Goal: Check status: Check status

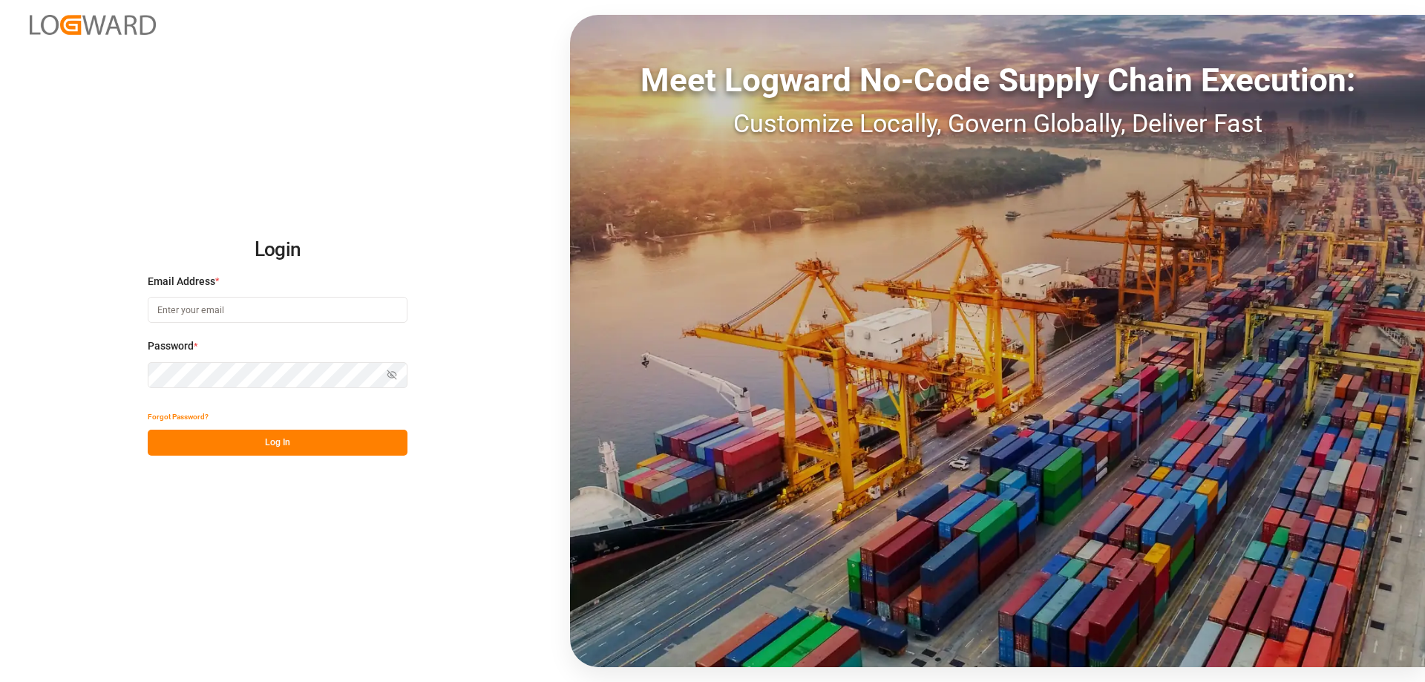
type input "mara-lynn.tan@leschaco.com"
click at [286, 436] on button "Log In" at bounding box center [278, 443] width 260 height 26
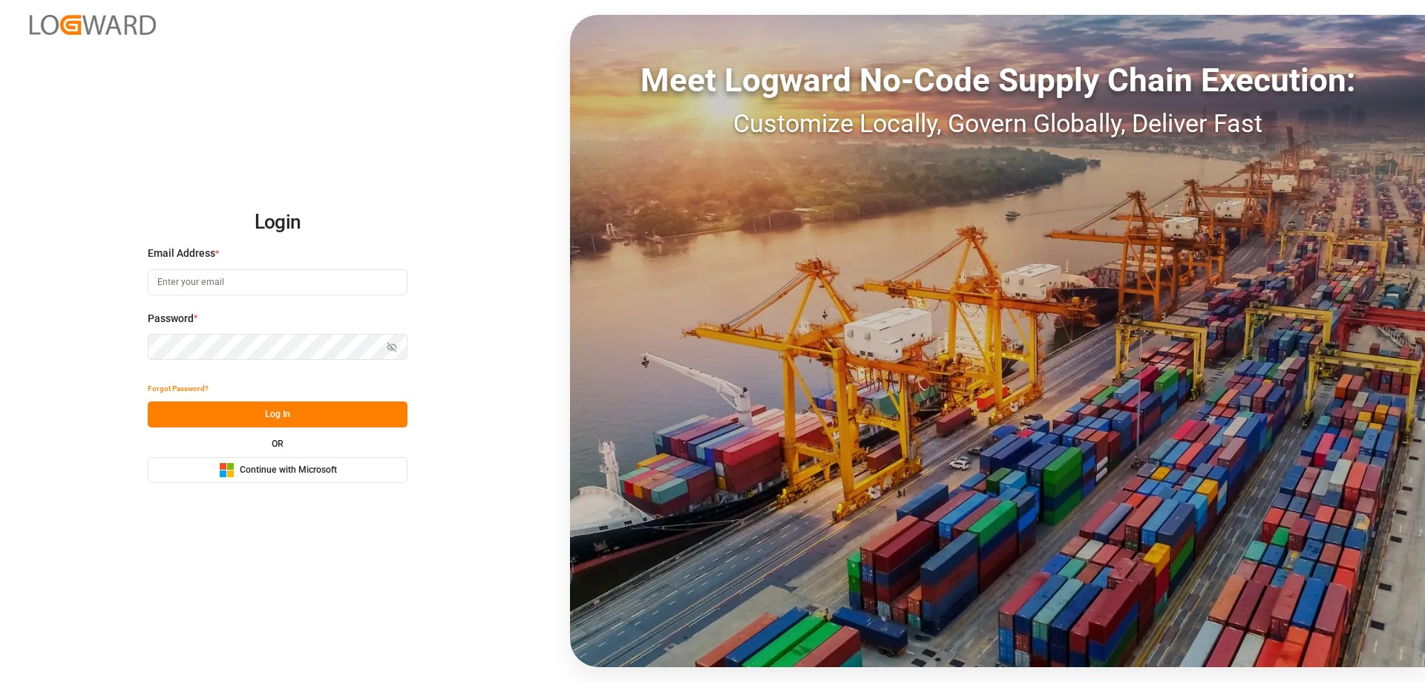
type input "[PERSON_NAME][EMAIL_ADDRESS][DOMAIN_NAME]"
click at [290, 390] on div "Forgot Password?" at bounding box center [278, 388] width 260 height 26
click at [294, 404] on button "Log In" at bounding box center [278, 414] width 260 height 26
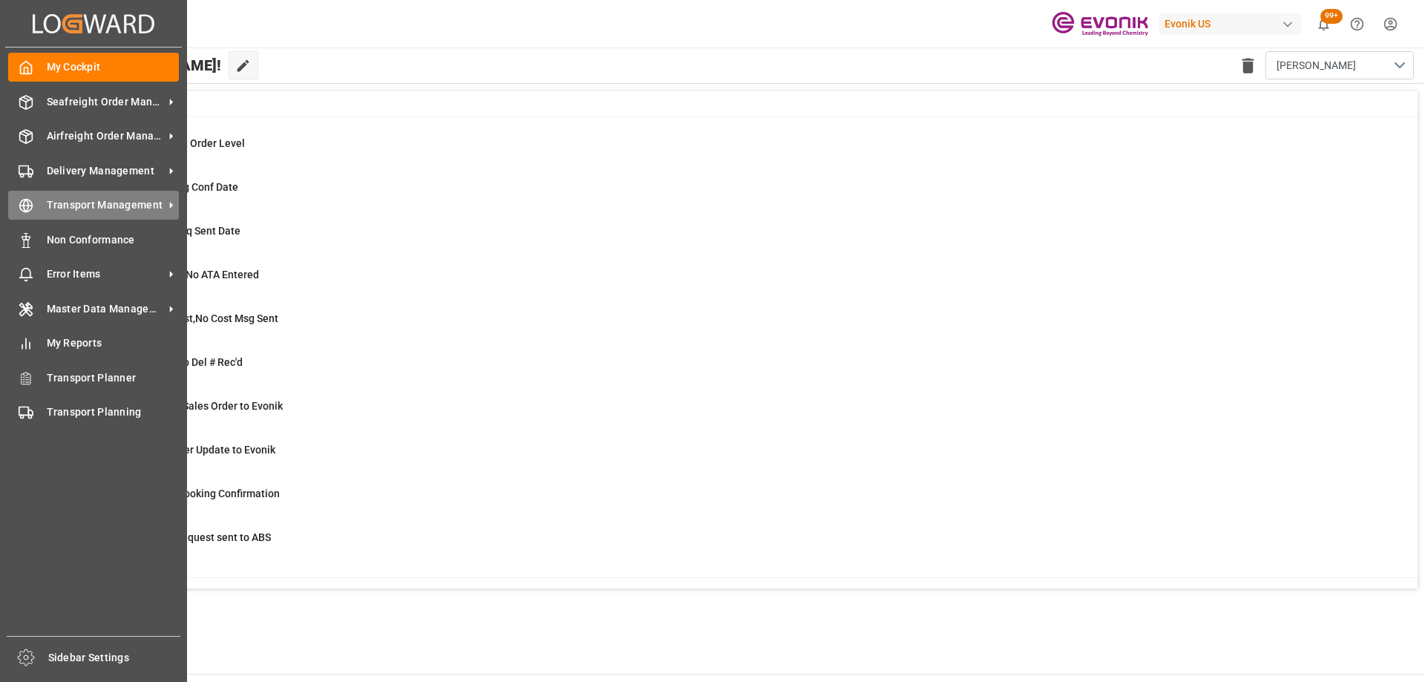
click at [50, 213] on span "Transport Management" at bounding box center [105, 205] width 117 height 16
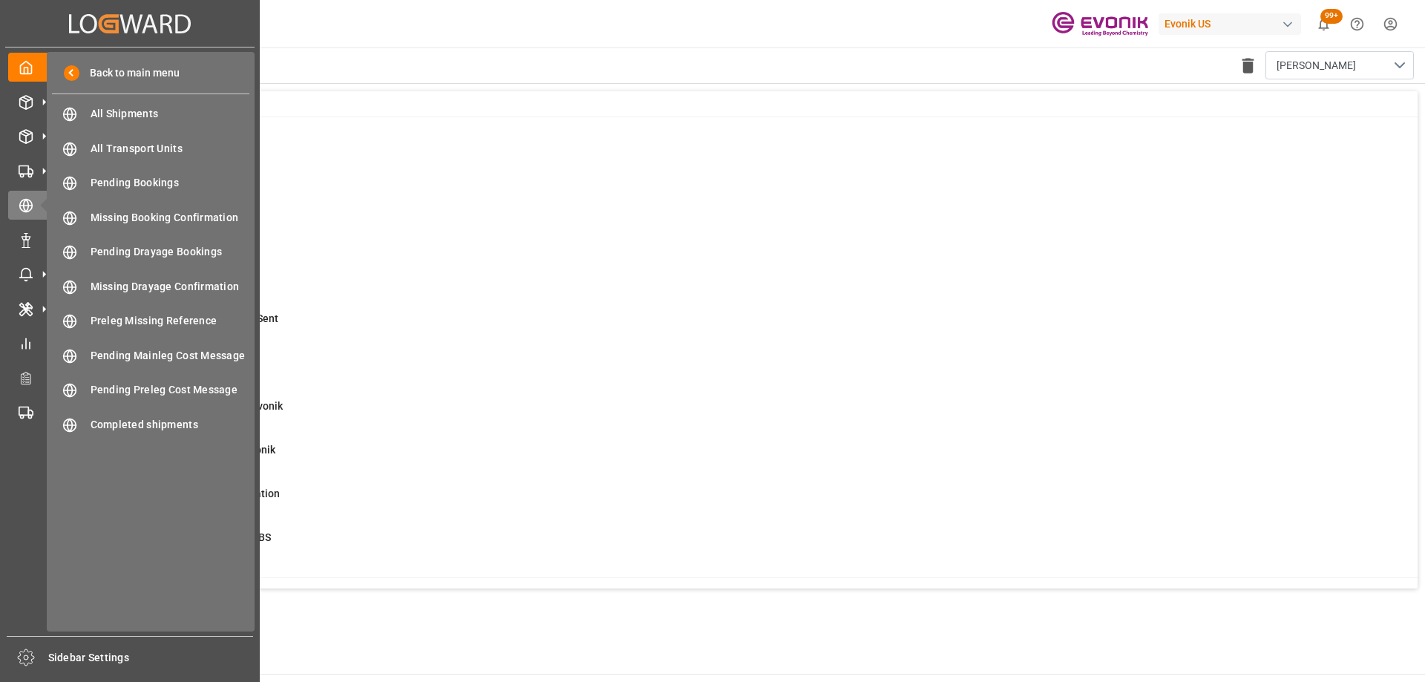
click at [192, 99] on div "Back to main menu All Shipments All Shipments All Transport Units All Transport…" at bounding box center [151, 342] width 208 height 580
click at [193, 103] on div "All Shipments All Shipments" at bounding box center [150, 113] width 197 height 29
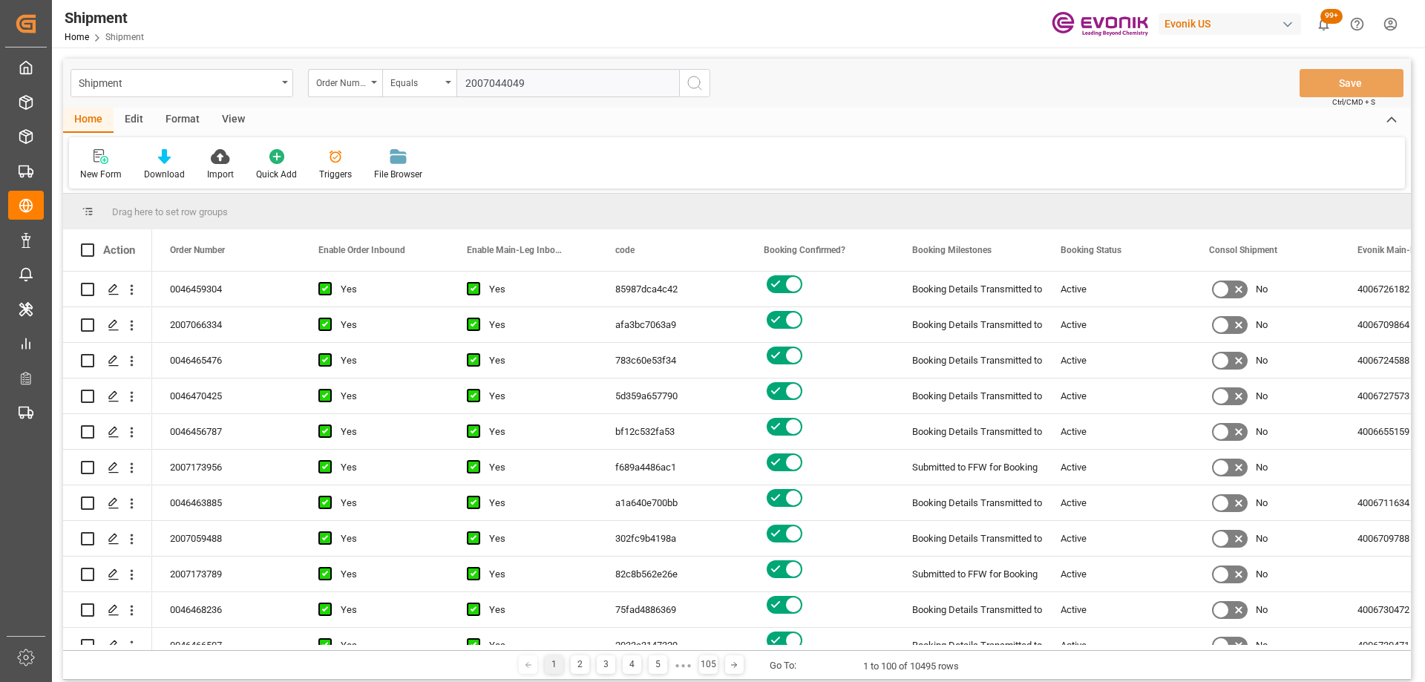
type input "2007044049"
click at [703, 79] on button "search button" at bounding box center [694, 83] width 31 height 28
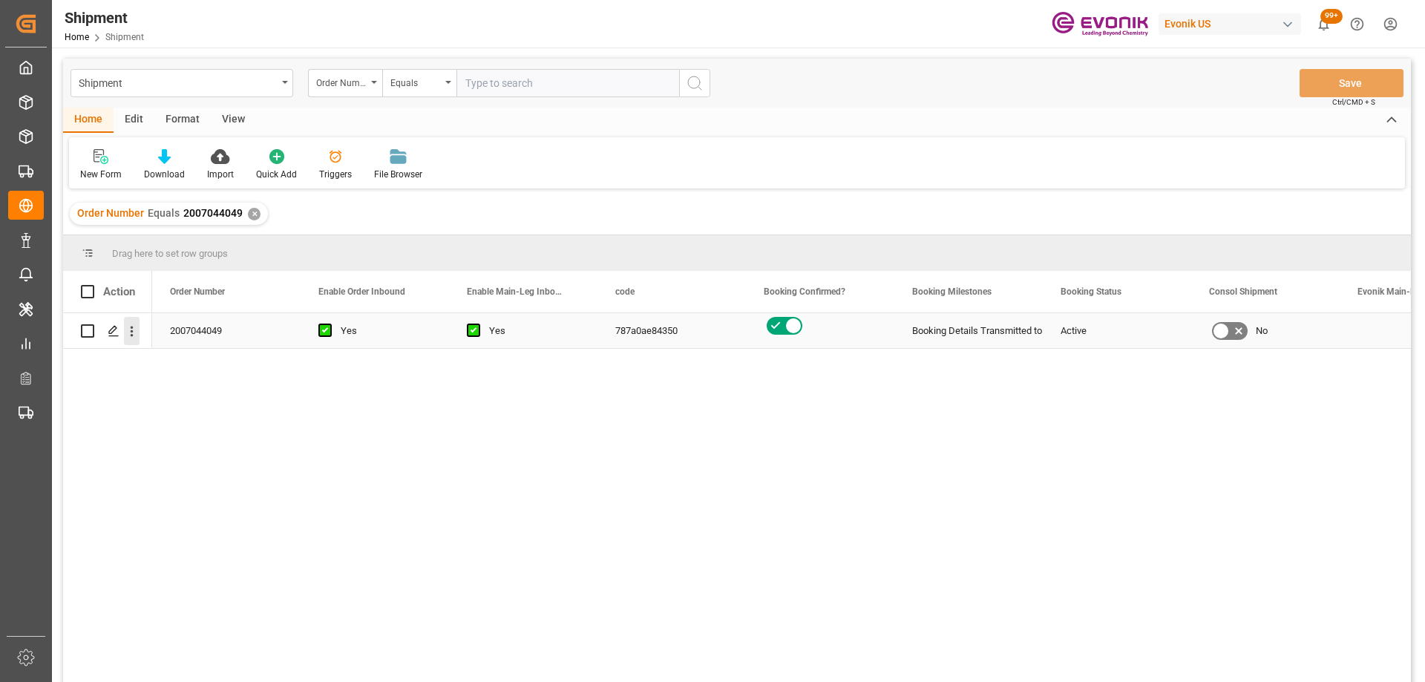
click at [133, 332] on icon "open menu" at bounding box center [132, 331] width 3 height 10
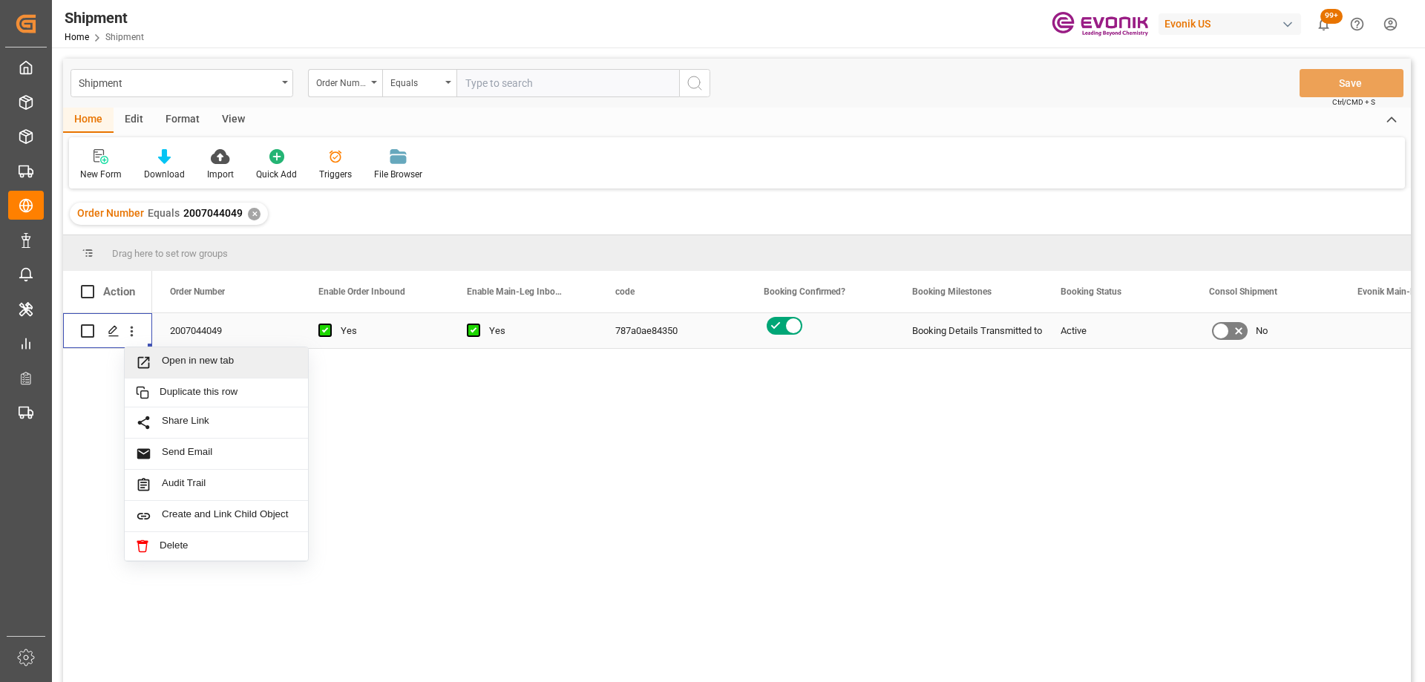
click at [187, 360] on span "Open in new tab" at bounding box center [229, 363] width 135 height 16
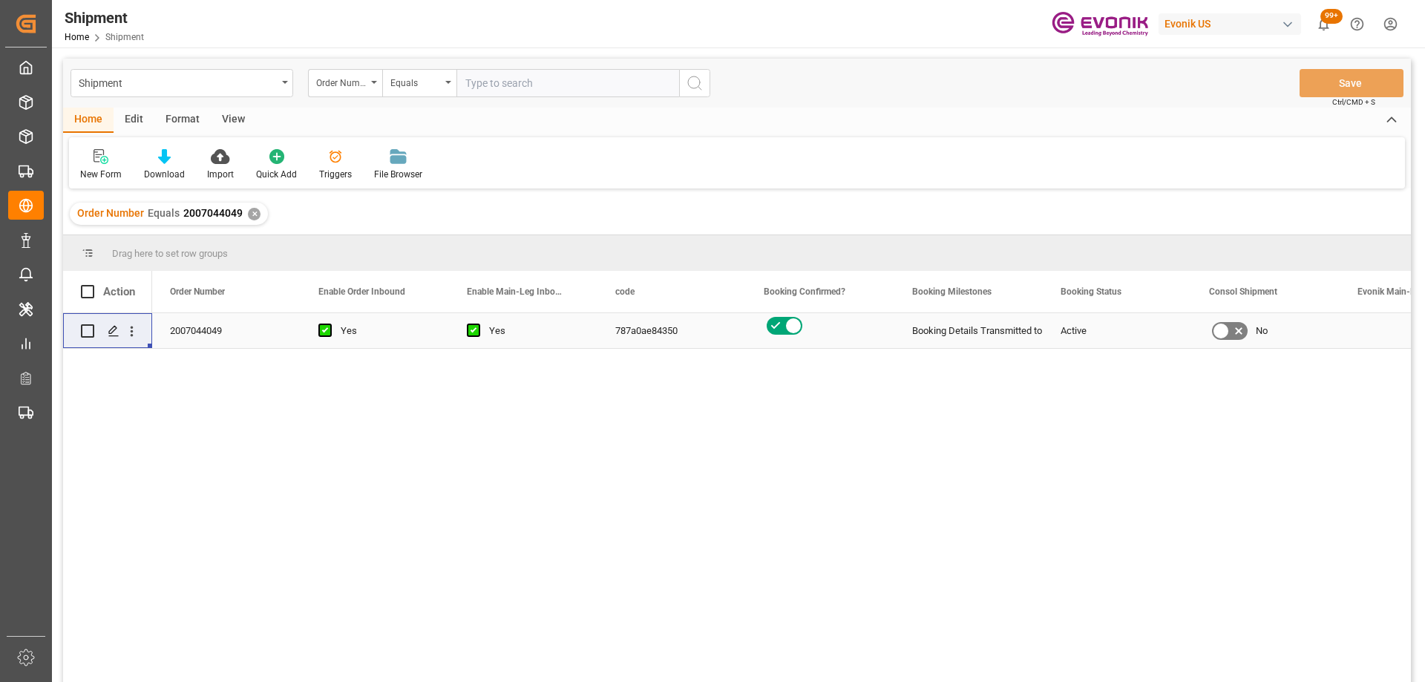
click at [175, 96] on div "Shipment" at bounding box center [181, 83] width 223 height 28
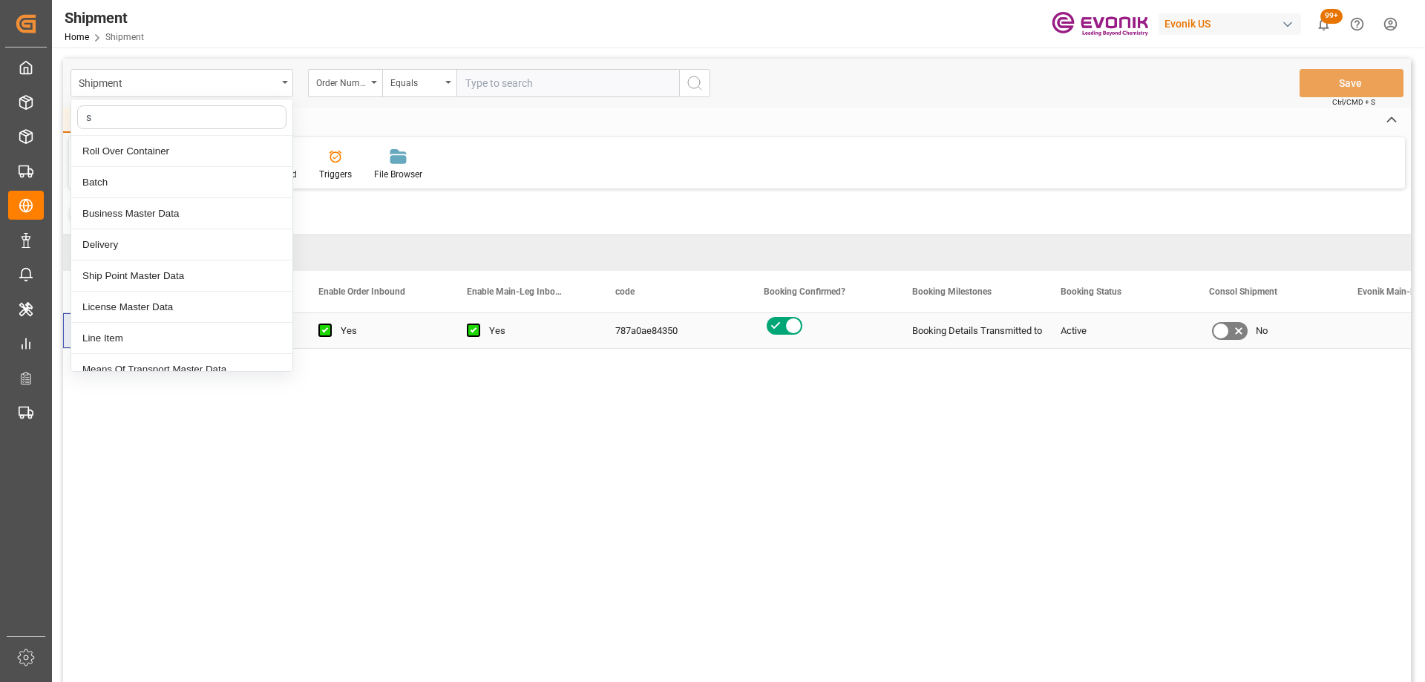
type input "sa"
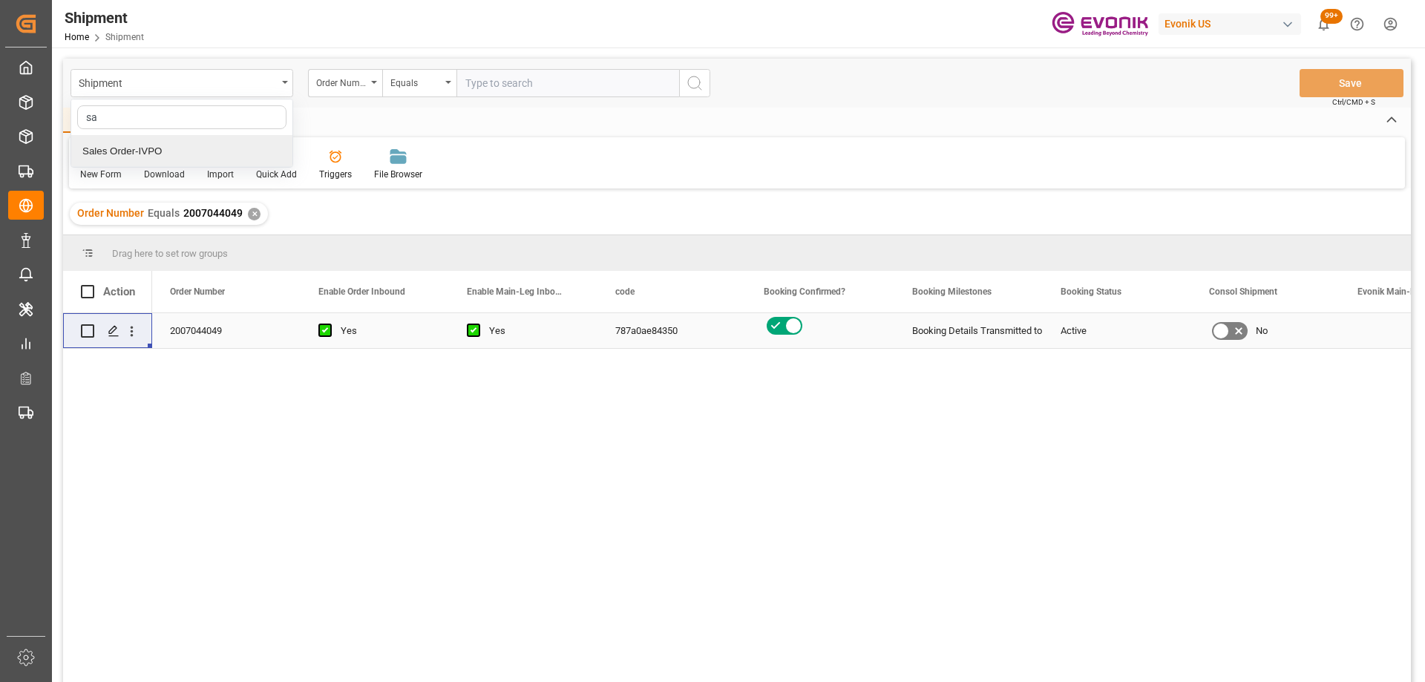
click at [141, 146] on div "Sales Order-IVPO" at bounding box center [181, 151] width 221 height 31
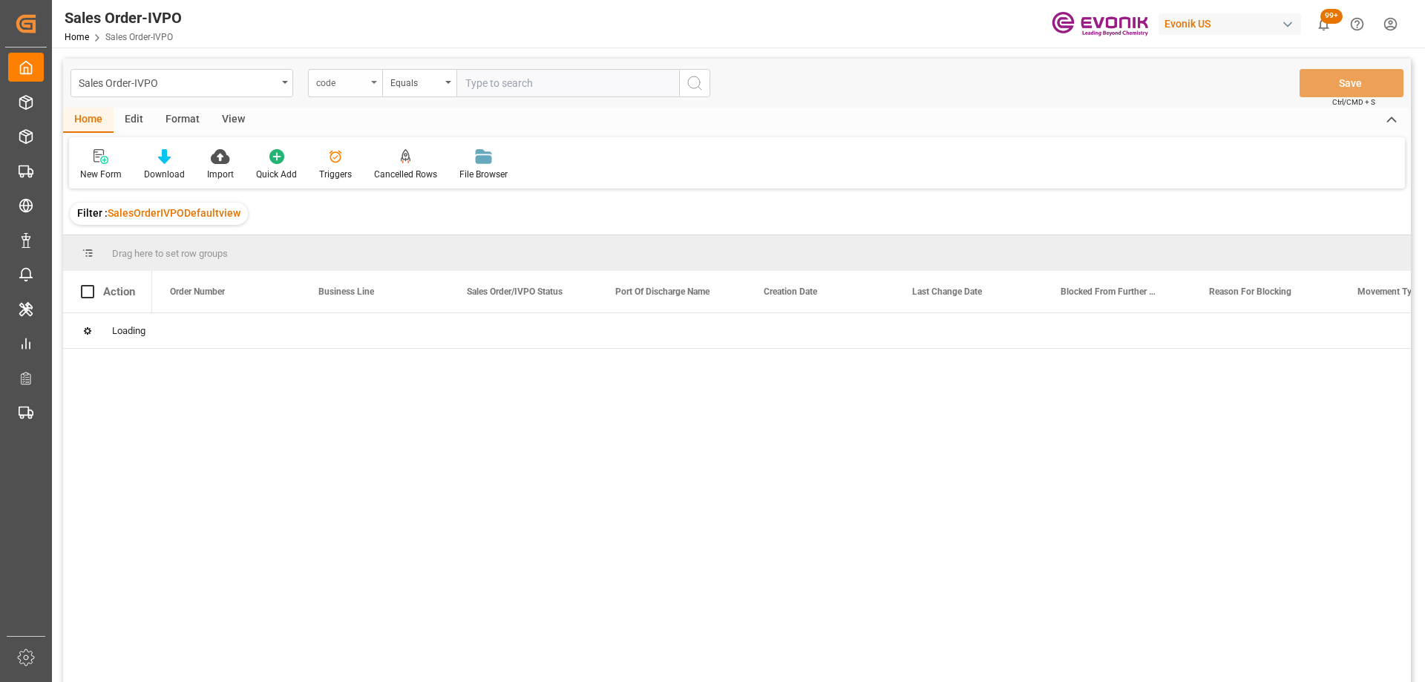
click at [342, 86] on div "code" at bounding box center [341, 81] width 50 height 17
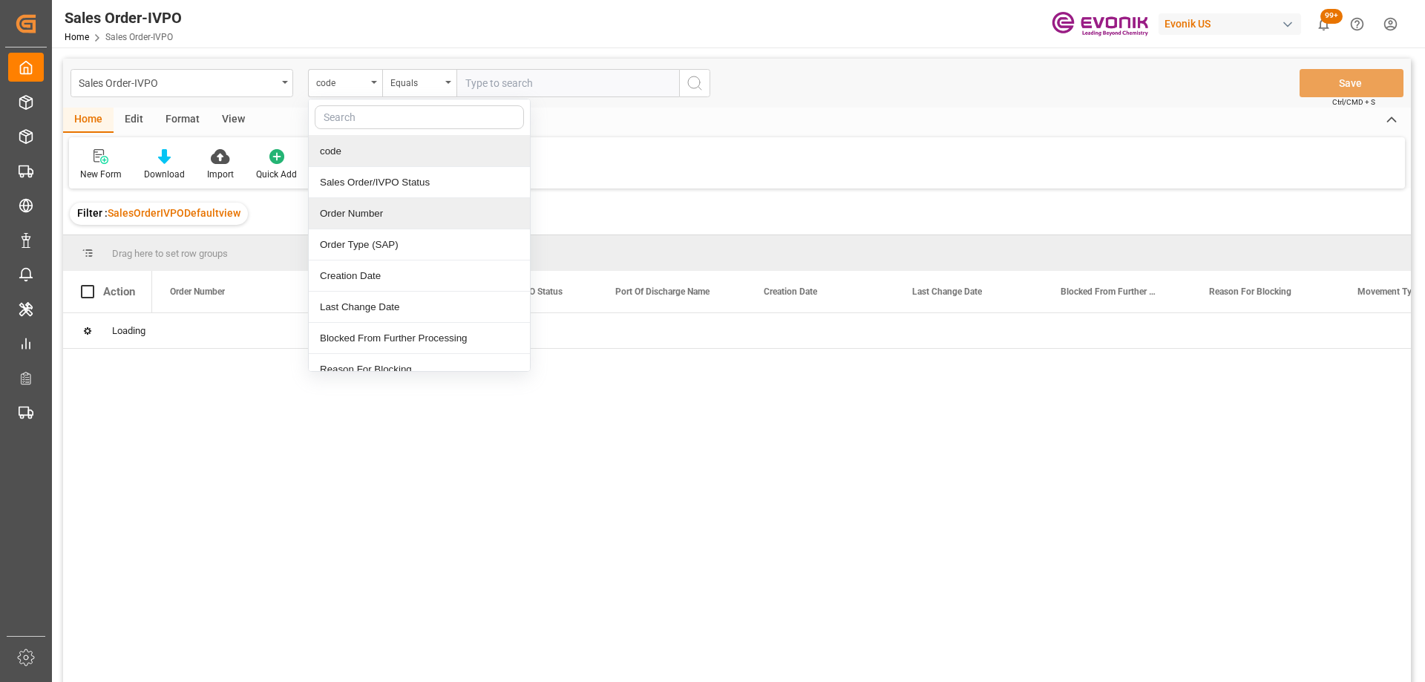
click at [345, 214] on div "Order Number" at bounding box center [419, 213] width 221 height 31
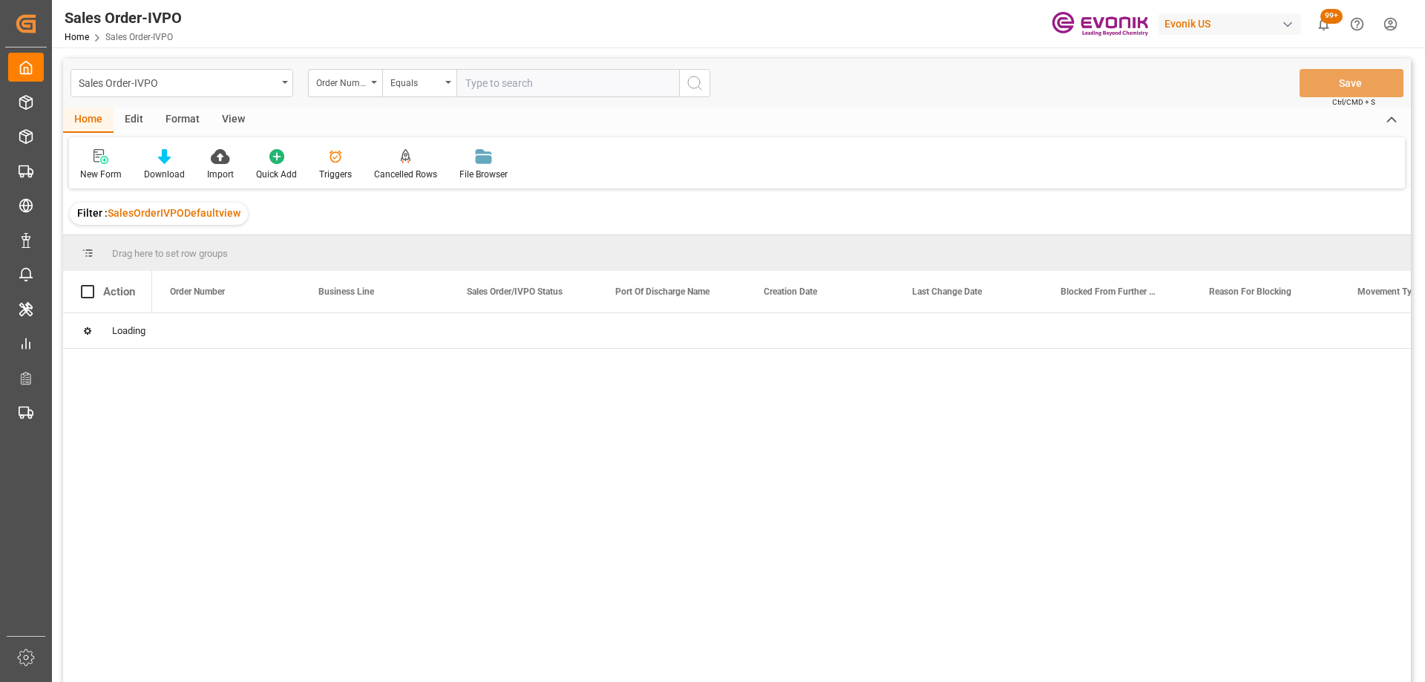
click at [510, 79] on input "text" at bounding box center [567, 83] width 223 height 28
paste input "2007151604"
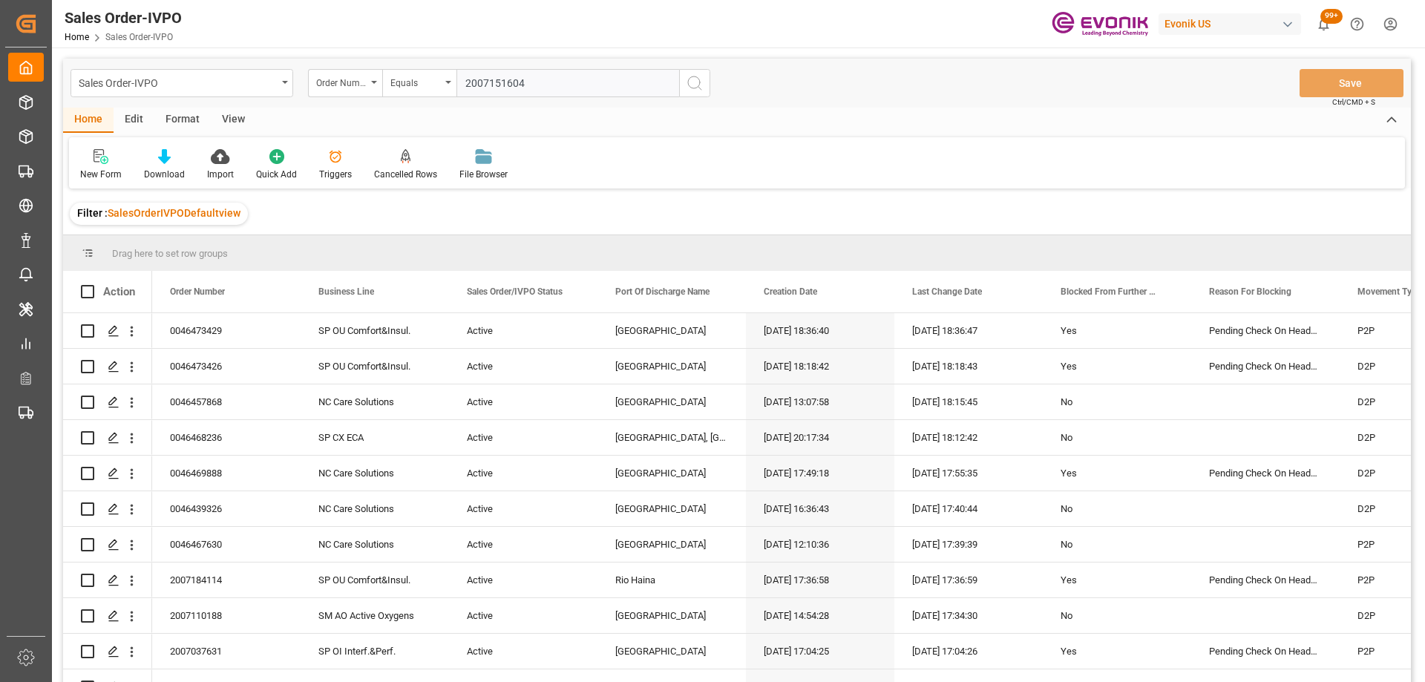
type input "2007151604"
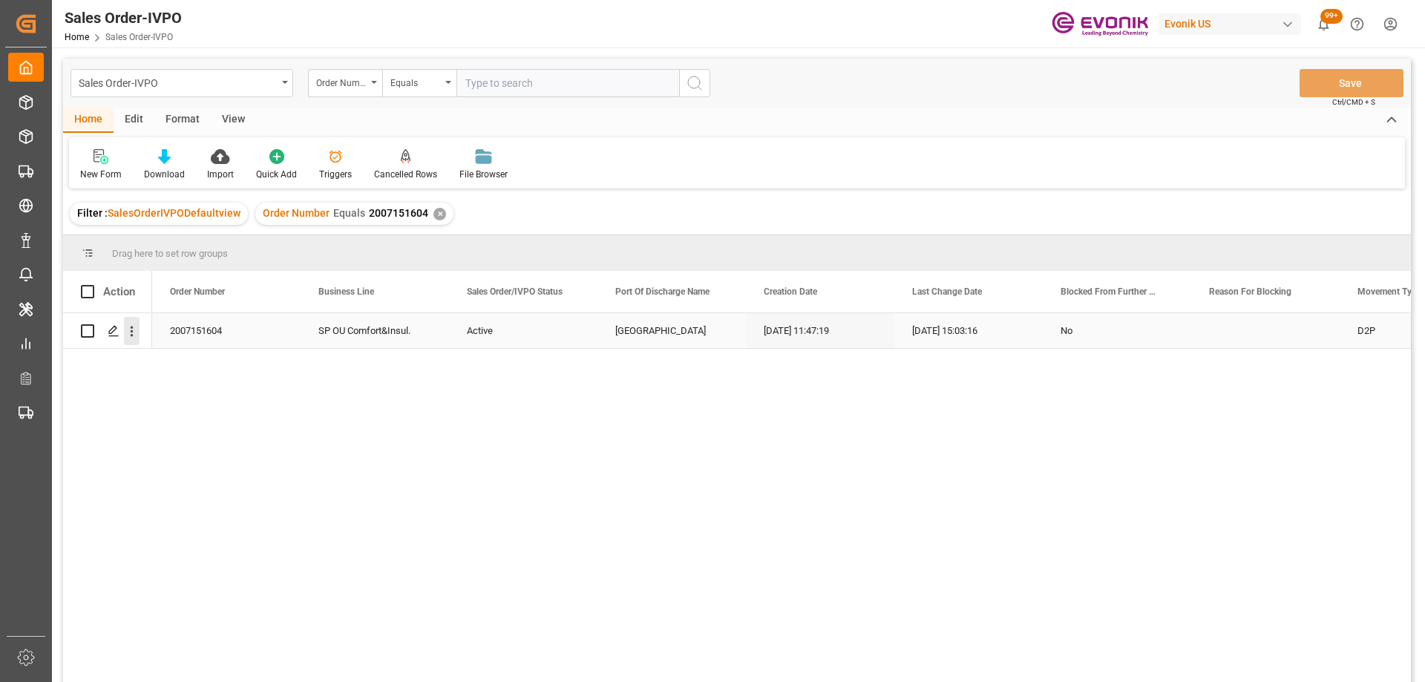
click at [129, 338] on icon "open menu" at bounding box center [132, 332] width 16 height 16
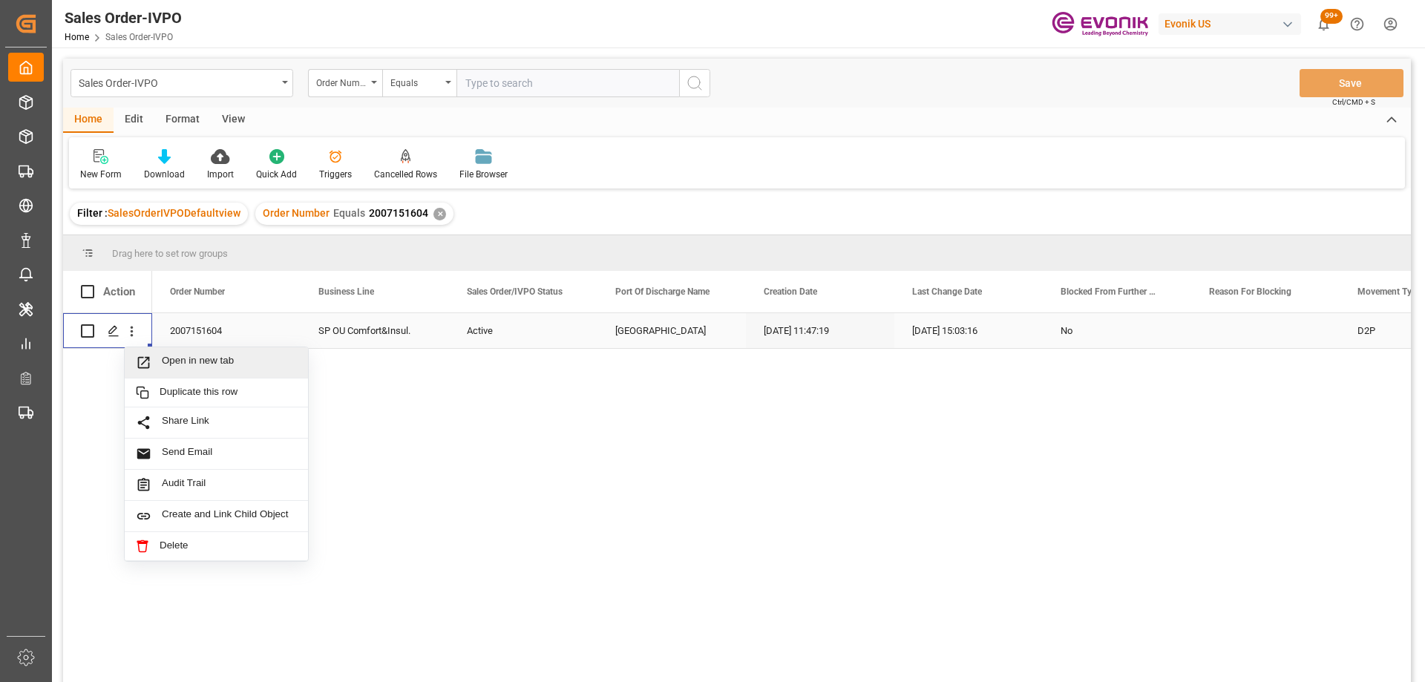
click at [157, 367] on span "Press SPACE to select this row." at bounding box center [149, 363] width 26 height 16
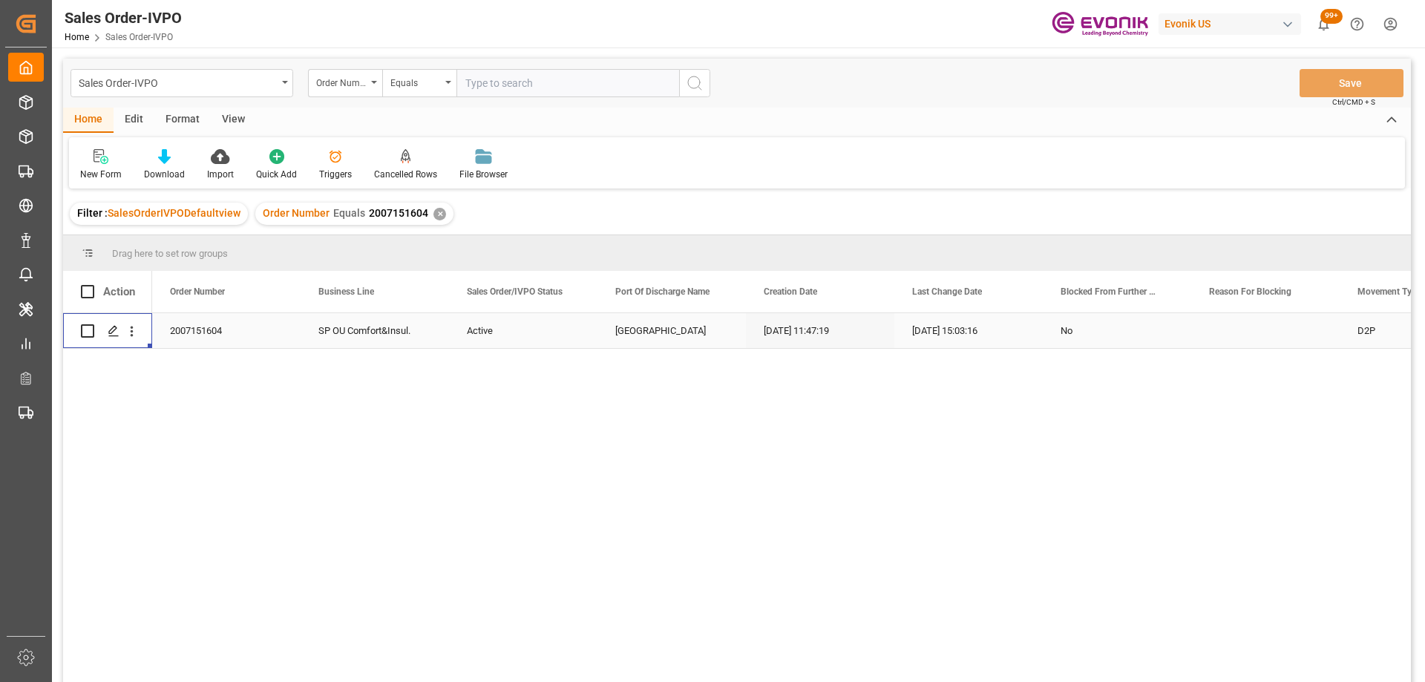
click at [525, 81] on input "text" at bounding box center [567, 83] width 223 height 28
paste input "2007151605"
type input "2007151605"
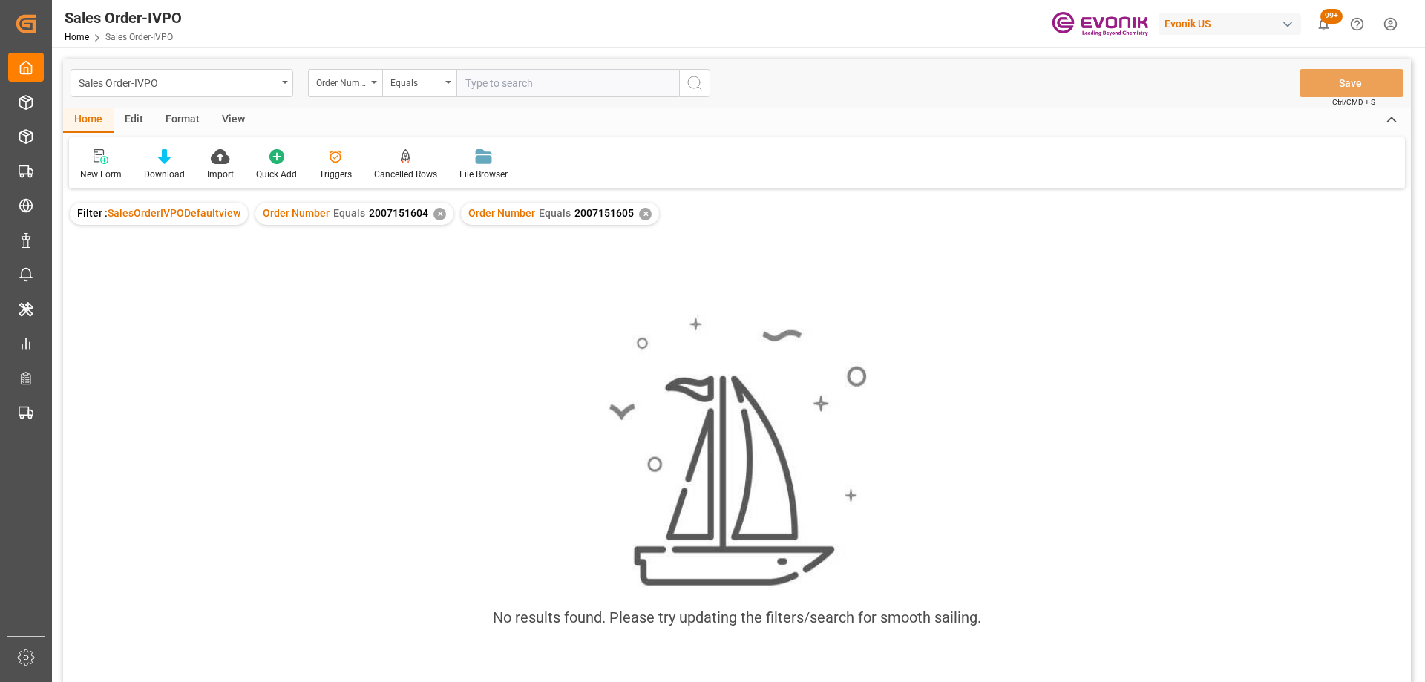
click at [433, 217] on div "✕" at bounding box center [439, 214] width 13 height 13
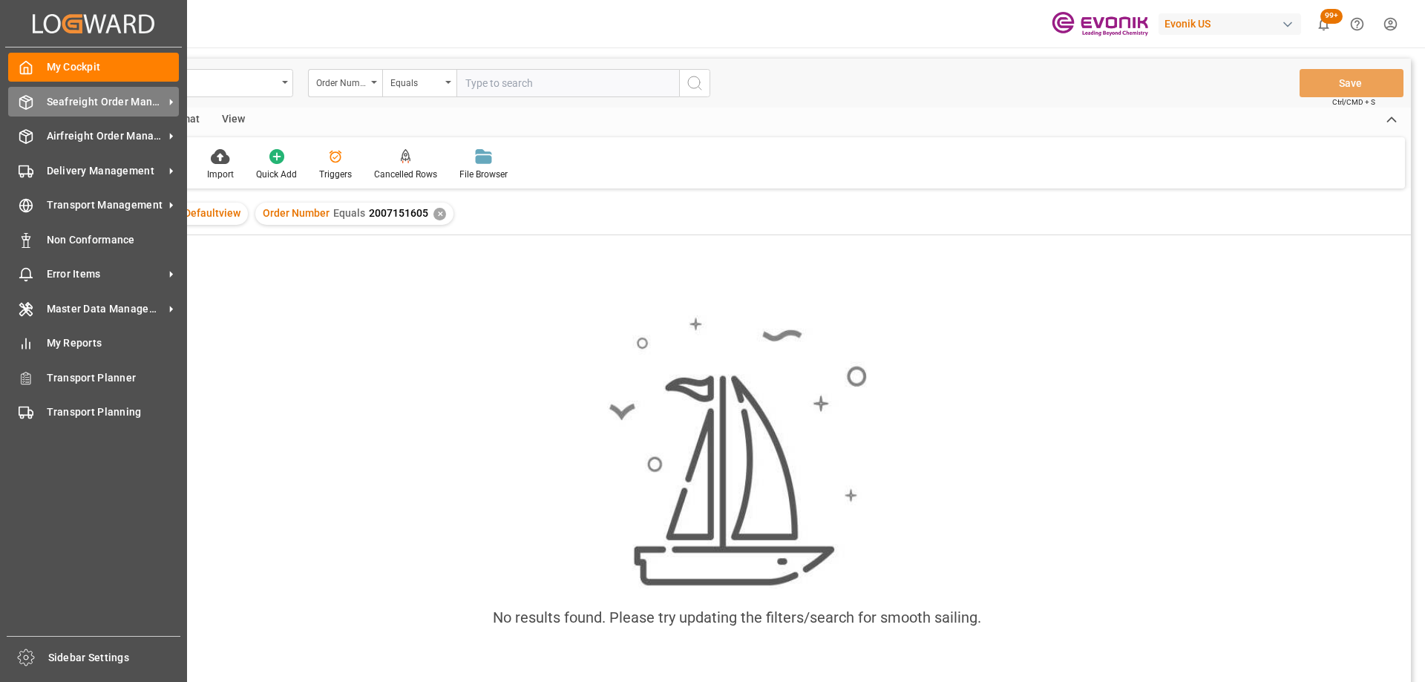
click at [35, 105] on div "Seafreight Order Management Seafreight Order Management" at bounding box center [93, 101] width 171 height 29
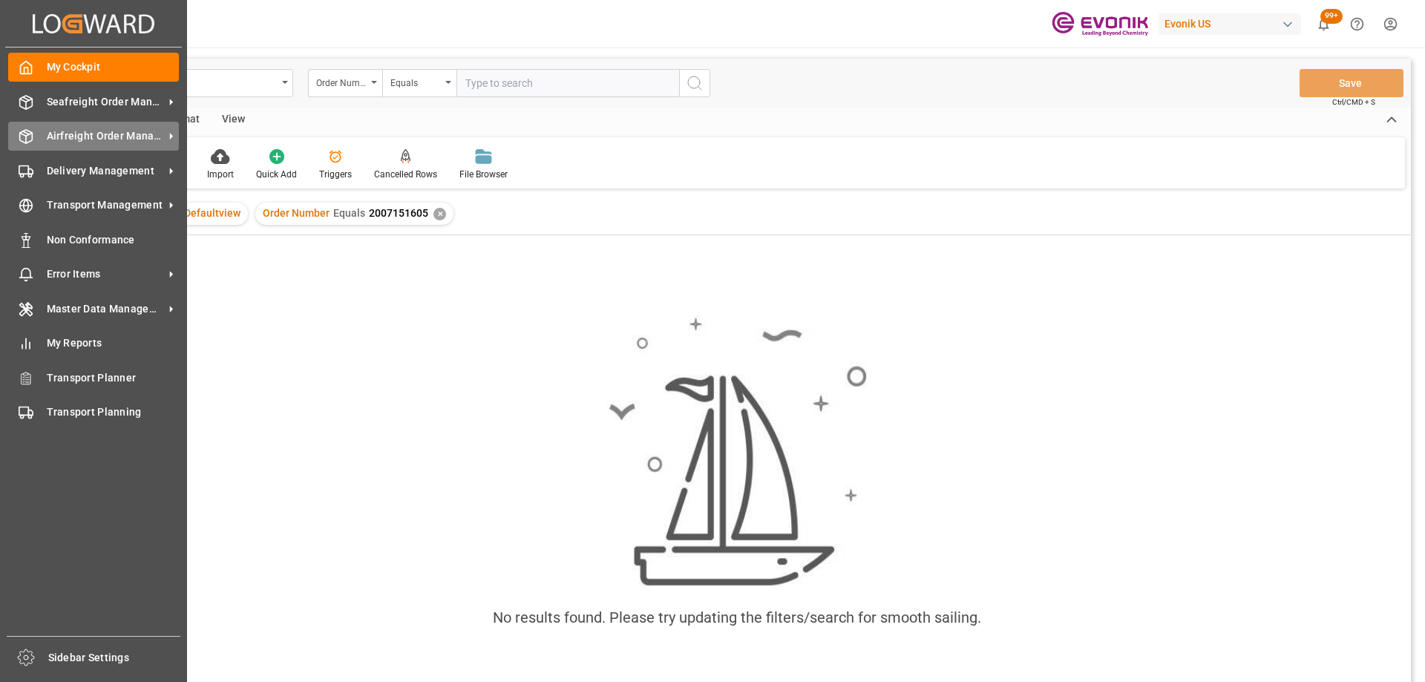
click at [39, 137] on div "Airfreight Order Management Airfreight Order Management" at bounding box center [93, 136] width 171 height 29
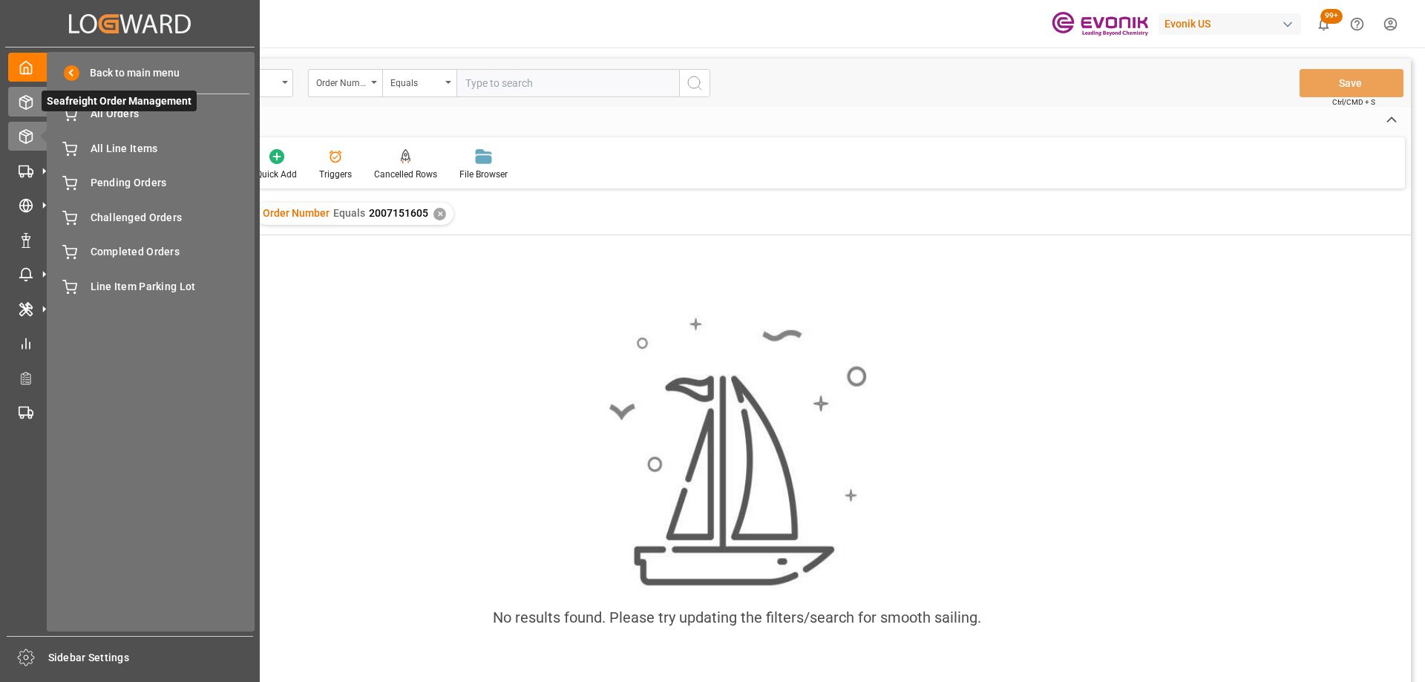
click at [30, 108] on icon at bounding box center [26, 102] width 15 height 15
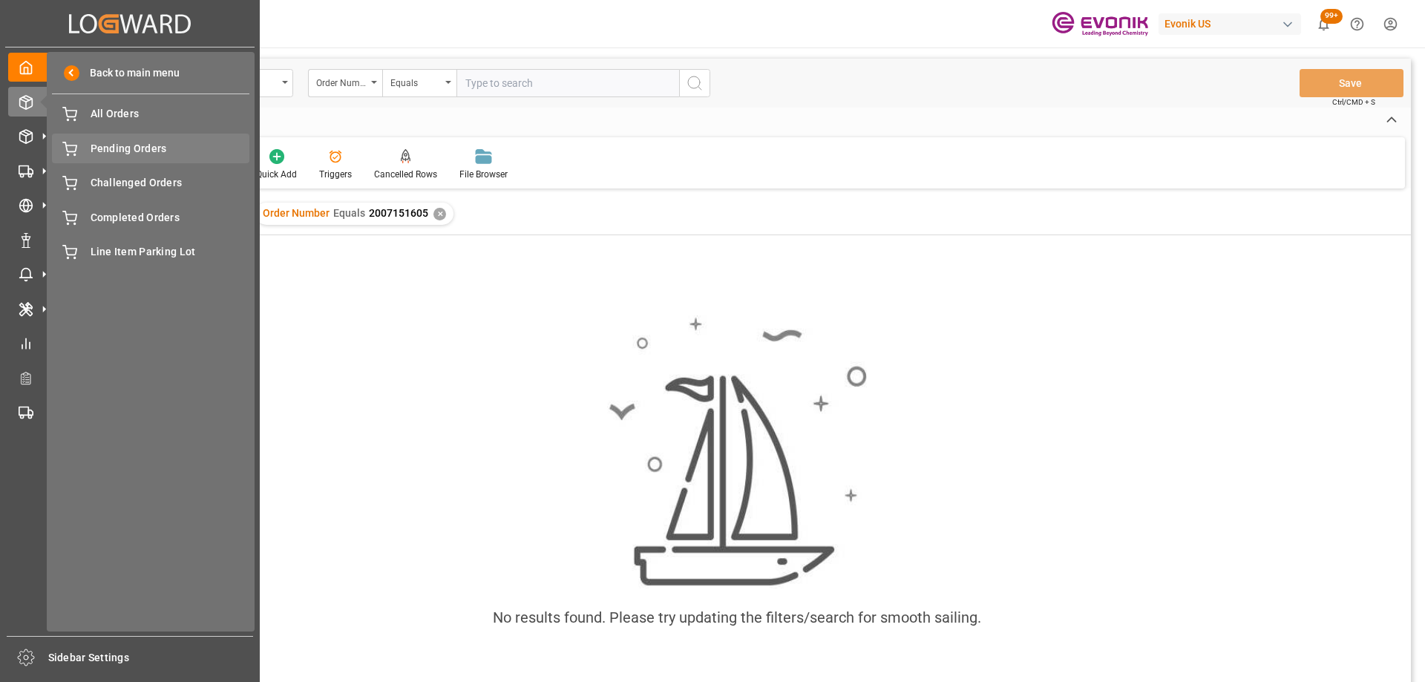
click at [119, 134] on div "Pending Orders Pending Orders" at bounding box center [150, 148] width 197 height 29
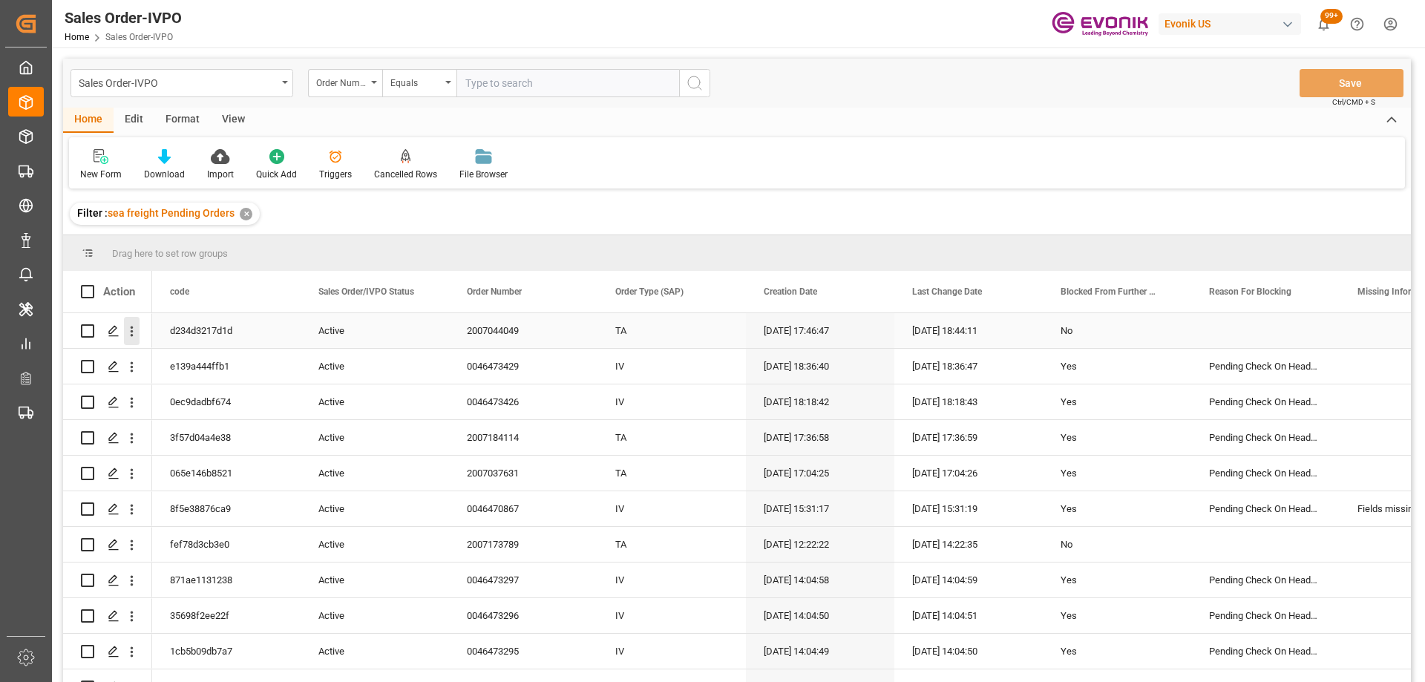
click at [130, 338] on icon "open menu" at bounding box center [132, 332] width 16 height 16
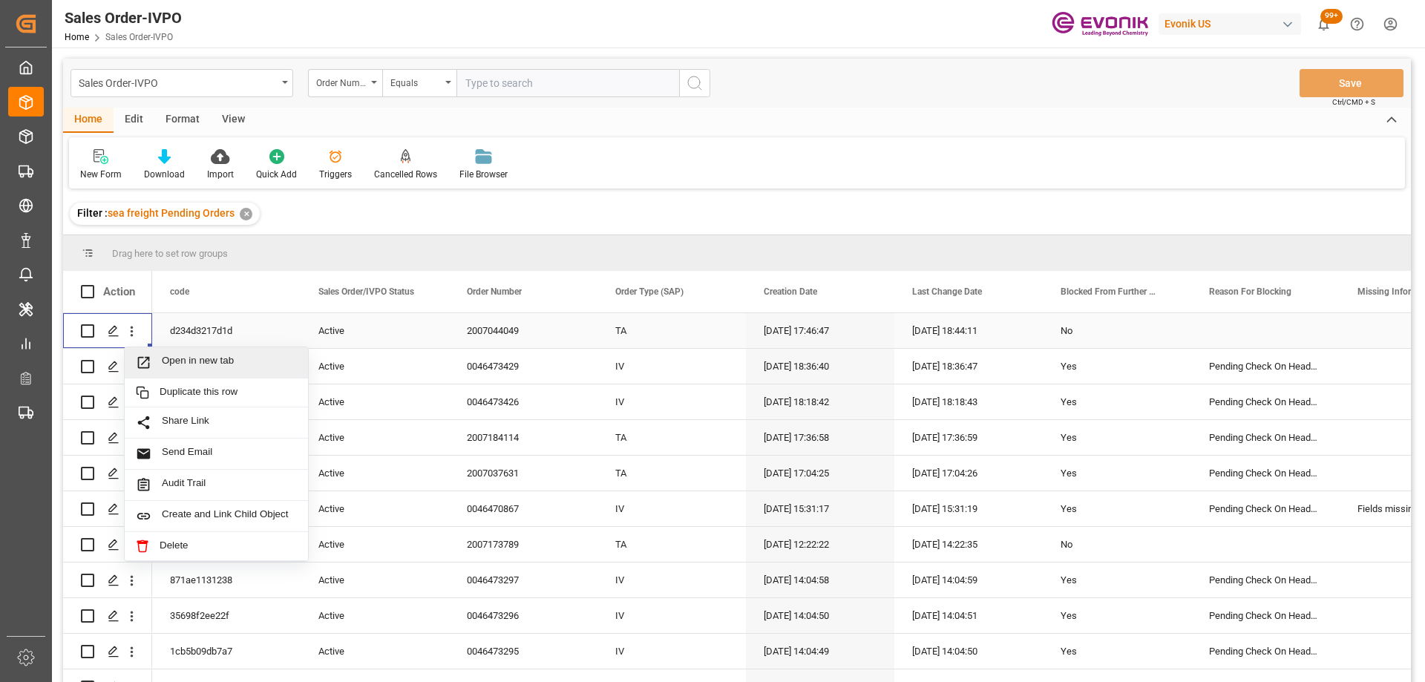
click at [173, 358] on span "Open in new tab" at bounding box center [229, 363] width 135 height 16
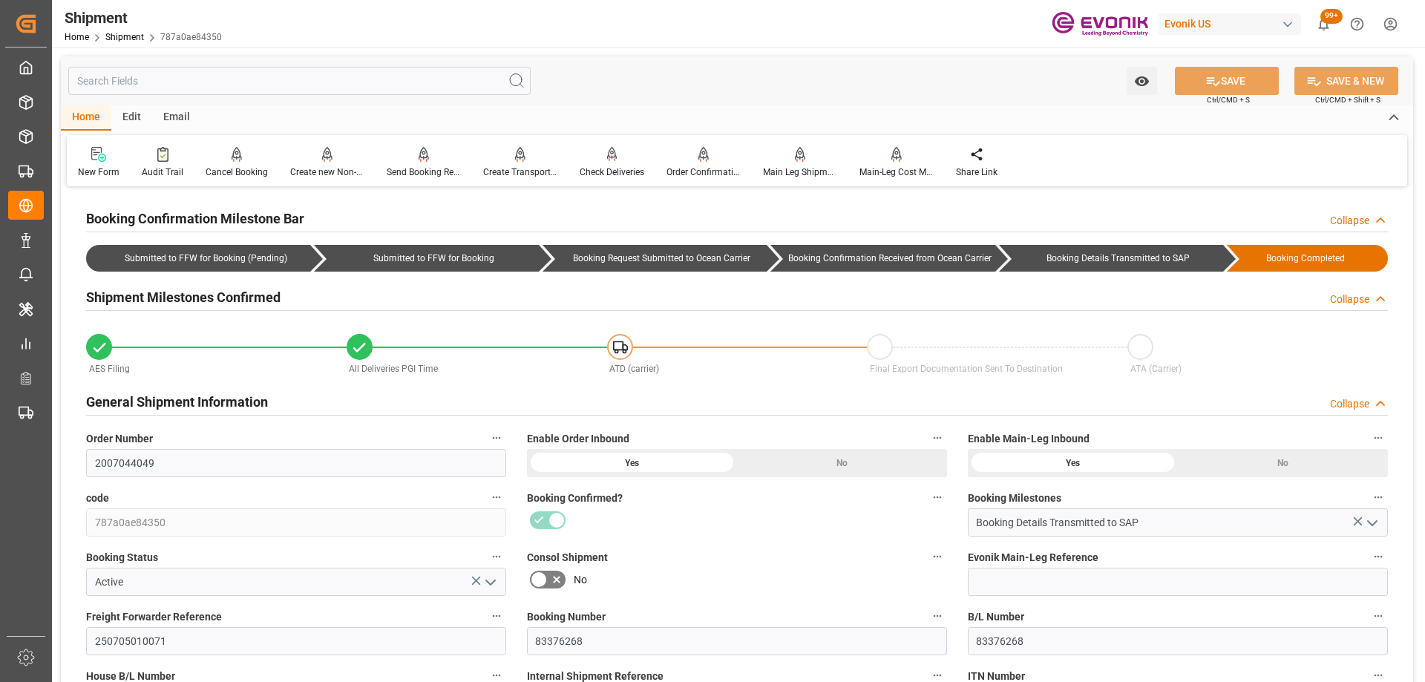
click at [792, 558] on label "Consol Shipment" at bounding box center [737, 557] width 420 height 21
click at [928, 558] on button "Consol Shipment" at bounding box center [937, 556] width 19 height 19
click at [772, 612] on div at bounding box center [712, 341] width 1425 height 682
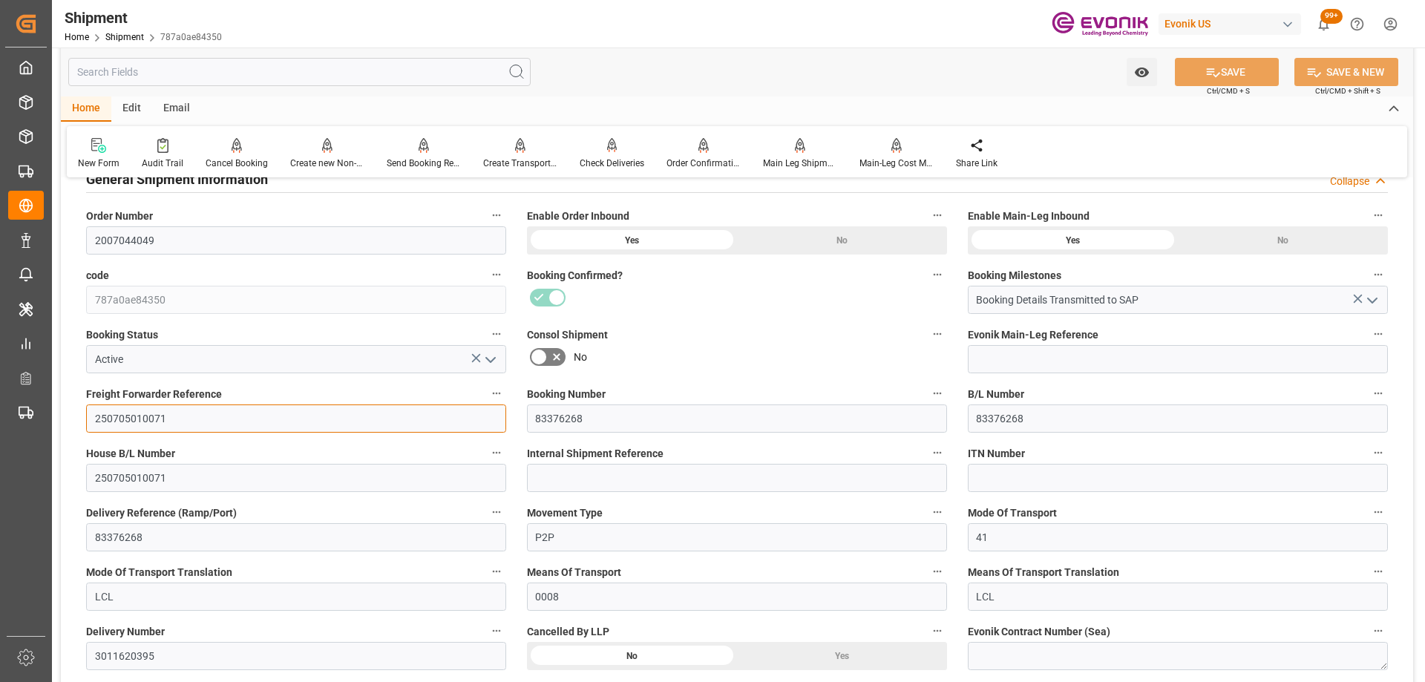
drag, startPoint x: 183, startPoint y: 423, endPoint x: 70, endPoint y: 424, distance: 113.5
click at [127, 421] on input "250705010071" at bounding box center [296, 418] width 420 height 28
drag, startPoint x: 141, startPoint y: 419, endPoint x: 122, endPoint y: 417, distance: 18.7
click at [122, 417] on input "250705010071" at bounding box center [296, 418] width 420 height 28
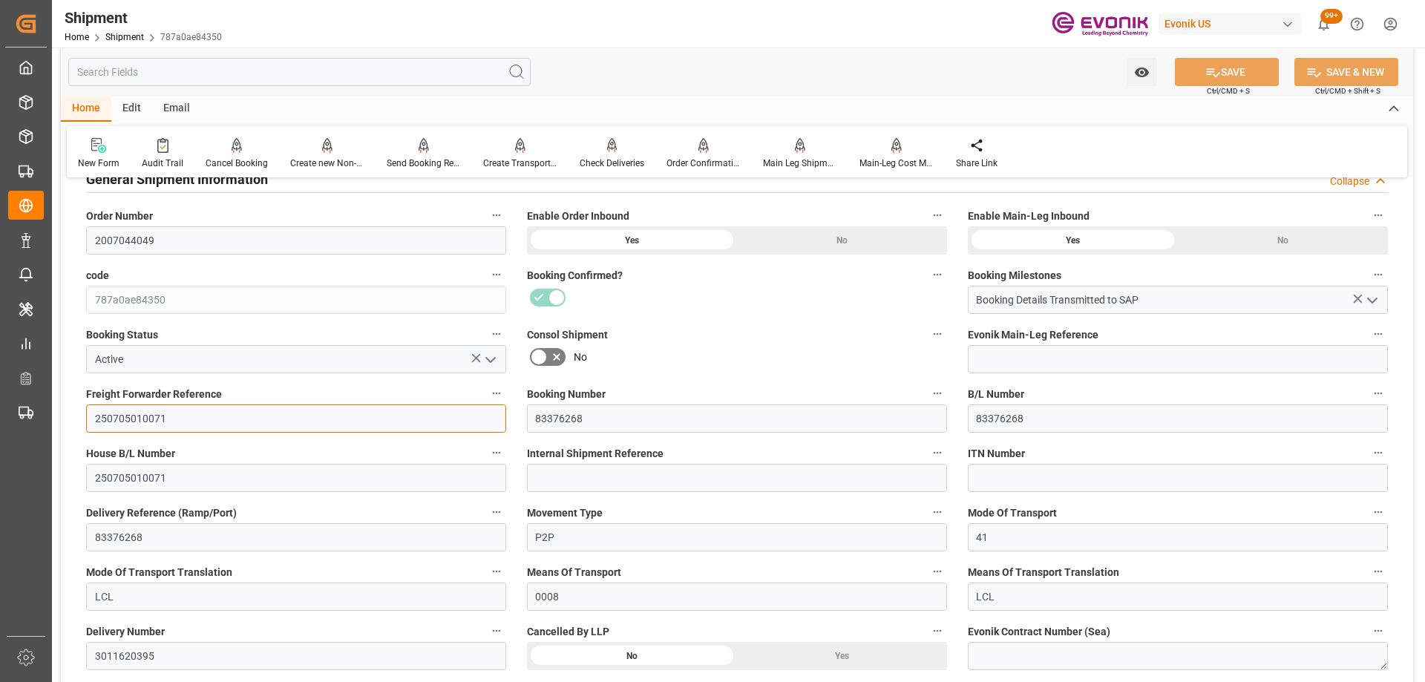
scroll to position [0, 0]
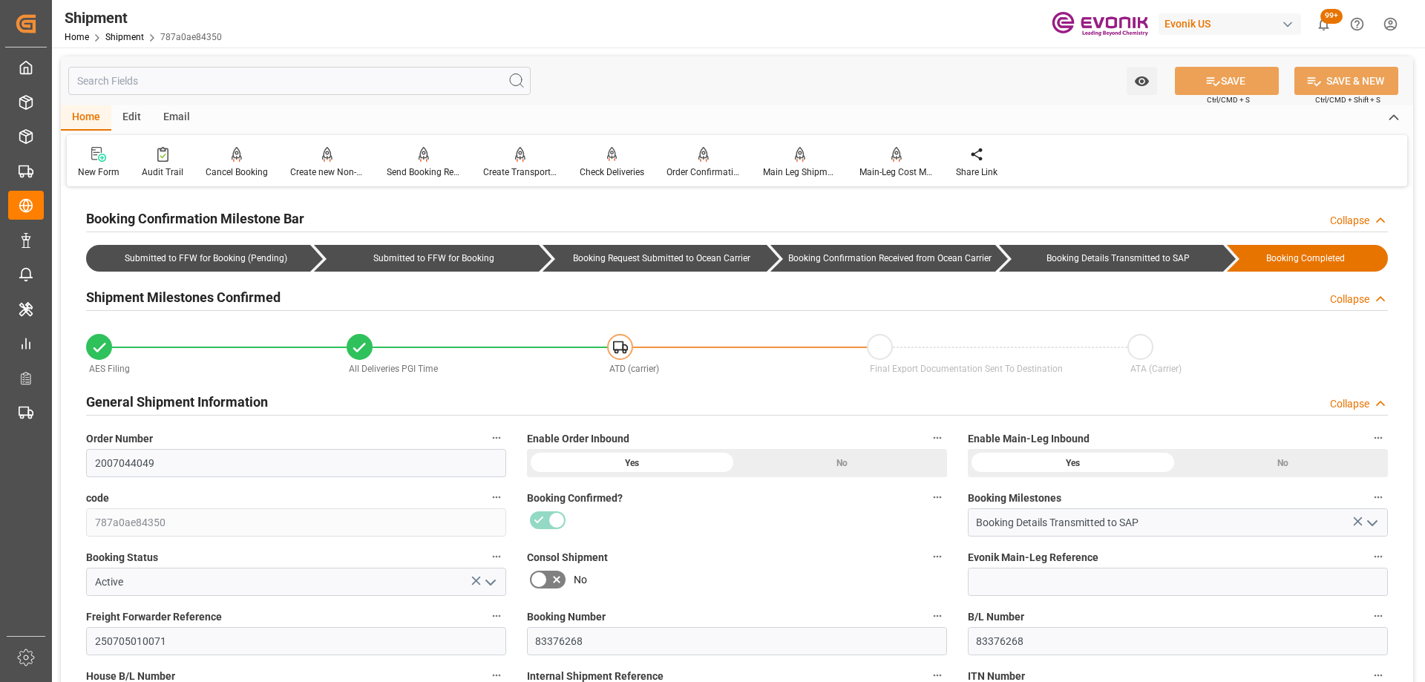
click at [956, 536] on div "Booking Details Transmitted to SAP" at bounding box center [1177, 522] width 442 height 28
click at [715, 572] on div "No" at bounding box center [737, 580] width 420 height 24
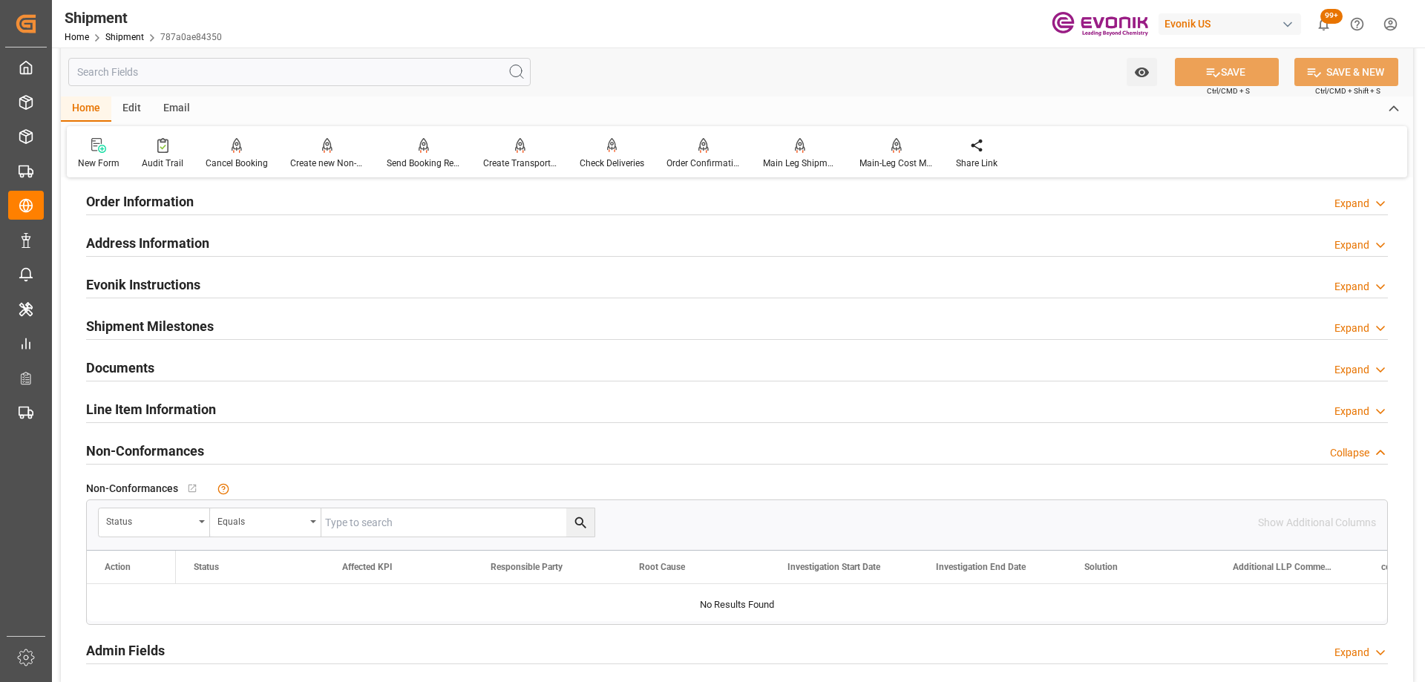
scroll to position [1113, 0]
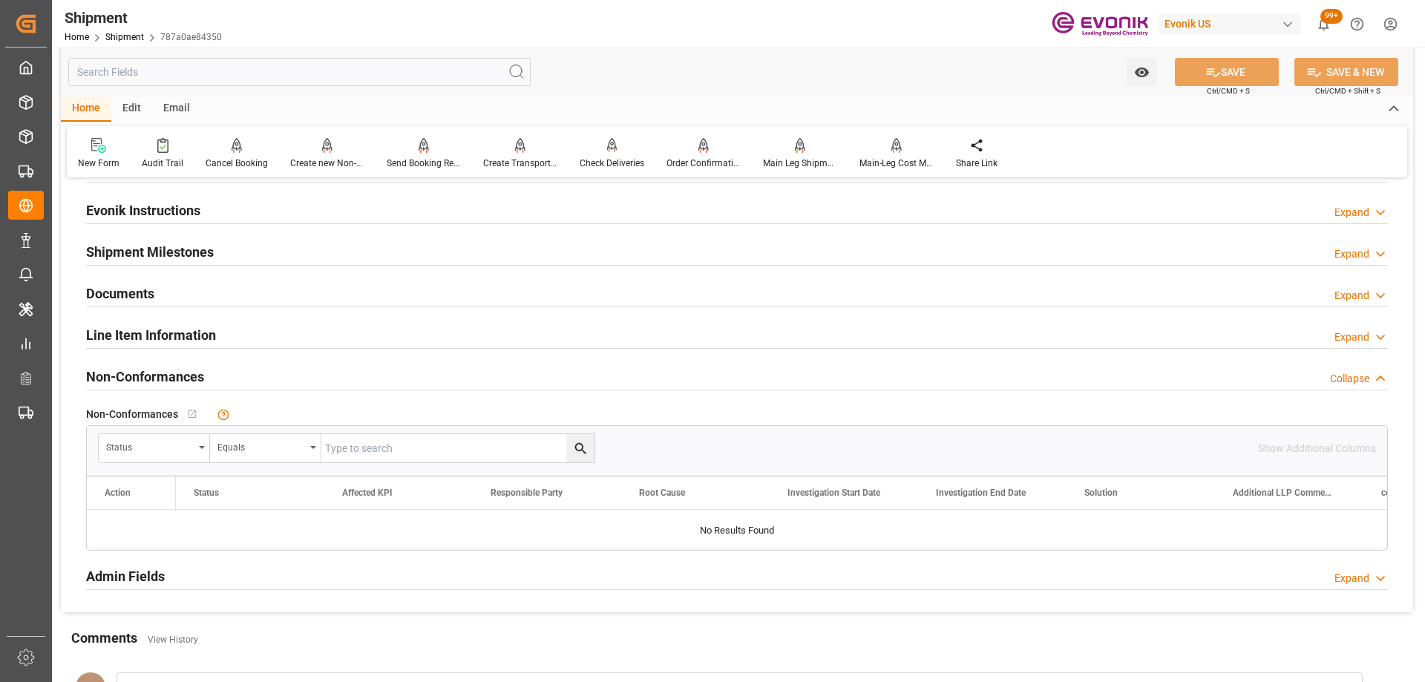
click at [201, 346] on div "Line Item Information" at bounding box center [151, 334] width 130 height 28
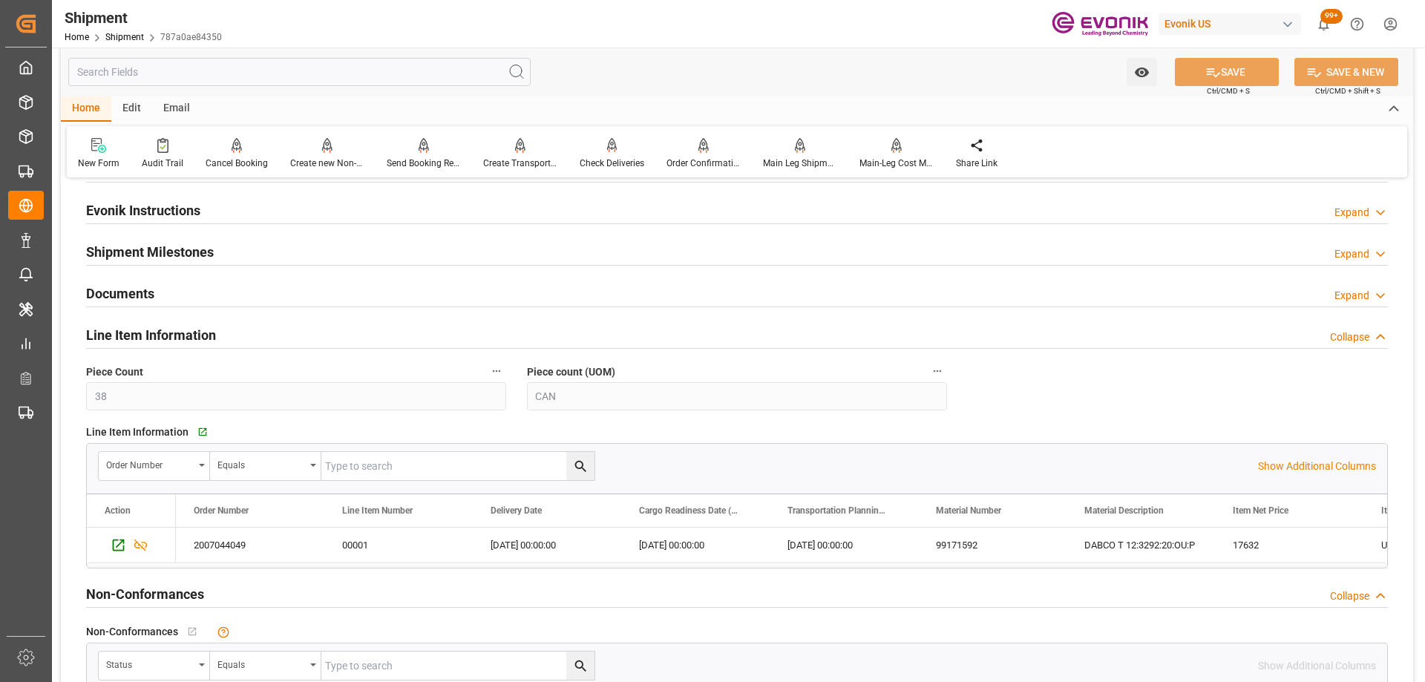
scroll to position [1336, 0]
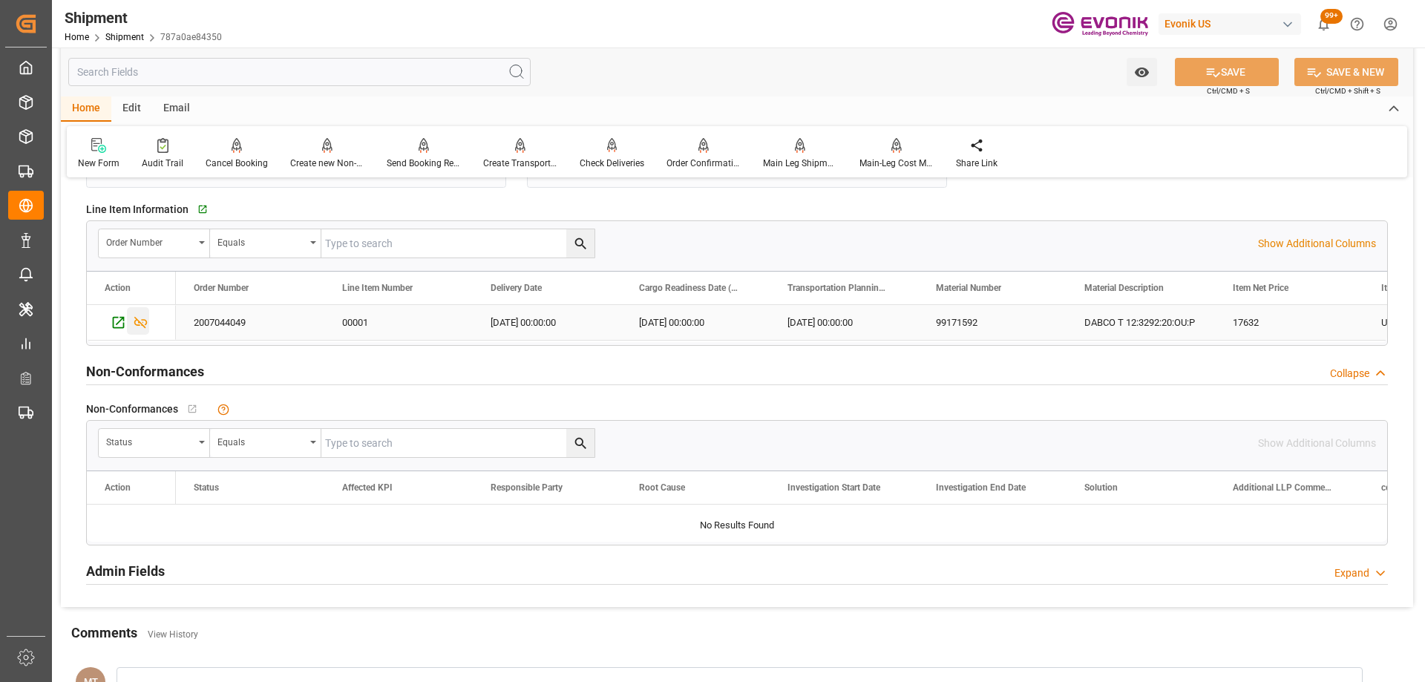
click at [145, 316] on icon "Press SPACE to select this row." at bounding box center [141, 323] width 16 height 16
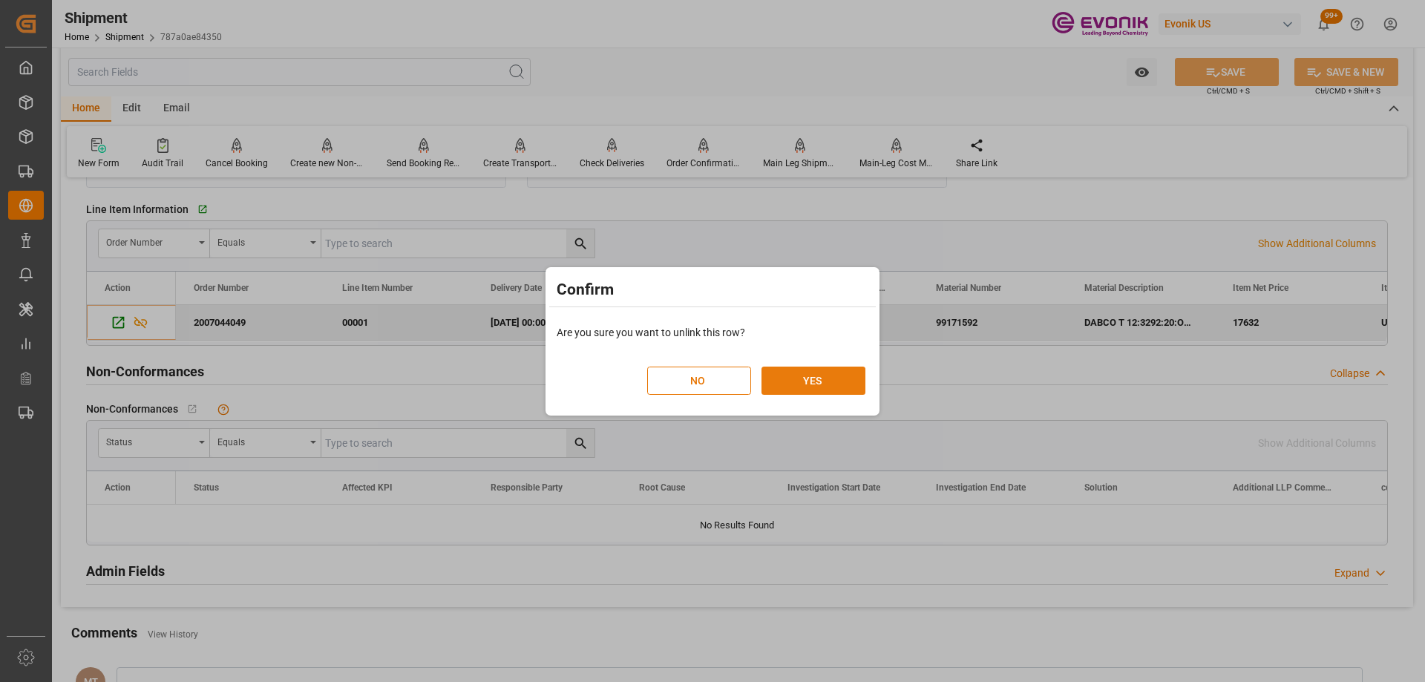
click at [834, 372] on button "YES" at bounding box center [813, 381] width 104 height 28
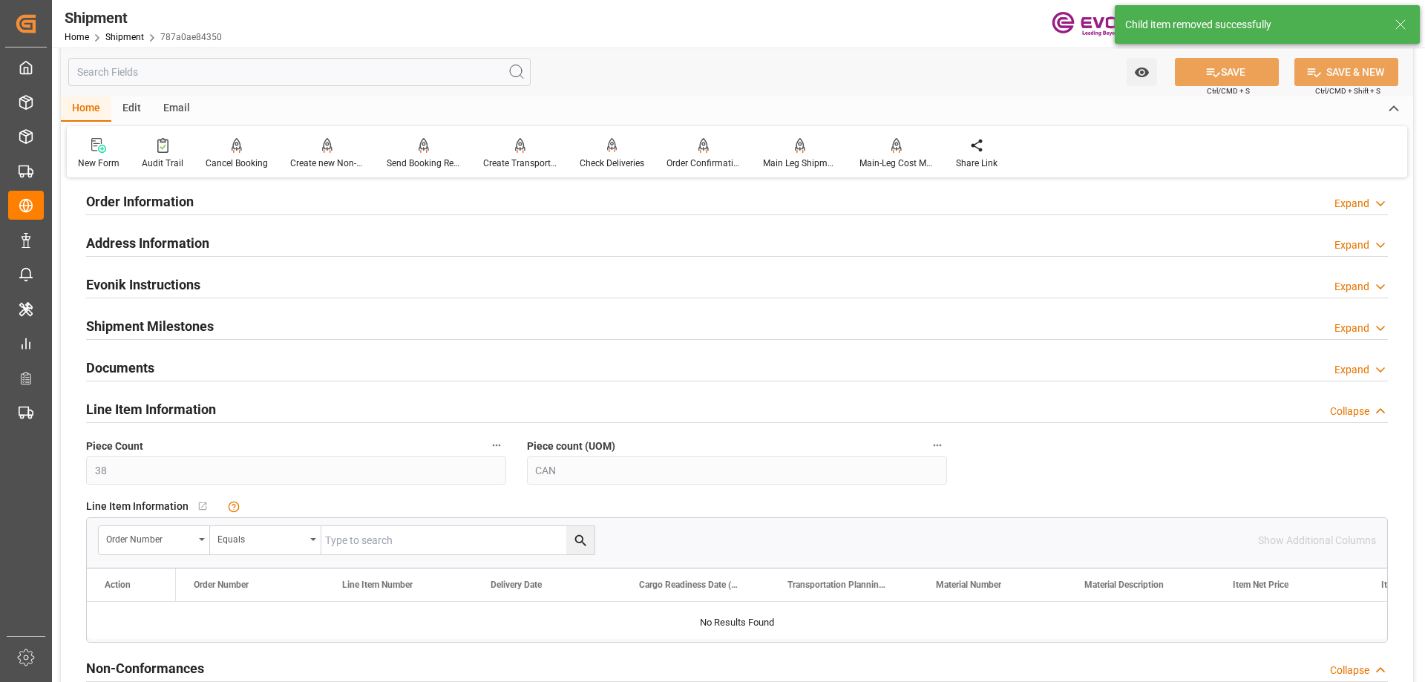
scroll to position [890, 0]
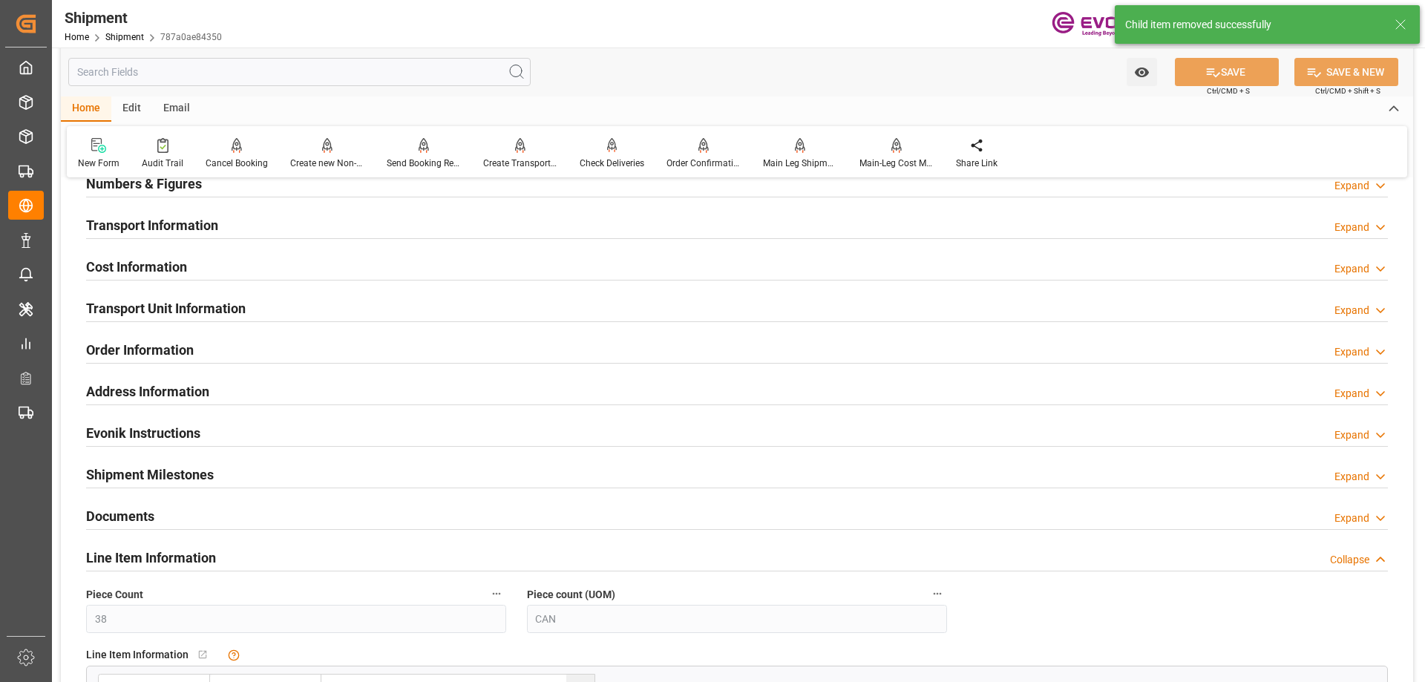
click at [786, 308] on div "Transport Unit Information Expand" at bounding box center [736, 307] width 1301 height 28
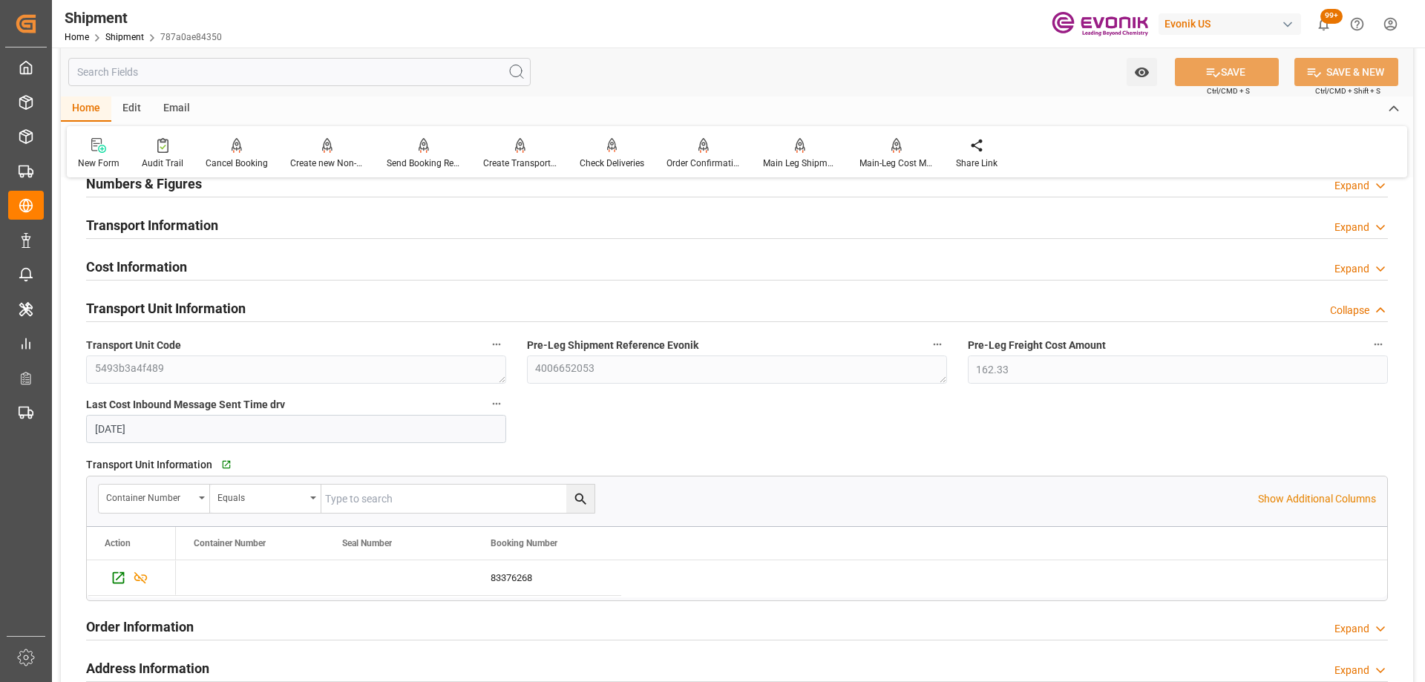
scroll to position [1039, 0]
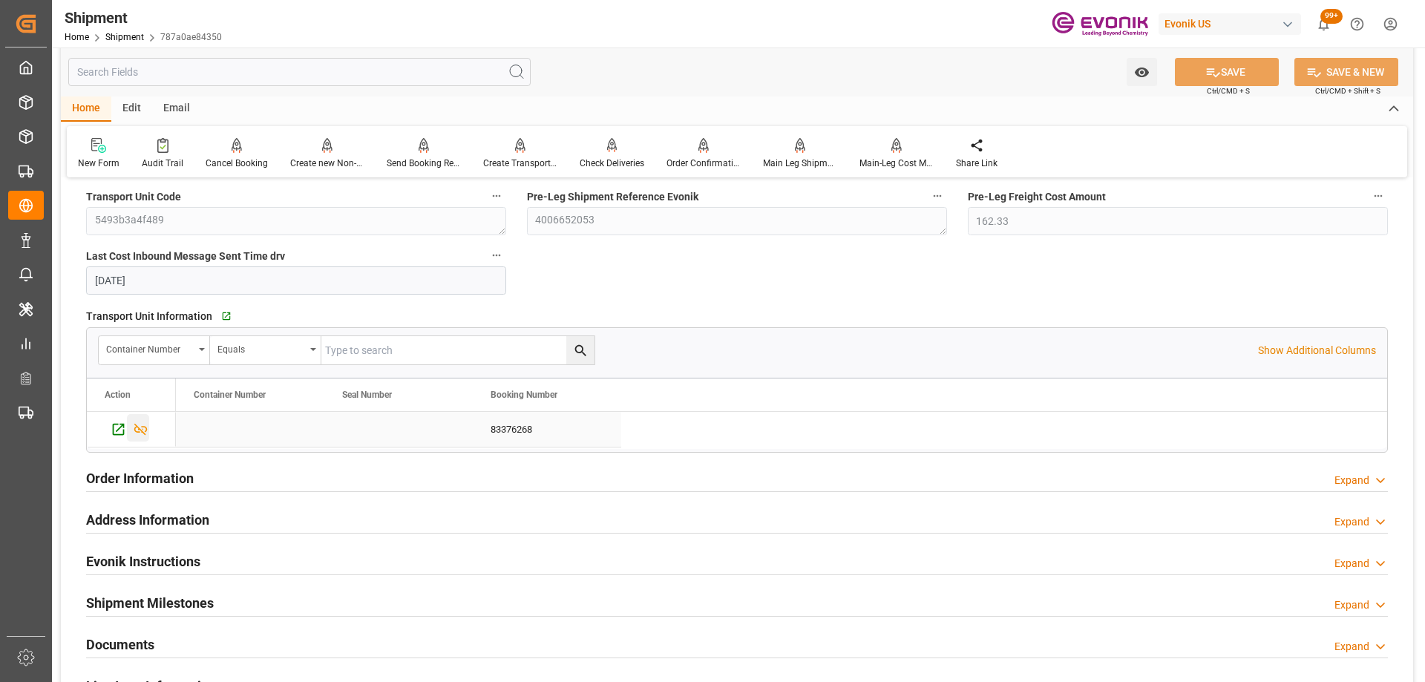
click at [137, 433] on icon "Press SPACE to select this row." at bounding box center [141, 429] width 16 height 16
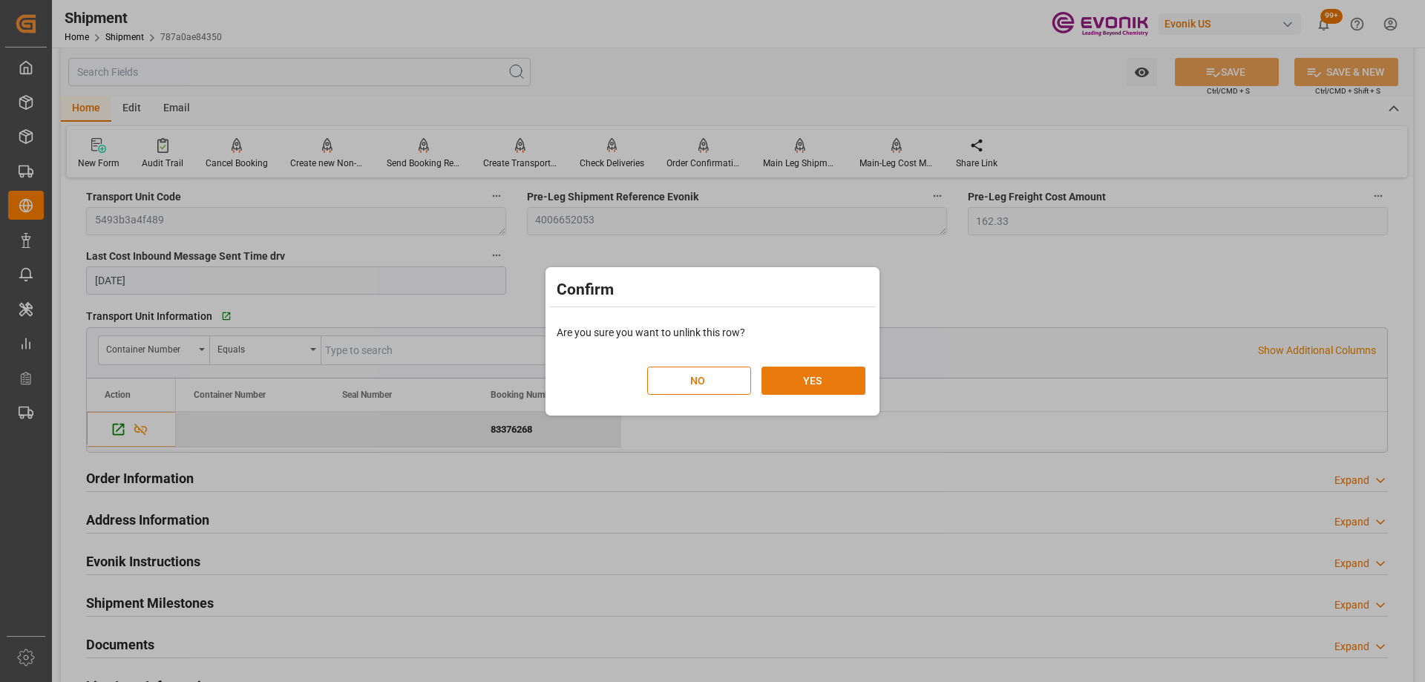
click at [815, 378] on button "YES" at bounding box center [813, 381] width 104 height 28
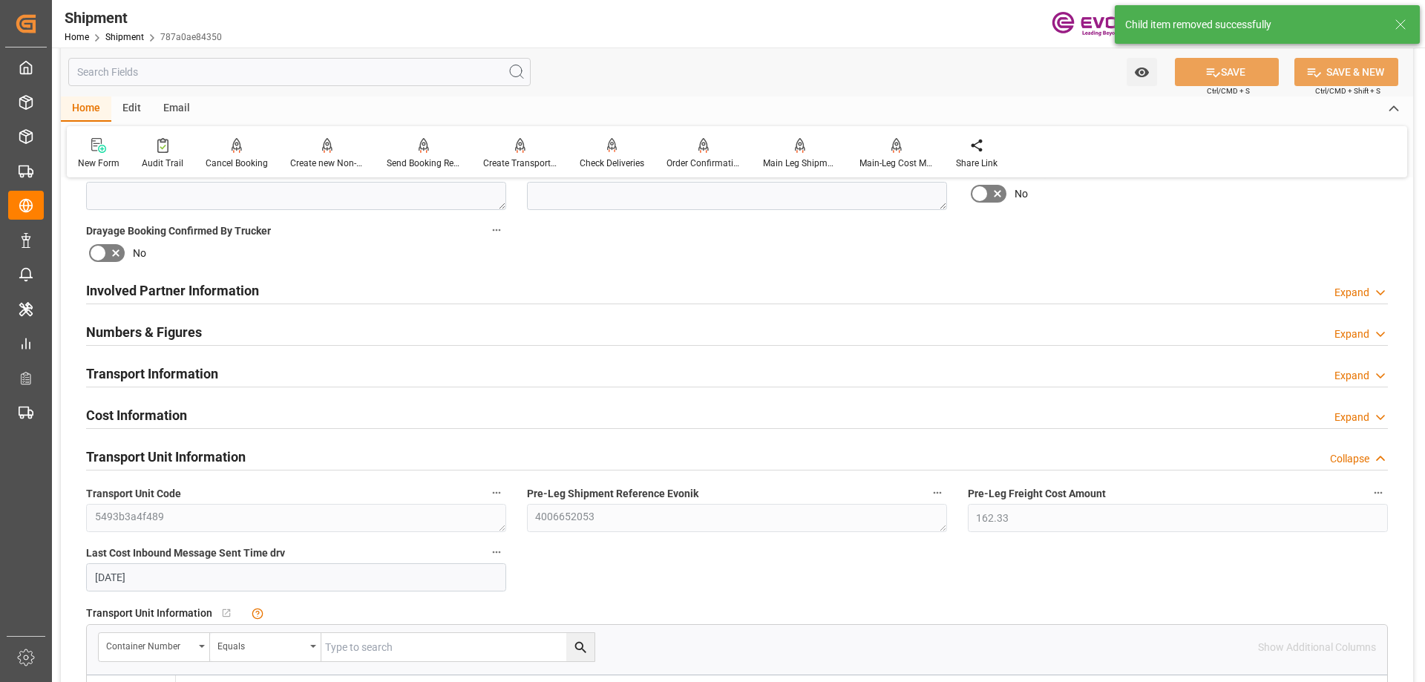
scroll to position [371, 0]
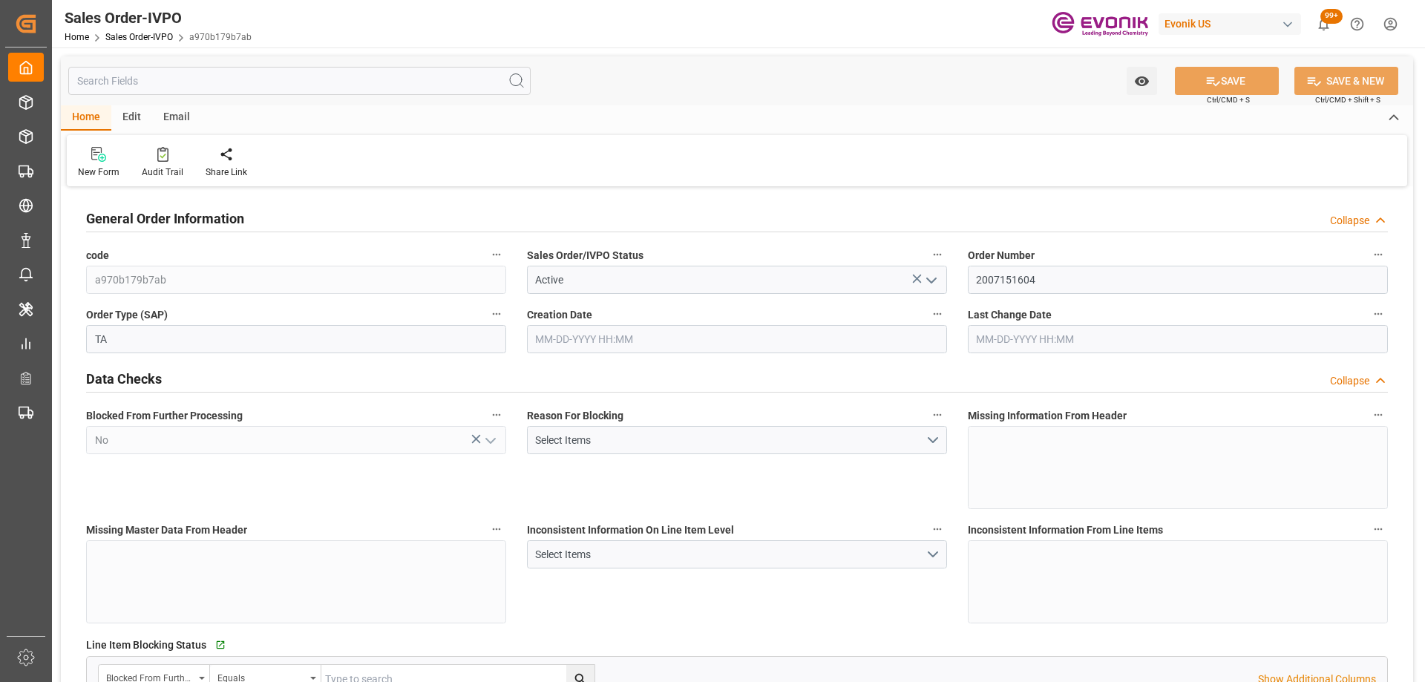
type input "ECGYE"
type input "0"
type input "1"
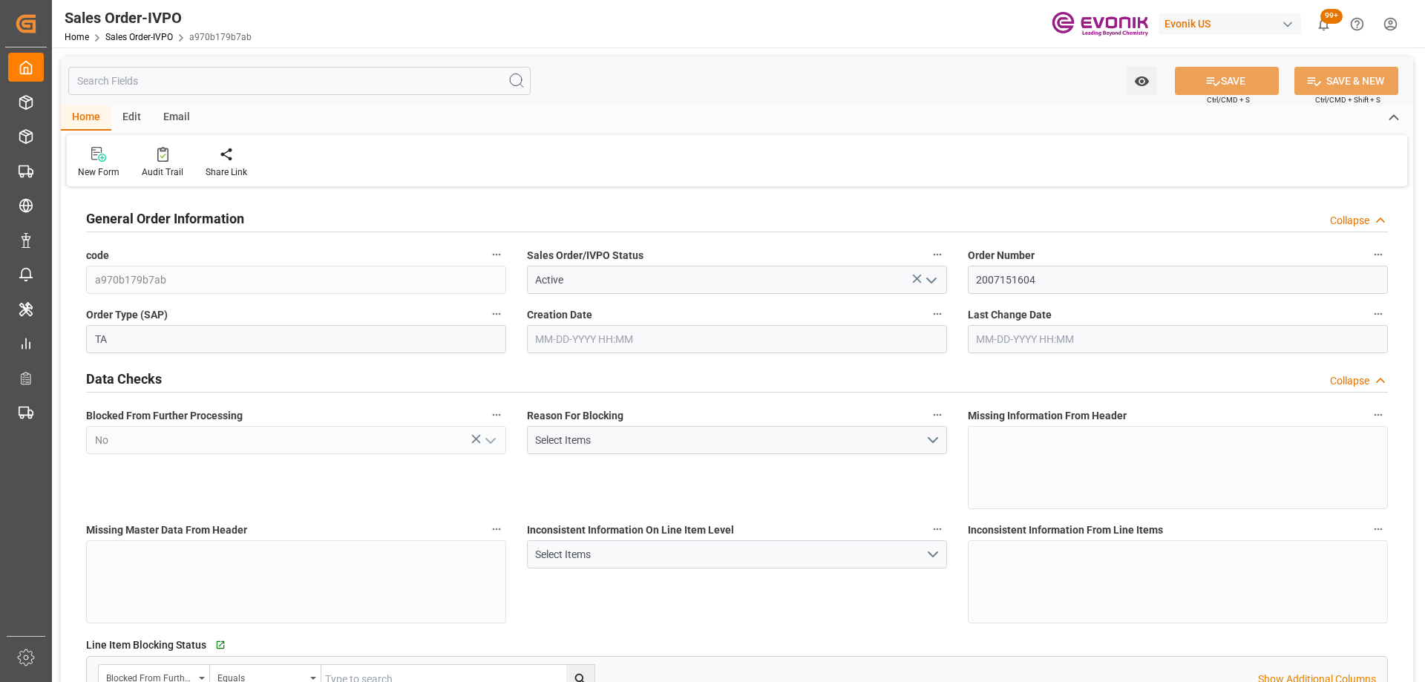
type input "1624.24"
type input "8.6788"
type input "17000"
type input "30"
type input "08-29-2025 11:47"
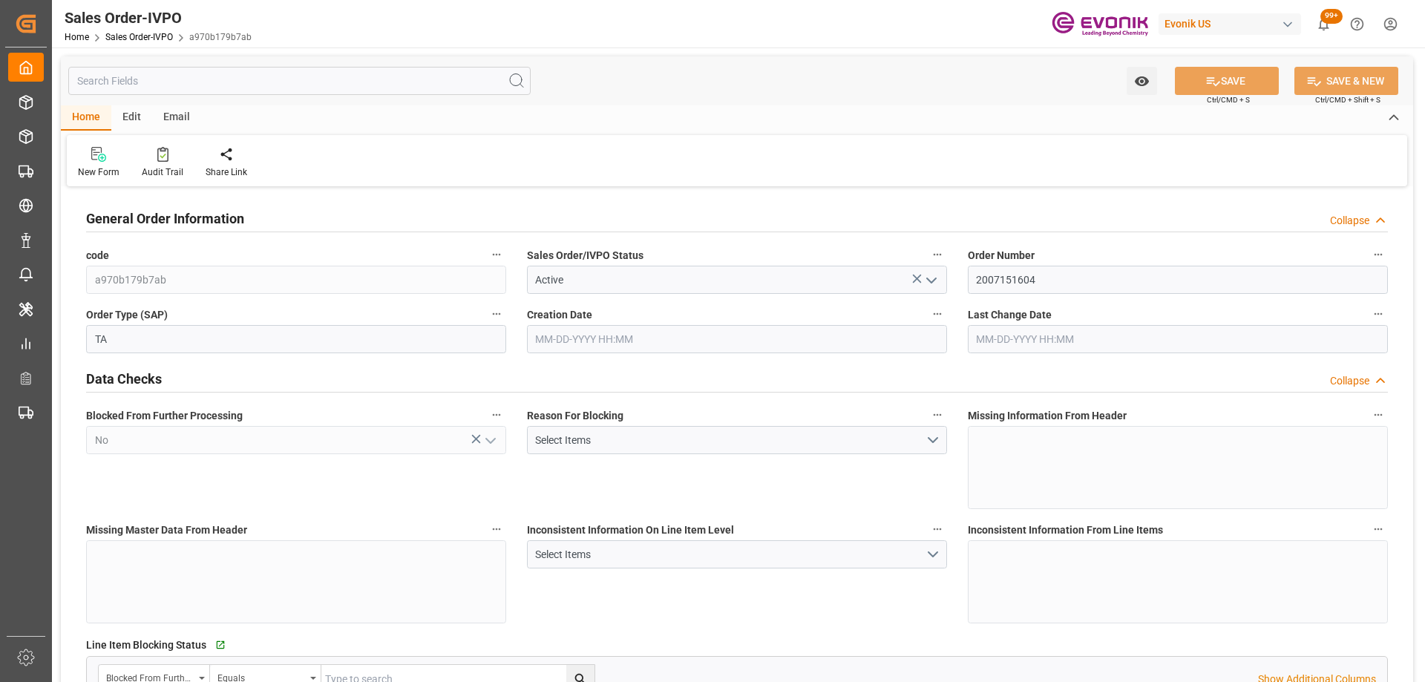
type input "09-10-2025 15:03"
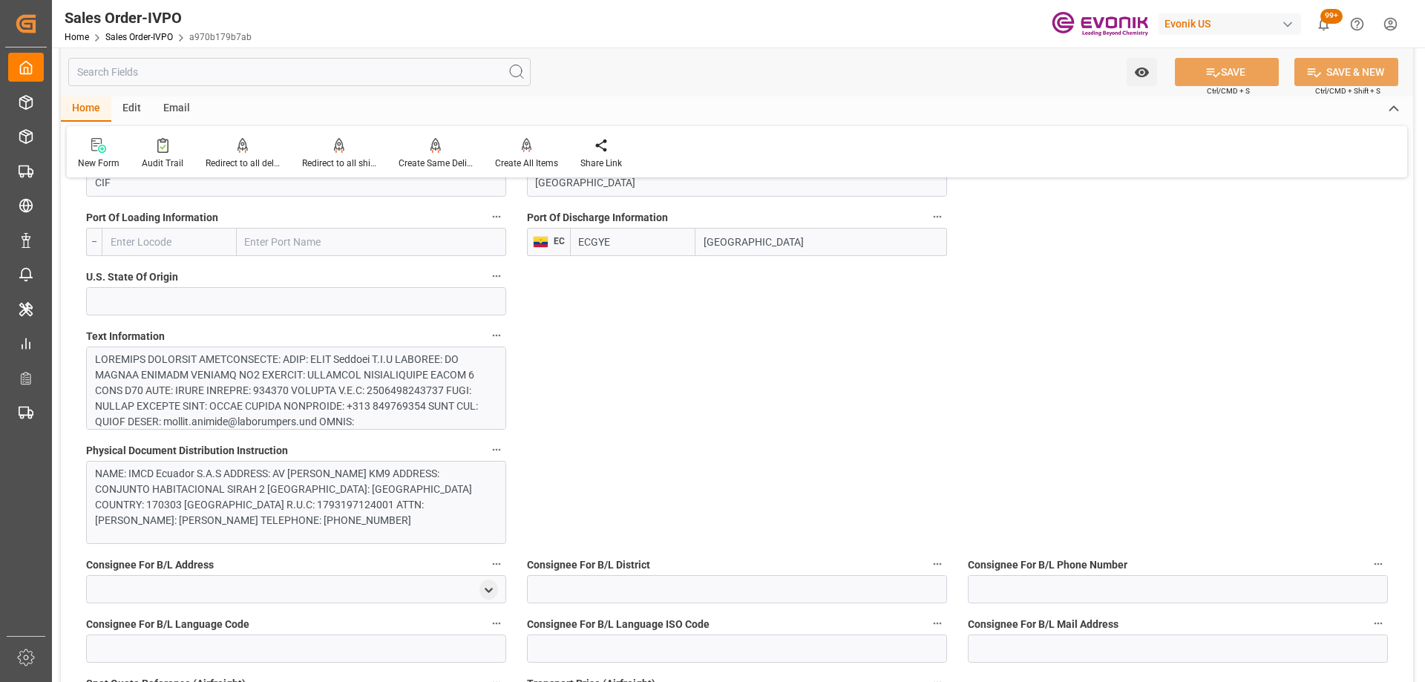
scroll to position [594, 0]
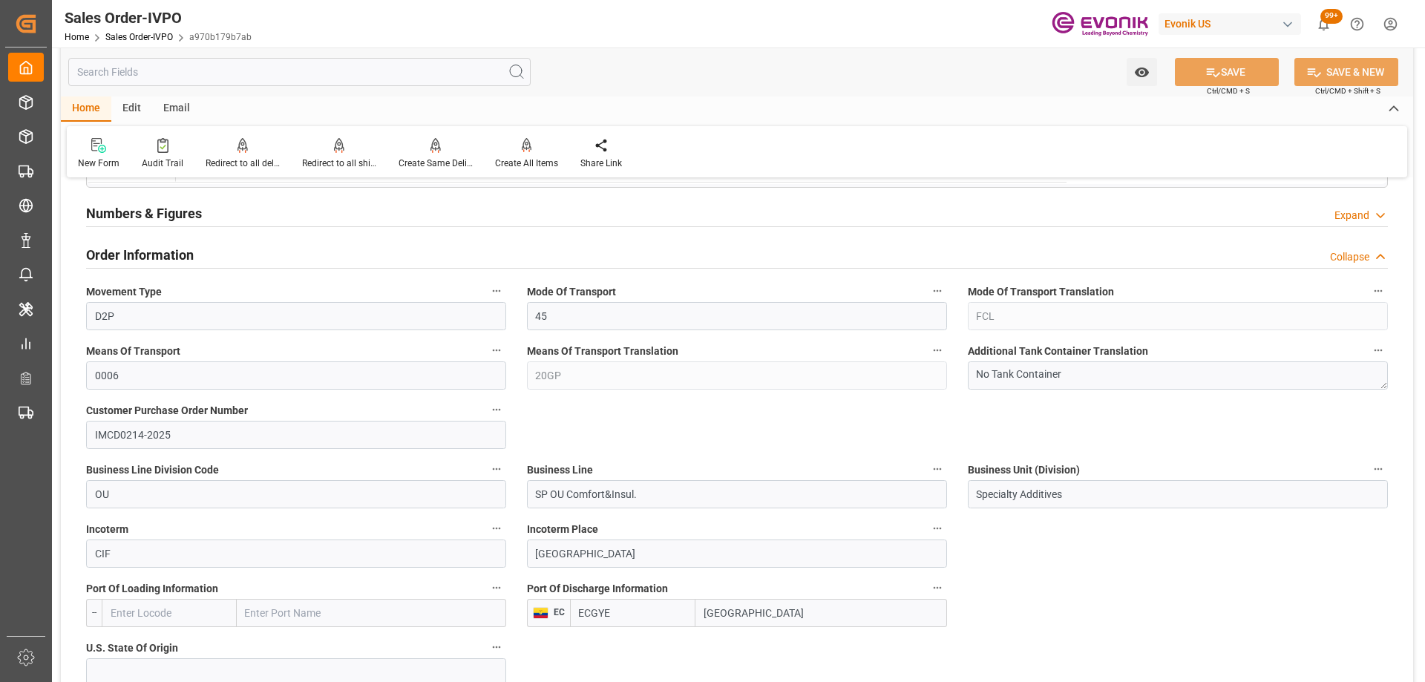
click at [1376, 288] on icon "button" at bounding box center [1378, 291] width 12 height 12
click at [1366, 294] on li "Audits" at bounding box center [1375, 291] width 76 height 24
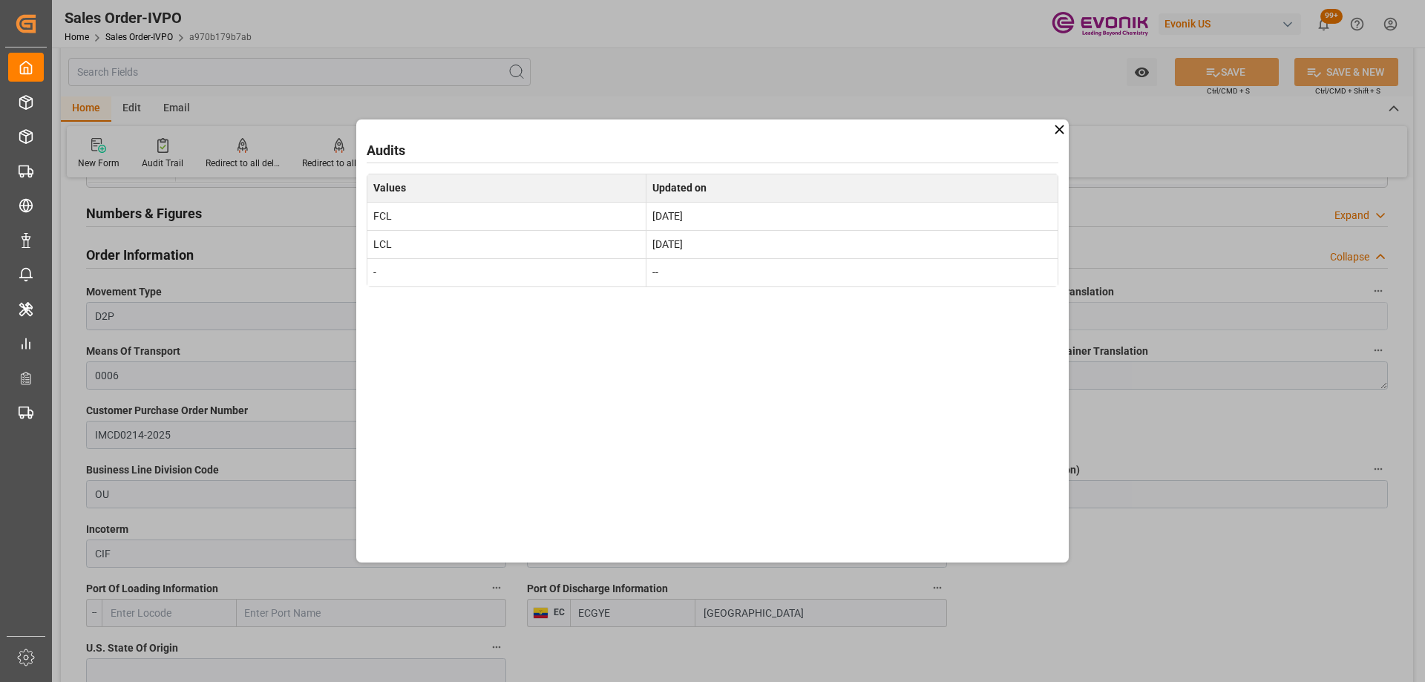
click at [1057, 137] on icon at bounding box center [1059, 130] width 16 height 16
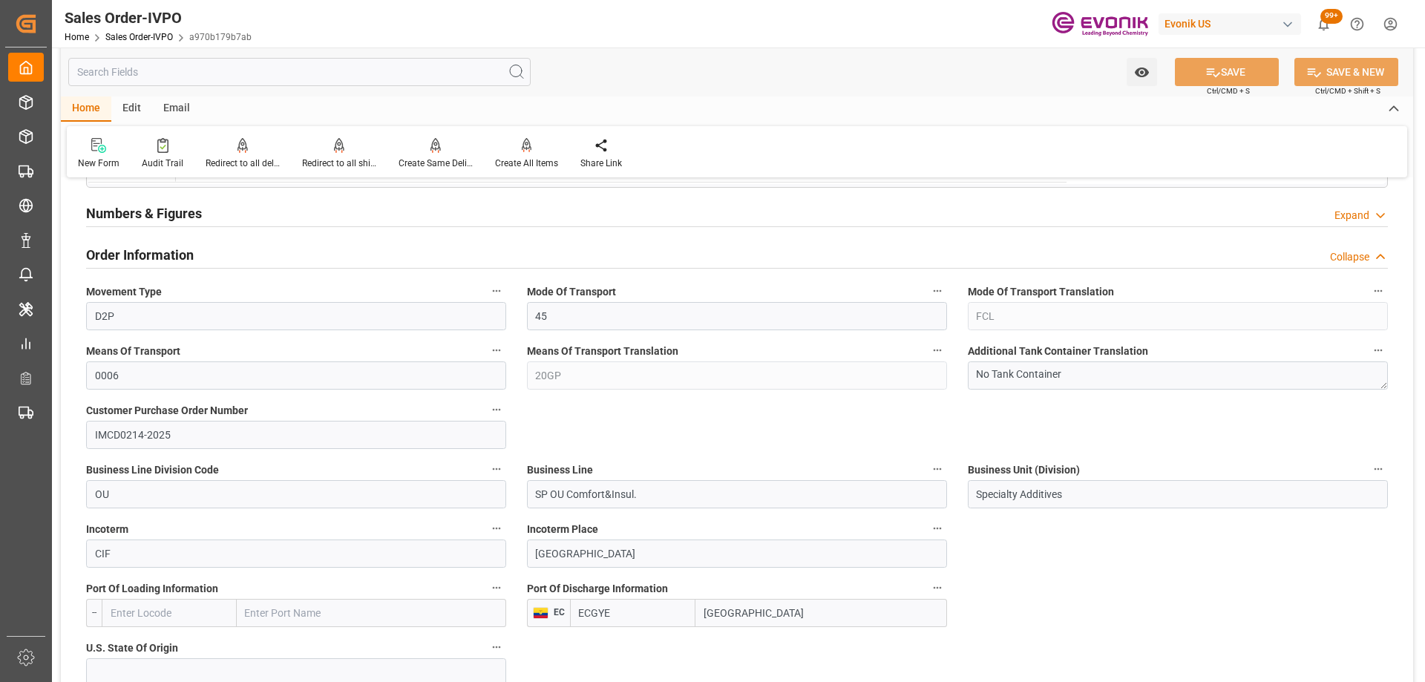
scroll to position [0, 0]
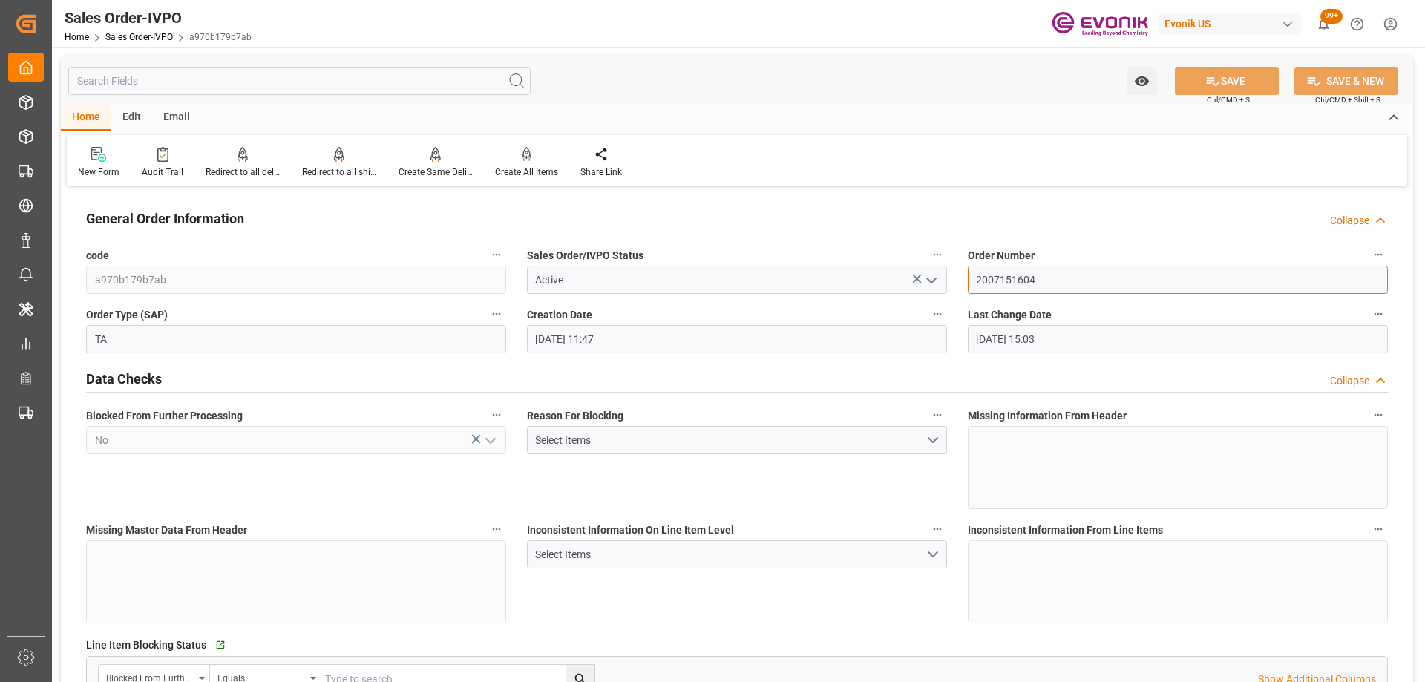
drag, startPoint x: 1173, startPoint y: 278, endPoint x: 716, endPoint y: 234, distance: 459.1
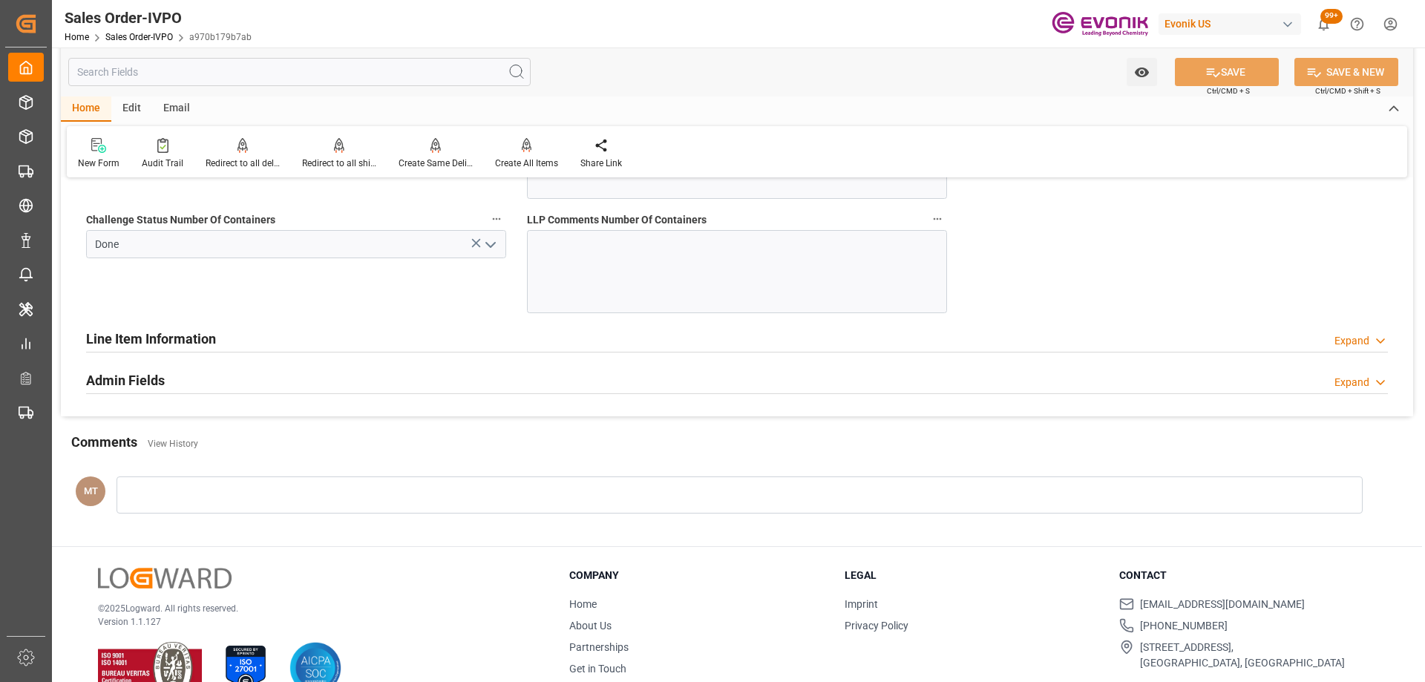
scroll to position [2597, 0]
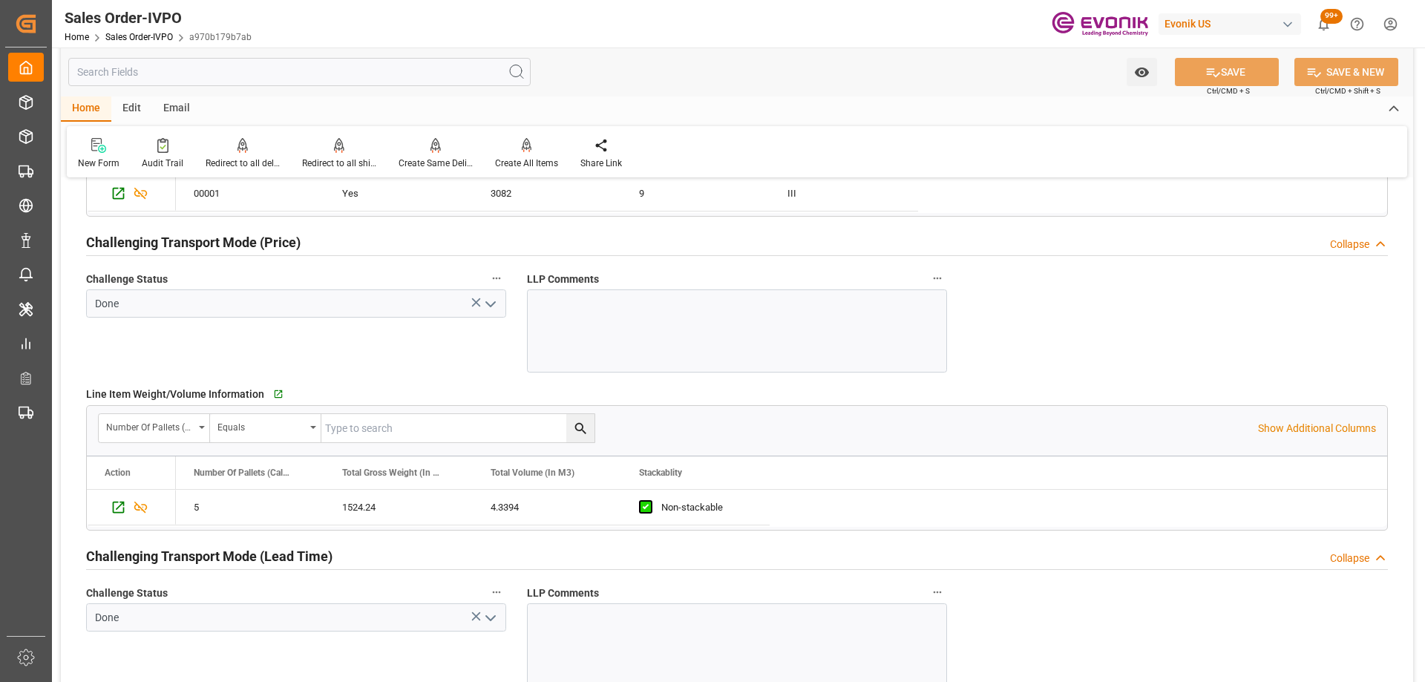
scroll to position [1855, 0]
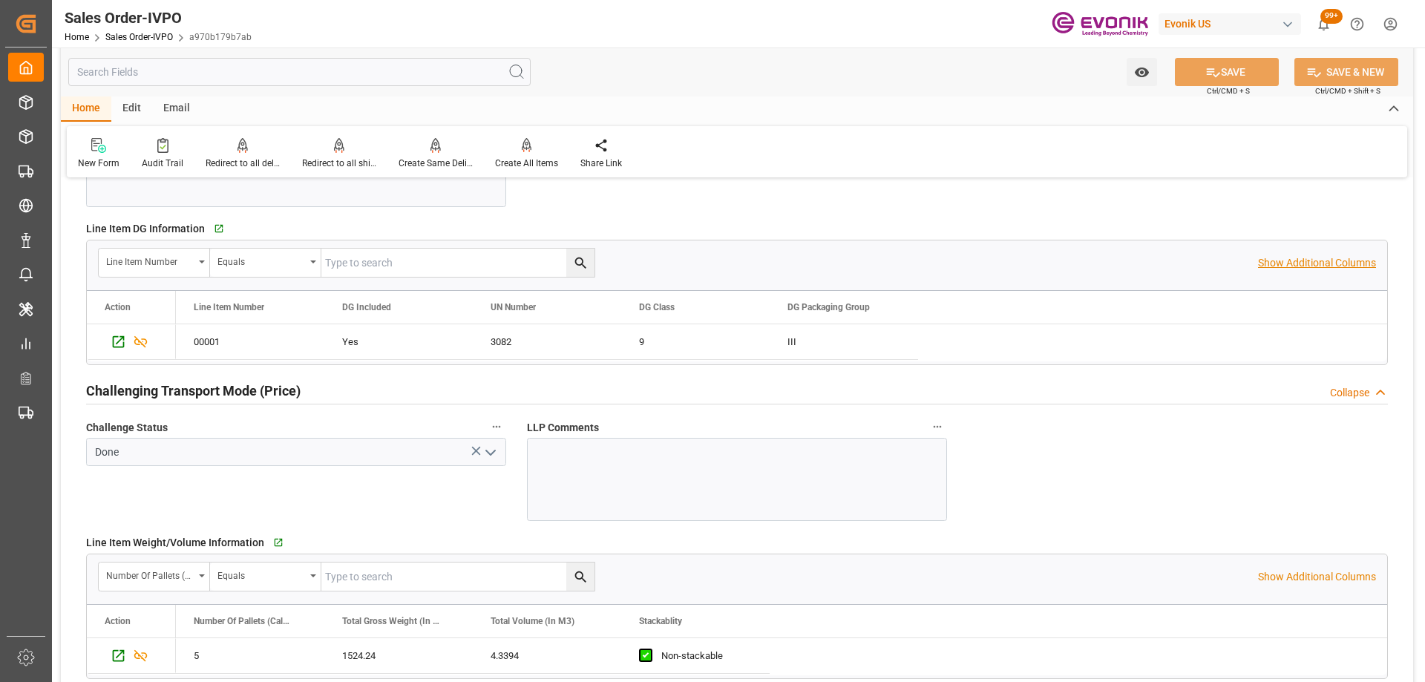
click at [1297, 266] on p "Show Additional Columns" at bounding box center [1317, 263] width 118 height 16
click at [1067, 349] on div "Active" at bounding box center [1140, 341] width 148 height 35
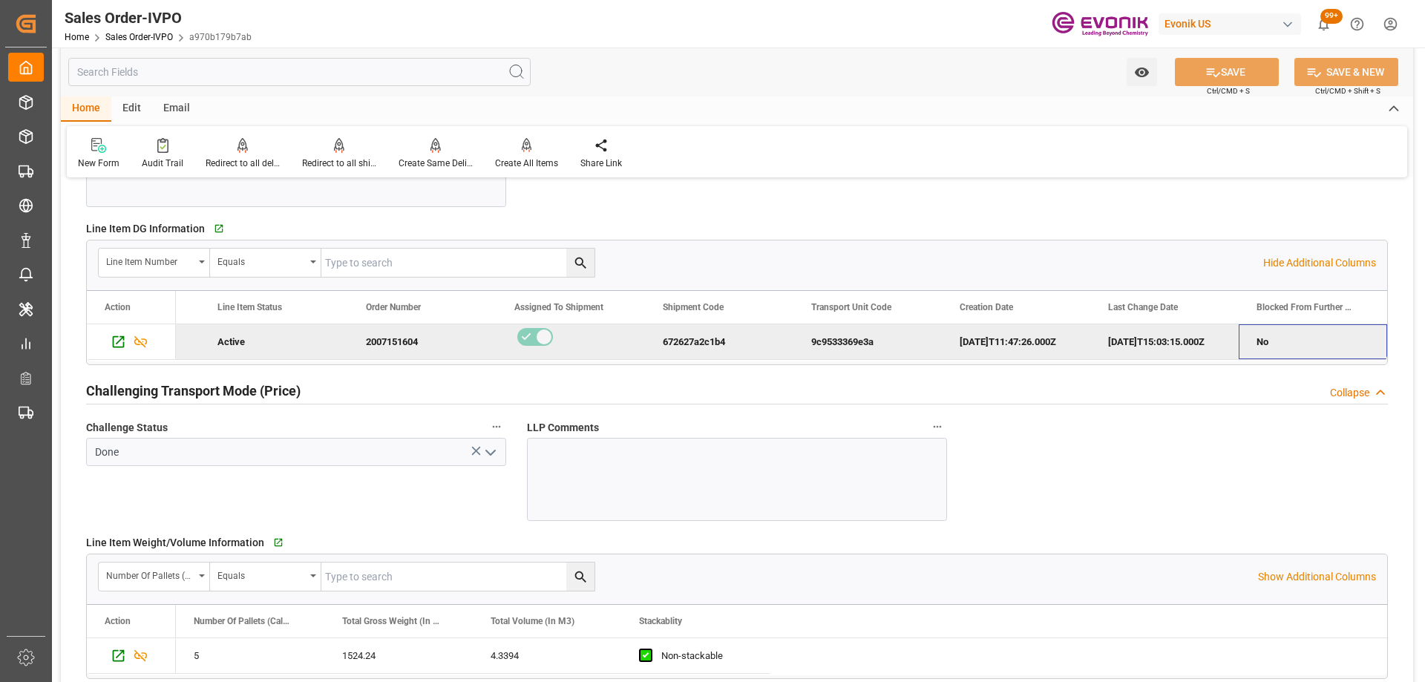
scroll to position [2152, 0]
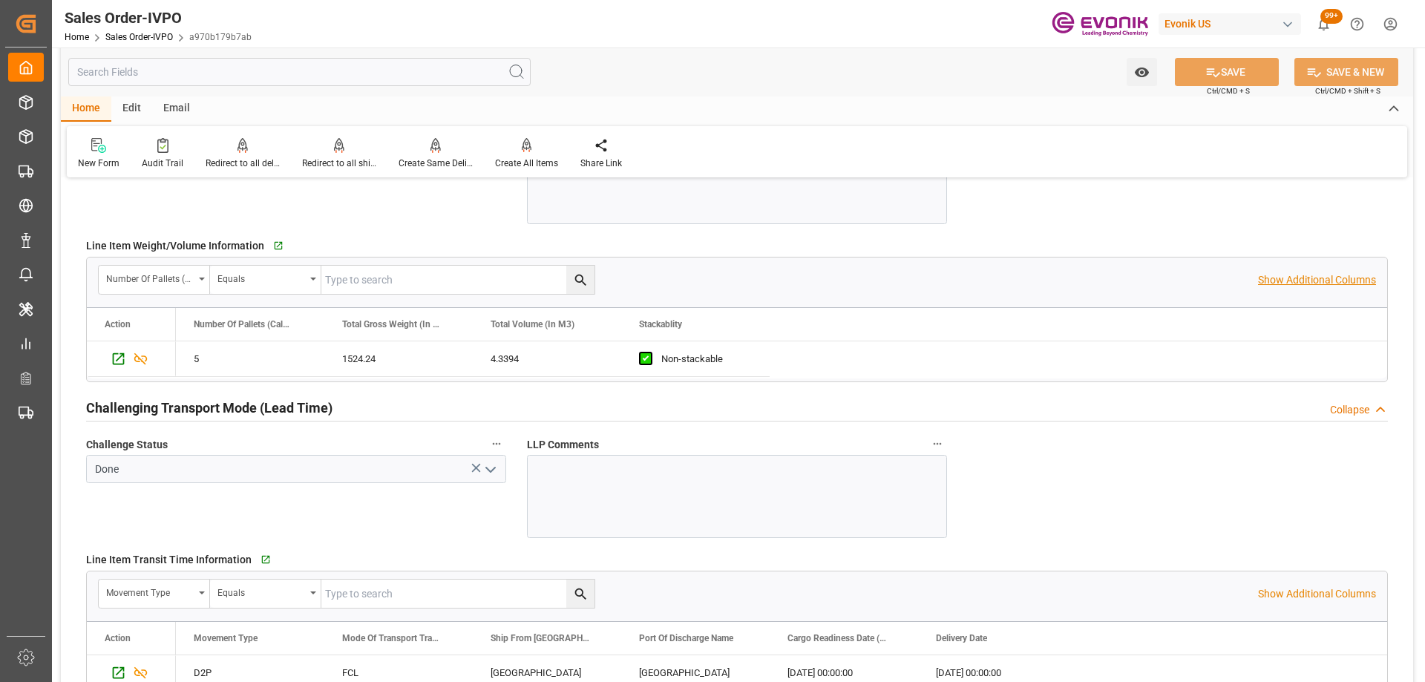
click at [1299, 276] on p "Show Additional Columns" at bounding box center [1317, 280] width 118 height 16
click at [823, 370] on div "28a5ea58f933" at bounding box center [843, 358] width 148 height 35
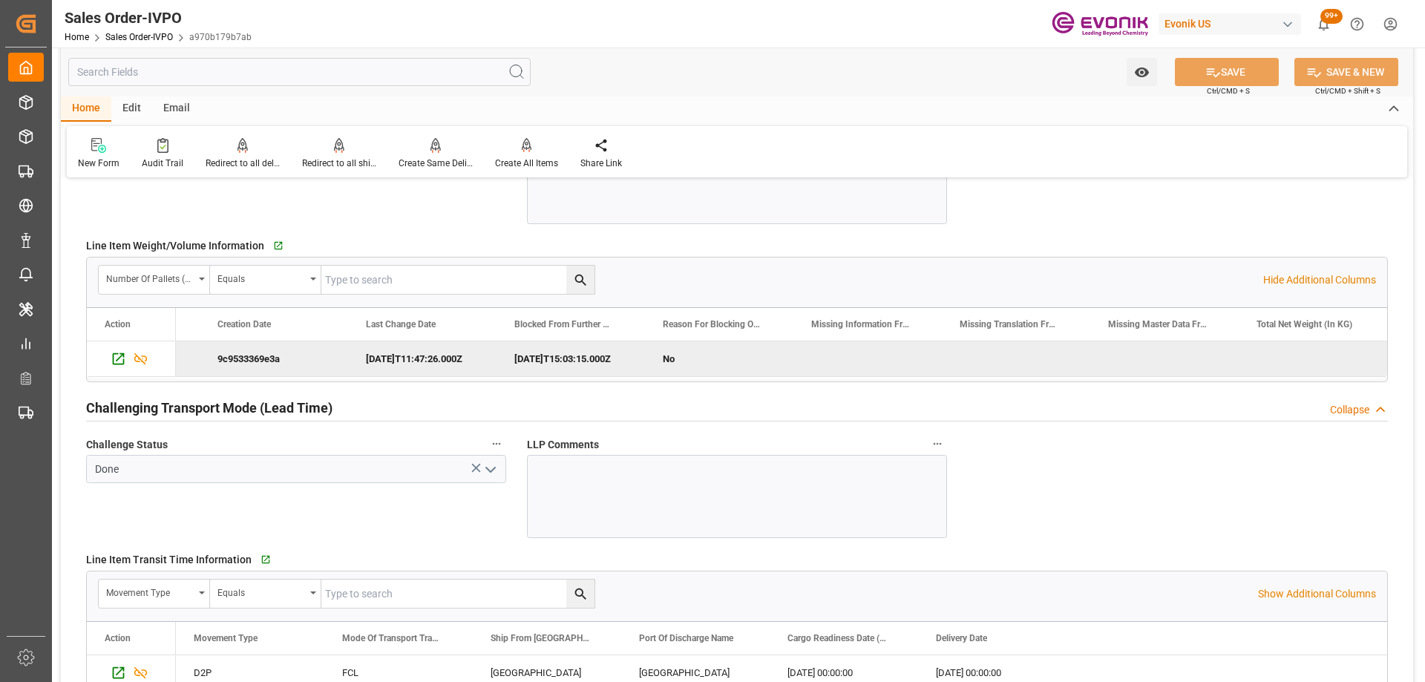
scroll to position [0, 1757]
drag, startPoint x: 1247, startPoint y: 477, endPoint x: 1252, endPoint y: 450, distance: 27.2
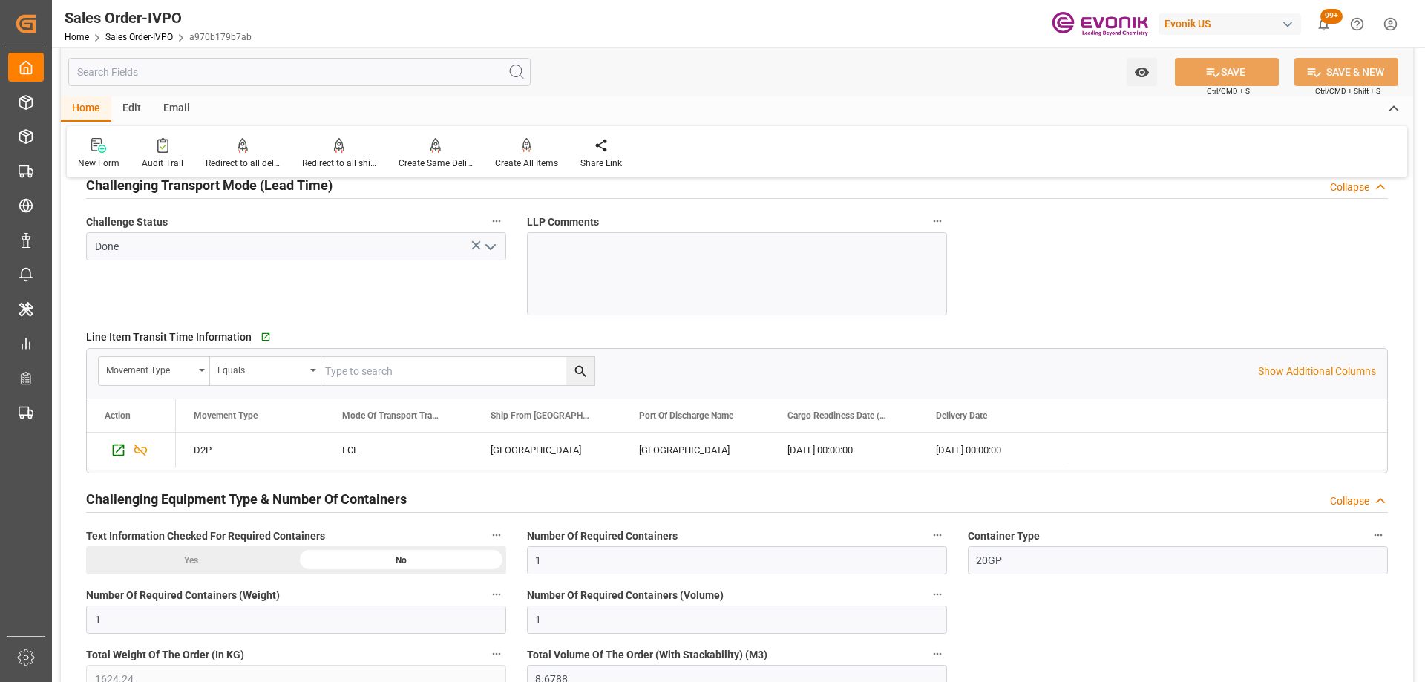
click at [1313, 382] on div "Movement Type Equals Show Additional Columns" at bounding box center [737, 371] width 1300 height 45
click at [1310, 377] on p "Show Additional Columns" at bounding box center [1317, 372] width 118 height 16
click at [533, 427] on div "Ship From [GEOGRAPHIC_DATA]" at bounding box center [539, 415] width 99 height 33
click at [571, 455] on div "CALUMET CITY" at bounding box center [547, 450] width 148 height 35
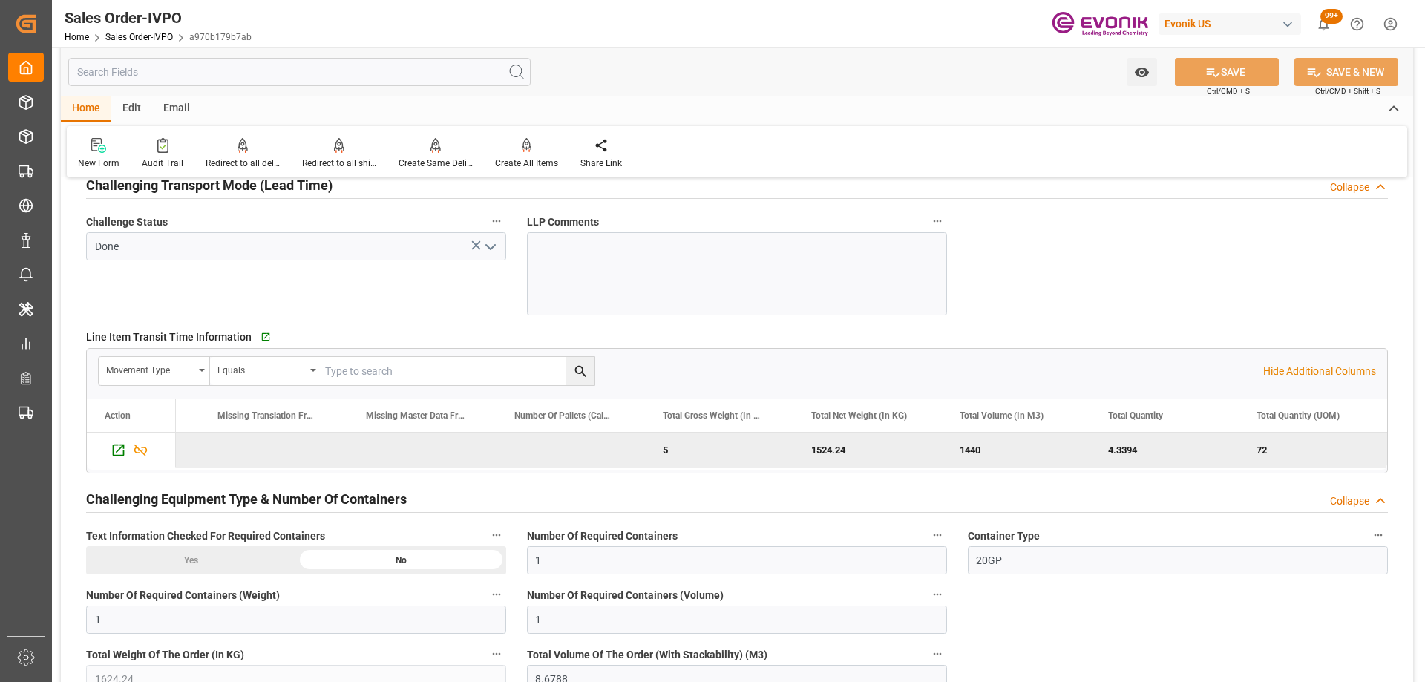
scroll to position [0, 2796]
click at [1134, 453] on div "72" at bounding box center [1164, 450] width 148 height 35
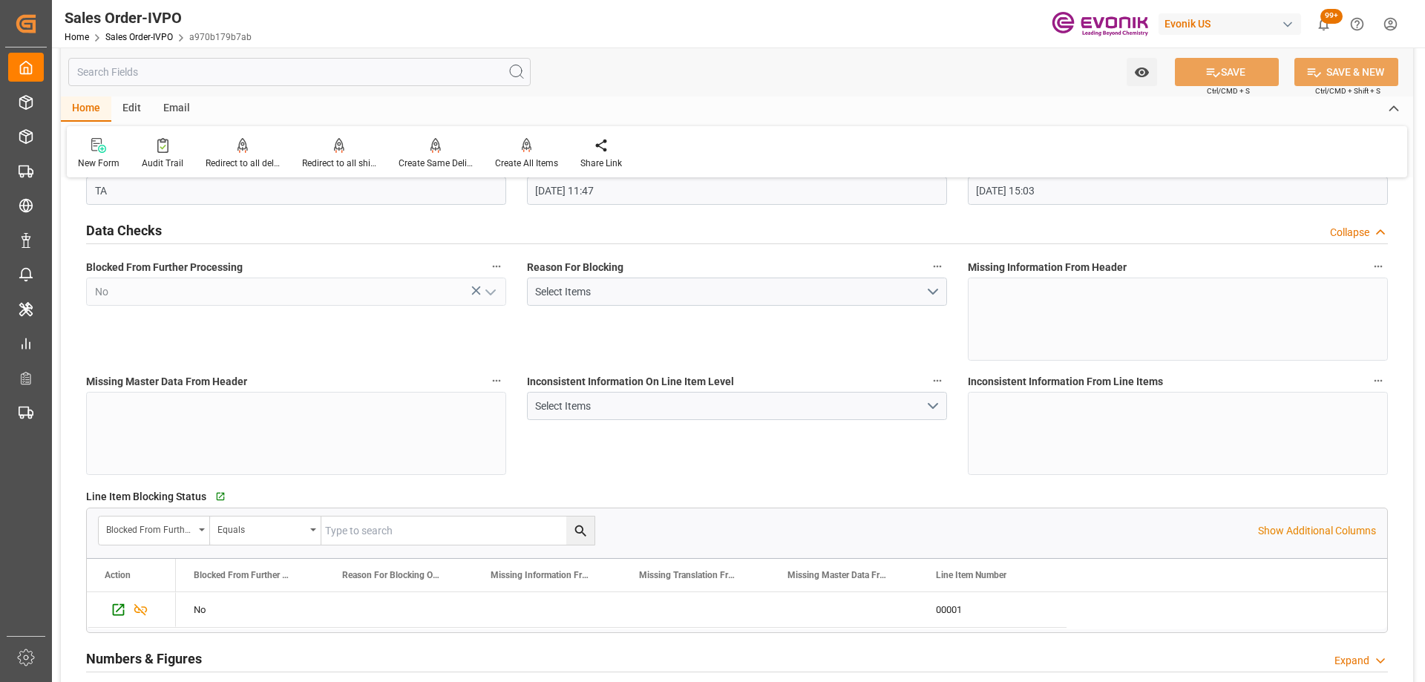
scroll to position [0, 0]
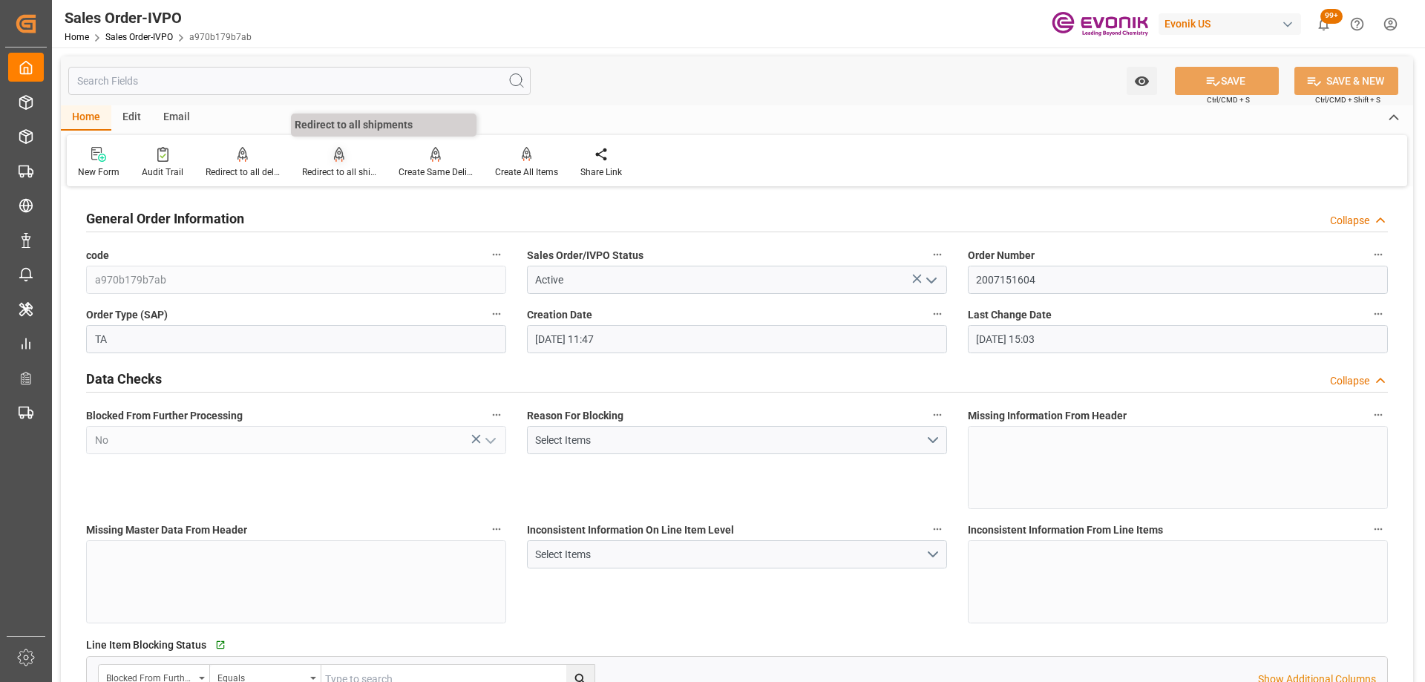
click at [355, 157] on div at bounding box center [339, 154] width 74 height 16
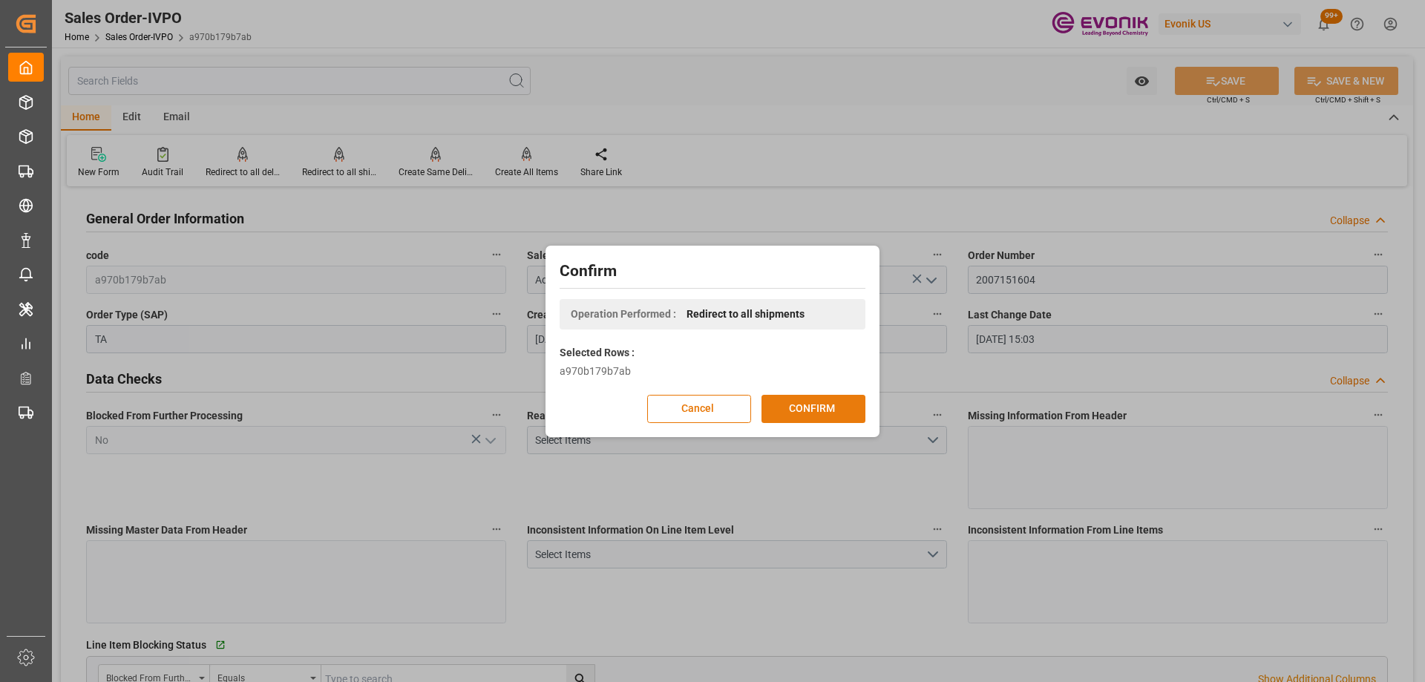
click at [810, 404] on button "CONFIRM" at bounding box center [813, 409] width 104 height 28
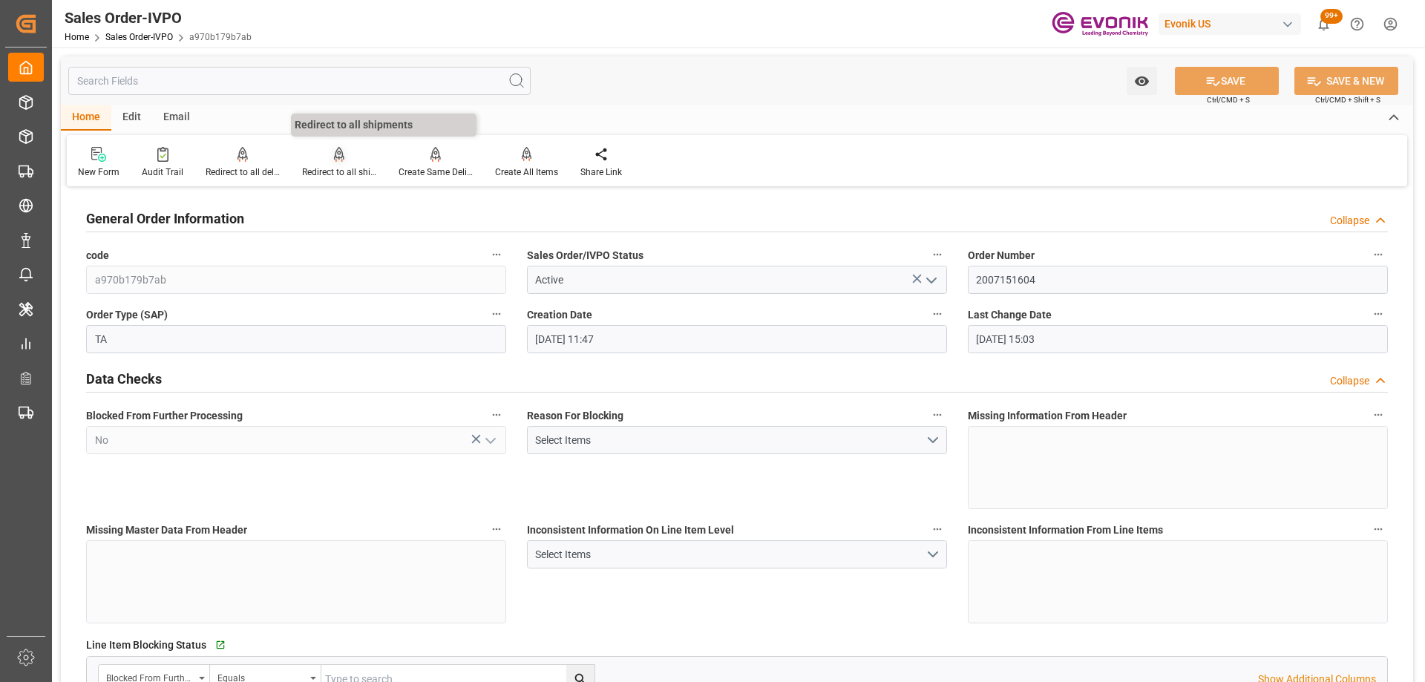
click at [320, 174] on div "Redirect to all shipments" at bounding box center [339, 171] width 74 height 13
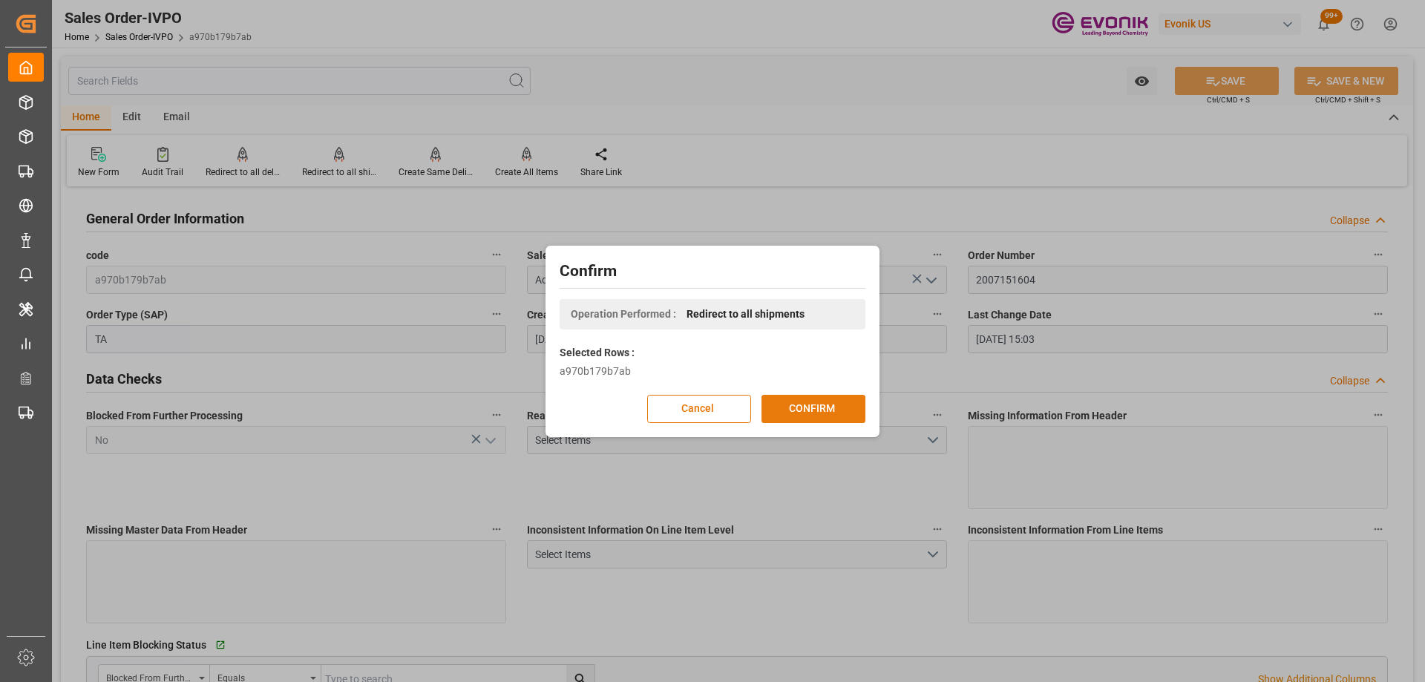
click at [804, 418] on button "CONFIRM" at bounding box center [813, 409] width 104 height 28
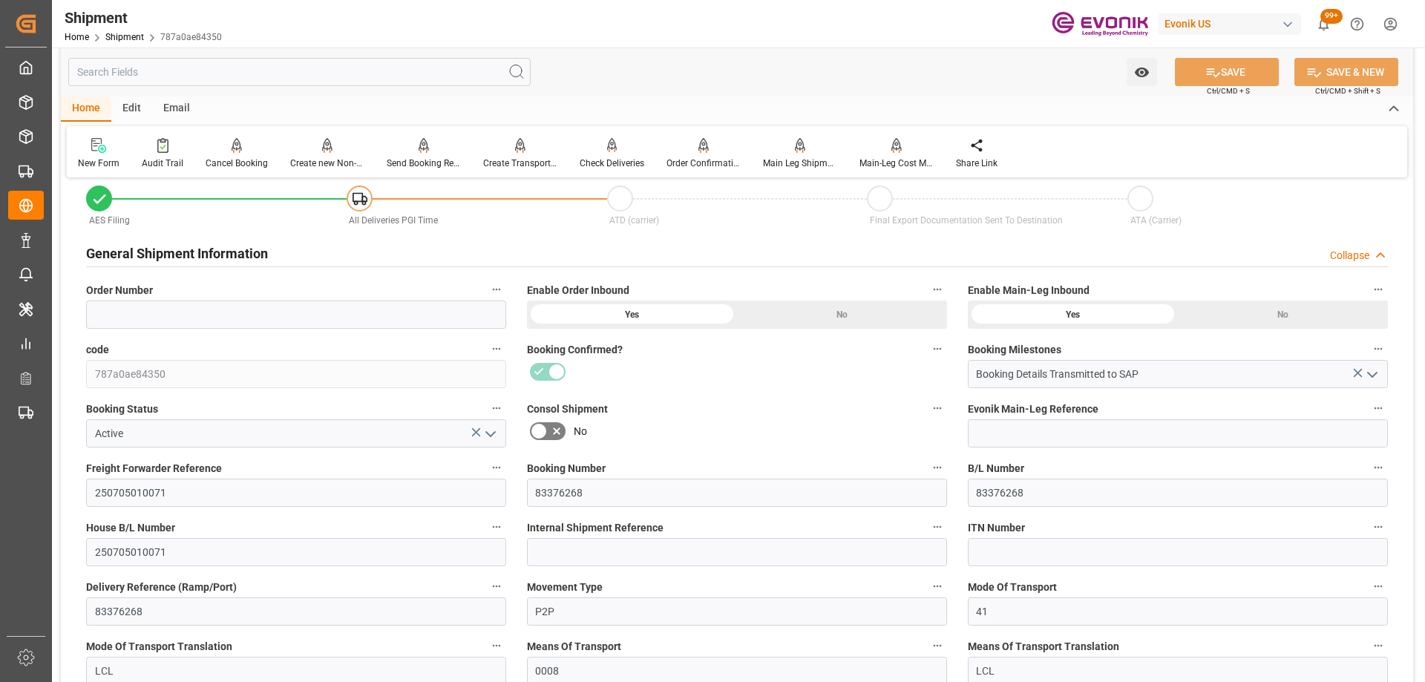
scroll to position [223, 0]
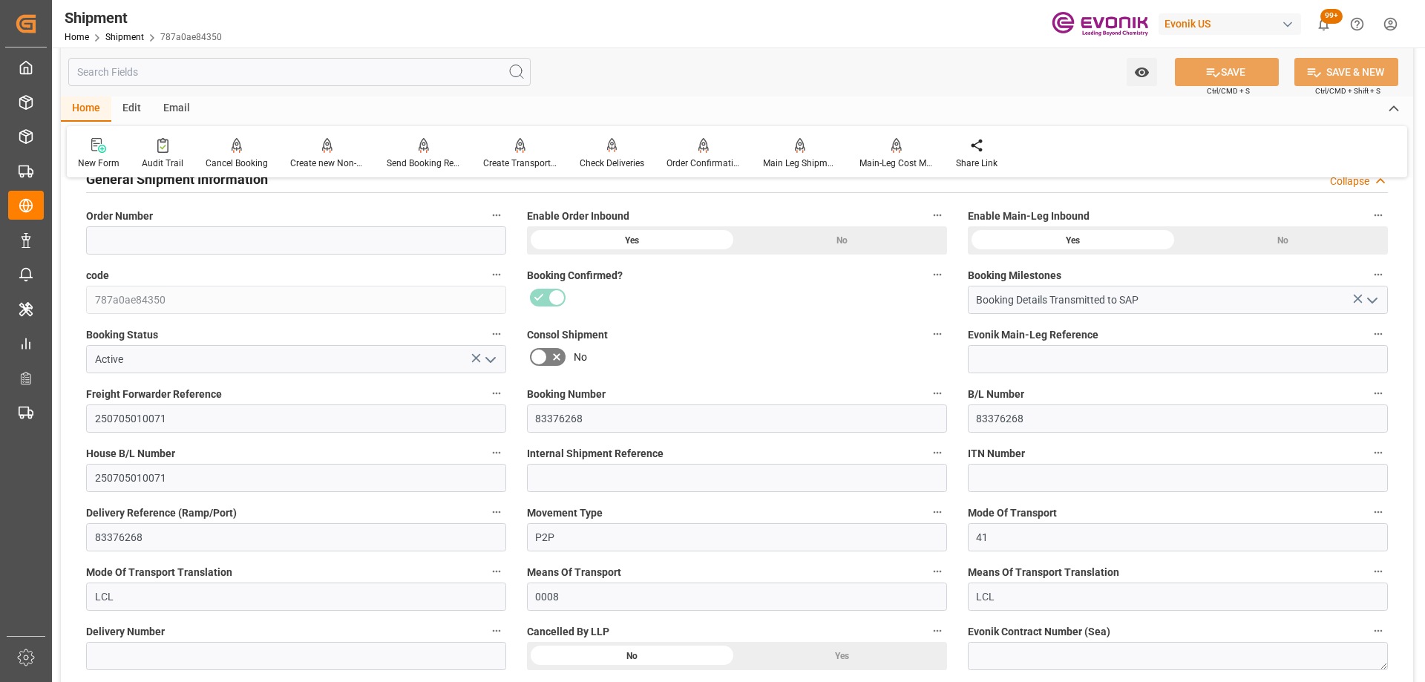
click at [489, 357] on icon "open menu" at bounding box center [491, 360] width 18 height 18
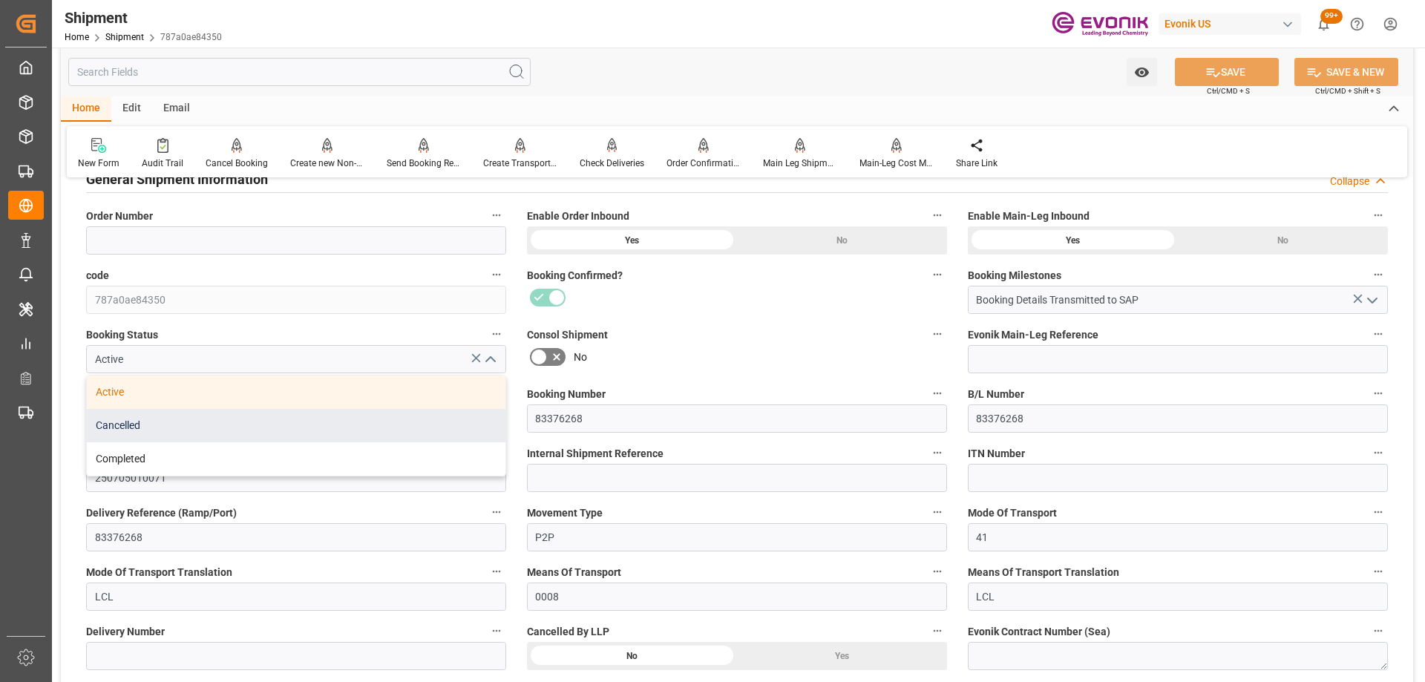
click at [192, 416] on div "Cancelled" at bounding box center [296, 425] width 418 height 33
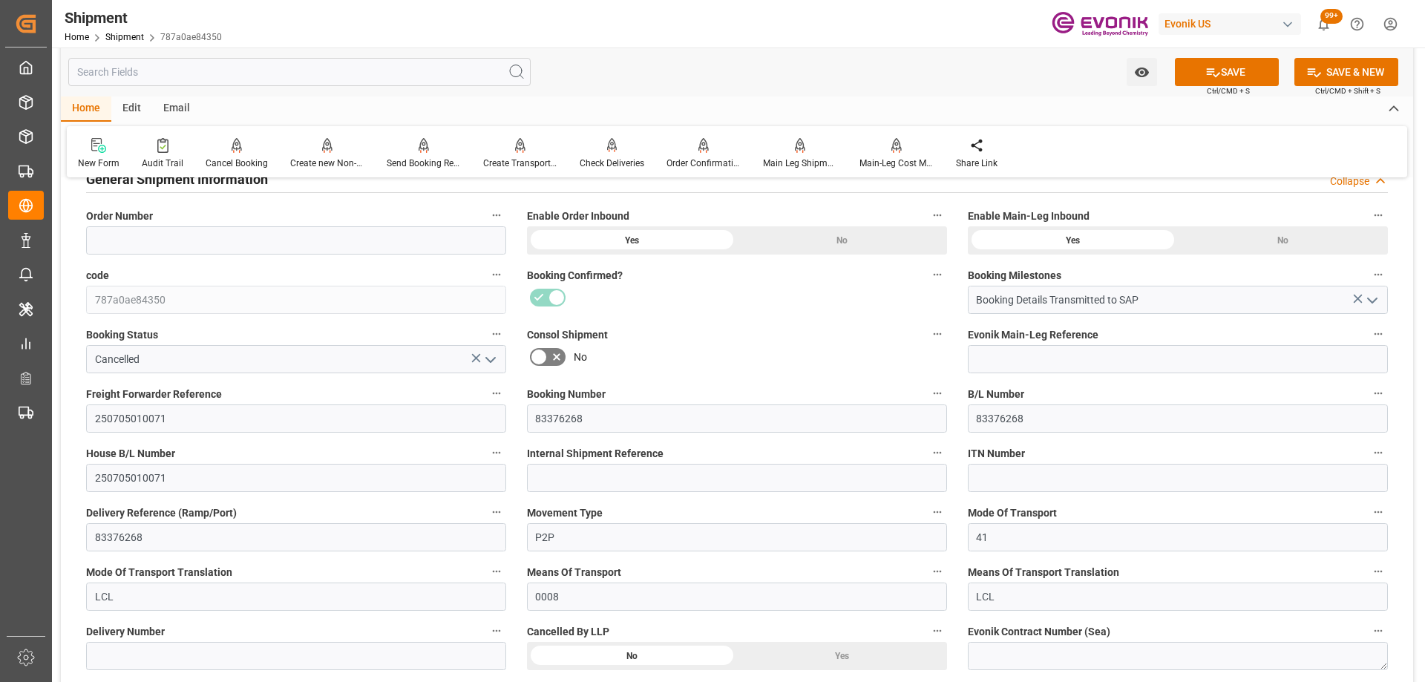
type input "Cancelled"
click at [749, 341] on label "Consol Shipment" at bounding box center [737, 334] width 420 height 21
click at [928, 341] on button "Consol Shipment" at bounding box center [937, 333] width 19 height 19
click at [830, 656] on div at bounding box center [712, 341] width 1425 height 682
click at [819, 648] on div "Yes" at bounding box center [842, 656] width 210 height 28
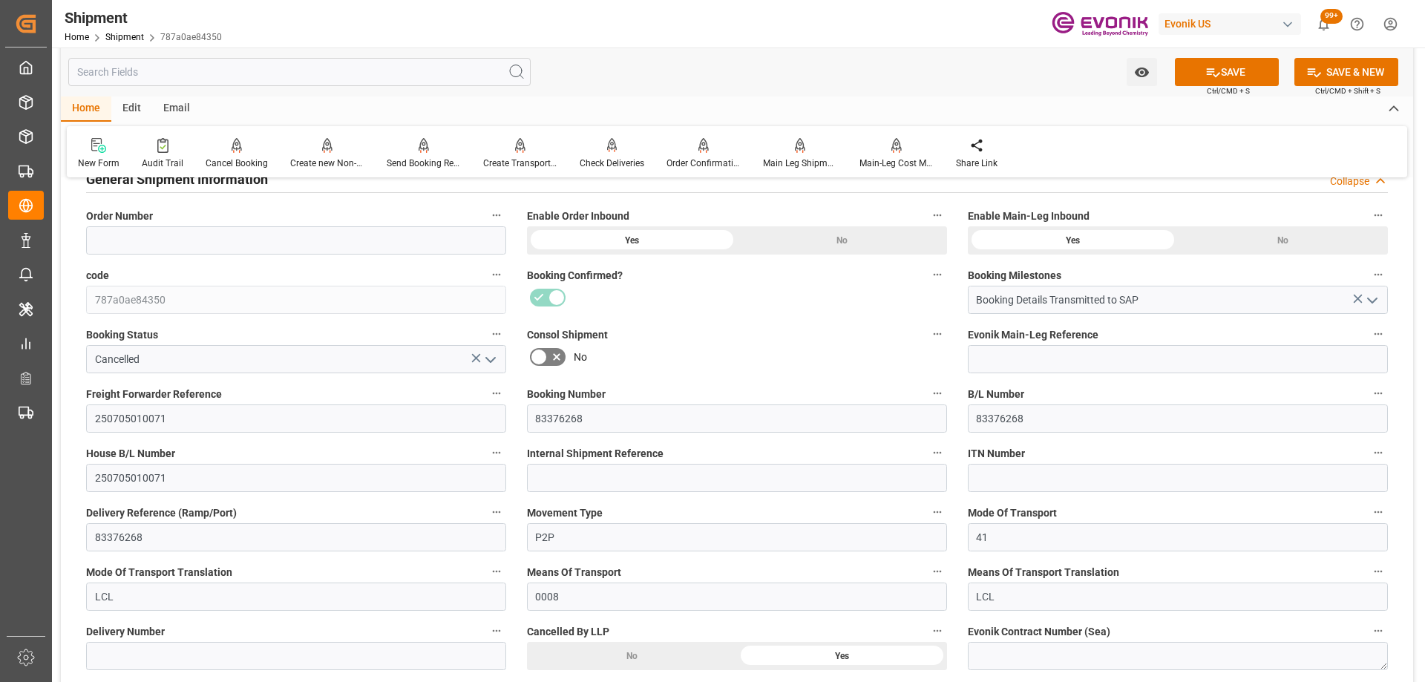
scroll to position [74, 0]
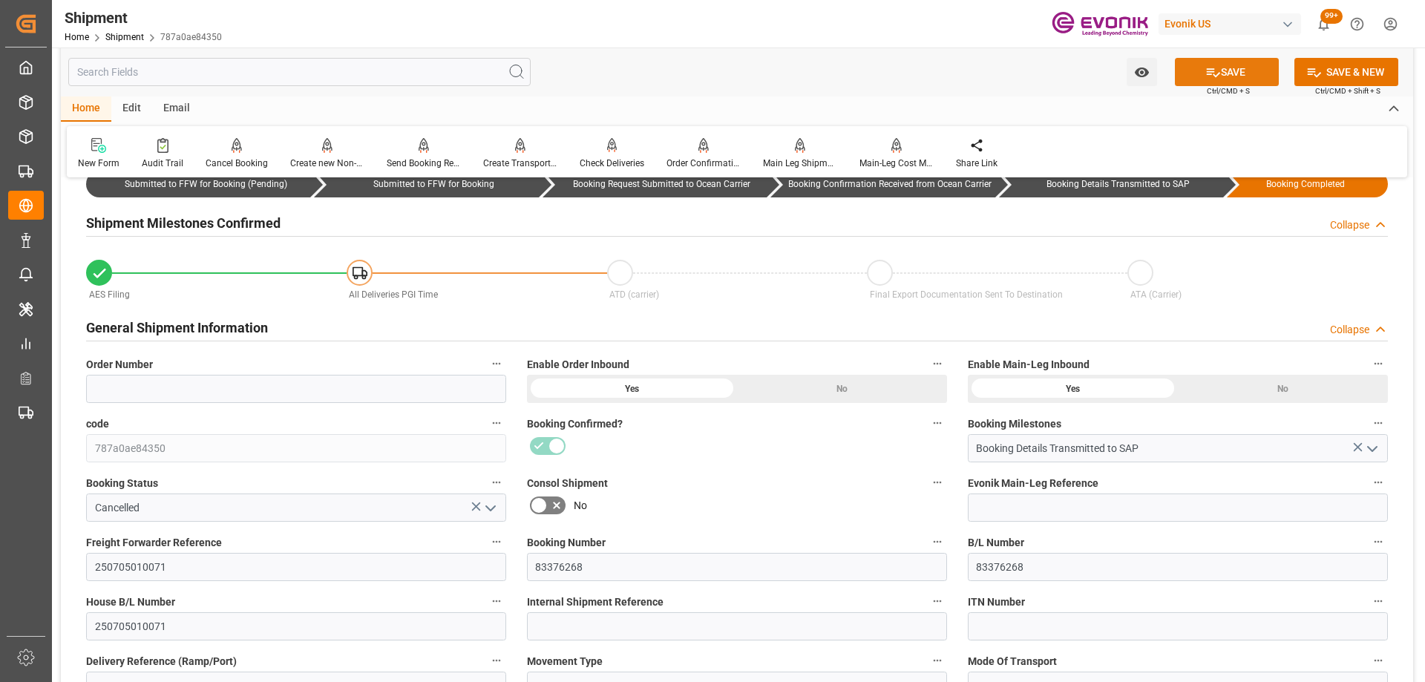
click at [1261, 63] on button "SAVE" at bounding box center [1227, 72] width 104 height 28
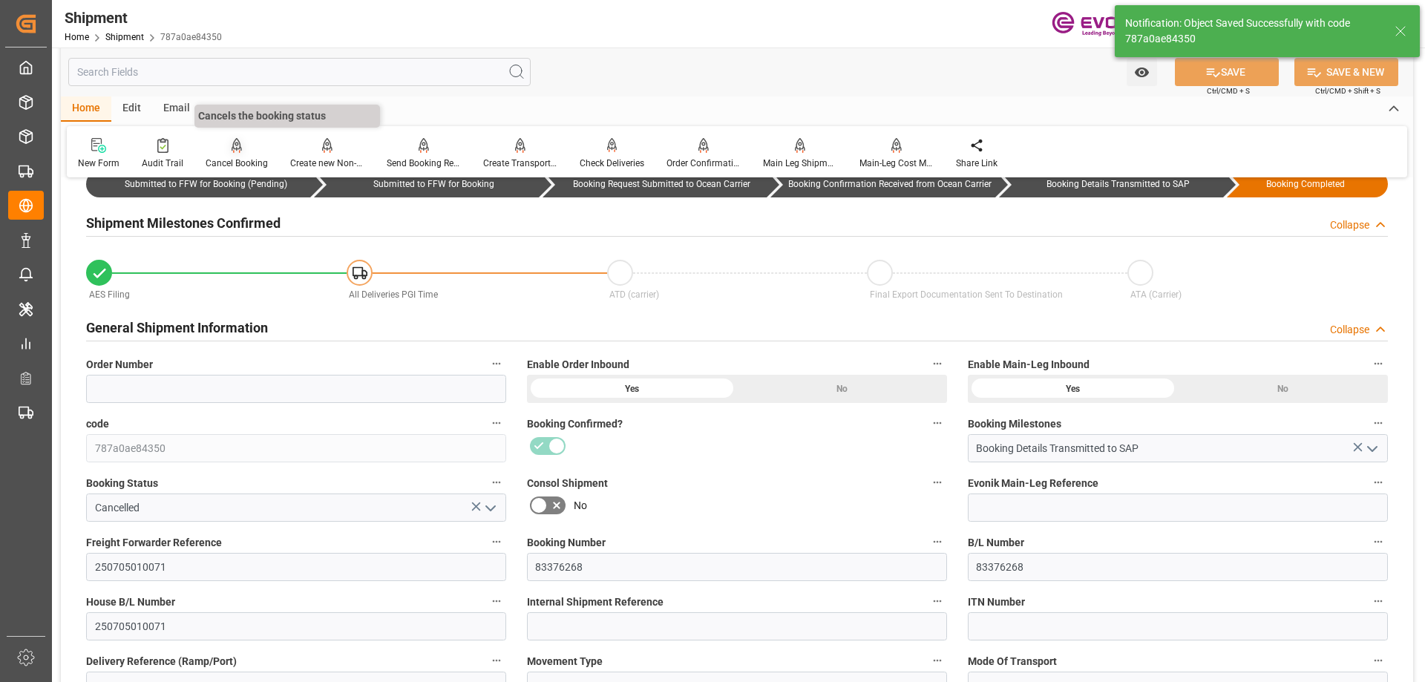
click at [224, 148] on div at bounding box center [237, 145] width 62 height 16
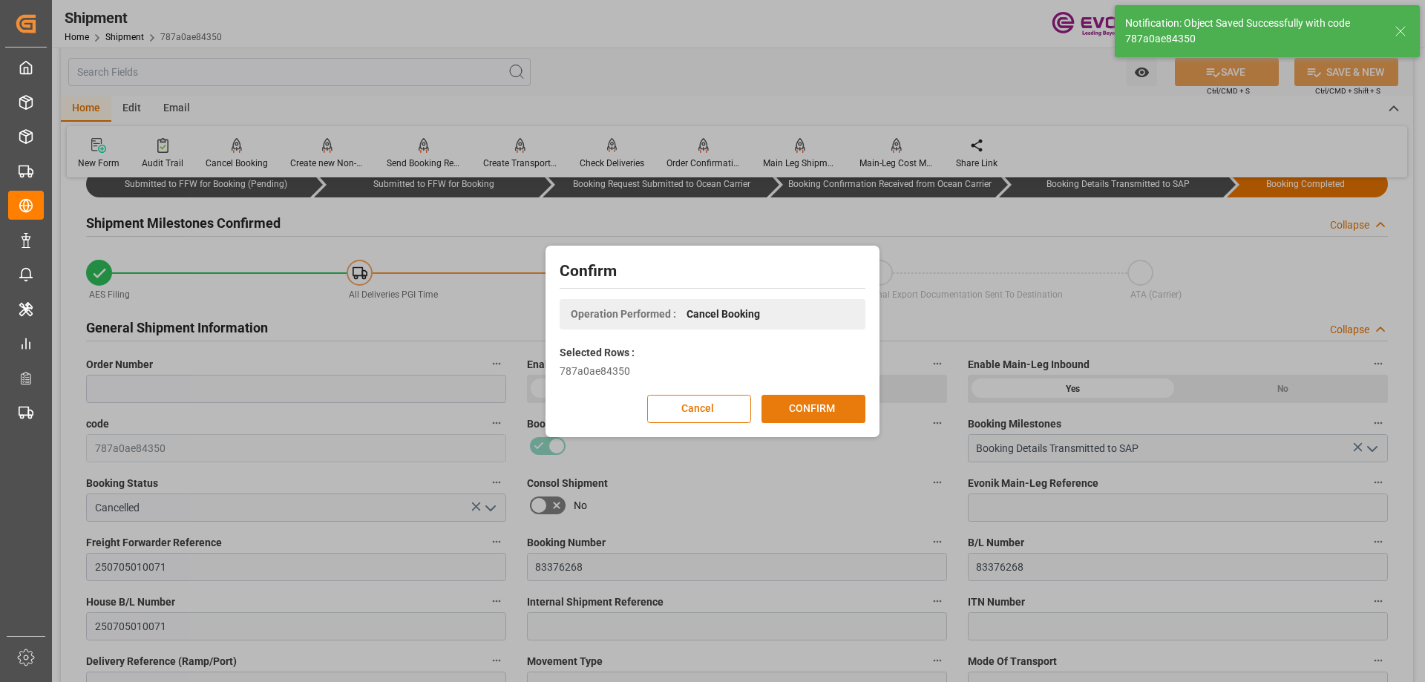
click at [813, 404] on button "CONFIRM" at bounding box center [813, 409] width 104 height 28
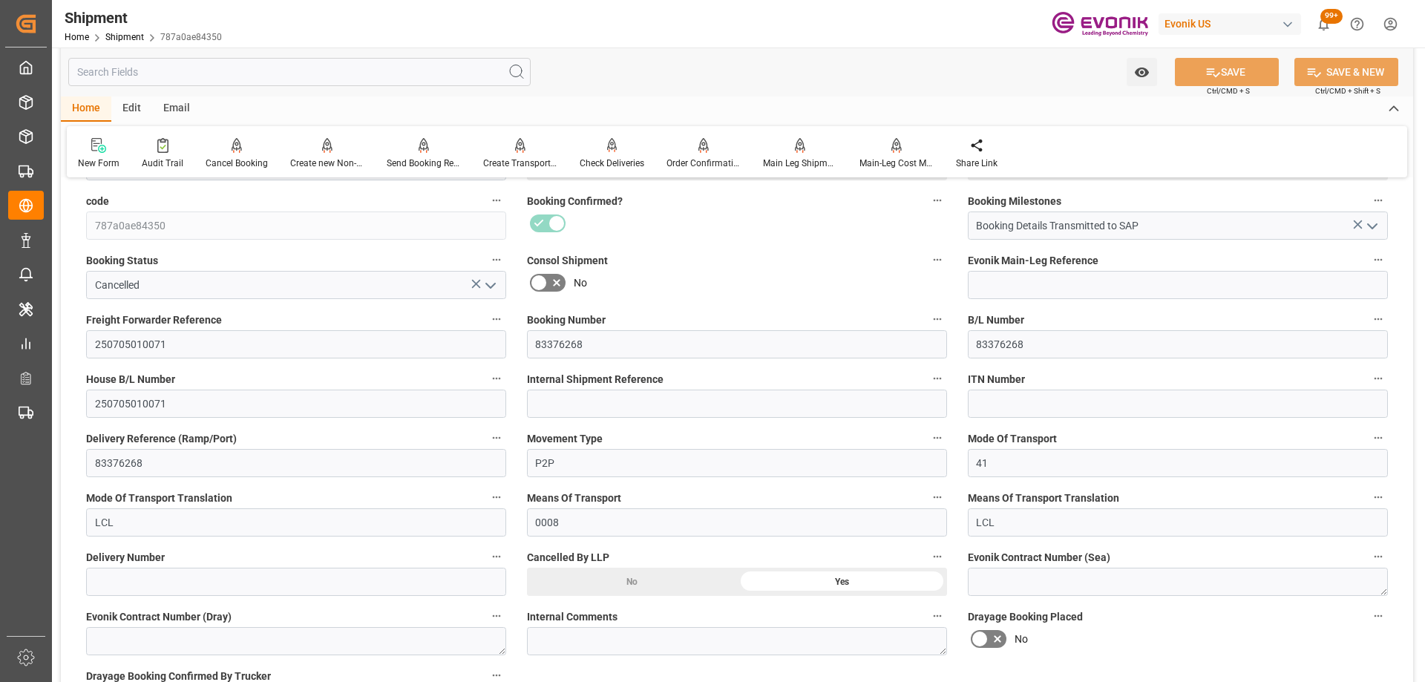
scroll to position [0, 0]
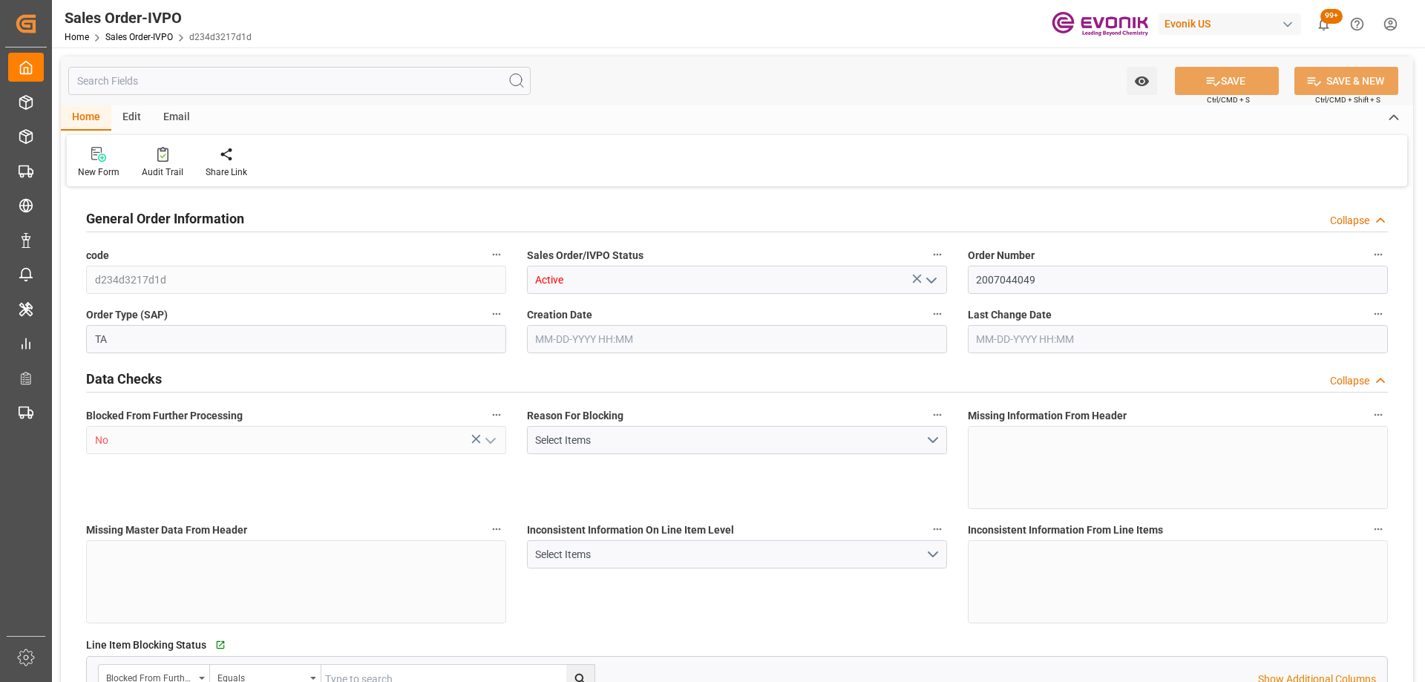
type input "ECGYE"
type input "0"
type input "1"
type input "864.46"
type input "[DATE] 17:46"
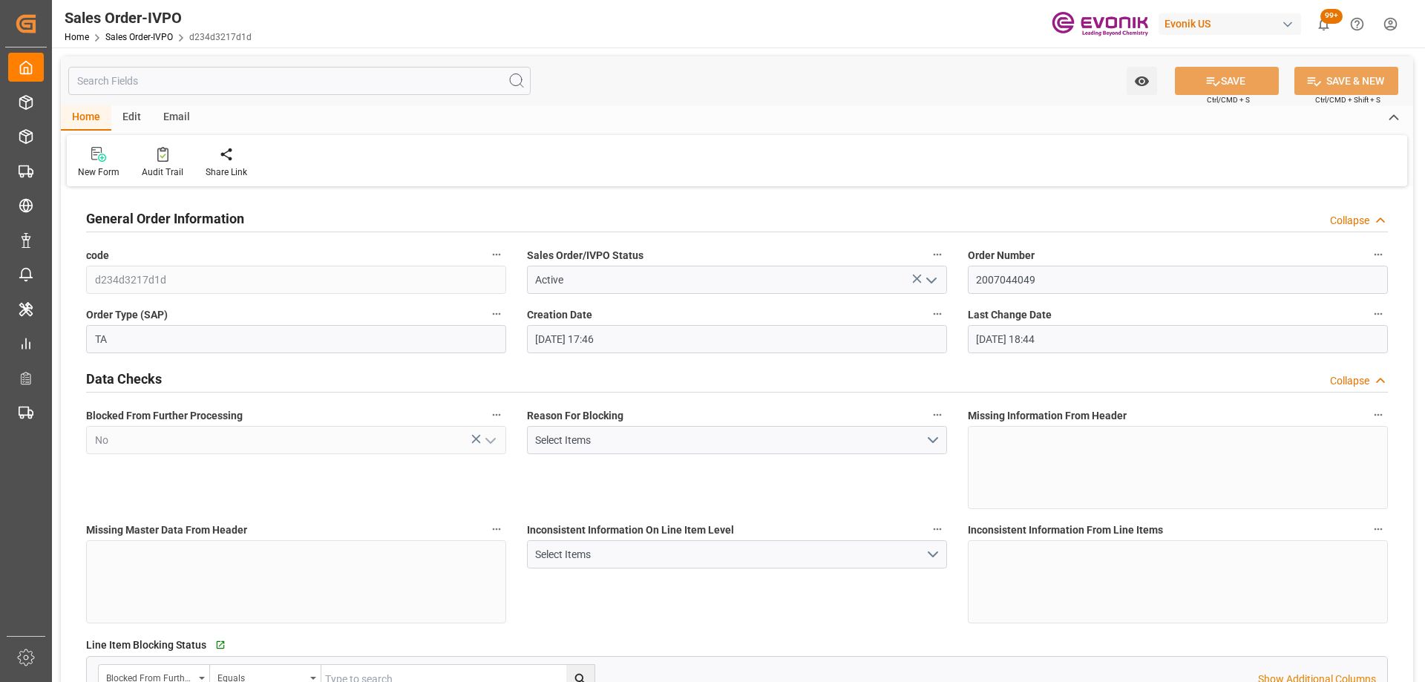
type input "[DATE] 18:44"
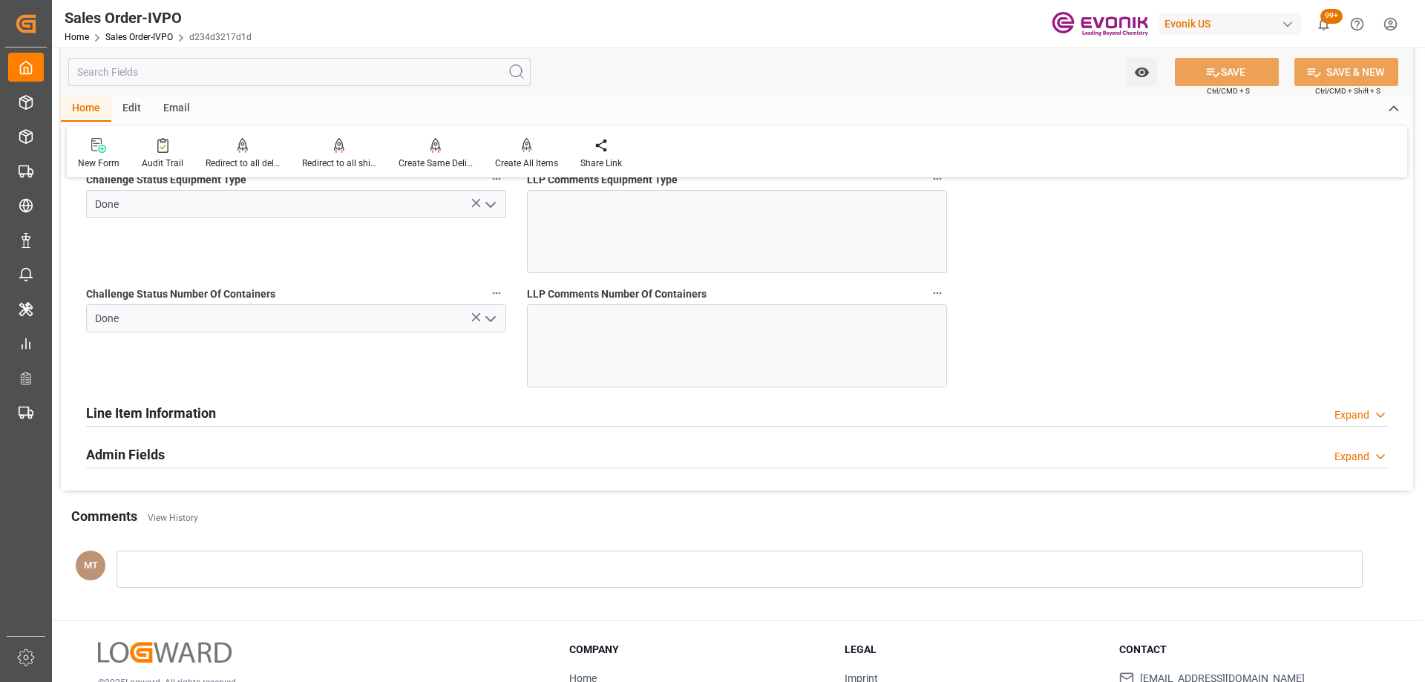
scroll to position [3075, 0]
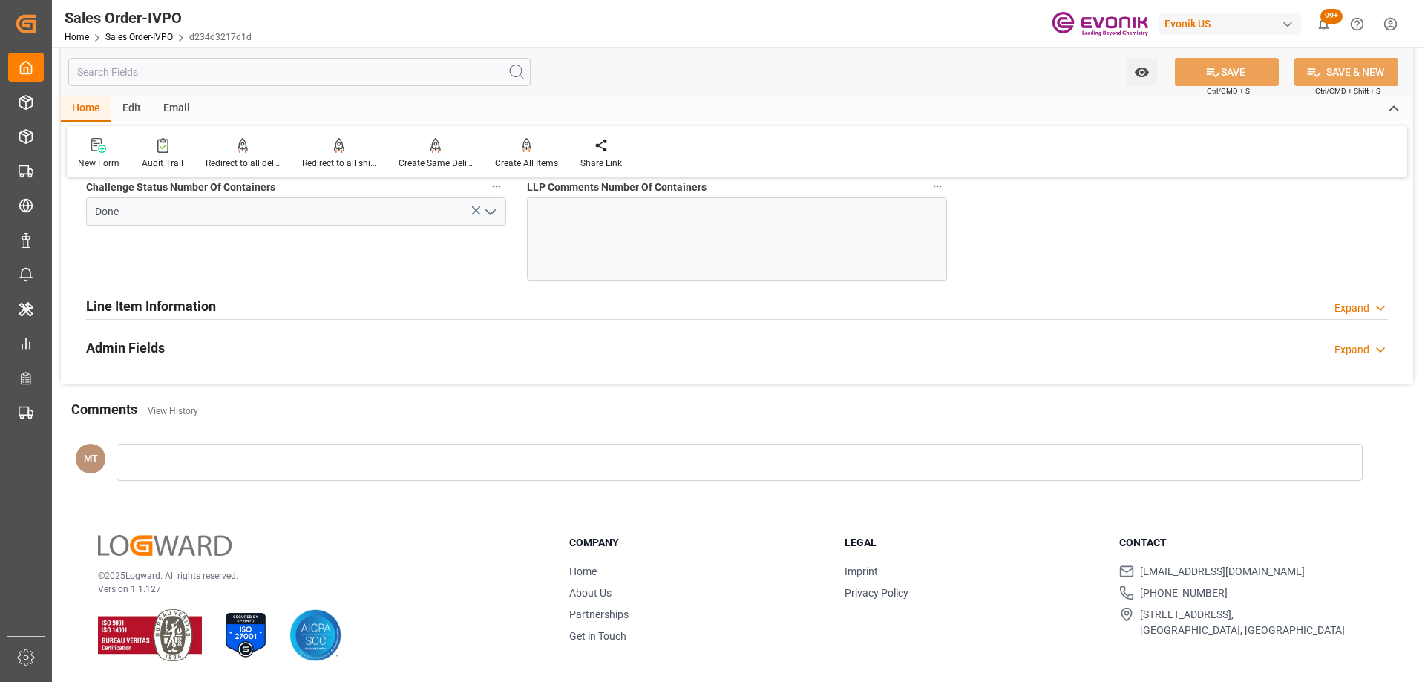
click at [327, 456] on div at bounding box center [739, 462] width 1246 height 37
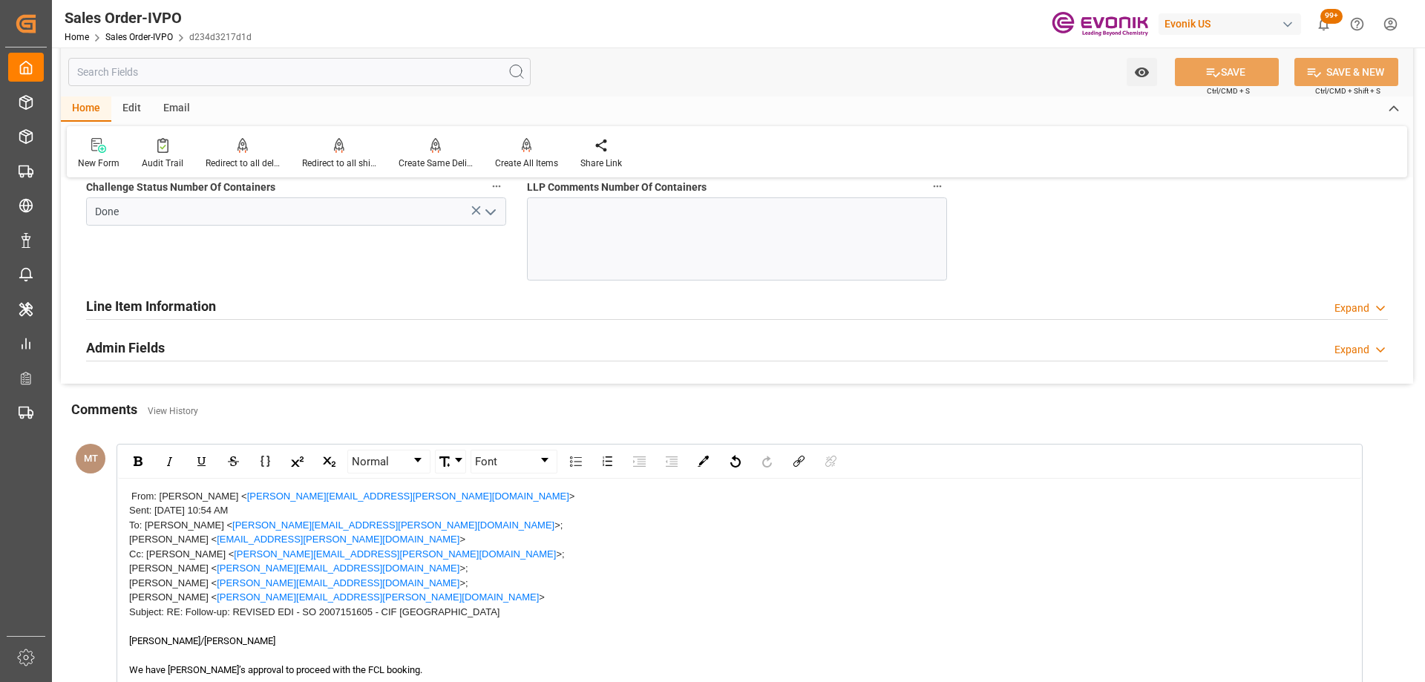
scroll to position [3298, 0]
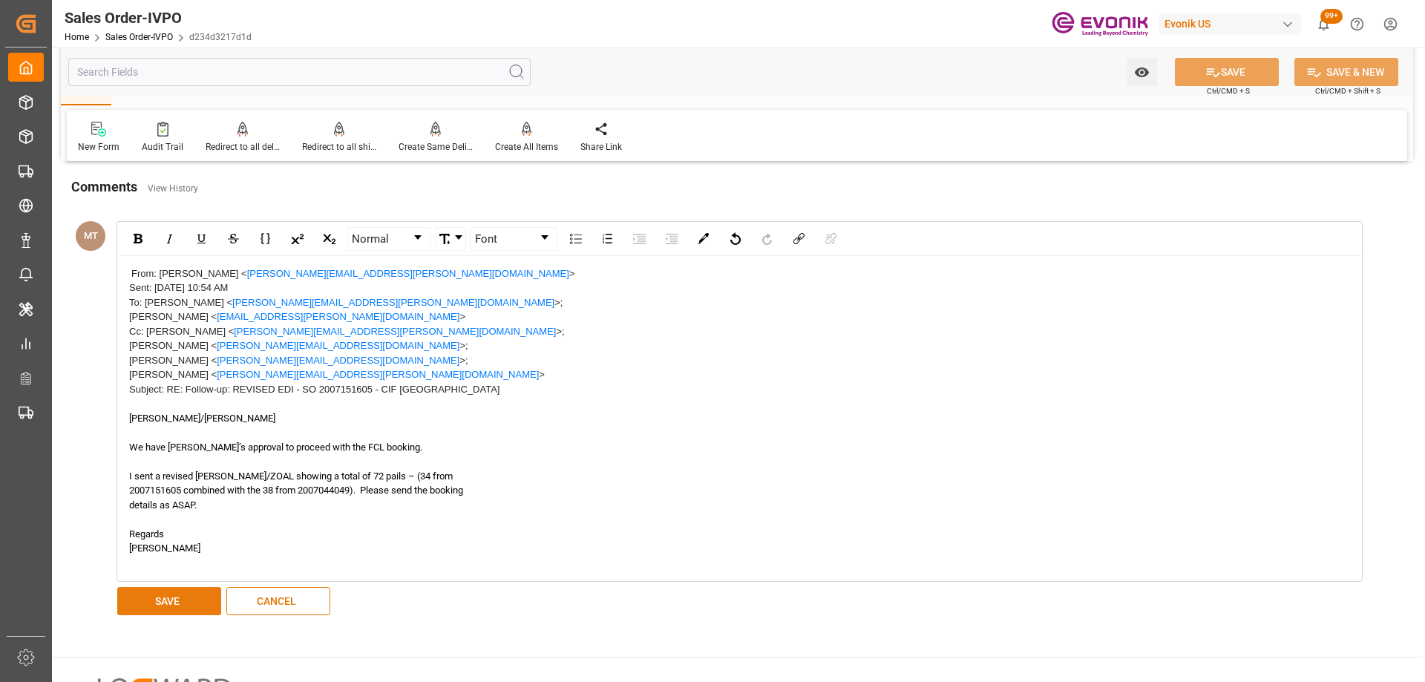
click at [195, 599] on button "SAVE" at bounding box center [169, 601] width 104 height 28
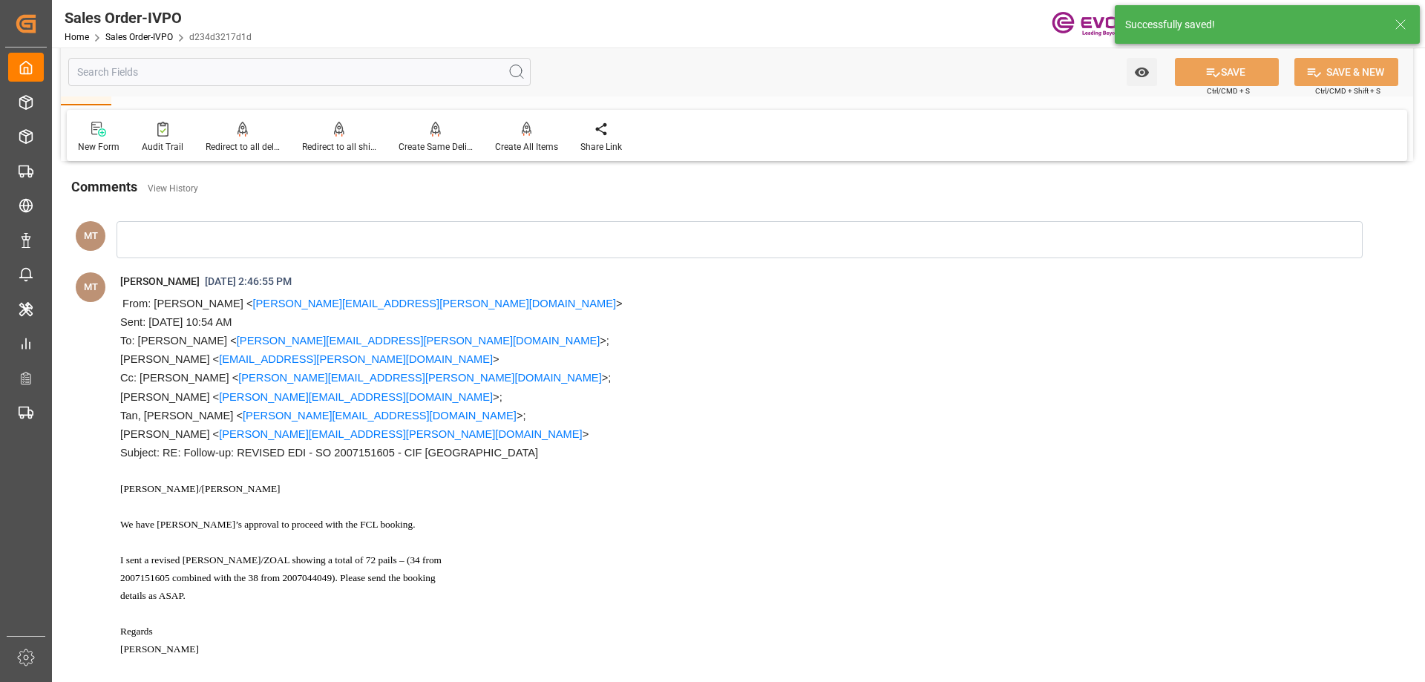
scroll to position [2852, 0]
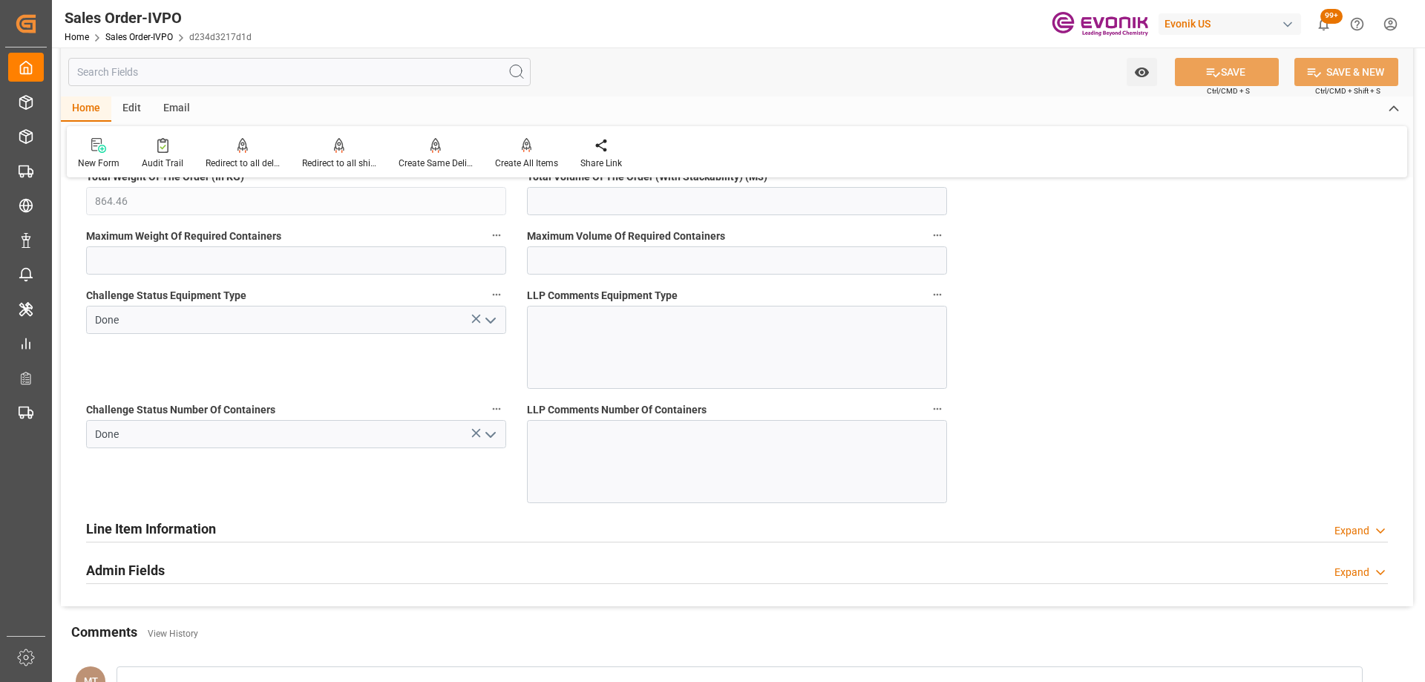
click at [203, 85] on input "text" at bounding box center [299, 72] width 462 height 28
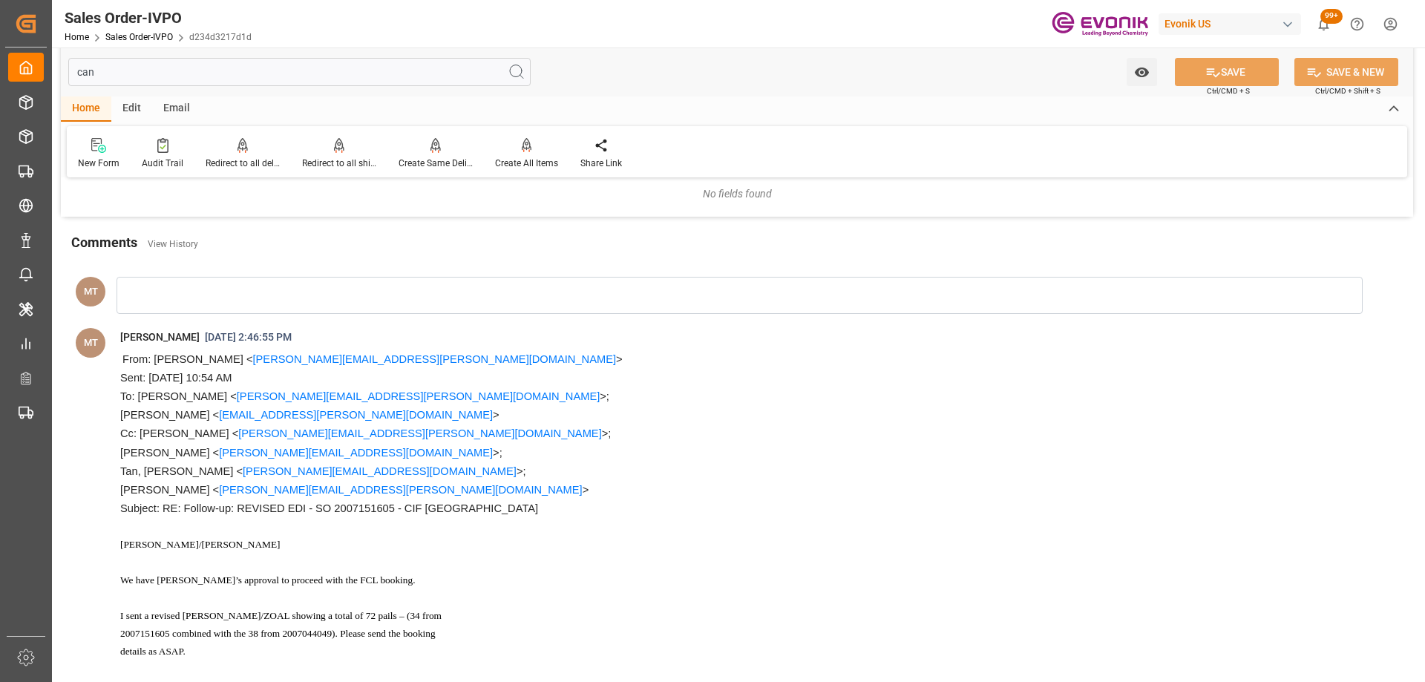
scroll to position [0, 0]
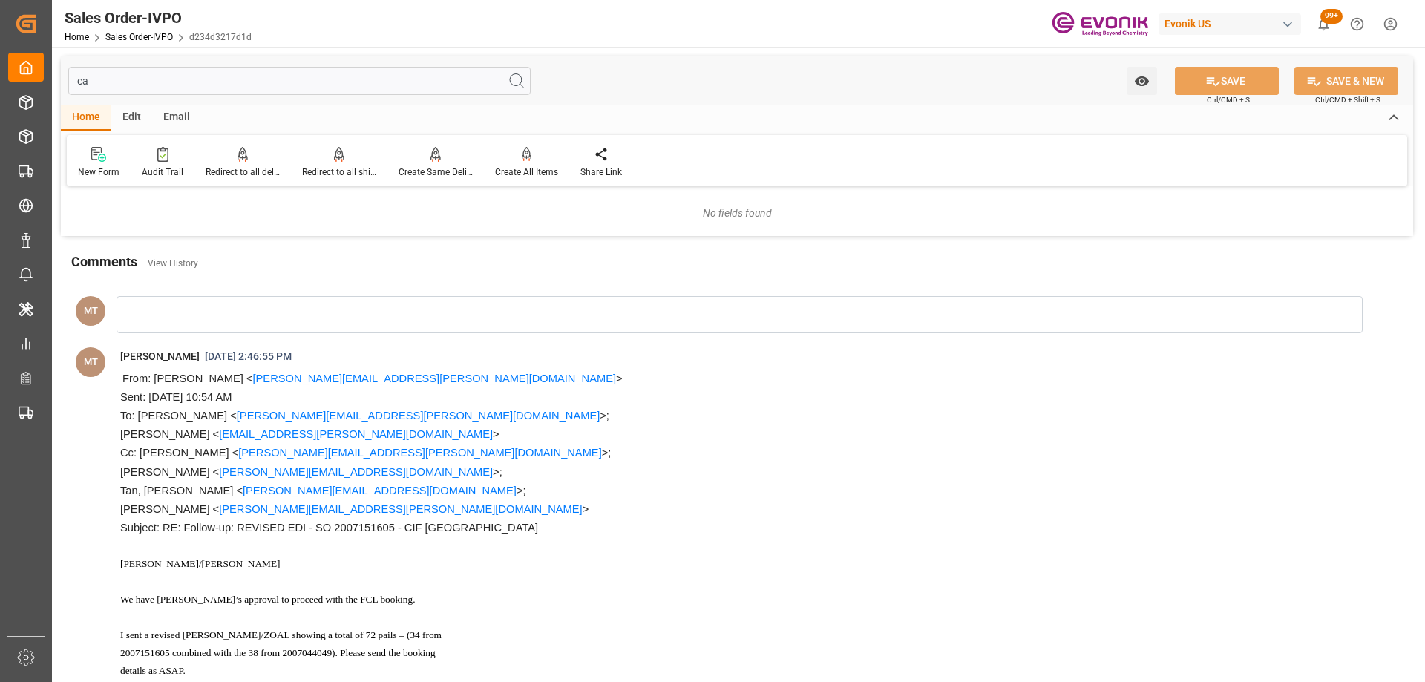
type input "c"
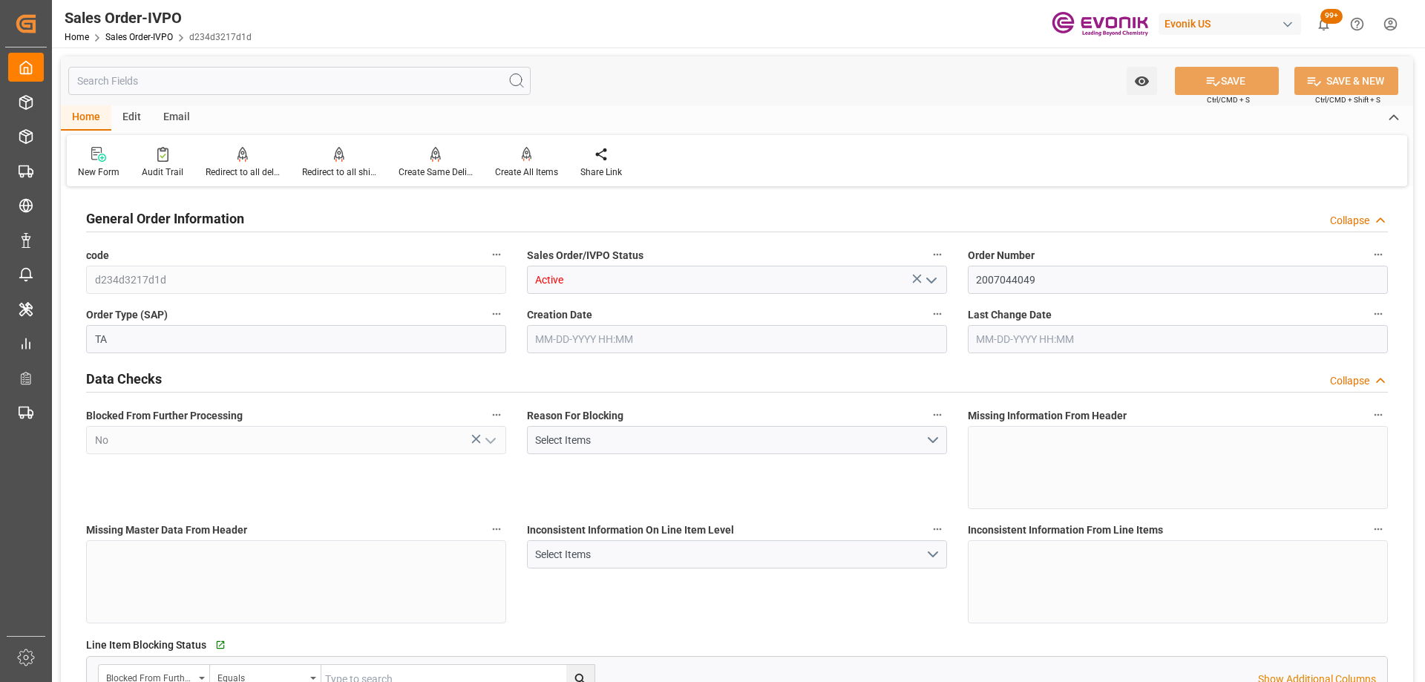
type input "Active"
type input "2007044049"
type input "TA"
type input "P2P"
type input "41"
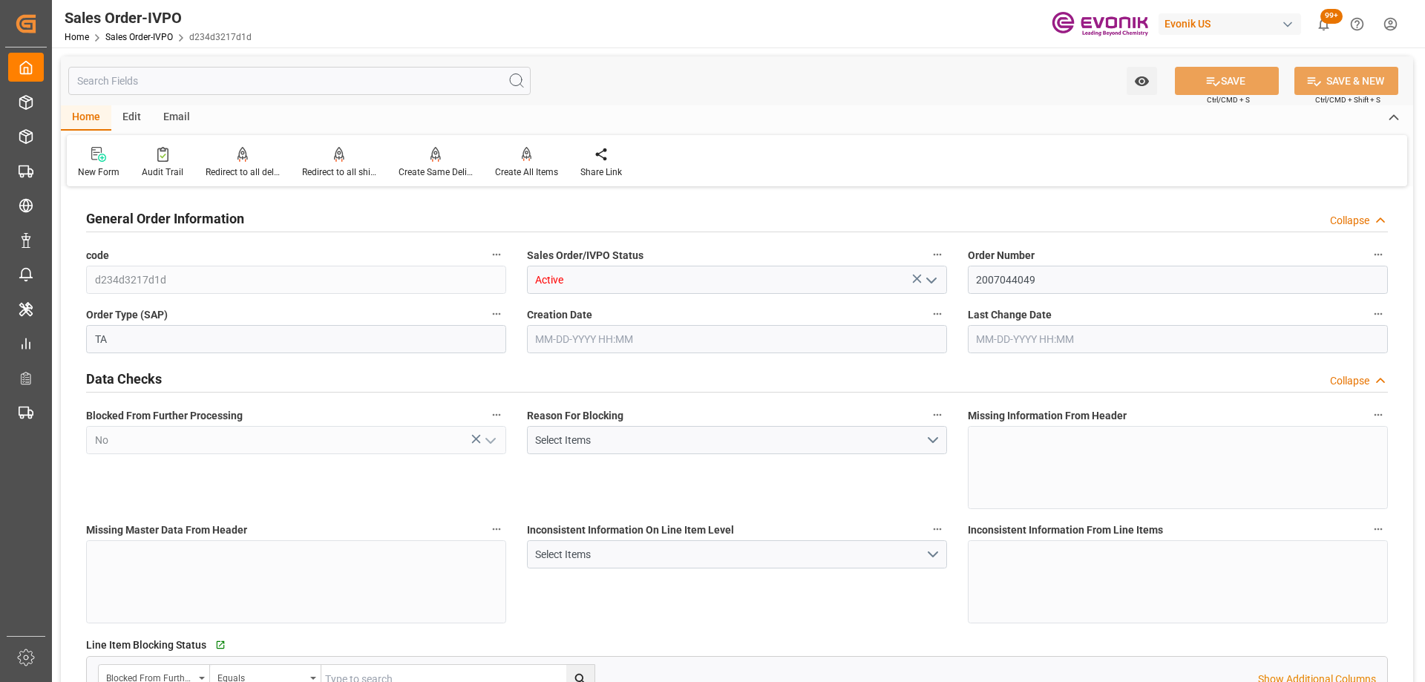
type input "LCL"
type input "0008"
type input "LCL"
type input "SP OU Comfort&Insul."
type input "Specialty Additives"
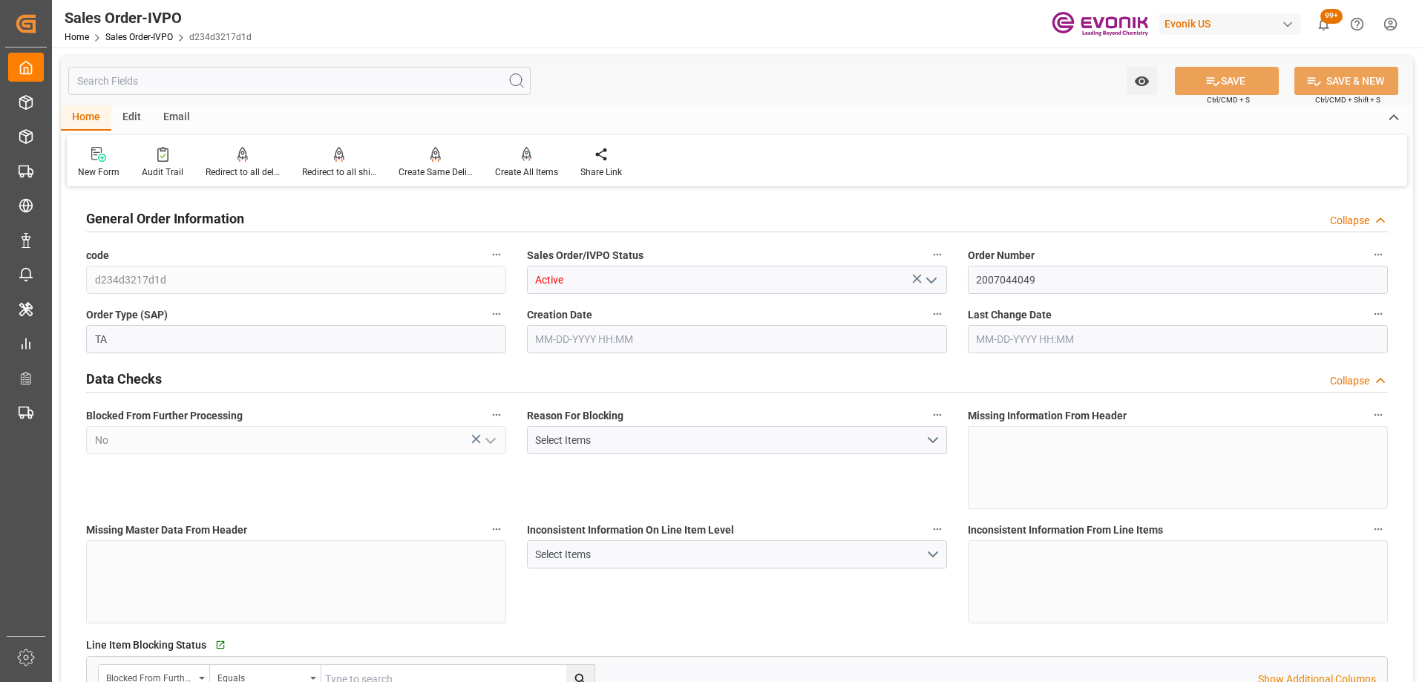
type input "0"
type input "1"
type input "[DATE] 17:46"
type input "[DATE] 18:44"
type input "864.46"
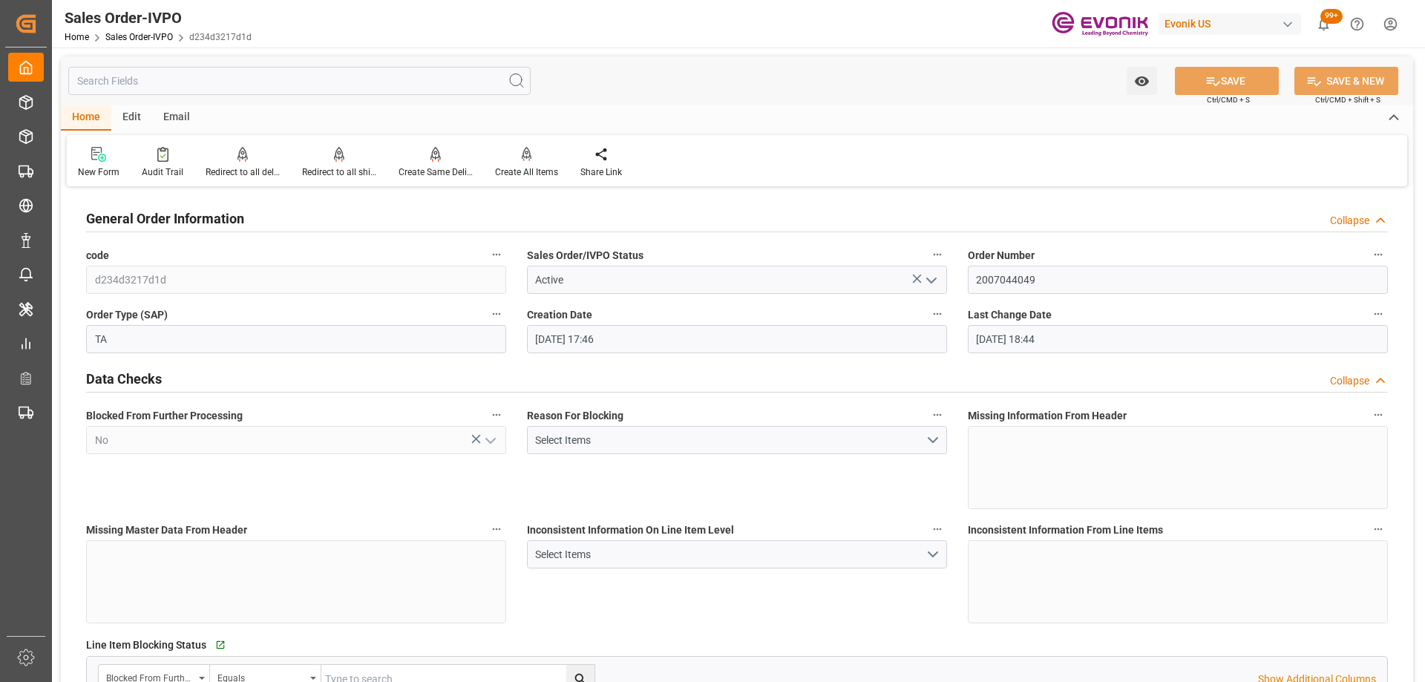
click at [933, 273] on icon "open menu" at bounding box center [931, 281] width 18 height 18
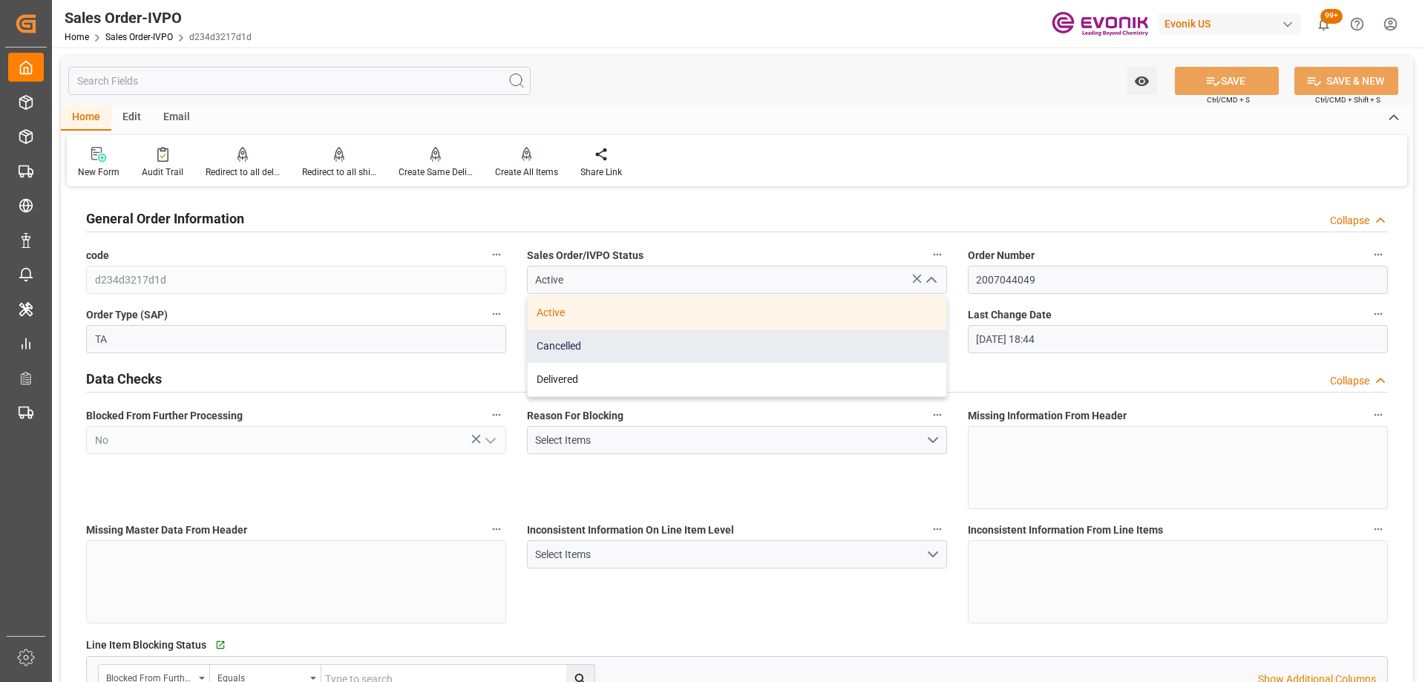
click at [643, 345] on div "Cancelled" at bounding box center [737, 345] width 418 height 33
type input "Cancelled"
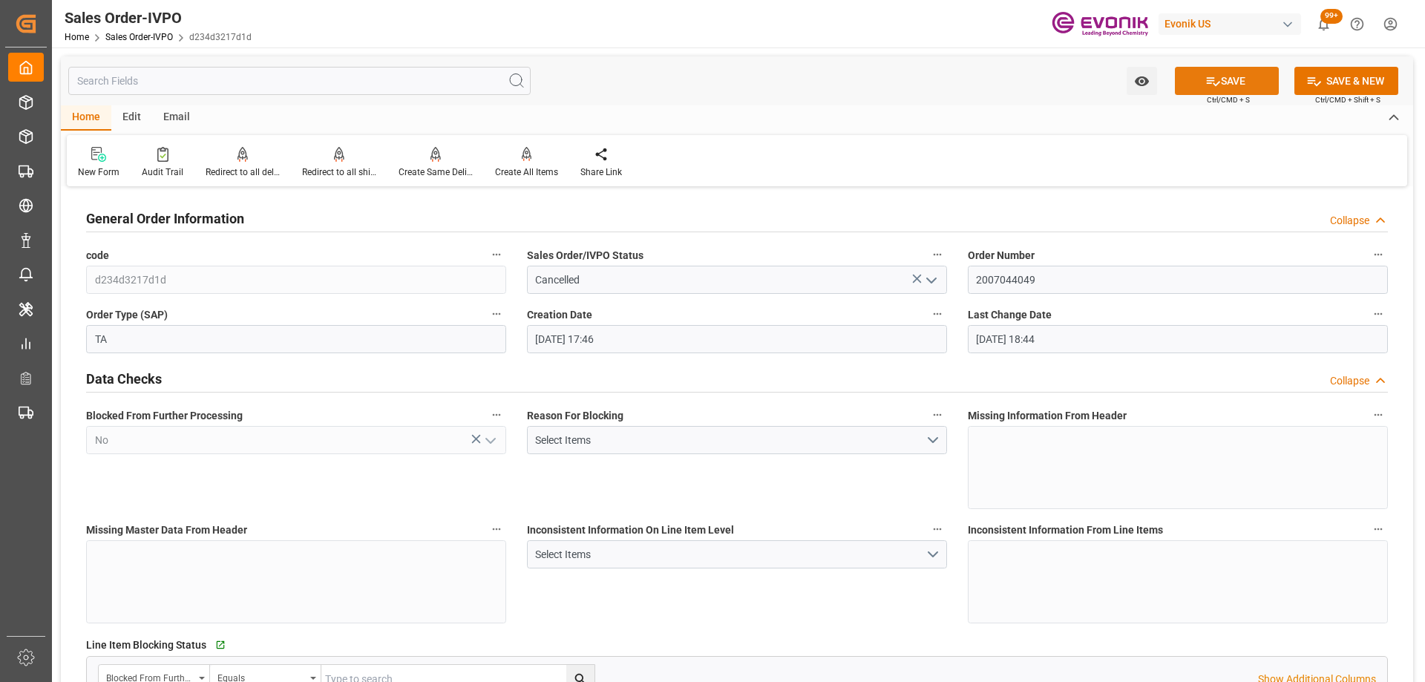
click at [1230, 82] on button "SAVE" at bounding box center [1227, 81] width 104 height 28
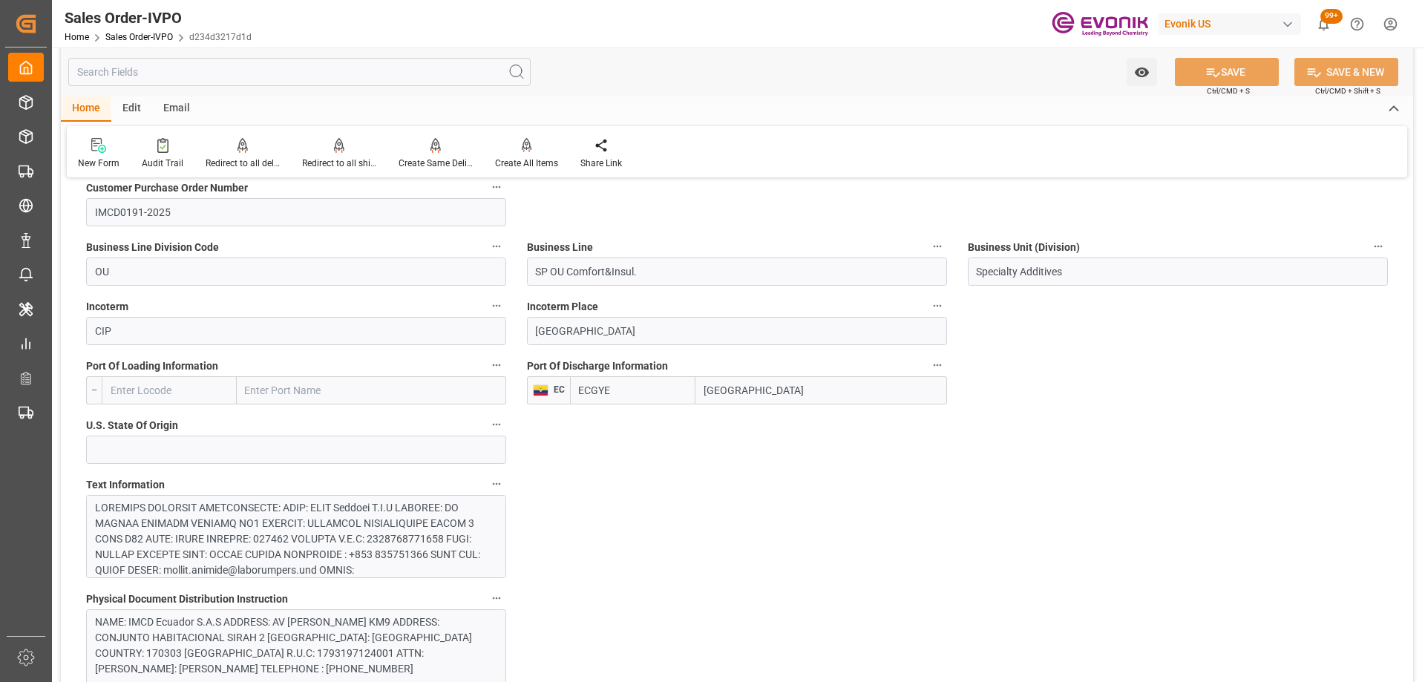
scroll to position [445, 0]
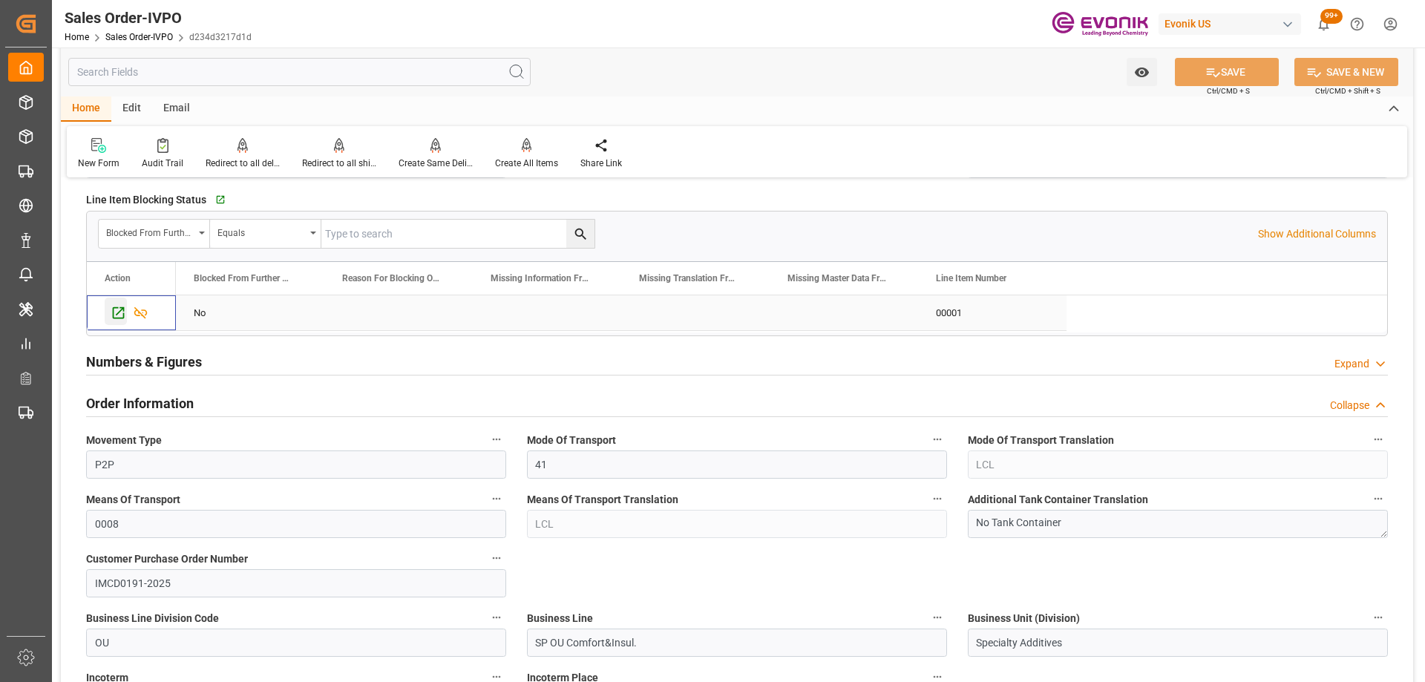
click at [110, 315] on div "Press SPACE to select this row." at bounding box center [116, 311] width 22 height 27
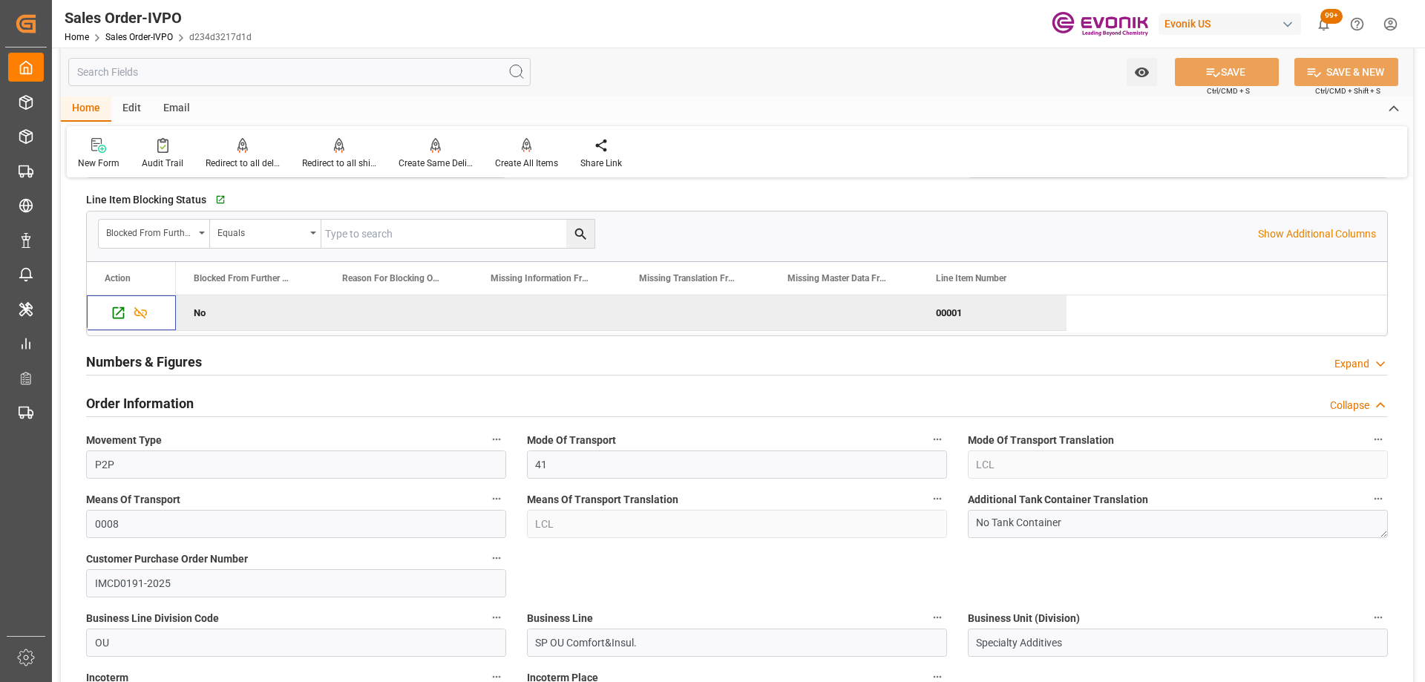
scroll to position [0, 0]
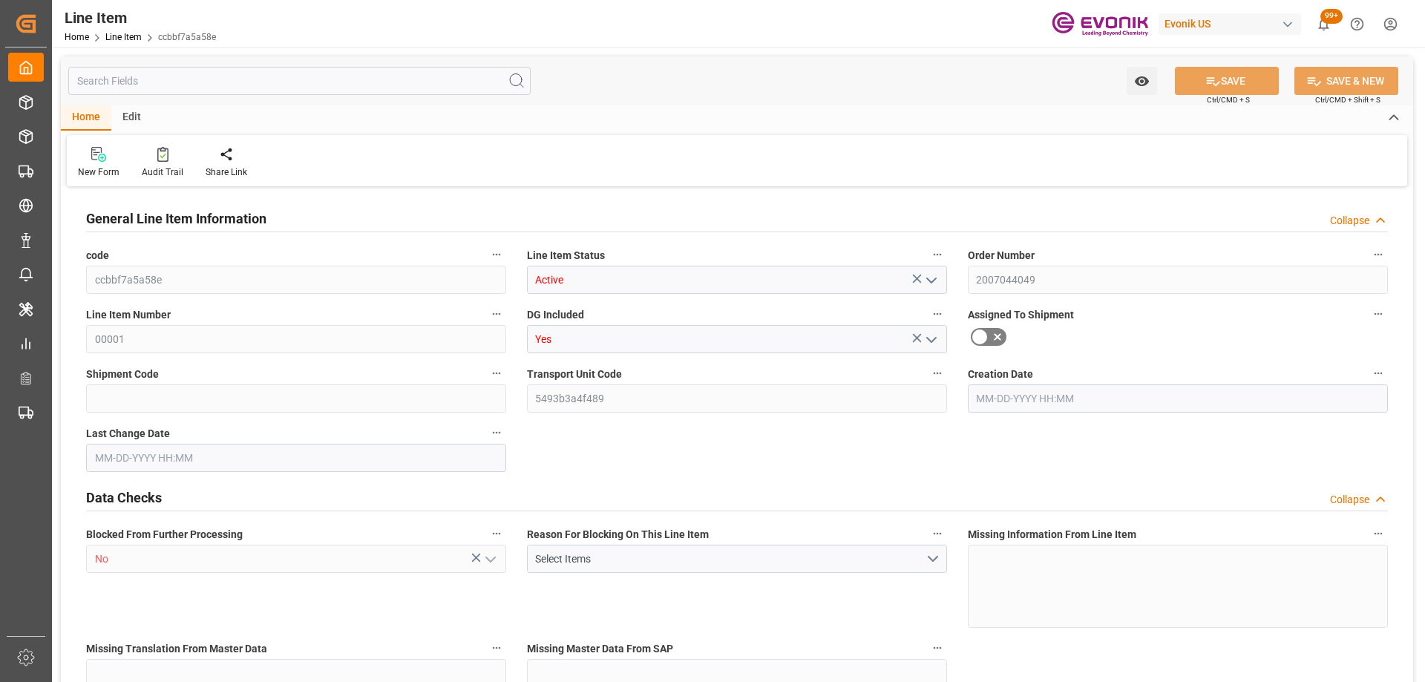
type input "3"
type input "804.46"
type input "760"
type input "0"
type input "38"
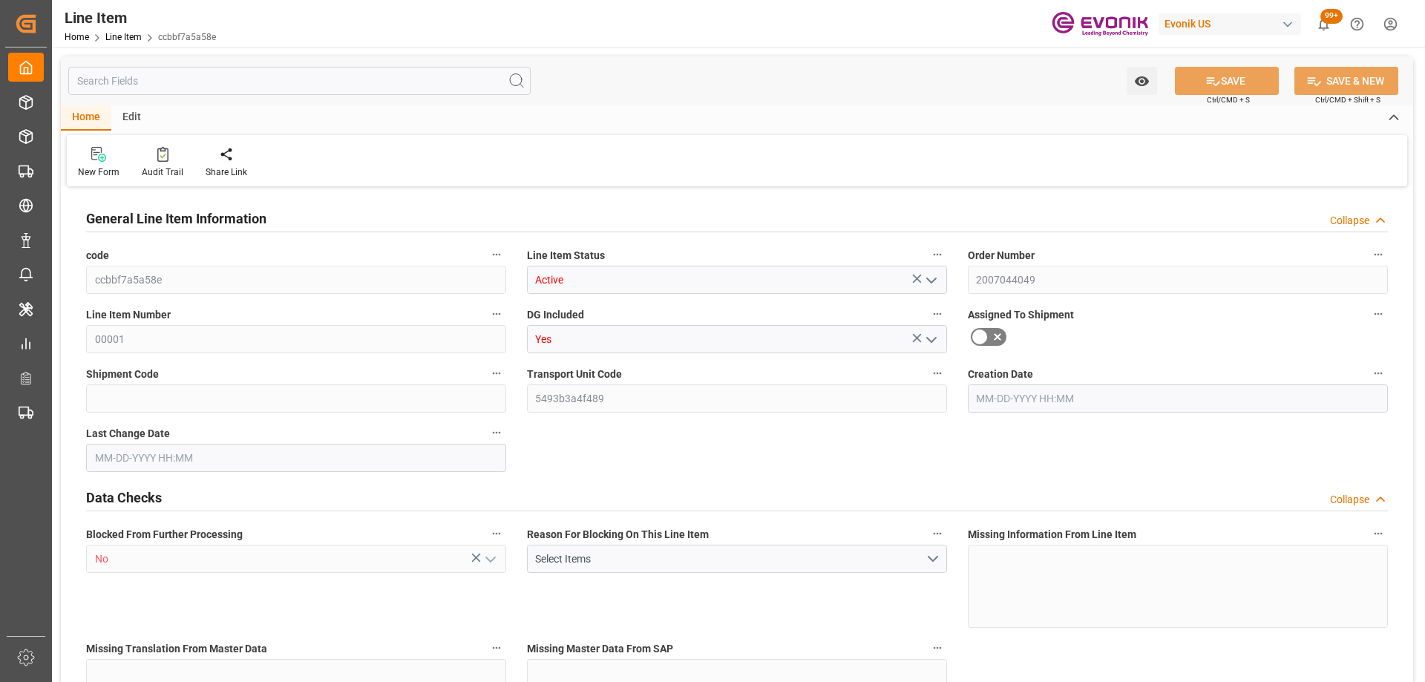
type input "17632"
type input "38"
type input "804.46"
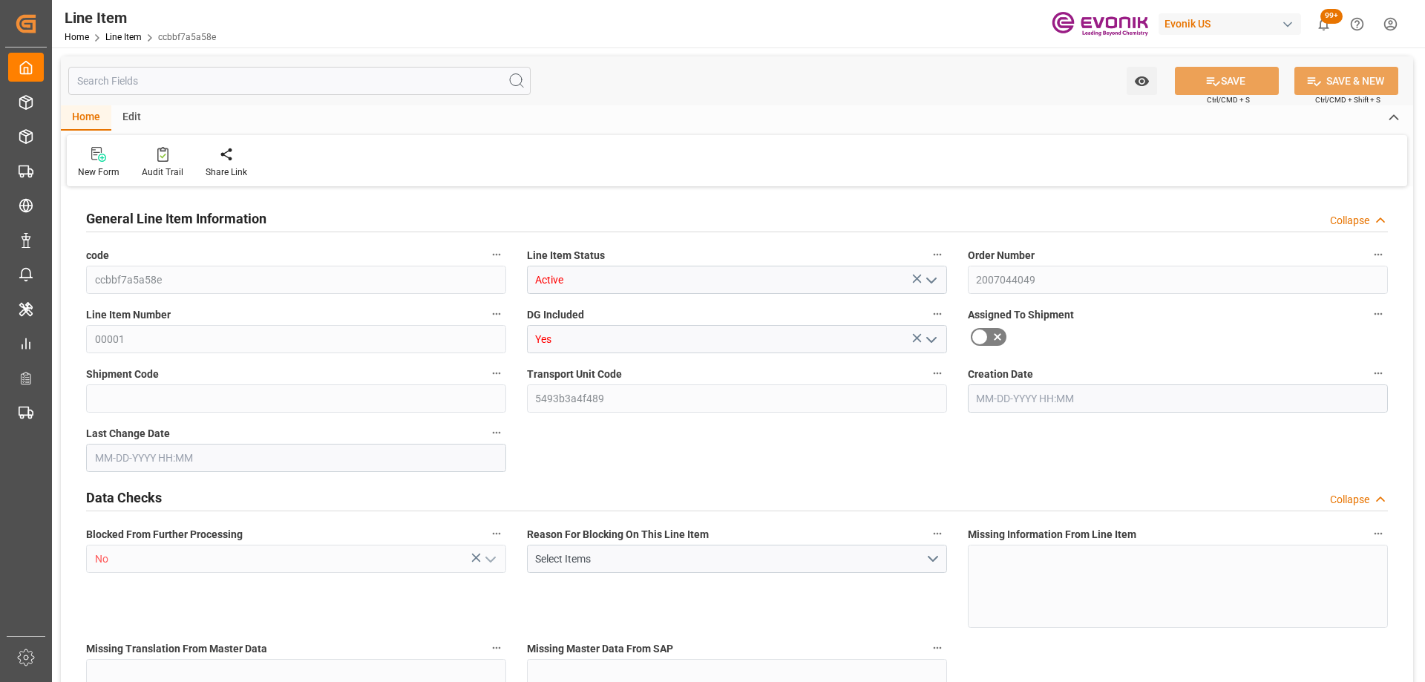
type input "864.46"
type input "760"
type input "0"
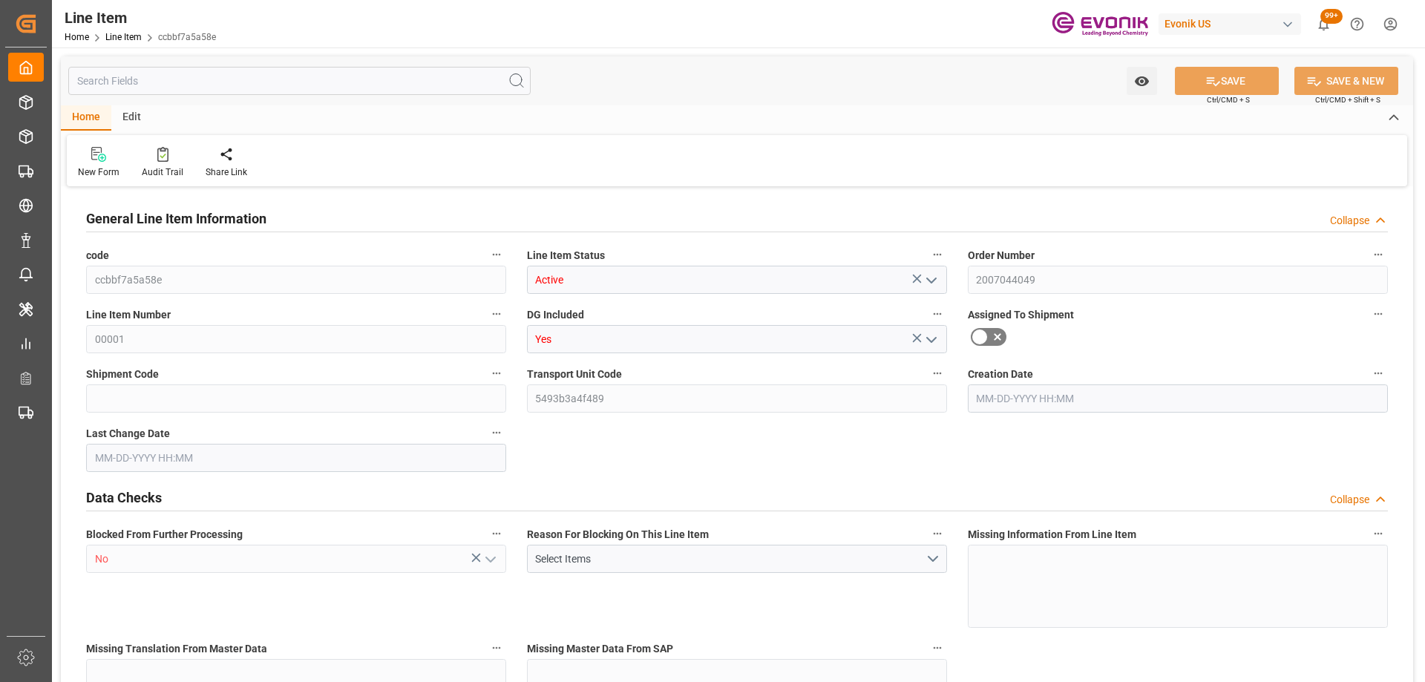
type input "38"
type input "804.46"
type input "760"
type input "0"
type input "06-10-2025 17:46"
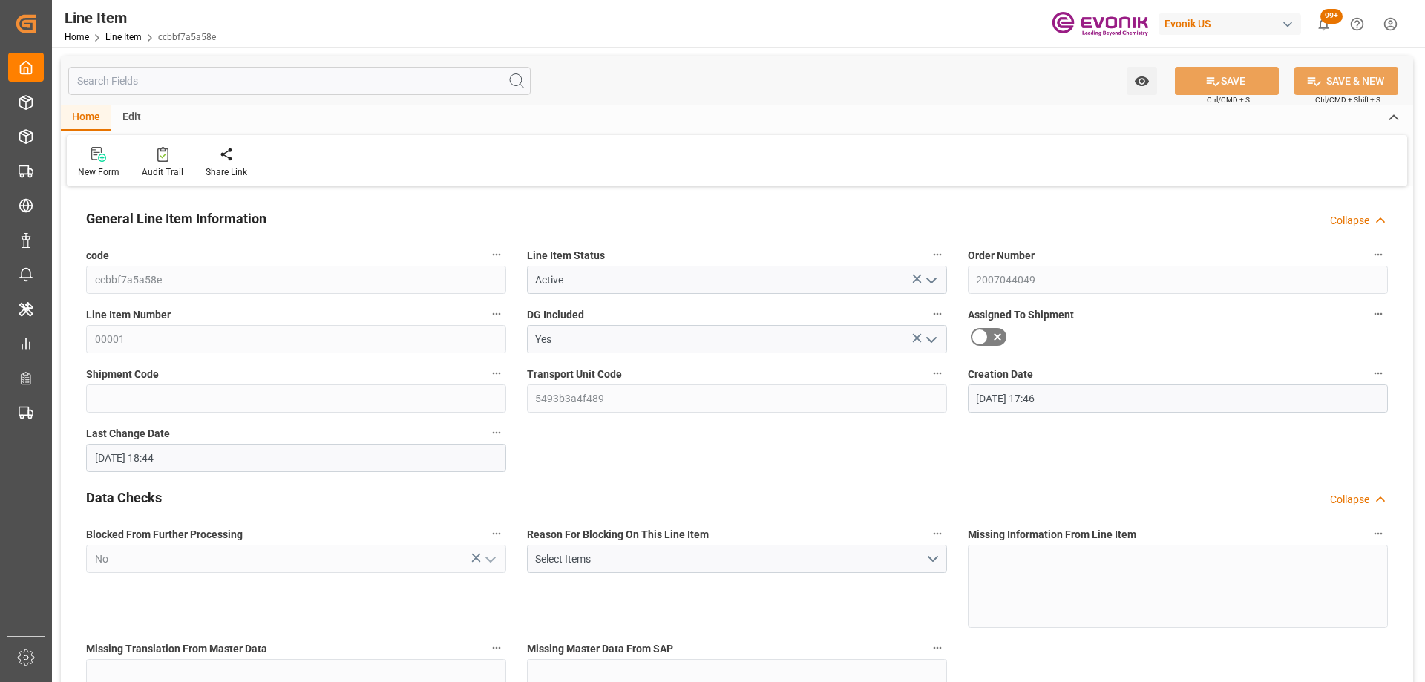
type input "09-15-2025 18:44"
type input "08-04-2025"
type input "06-30-2025"
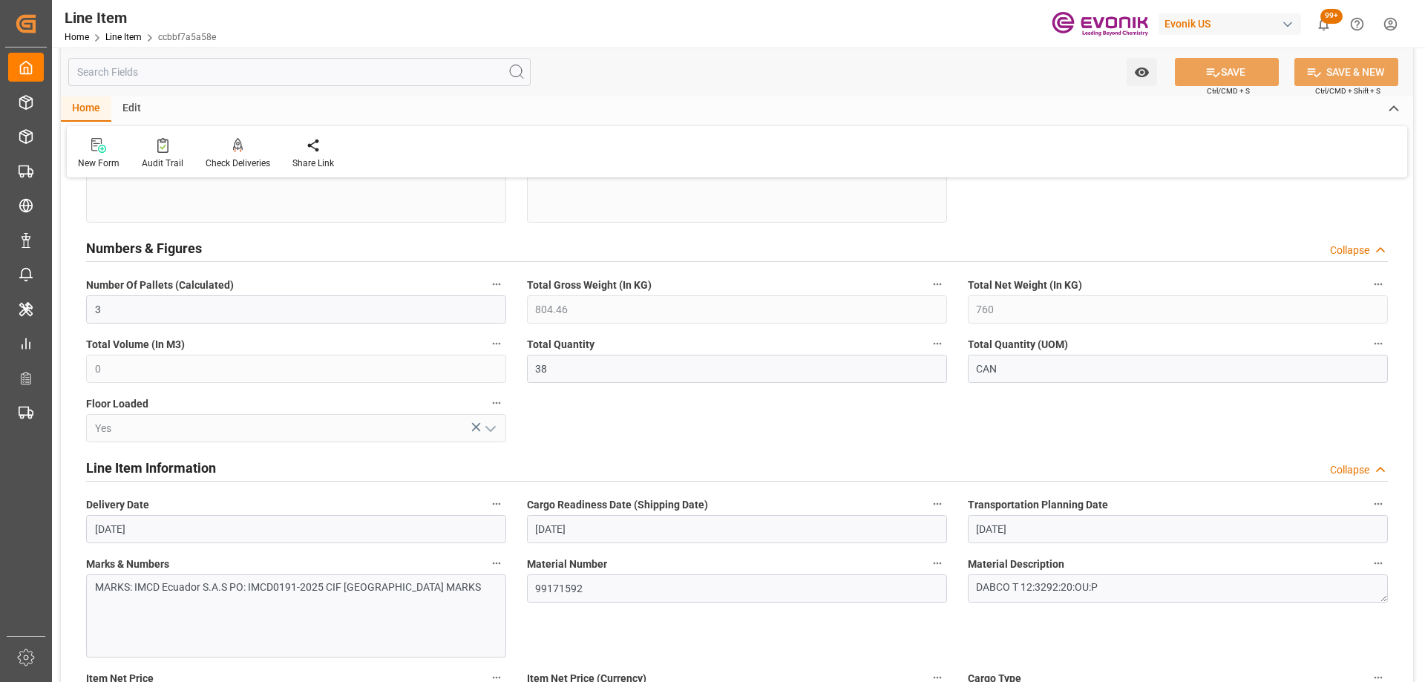
scroll to position [668, 0]
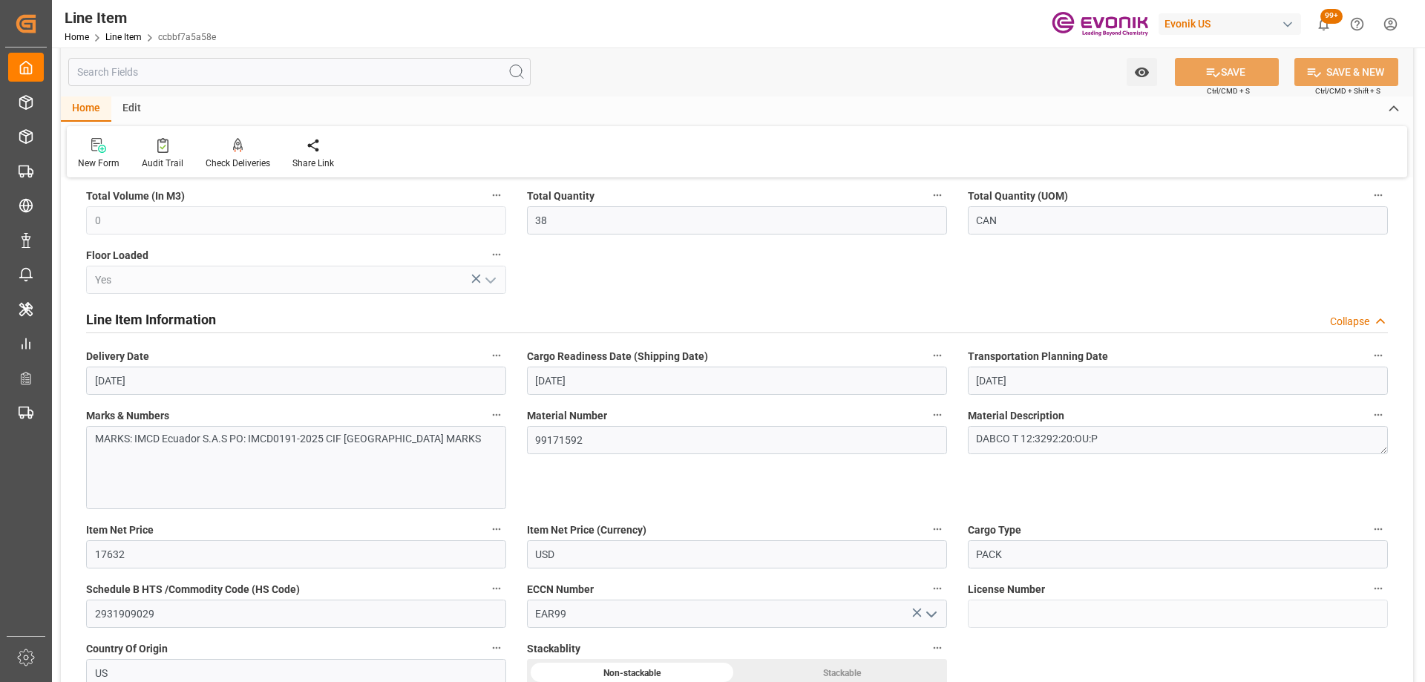
click at [673, 337] on div "Line Item Information Collapse" at bounding box center [737, 320] width 1322 height 42
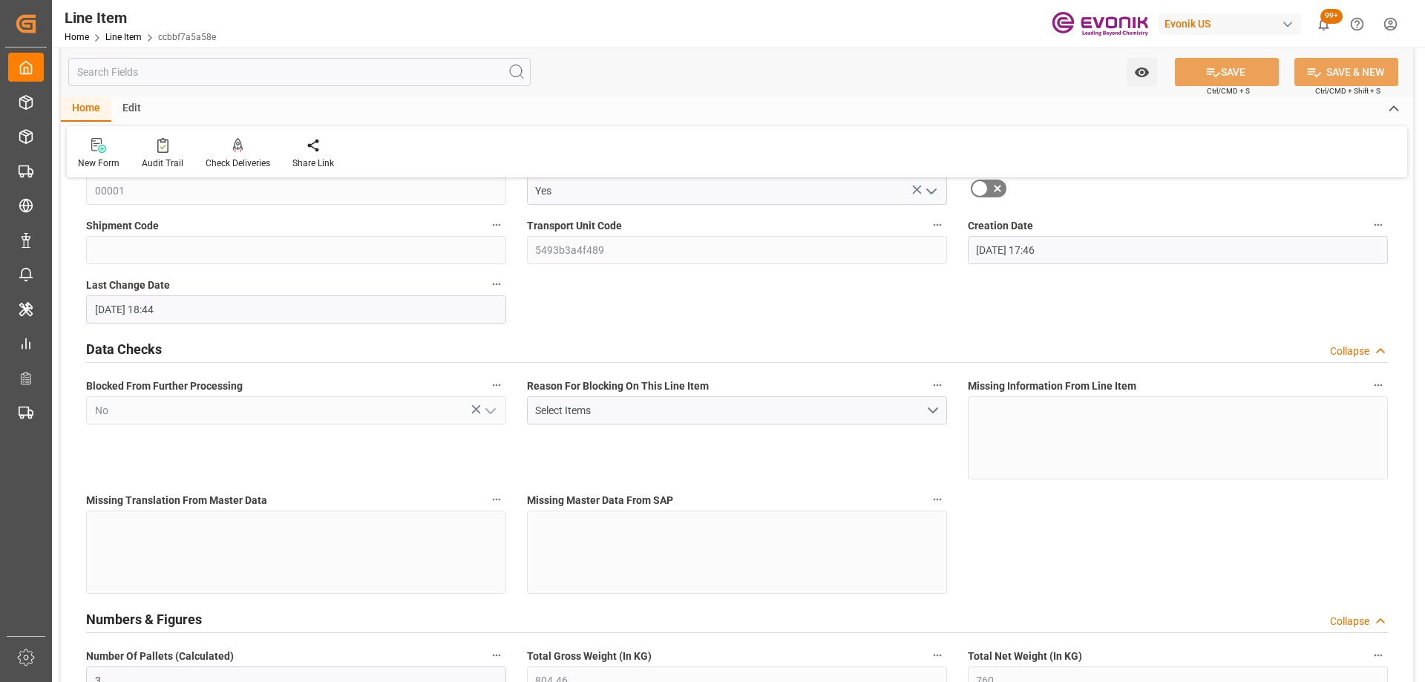
scroll to position [0, 0]
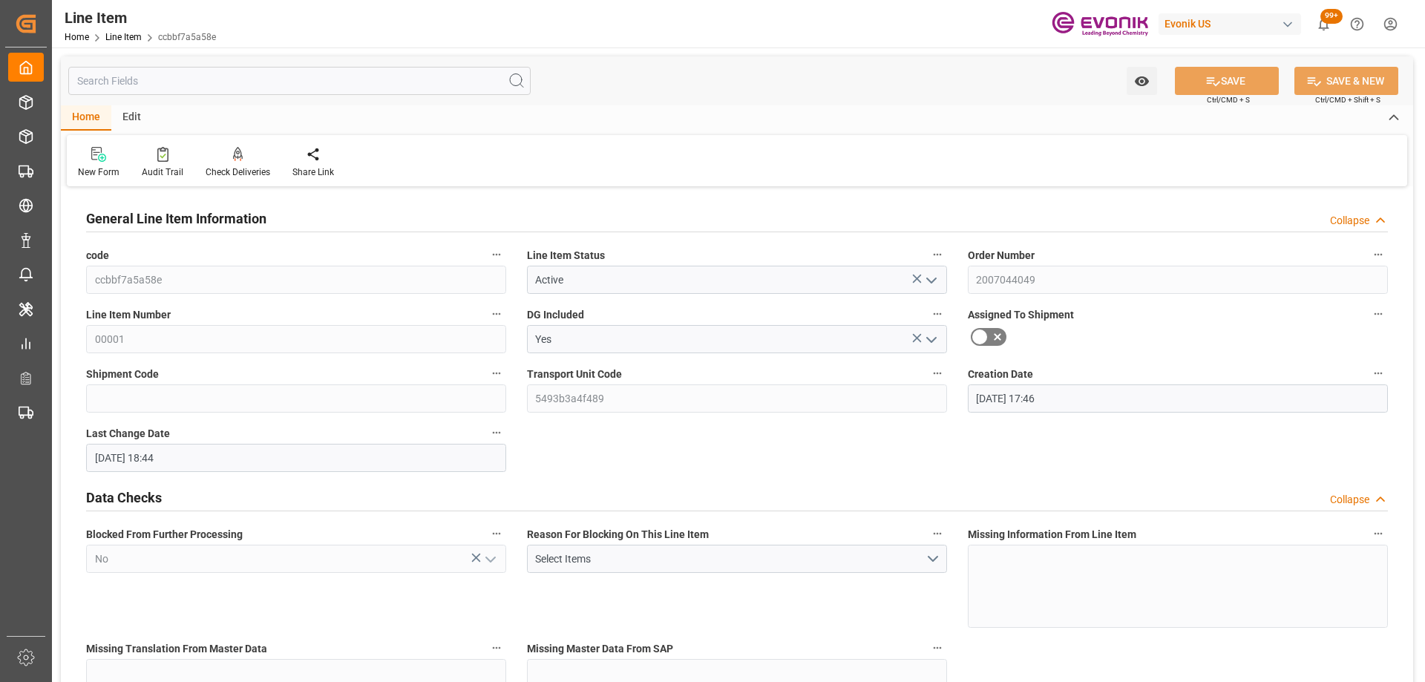
click at [931, 276] on icon "open menu" at bounding box center [931, 281] width 18 height 18
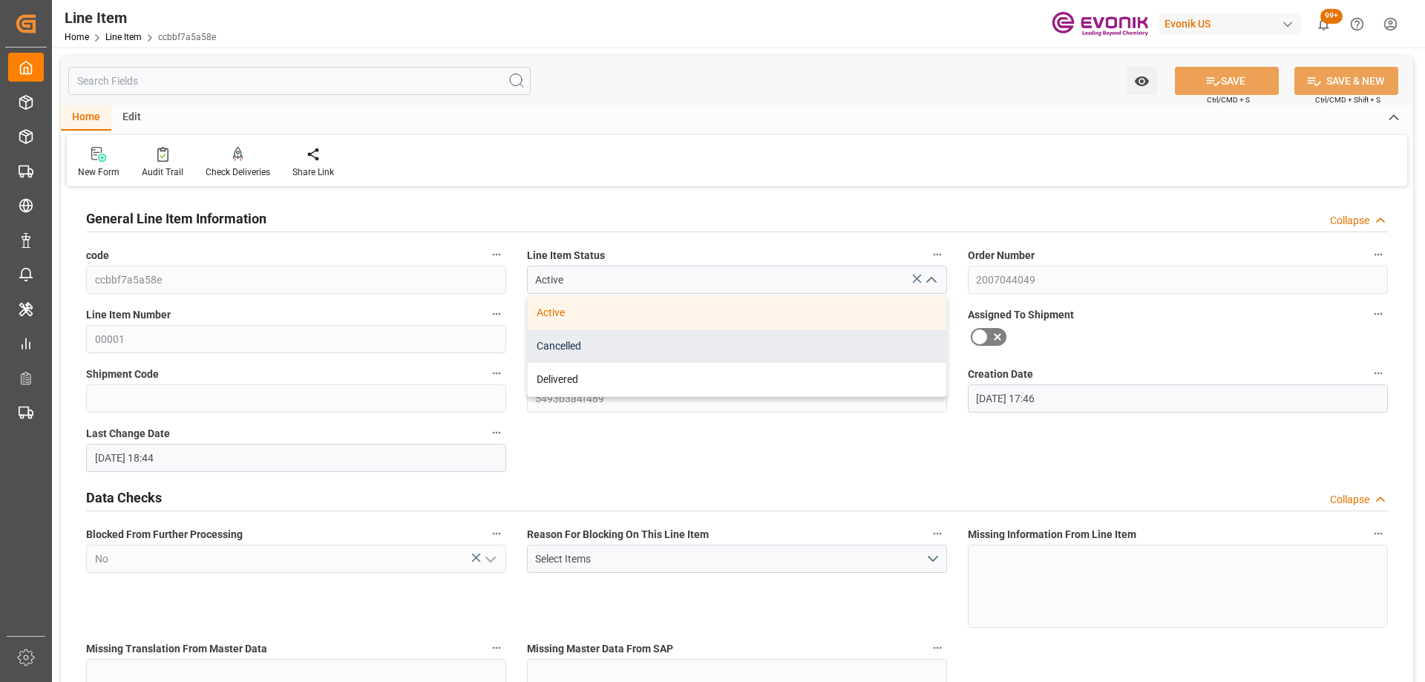
click at [651, 342] on div "Cancelled" at bounding box center [737, 345] width 418 height 33
type input "Cancelled"
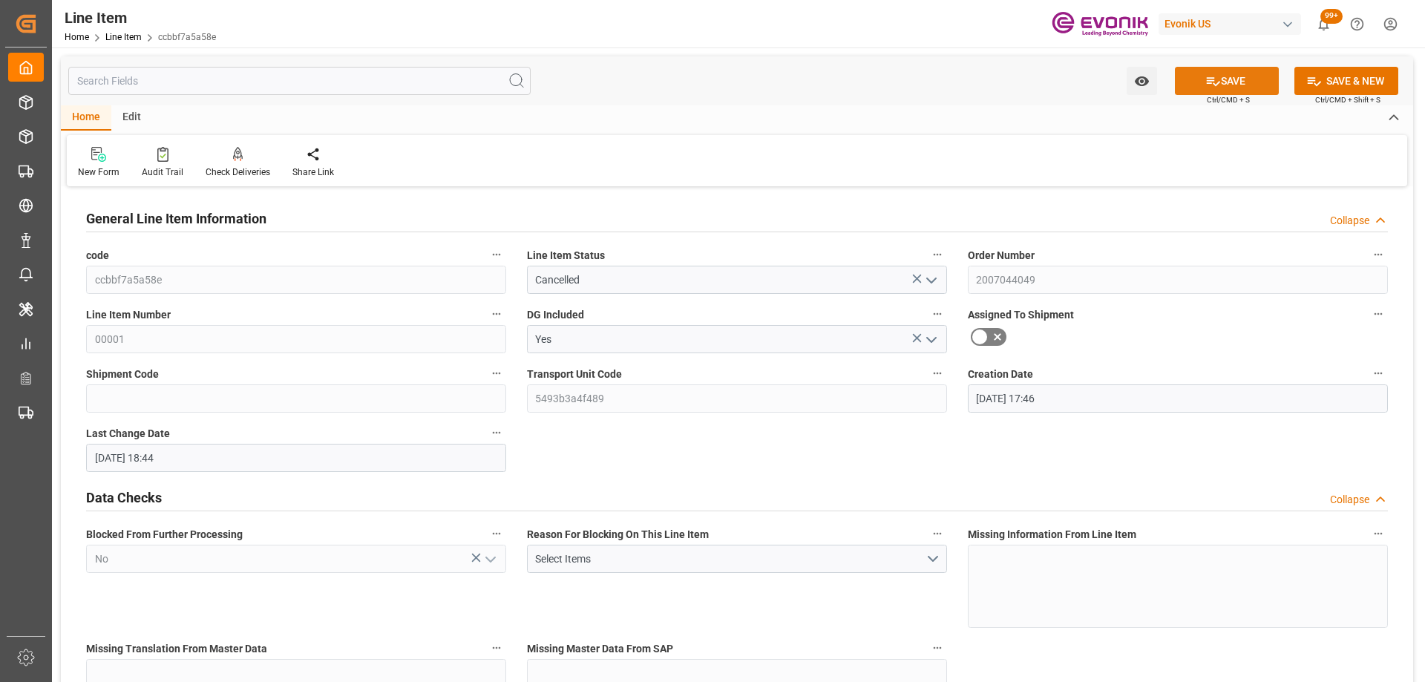
click at [1216, 80] on icon at bounding box center [1213, 81] width 16 height 16
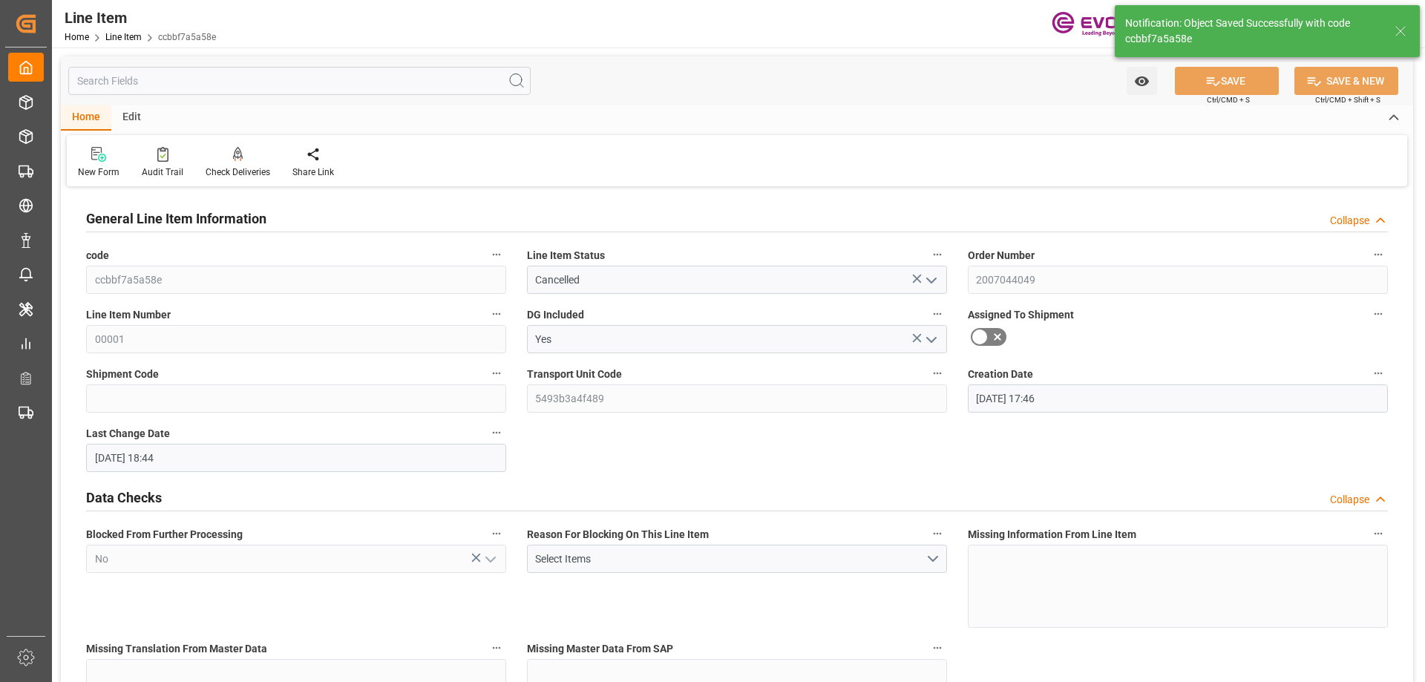
type input "09-15-2025 18:48"
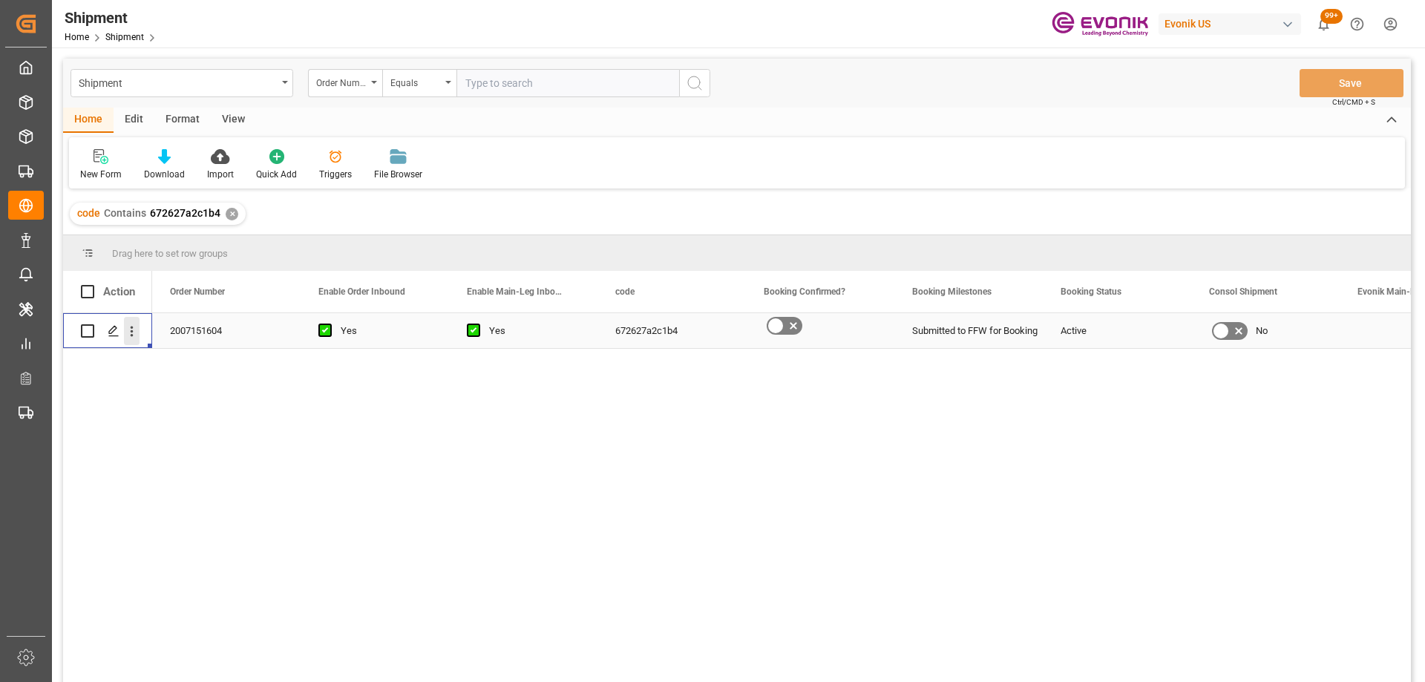
click at [135, 338] on icon "open menu" at bounding box center [132, 332] width 16 height 16
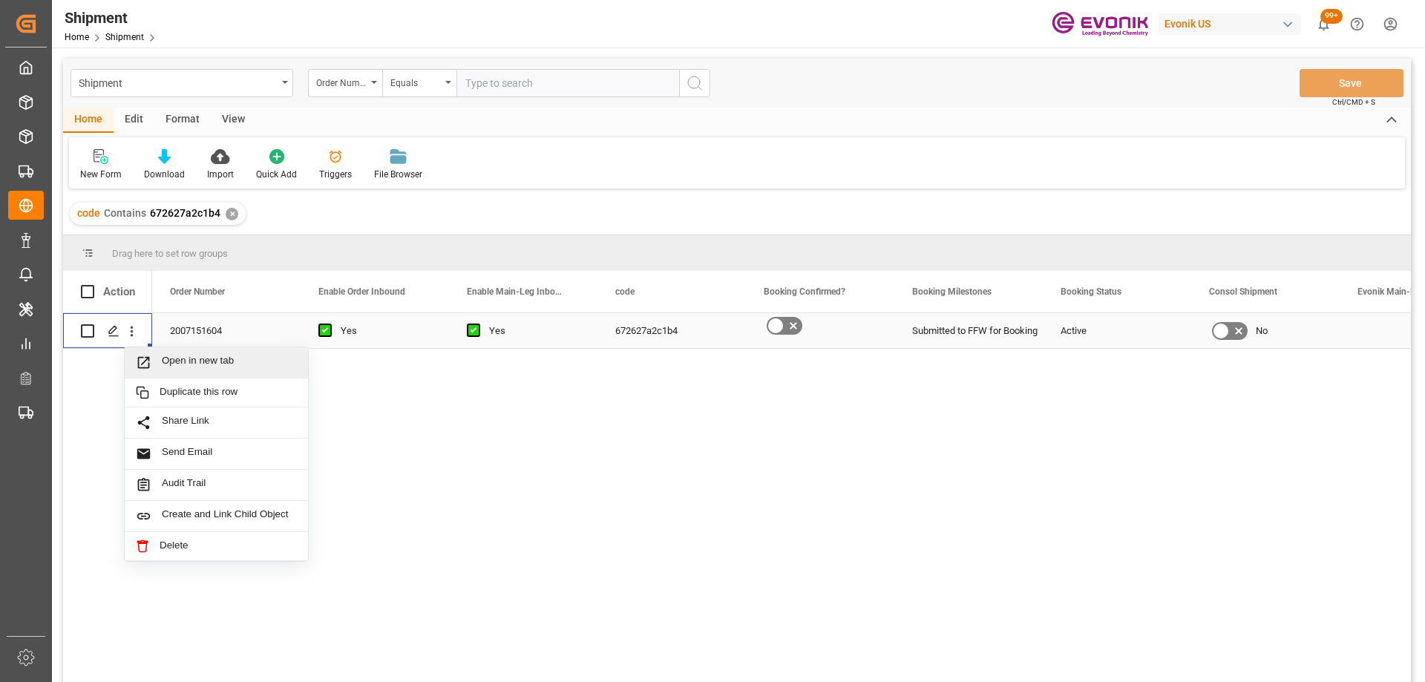
click at [211, 329] on div "2007151604" at bounding box center [226, 330] width 148 height 35
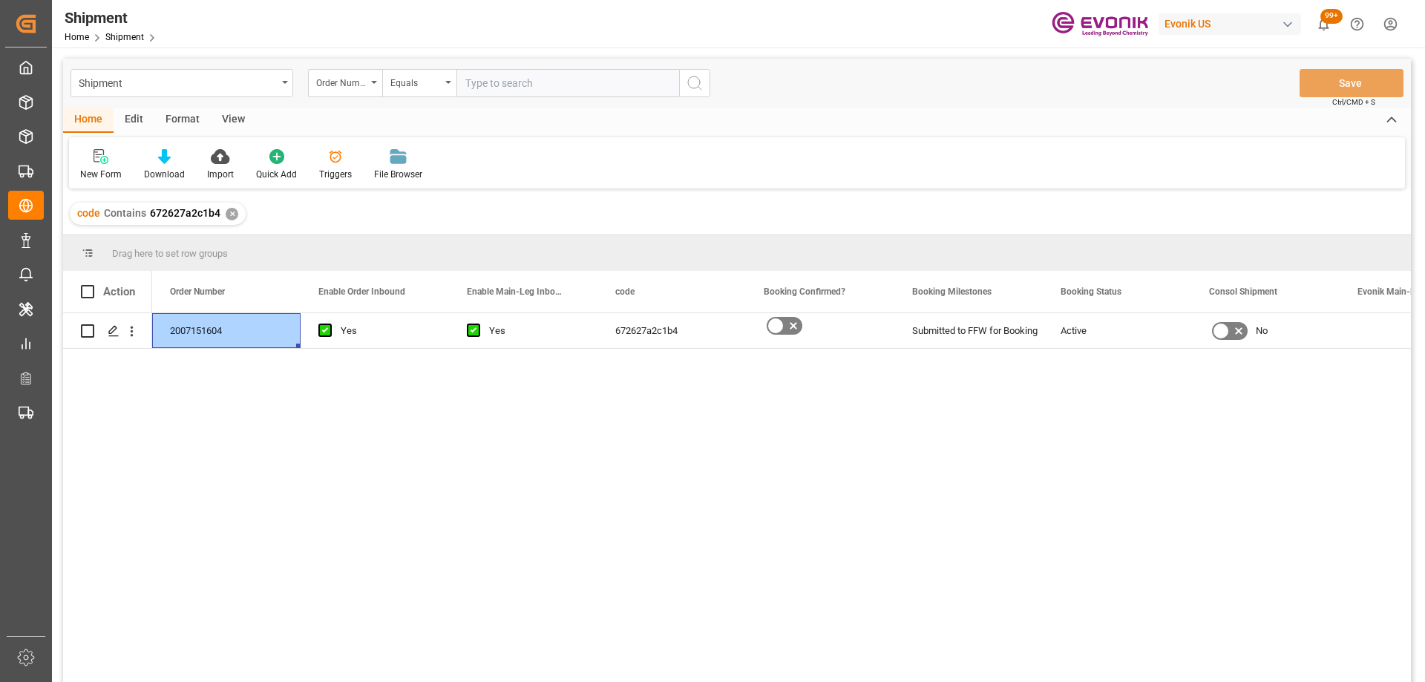
click at [168, 97] on div "Shipment Order Number Equals Save Ctrl/CMD + S" at bounding box center [737, 83] width 1348 height 49
click at [153, 79] on div "Shipment" at bounding box center [178, 82] width 198 height 19
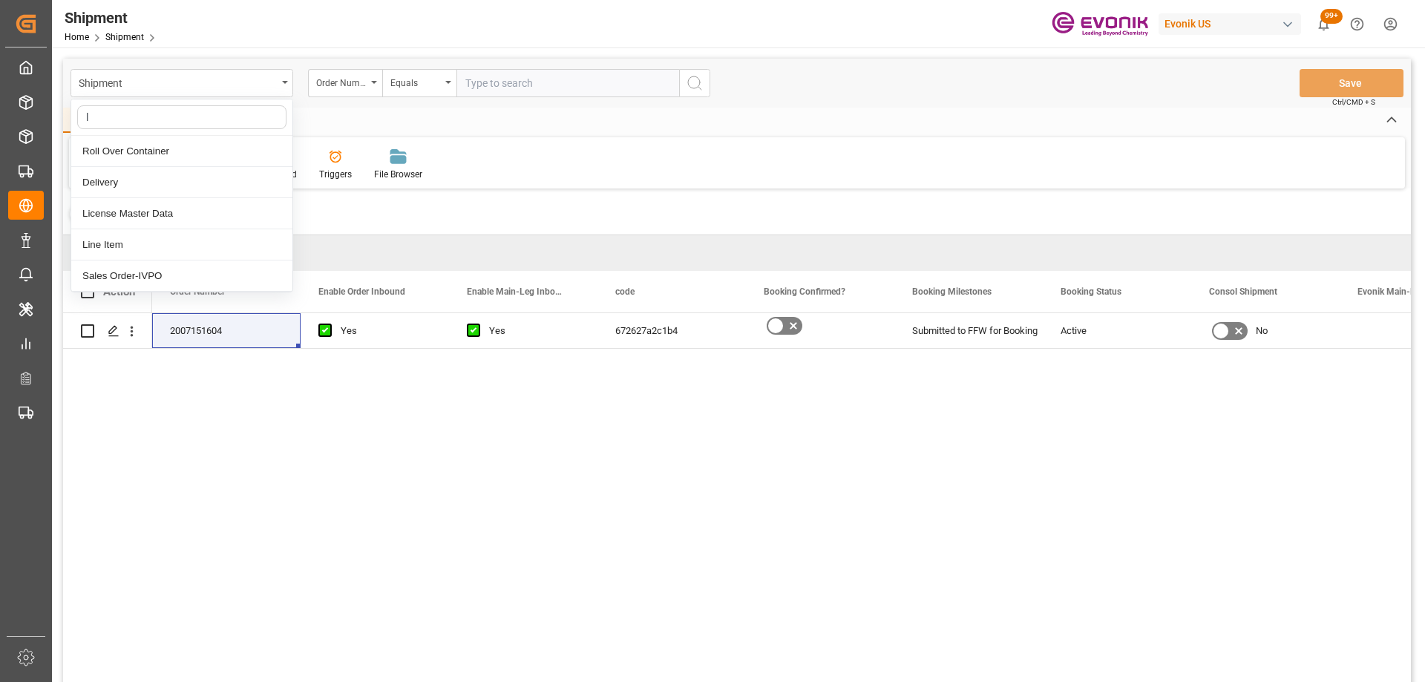
type input "li"
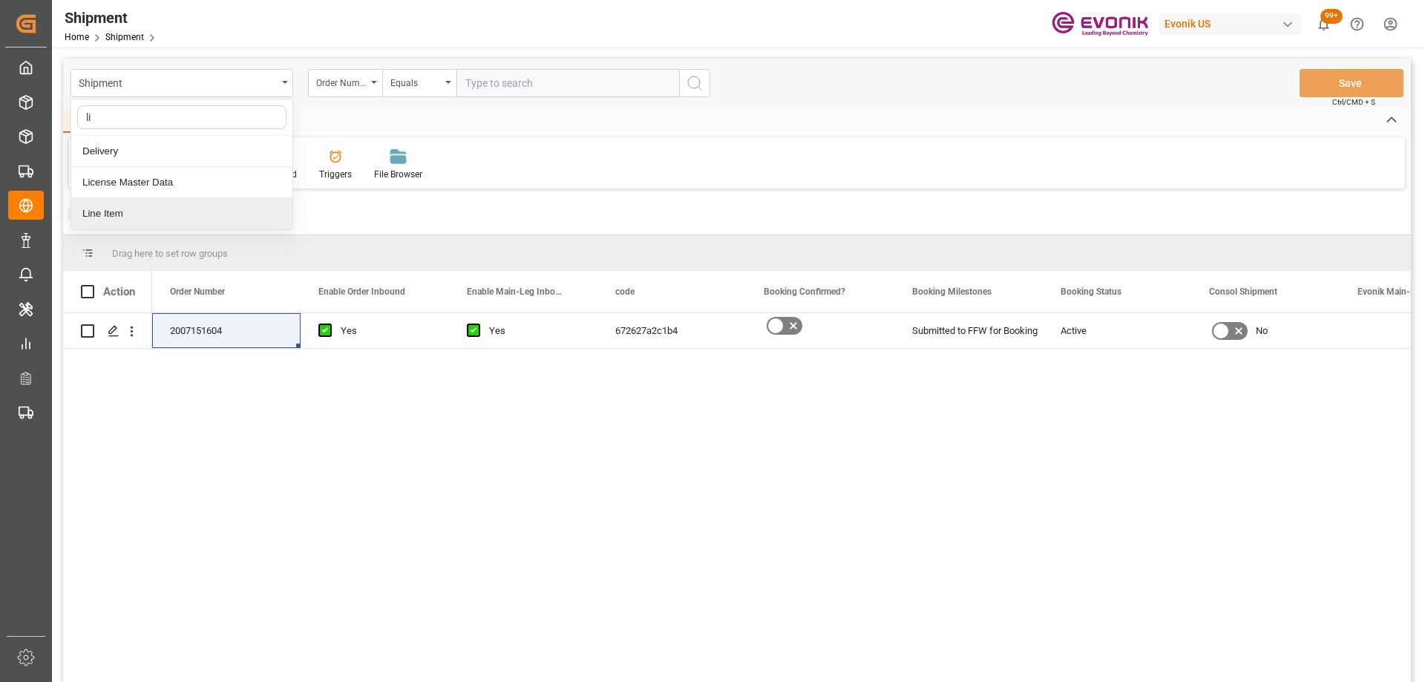
click at [136, 217] on div "Line Item" at bounding box center [181, 213] width 221 height 31
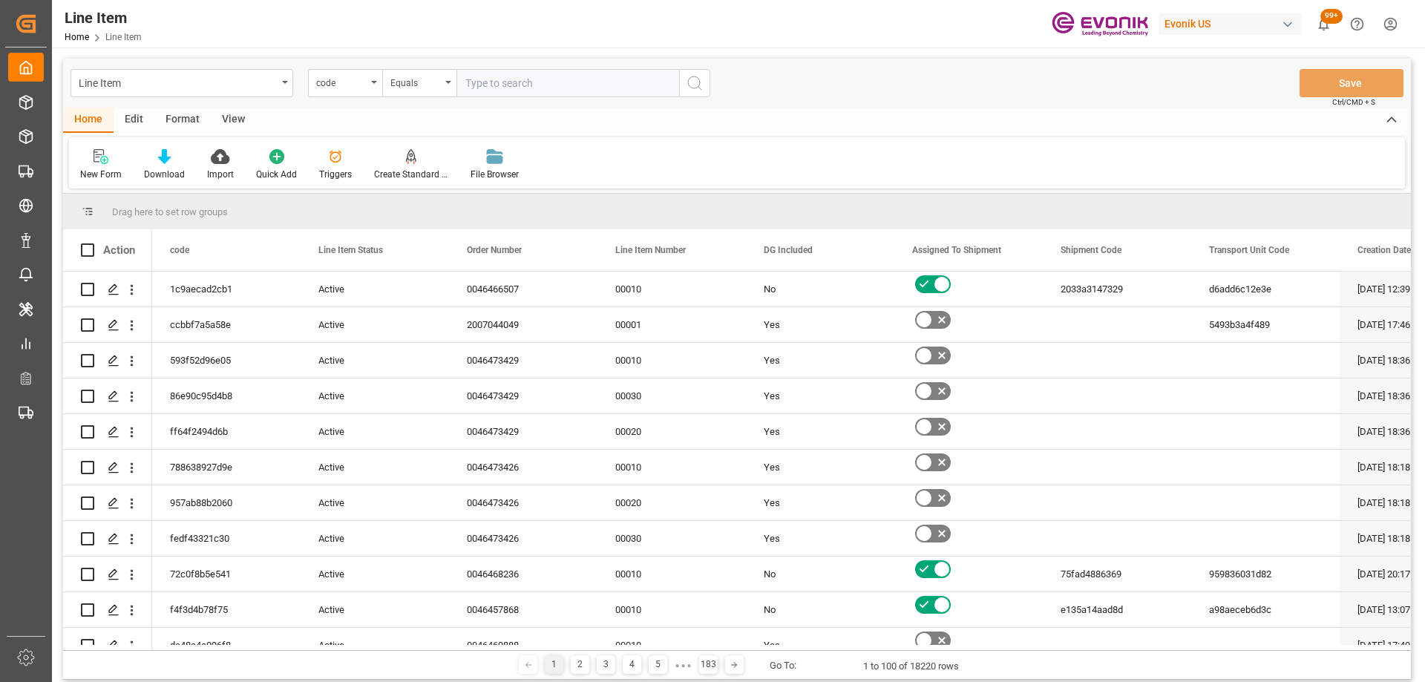
click at [355, 79] on div "code" at bounding box center [341, 81] width 50 height 17
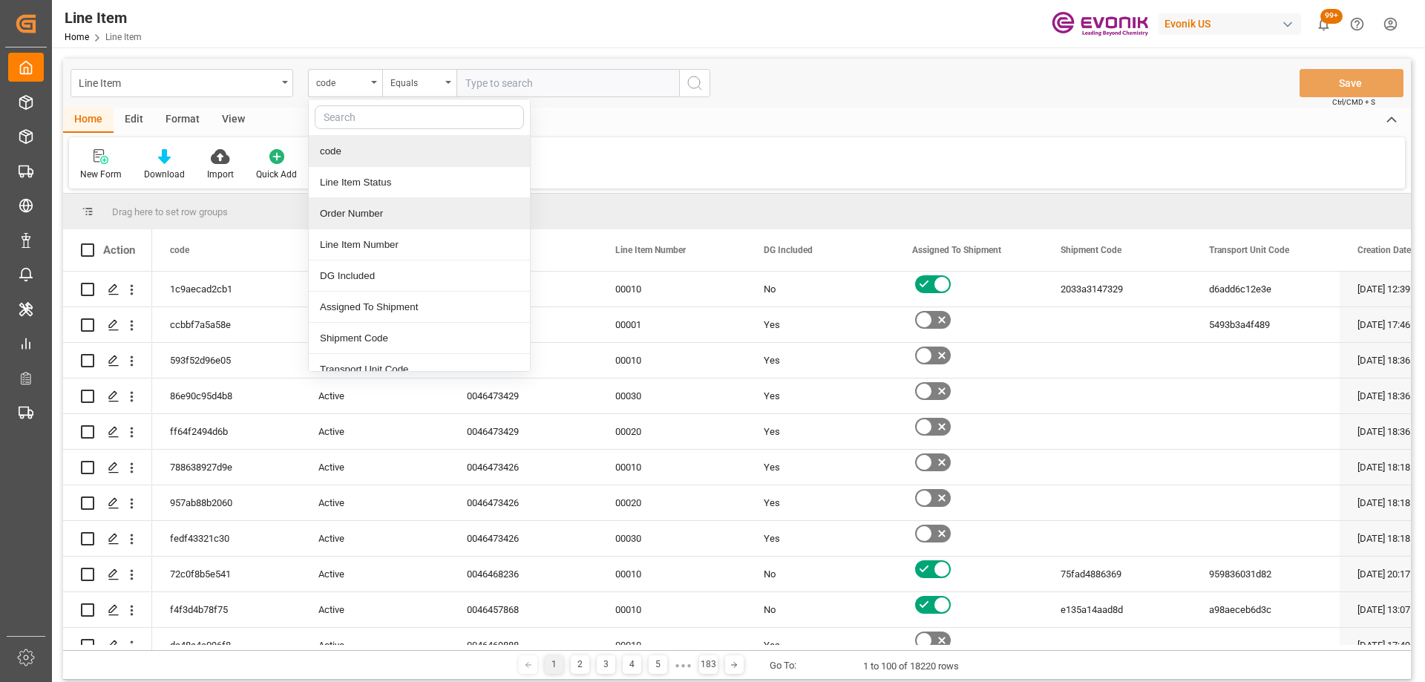
click at [353, 212] on div "Order Number" at bounding box center [419, 213] width 221 height 31
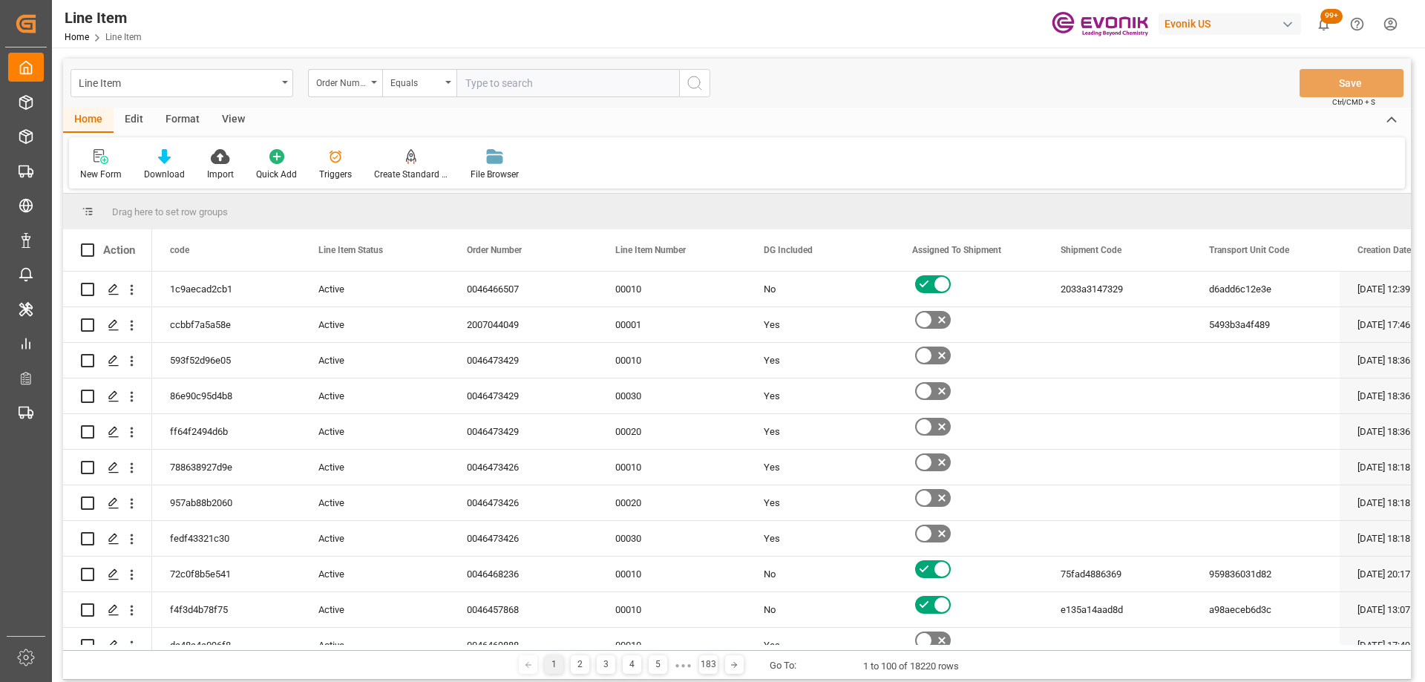
click at [511, 85] on input "text" at bounding box center [567, 83] width 223 height 28
paste input "2007151604"
click at [669, 79] on input "2007151604" at bounding box center [567, 83] width 223 height 28
type input "2007151604"
click at [700, 81] on icon "search button" at bounding box center [695, 83] width 18 height 18
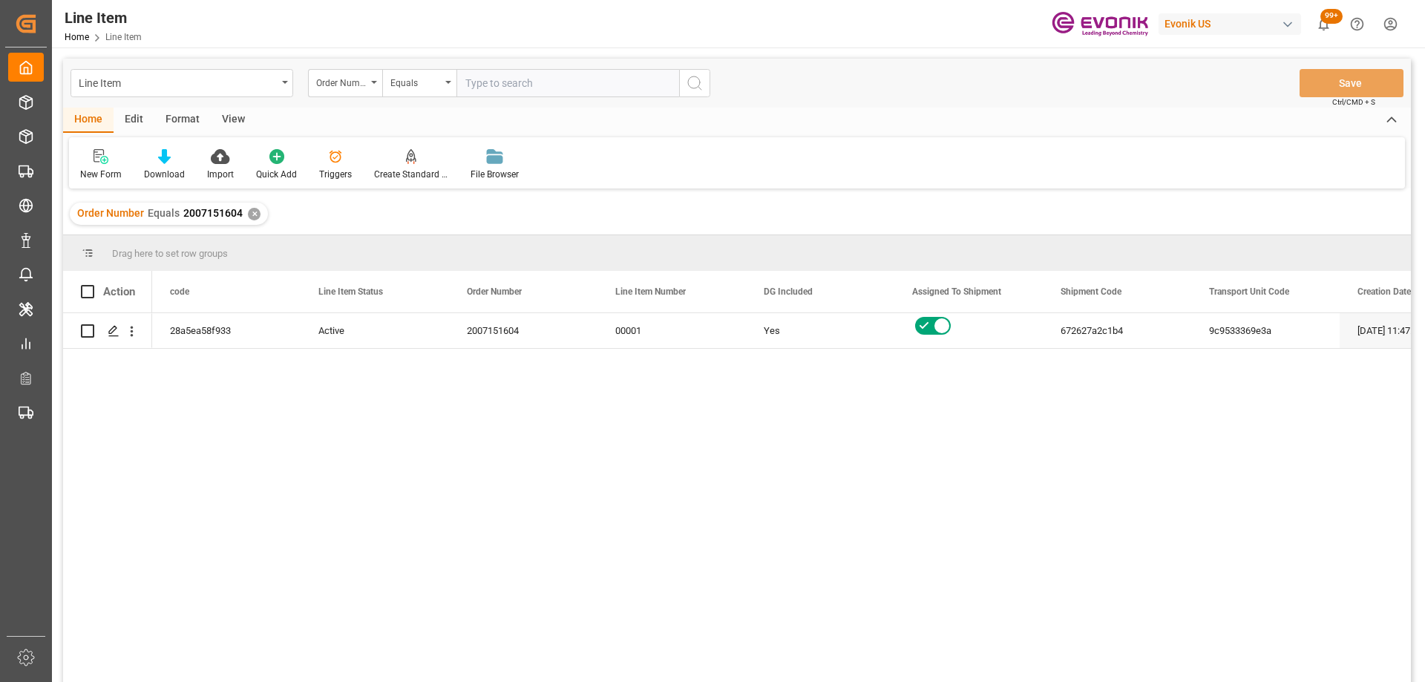
click at [1123, 344] on div "672627a2c1b4" at bounding box center [1117, 330] width 148 height 35
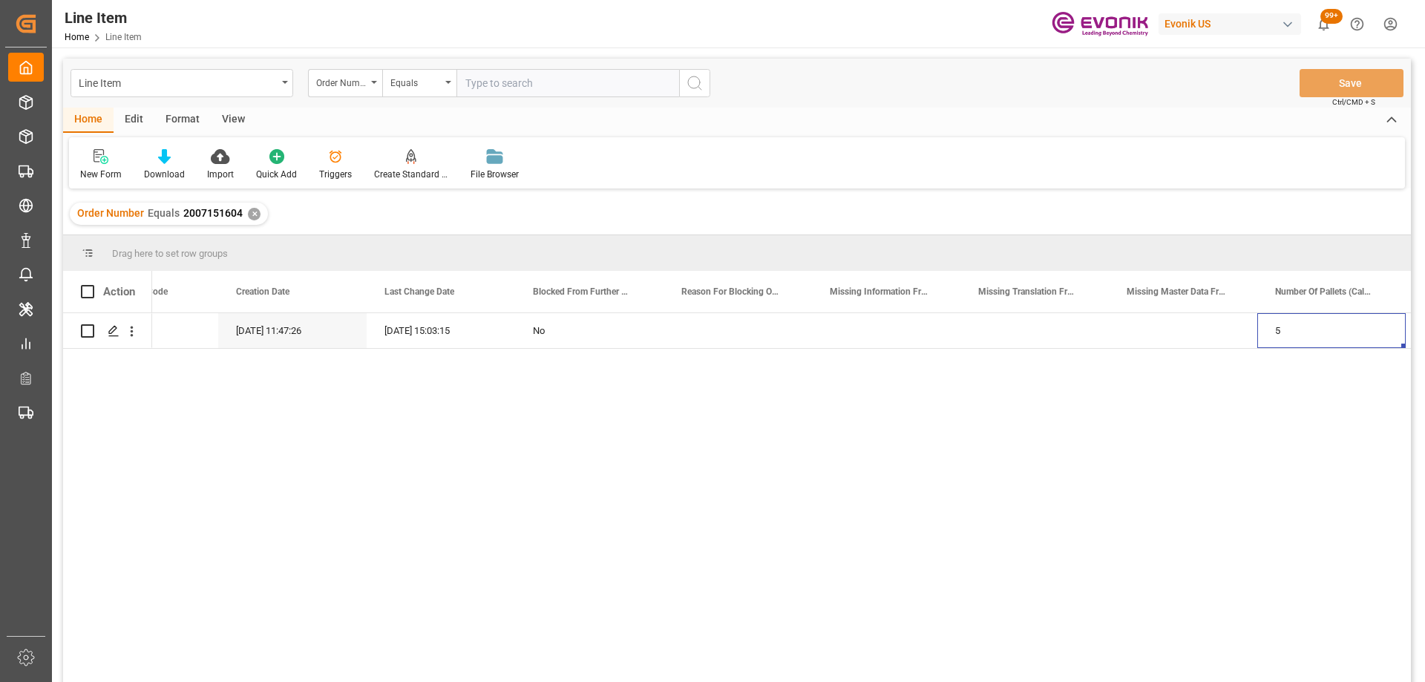
scroll to position [0, 2012]
click at [1003, 326] on div "72" at bounding box center [1034, 330] width 148 height 35
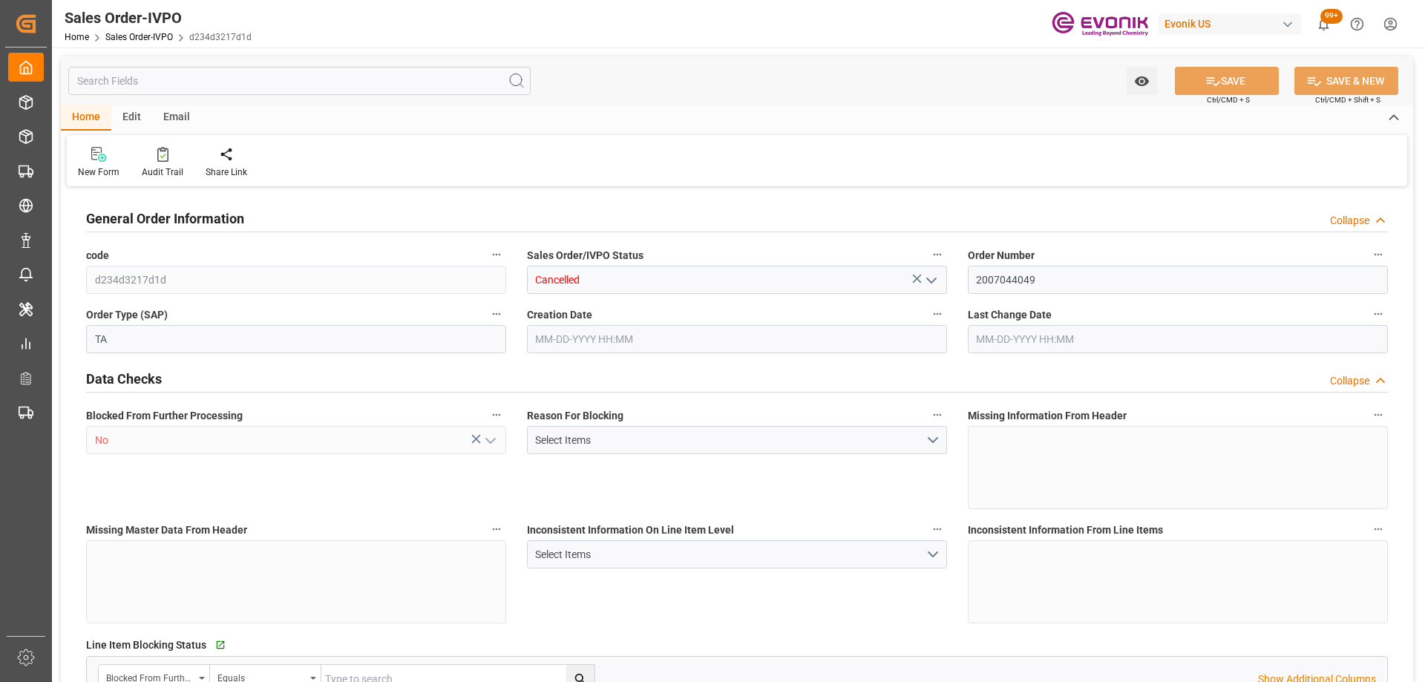
type input "ECGYE"
type input "0"
type input "1"
type input "0"
type input "[DATE] 17:46"
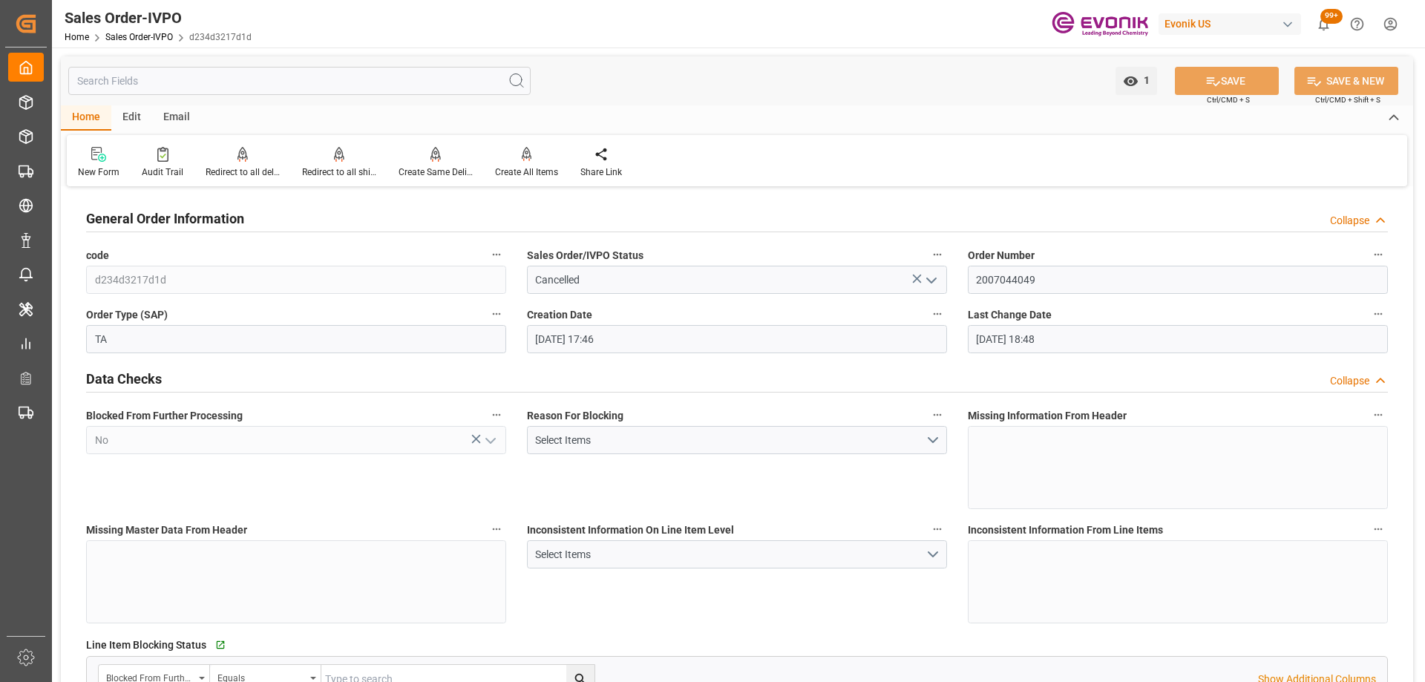
type input "[DATE] 18:48"
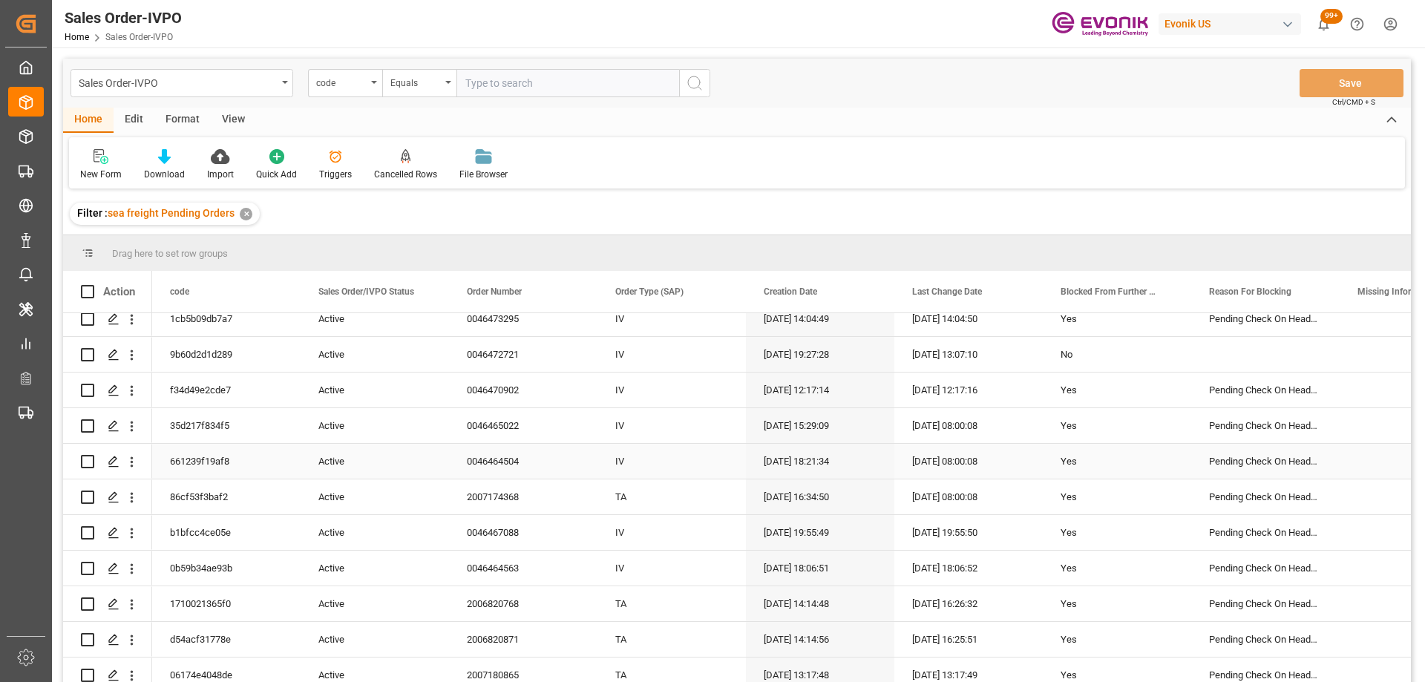
scroll to position [487, 0]
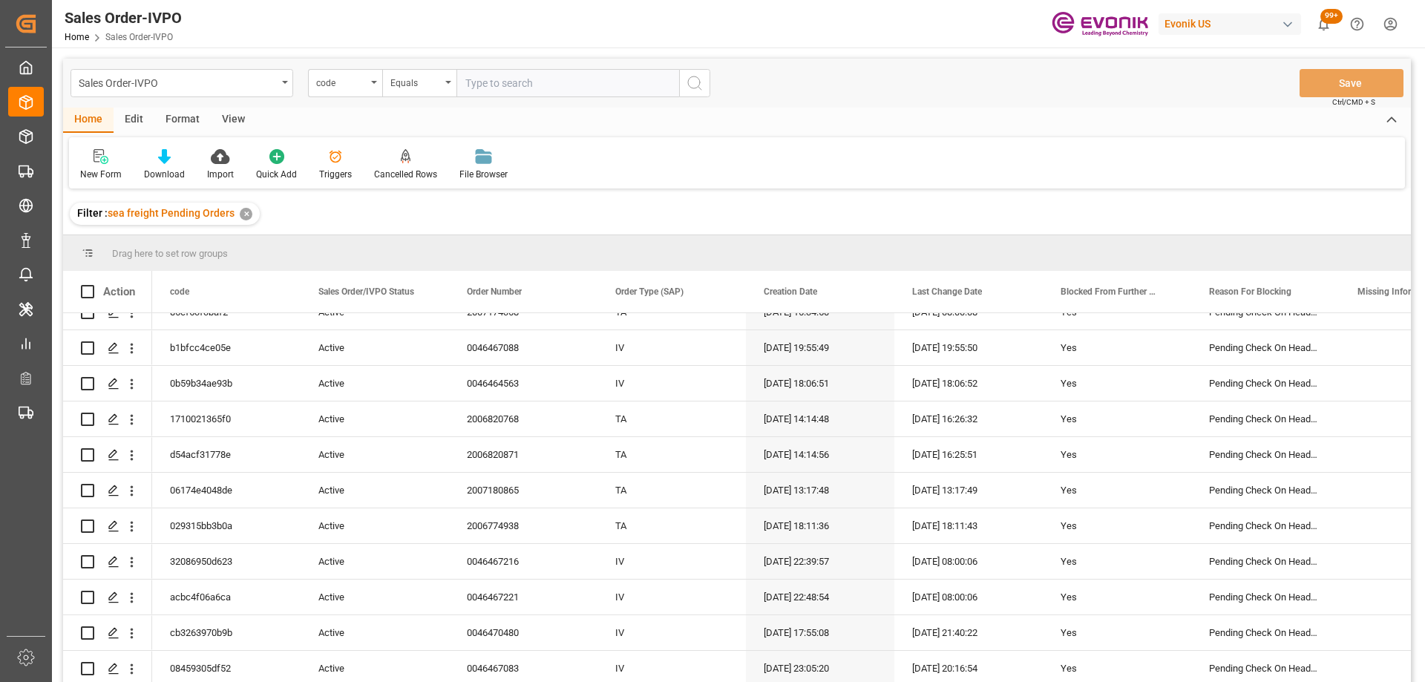
click at [526, 85] on input "text" at bounding box center [567, 83] width 223 height 28
paste input "2007083892"
type input "2007083892"
click at [326, 82] on div "code" at bounding box center [341, 81] width 50 height 17
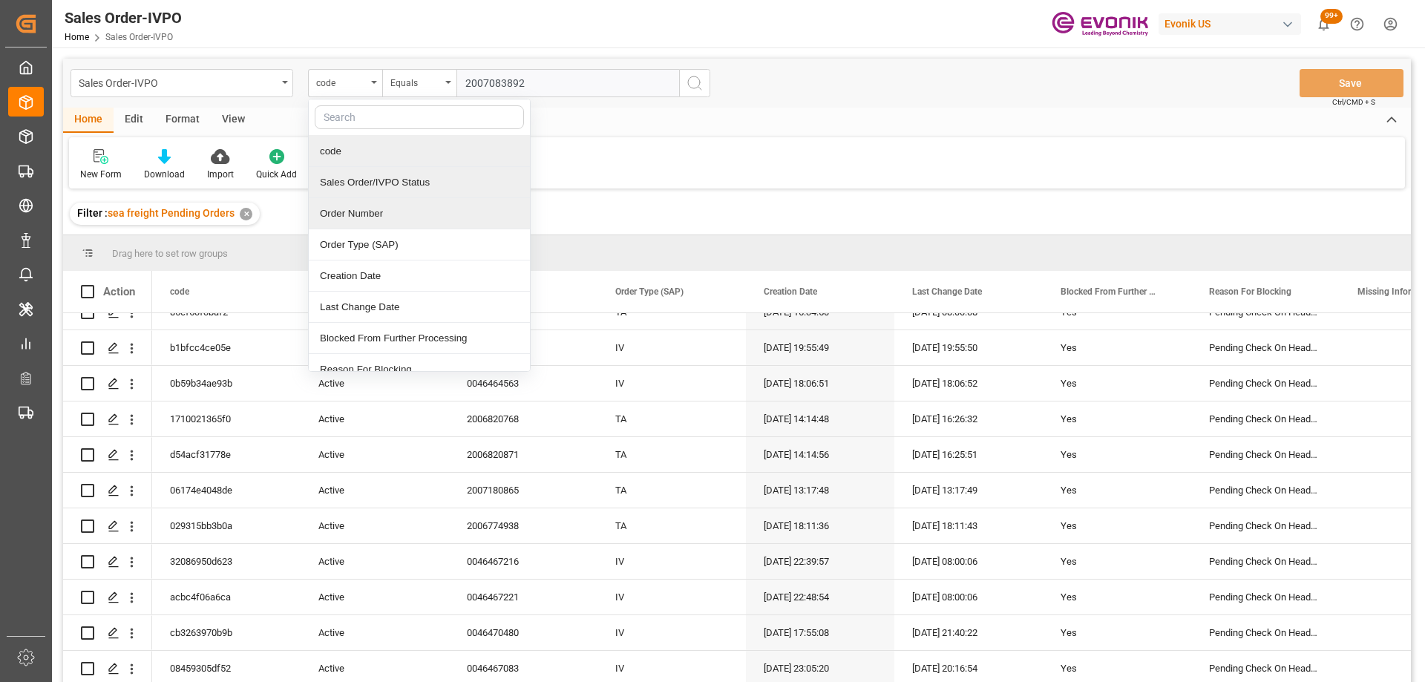
drag, startPoint x: 386, startPoint y: 210, endPoint x: 381, endPoint y: 194, distance: 16.4
click at [381, 194] on div "code Sales Order/IVPO Status Order Number Order Type (SAP) Creation Date Last C…" at bounding box center [419, 235] width 223 height 273
click at [516, 88] on input "2007083892" at bounding box center [567, 83] width 223 height 28
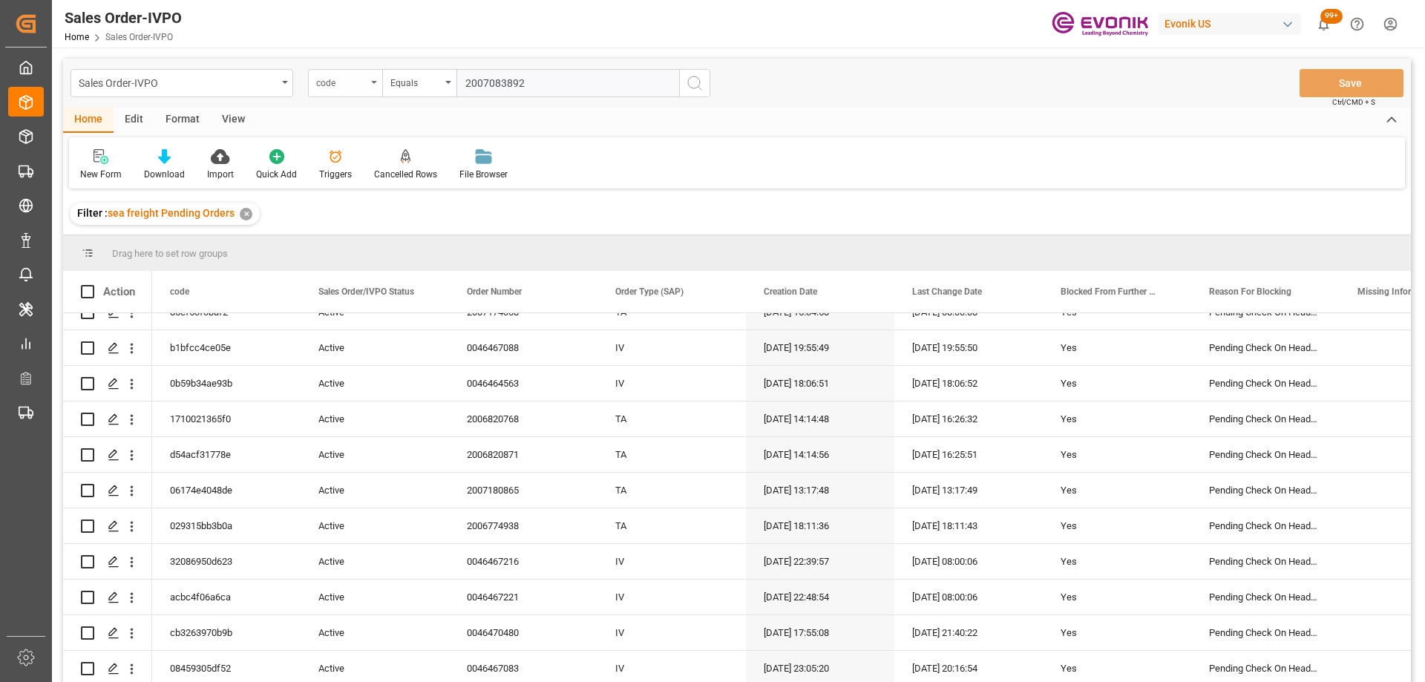
click at [345, 78] on div "code" at bounding box center [341, 81] width 50 height 17
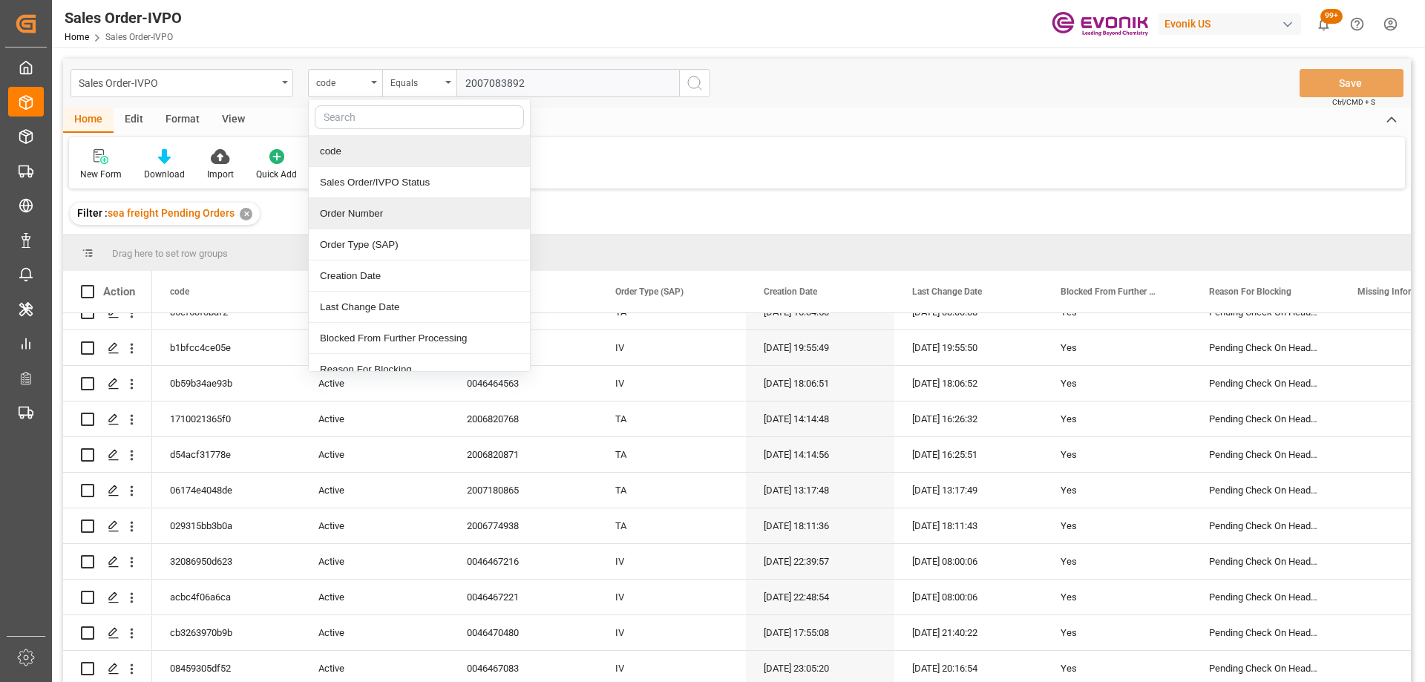
click at [332, 200] on div "Order Number" at bounding box center [419, 213] width 221 height 31
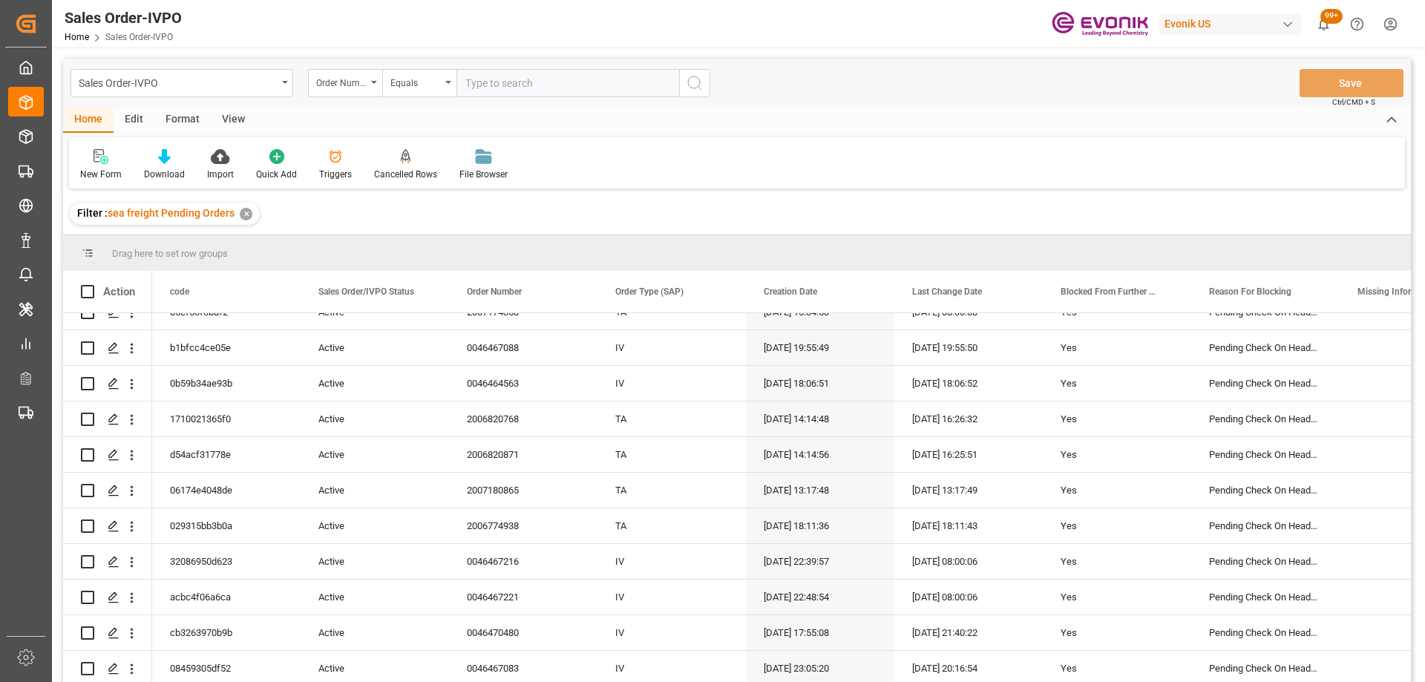
click at [488, 92] on input "text" at bounding box center [567, 83] width 223 height 28
paste input "2007083892"
type input "2007083892"
click at [705, 84] on button "search button" at bounding box center [694, 83] width 31 height 28
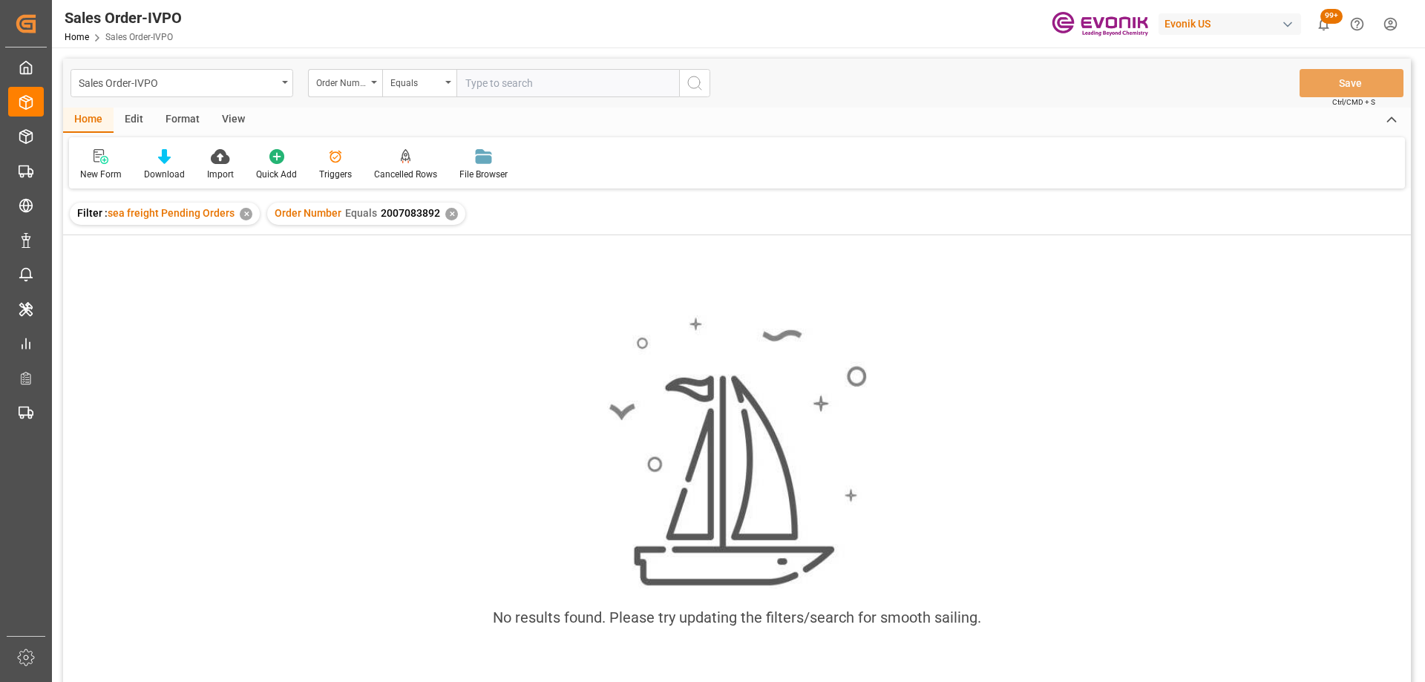
click at [240, 216] on div "✕" at bounding box center [246, 214] width 13 height 13
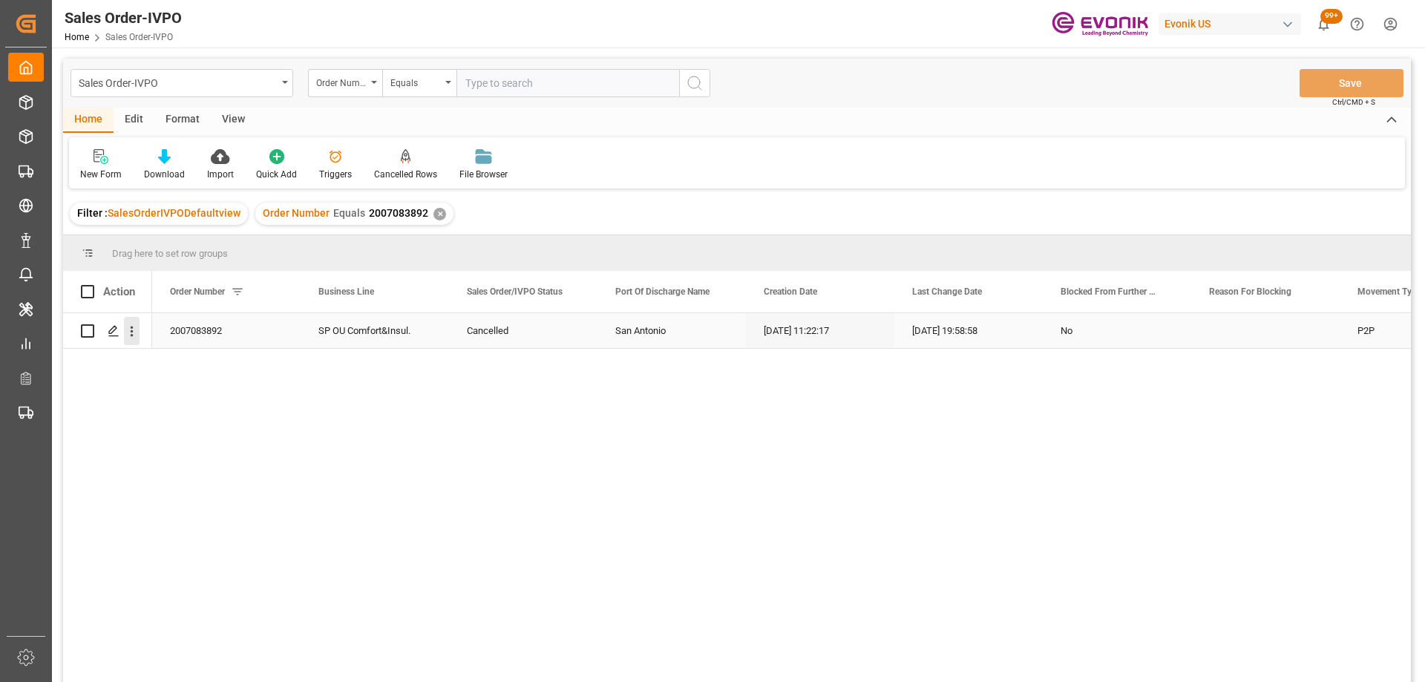
click at [134, 332] on icon "open menu" at bounding box center [132, 332] width 16 height 16
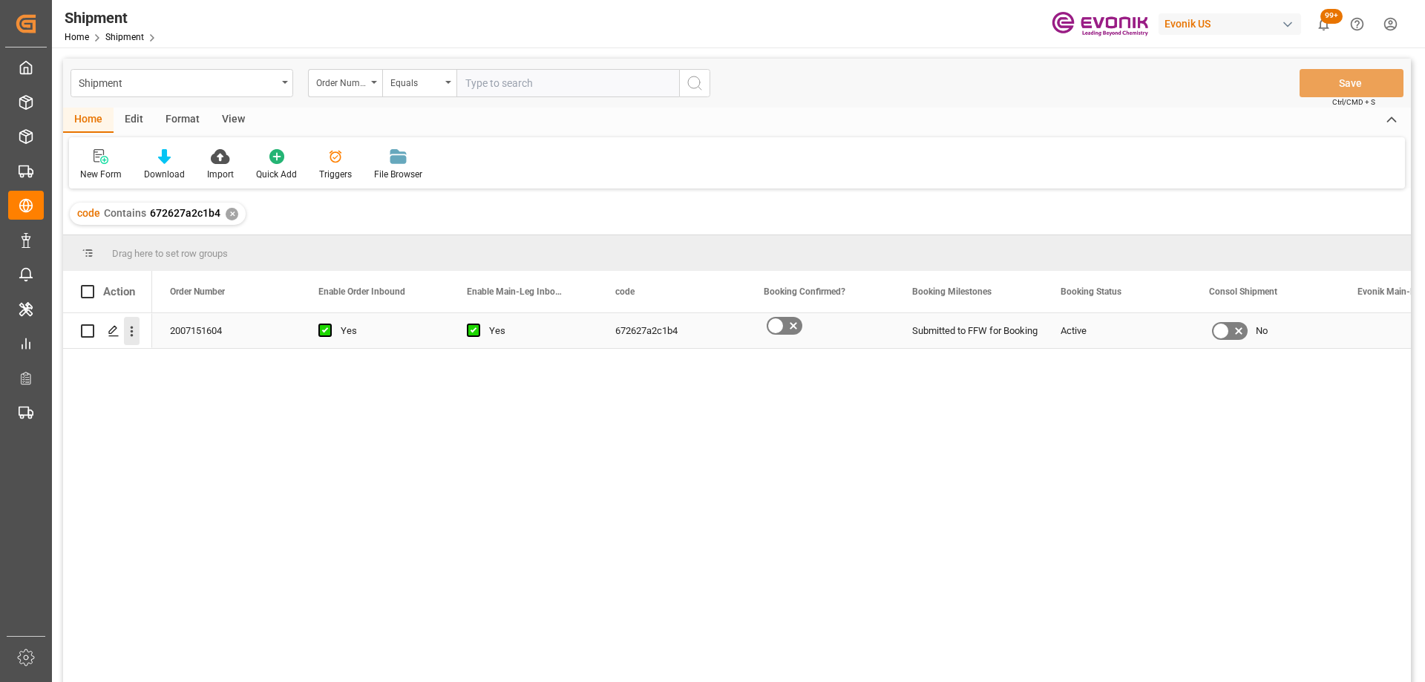
click at [135, 332] on icon "open menu" at bounding box center [132, 332] width 16 height 16
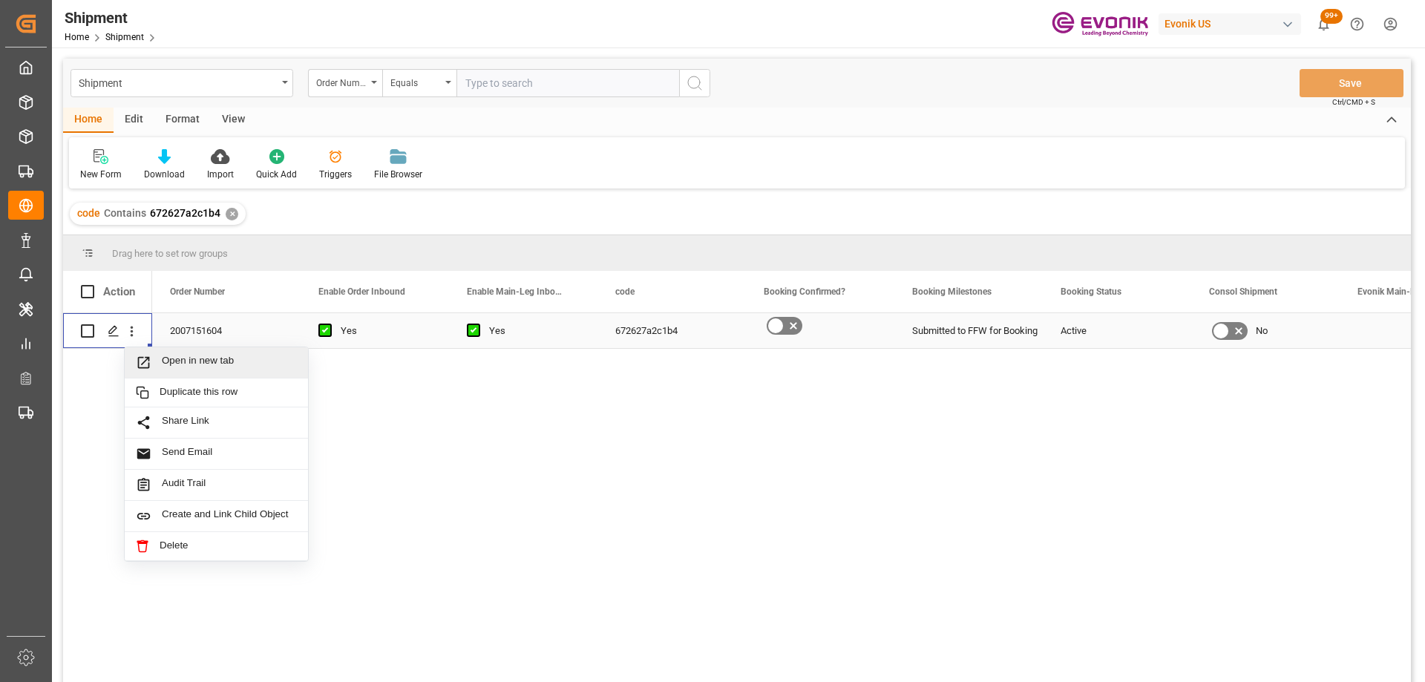
click at [157, 361] on span "Press SPACE to select this row." at bounding box center [149, 363] width 26 height 16
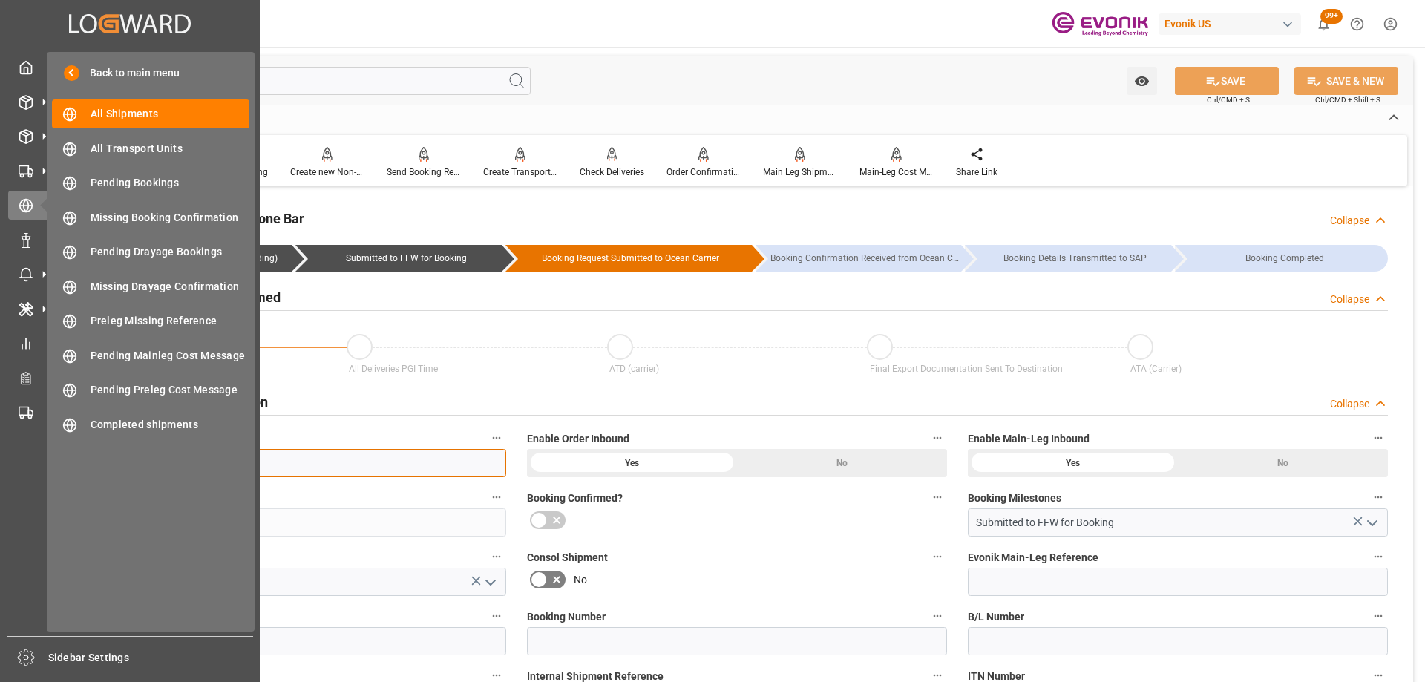
drag, startPoint x: 245, startPoint y: 457, endPoint x: 15, endPoint y: 444, distance: 230.4
click at [15, 444] on div "Created by potrace 1.15, written by [PERSON_NAME] [DATE]-[DATE] Created by potr…" at bounding box center [712, 341] width 1425 height 682
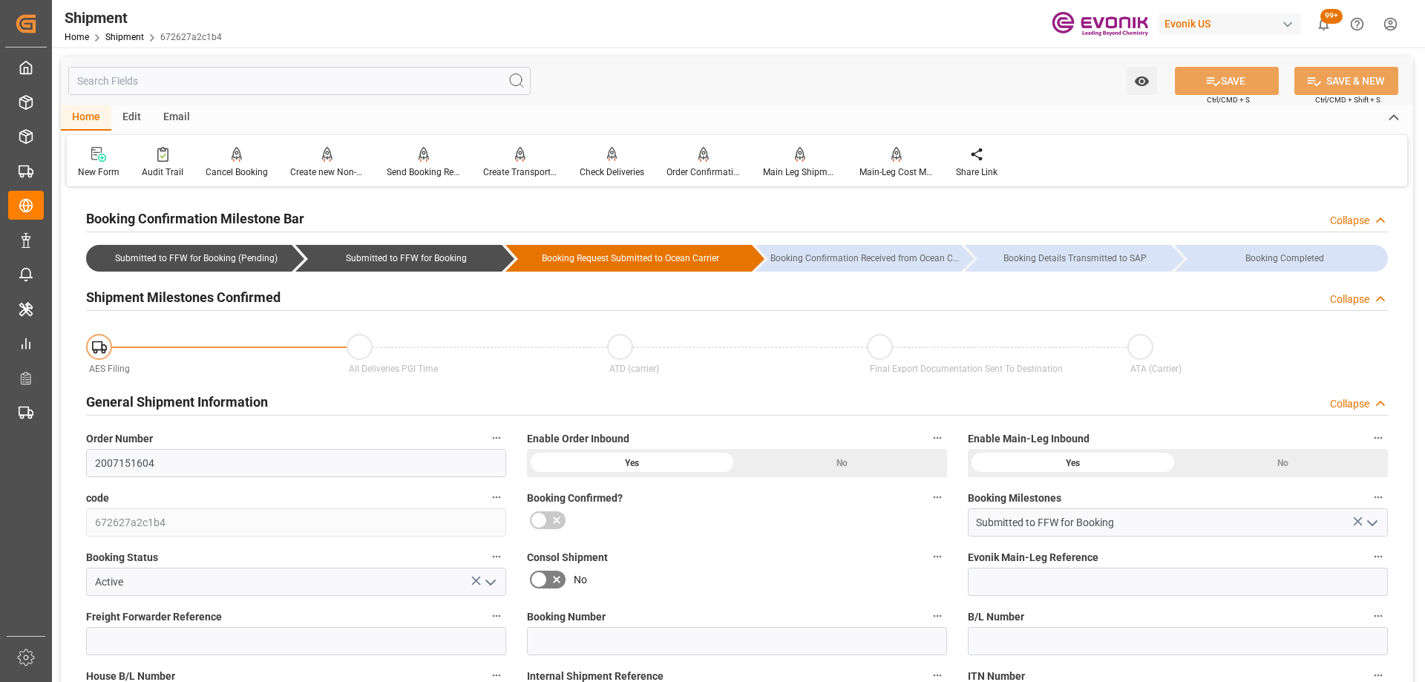
click at [354, 81] on input "text" at bounding box center [299, 81] width 462 height 28
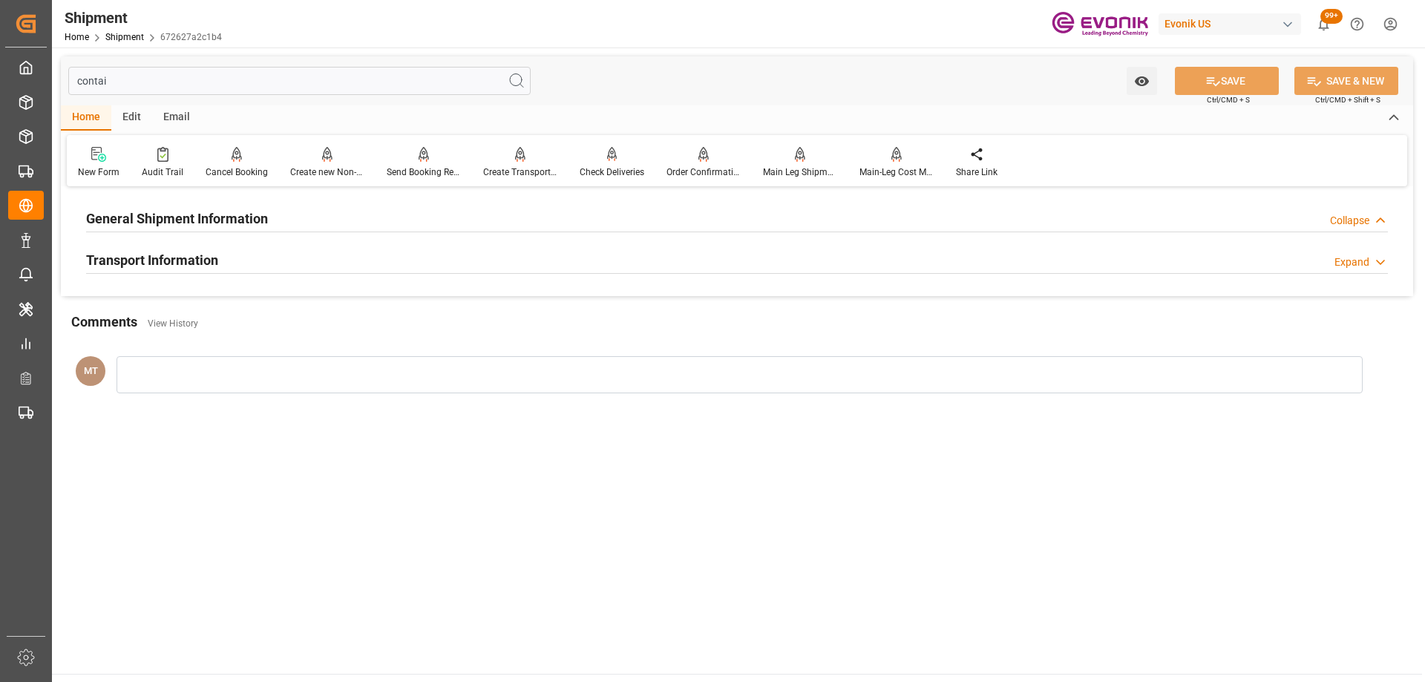
click at [275, 223] on div "General Shipment Information Collapse" at bounding box center [736, 217] width 1301 height 28
click at [189, 259] on h2 "Transport Information" at bounding box center [152, 260] width 132 height 20
click at [203, 226] on h2 "General Shipment Information" at bounding box center [177, 219] width 182 height 20
click at [192, 215] on h2 "General Shipment Information" at bounding box center [177, 219] width 182 height 20
click at [177, 68] on input "contai" at bounding box center [299, 81] width 462 height 28
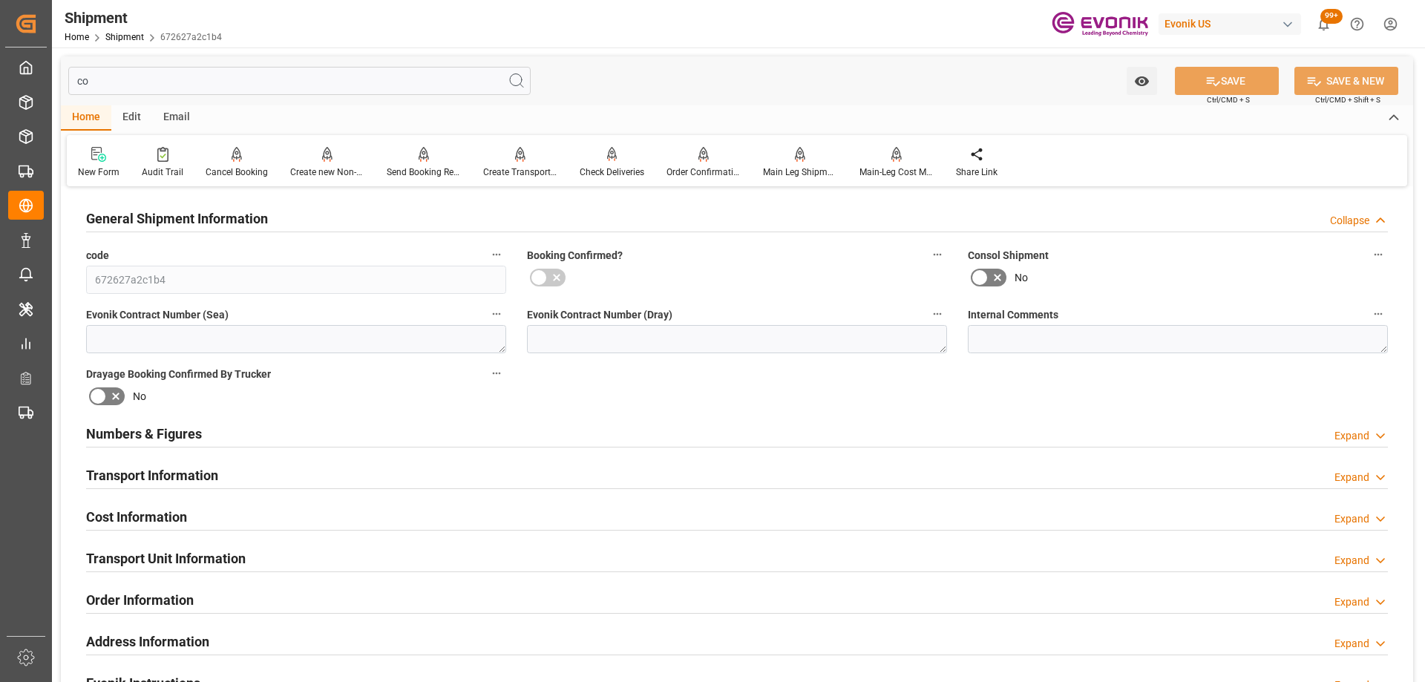
type input "c"
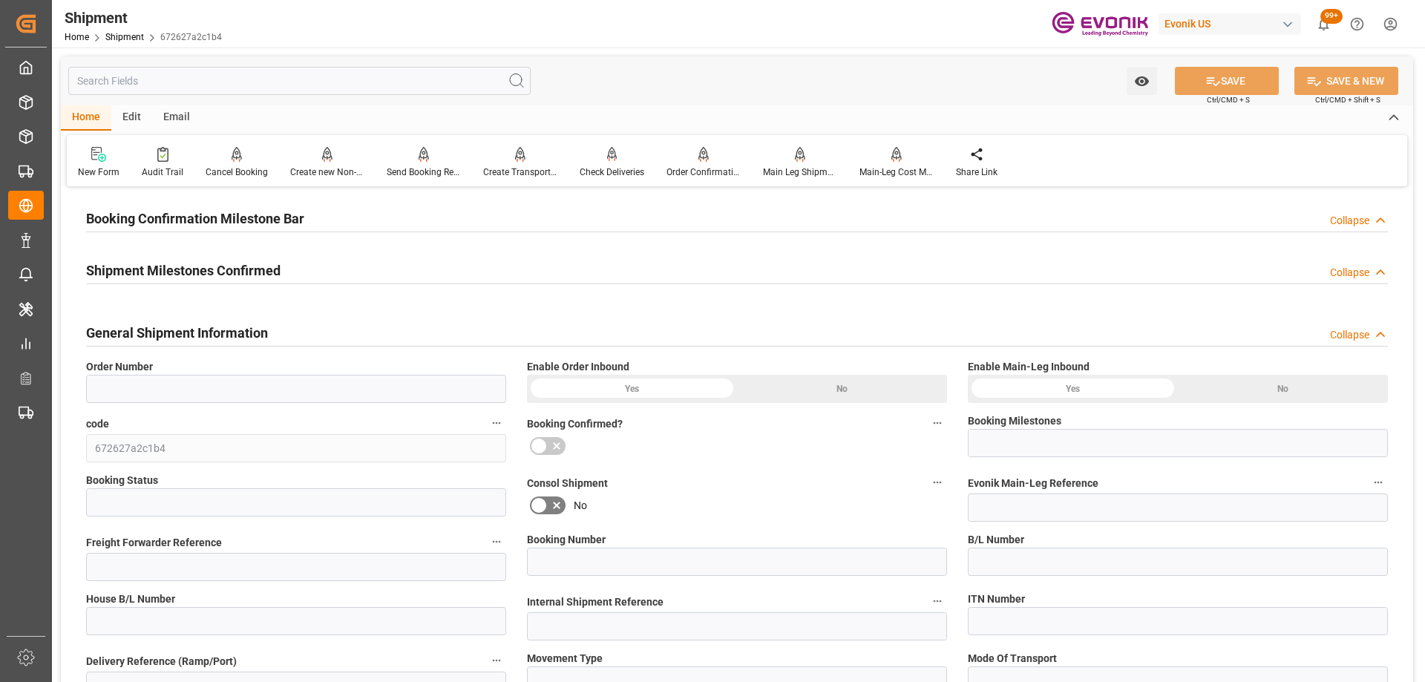
type input "2007151604"
type input "Submitted to FFW for Booking"
type input "Active"
type input "D2P"
type input "45"
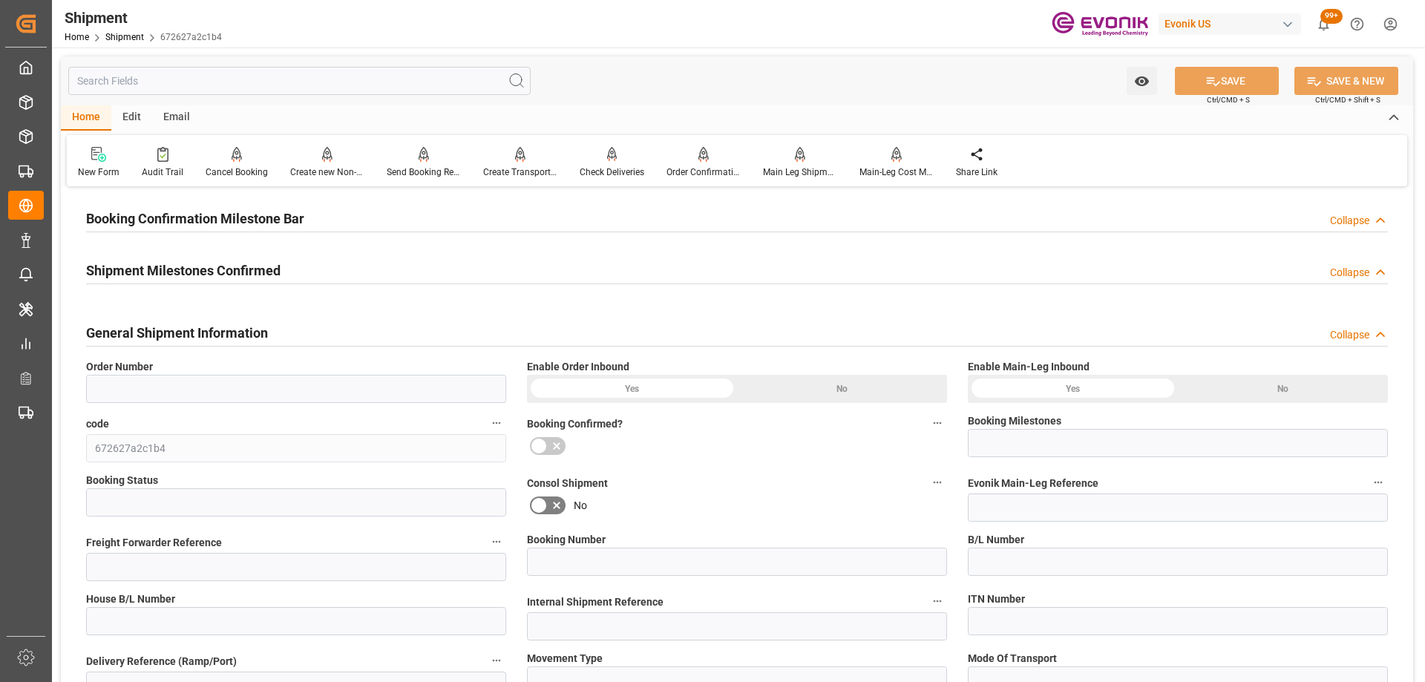
type input "FCL"
type input "0006"
type input "20GP"
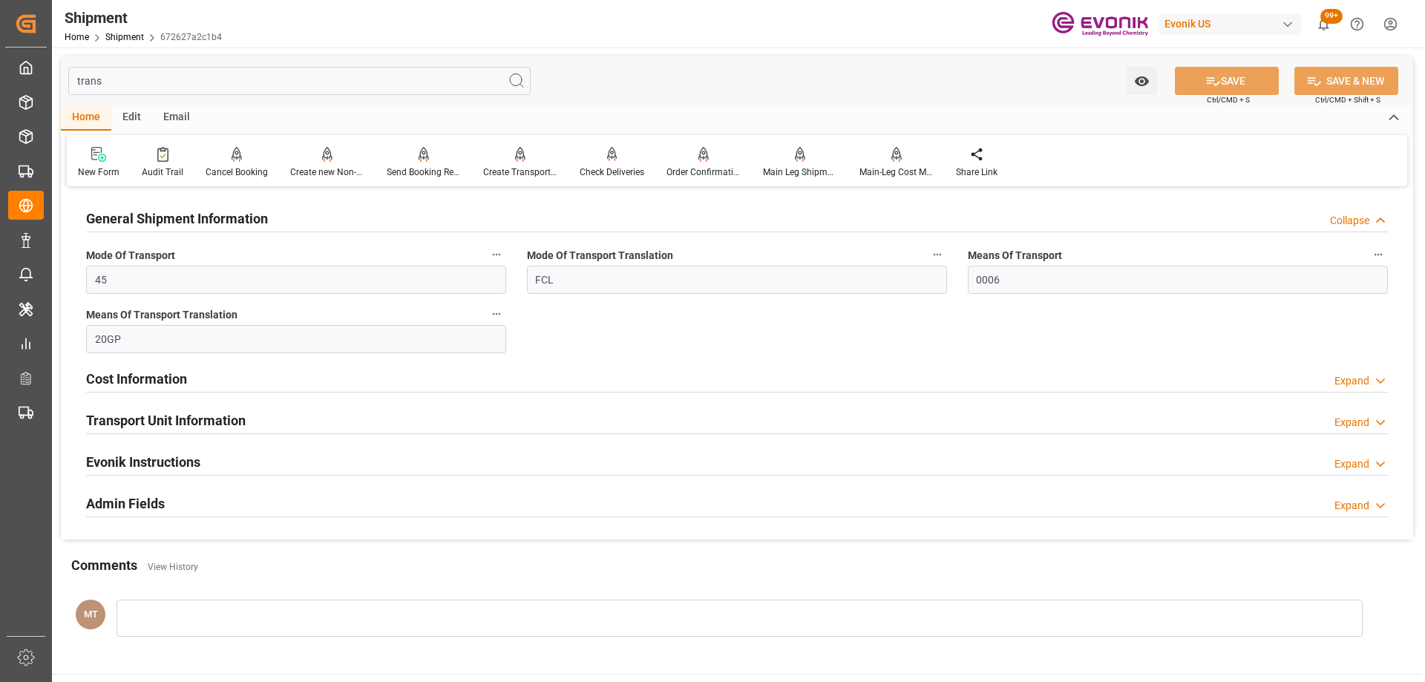
click at [226, 416] on h2 "Transport Unit Information" at bounding box center [166, 420] width 160 height 20
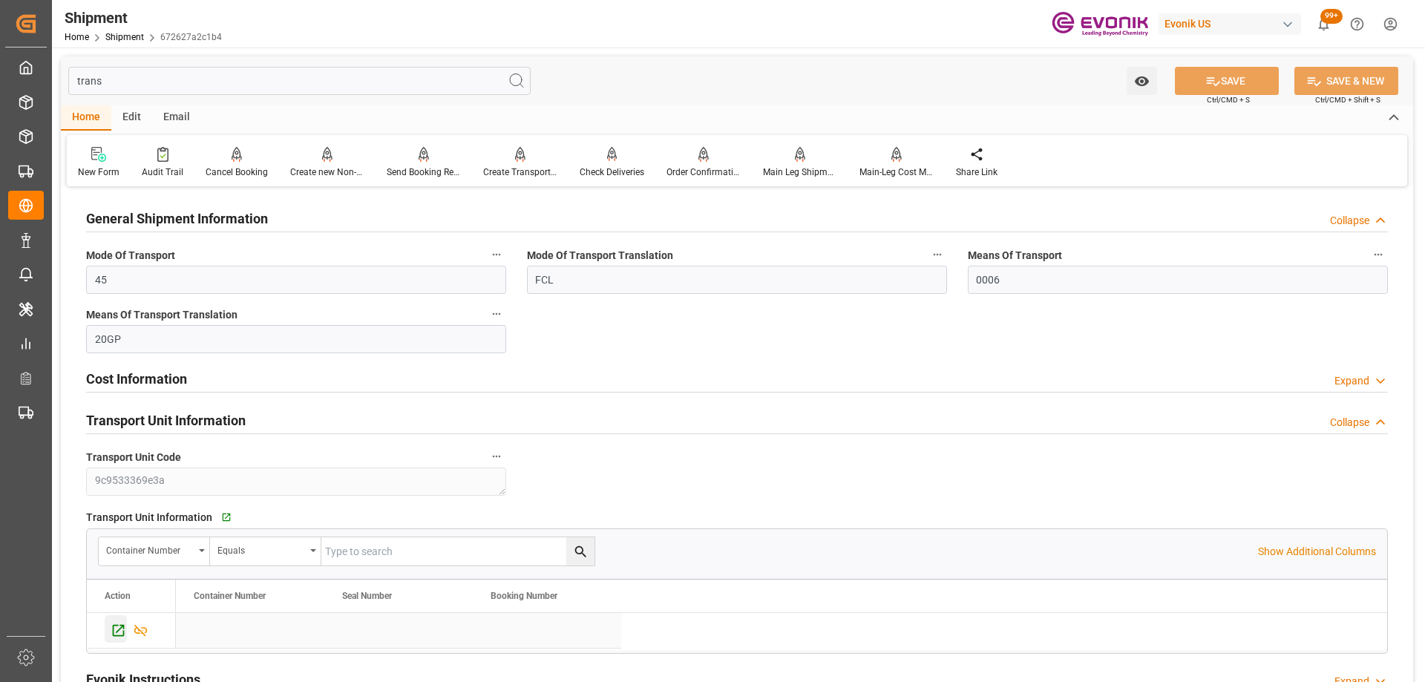
click at [109, 640] on div "Press SPACE to select this row." at bounding box center [116, 628] width 22 height 27
click at [754, 386] on div "Cost Information Expand" at bounding box center [736, 378] width 1301 height 28
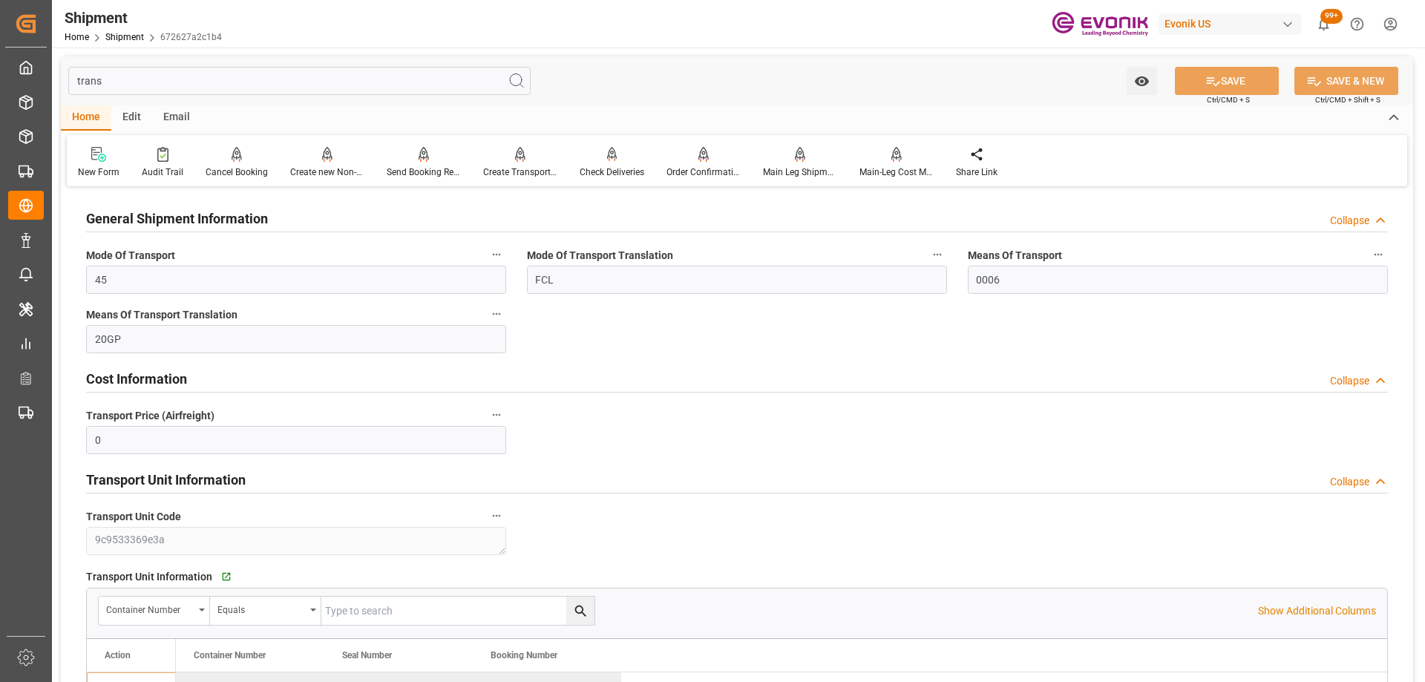
drag, startPoint x: 237, startPoint y: 93, endPoint x: 232, endPoint y: 86, distance: 8.9
click at [237, 92] on input "trans" at bounding box center [299, 81] width 462 height 28
click at [228, 82] on input "trans" at bounding box center [299, 81] width 462 height 28
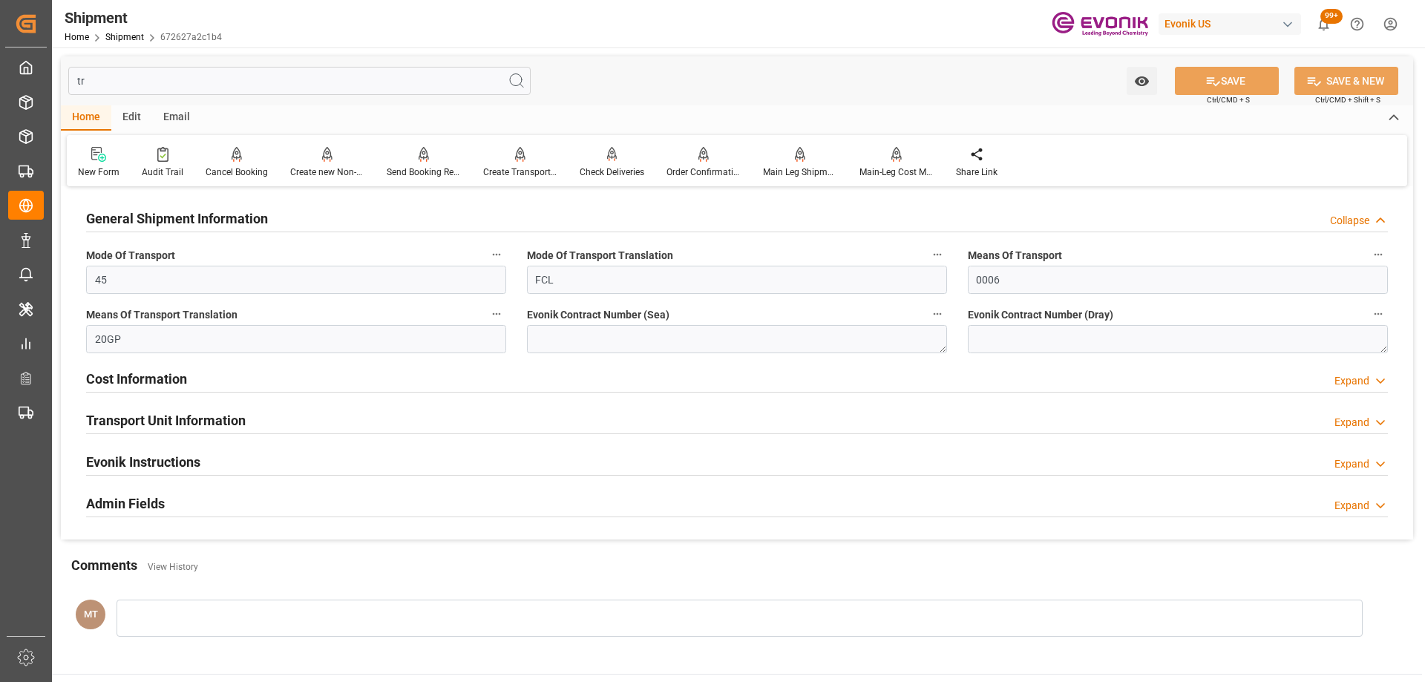
type input "t"
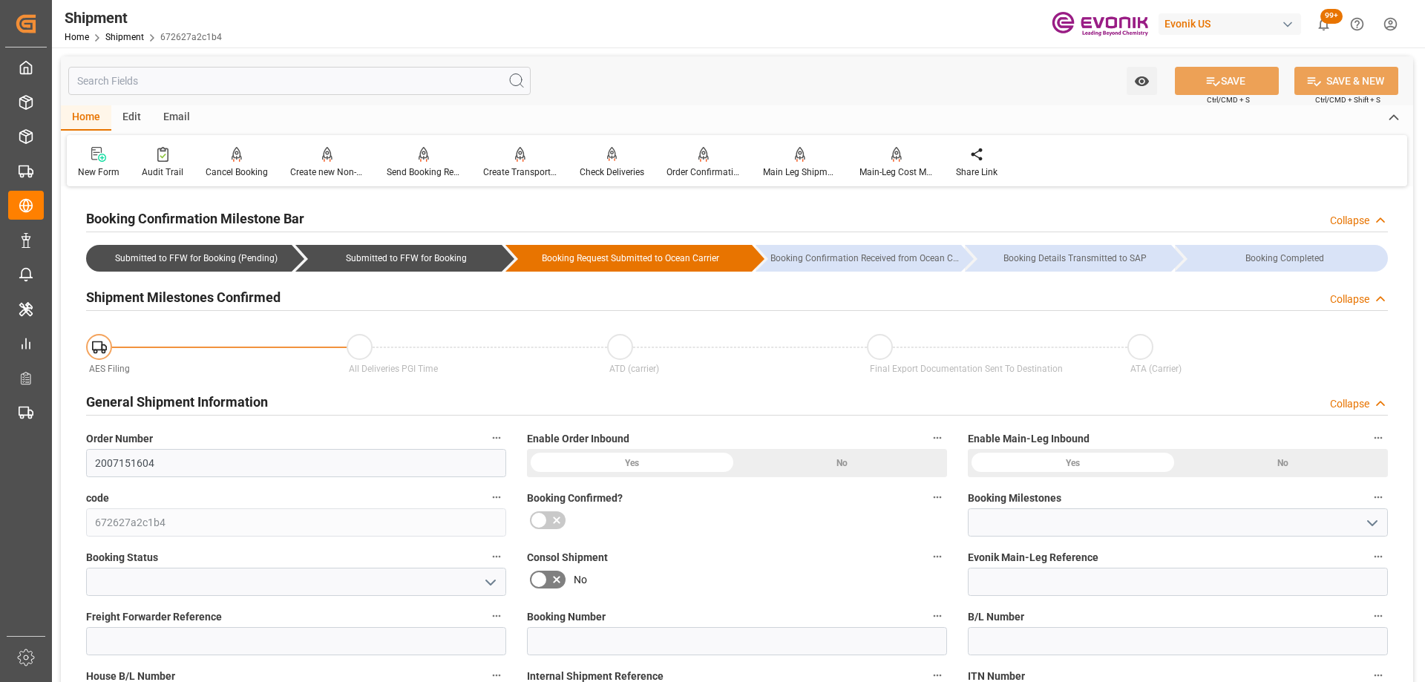
type input "Submitted to FFW for Booking"
type input "Active"
click at [761, 559] on label "Consol Shipment" at bounding box center [737, 557] width 420 height 21
click at [928, 559] on button "Consol Shipment" at bounding box center [937, 556] width 19 height 19
click at [686, 520] on div at bounding box center [712, 341] width 1425 height 682
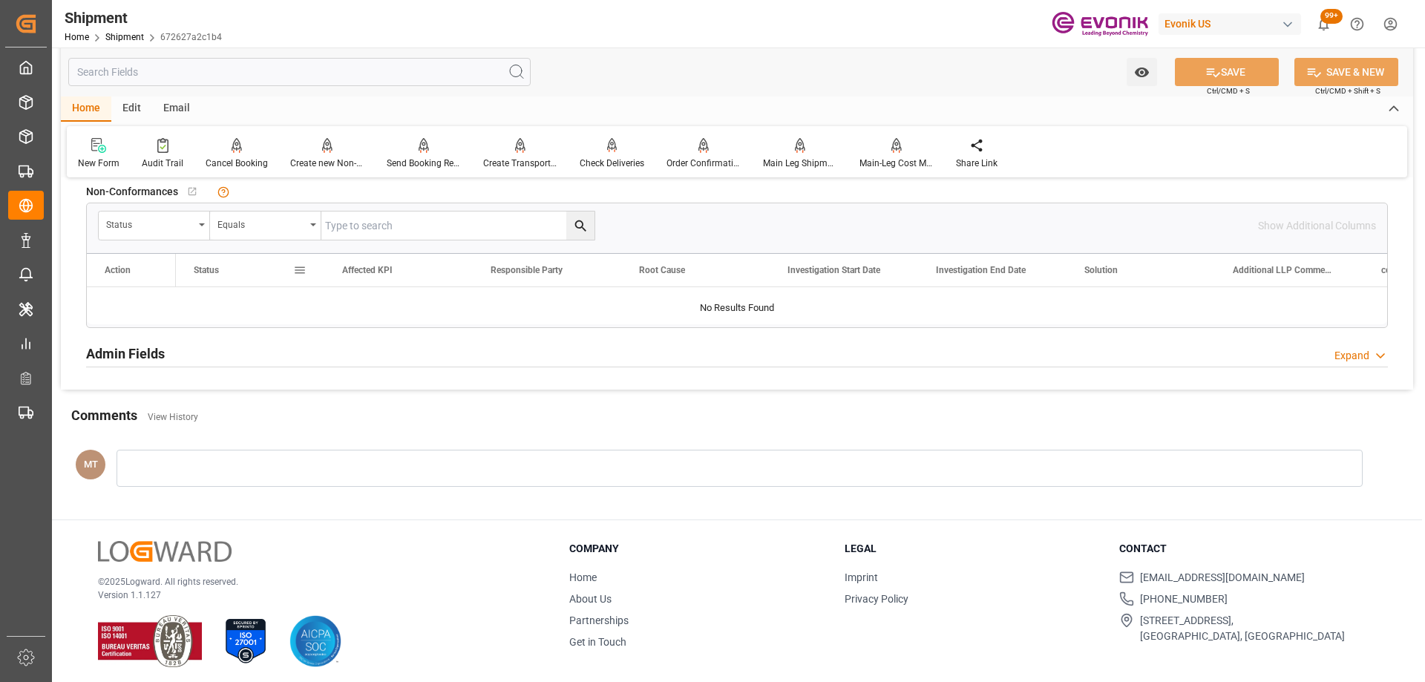
scroll to position [1113, 0]
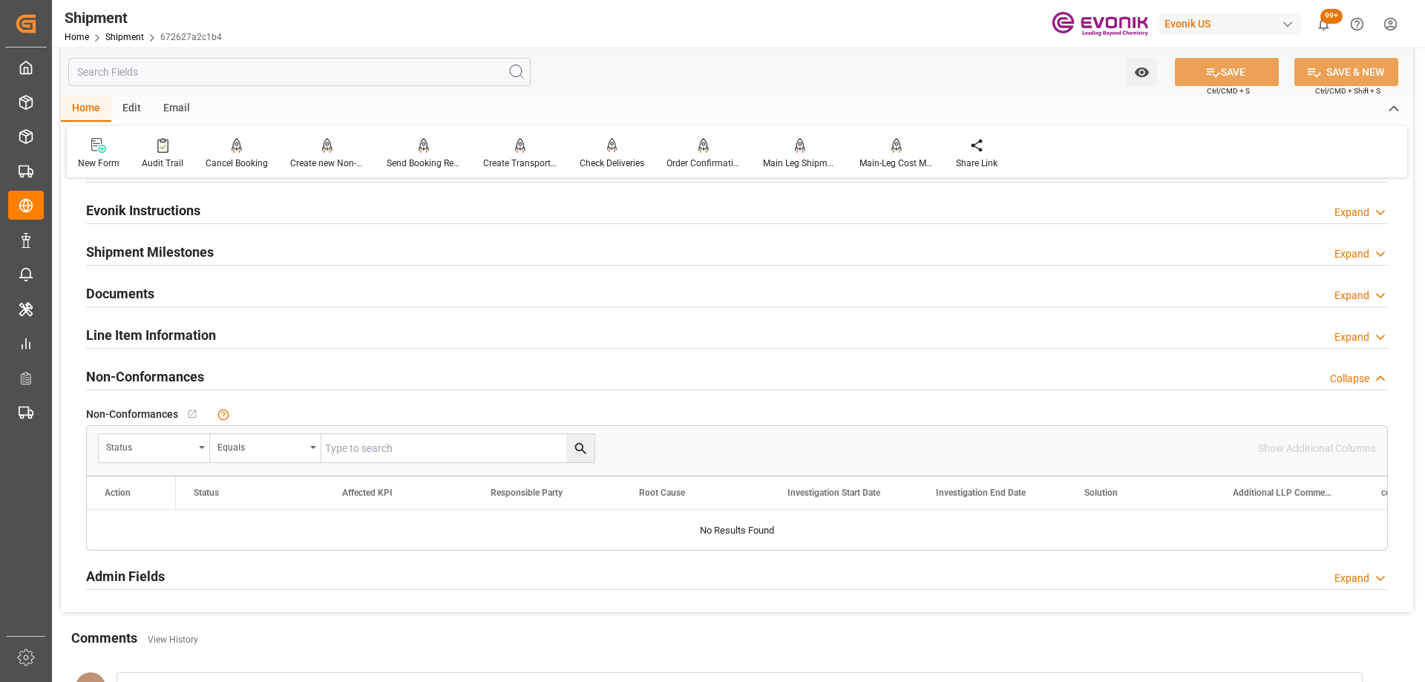
click at [171, 330] on h2 "Line Item Information" at bounding box center [151, 335] width 130 height 20
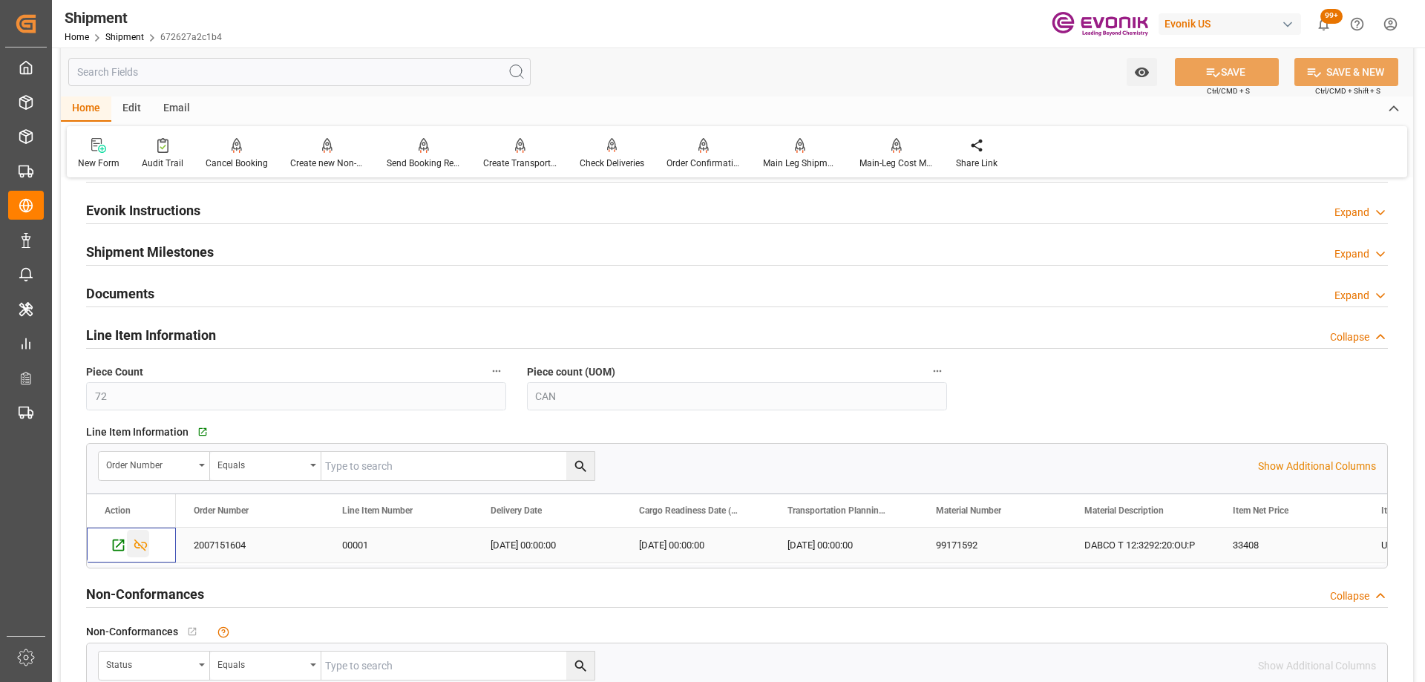
click at [136, 544] on icon "Press SPACE to select this row." at bounding box center [141, 545] width 16 height 16
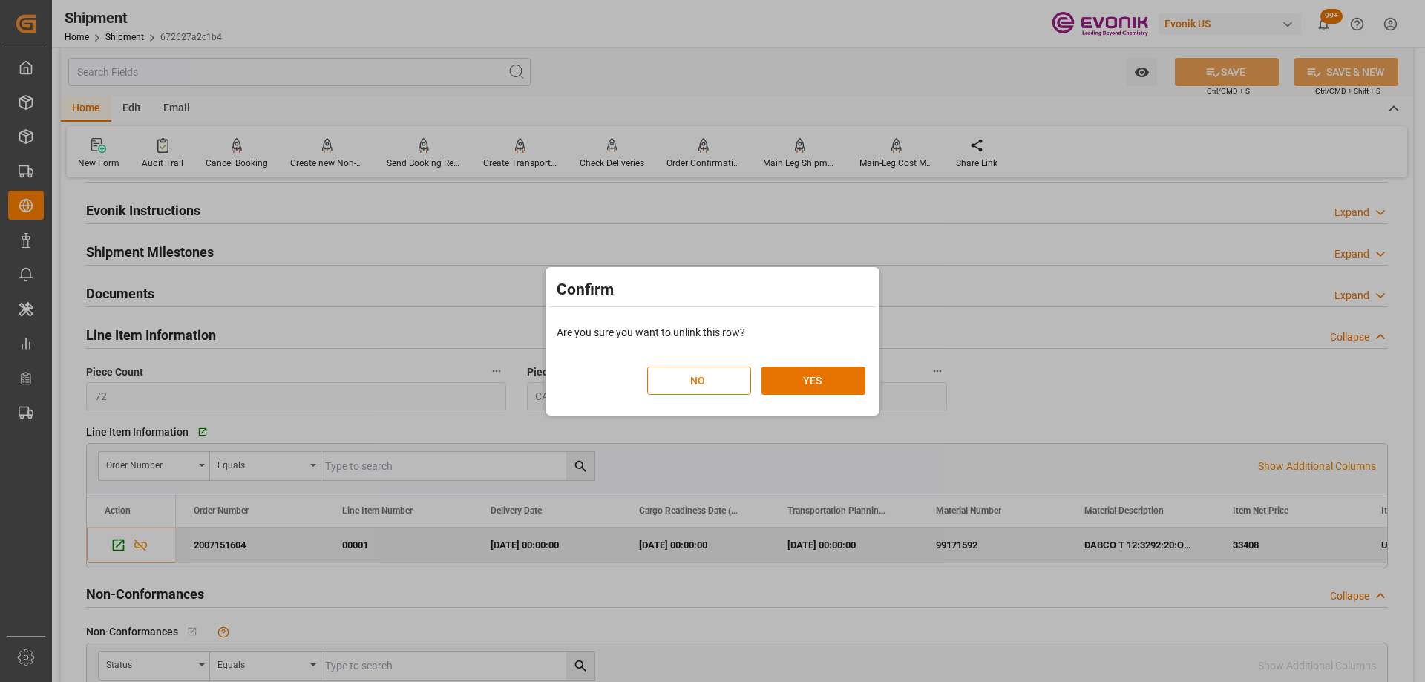
click at [844, 366] on div "NO YES" at bounding box center [756, 373] width 218 height 44
click at [834, 380] on button "YES" at bounding box center [813, 381] width 104 height 28
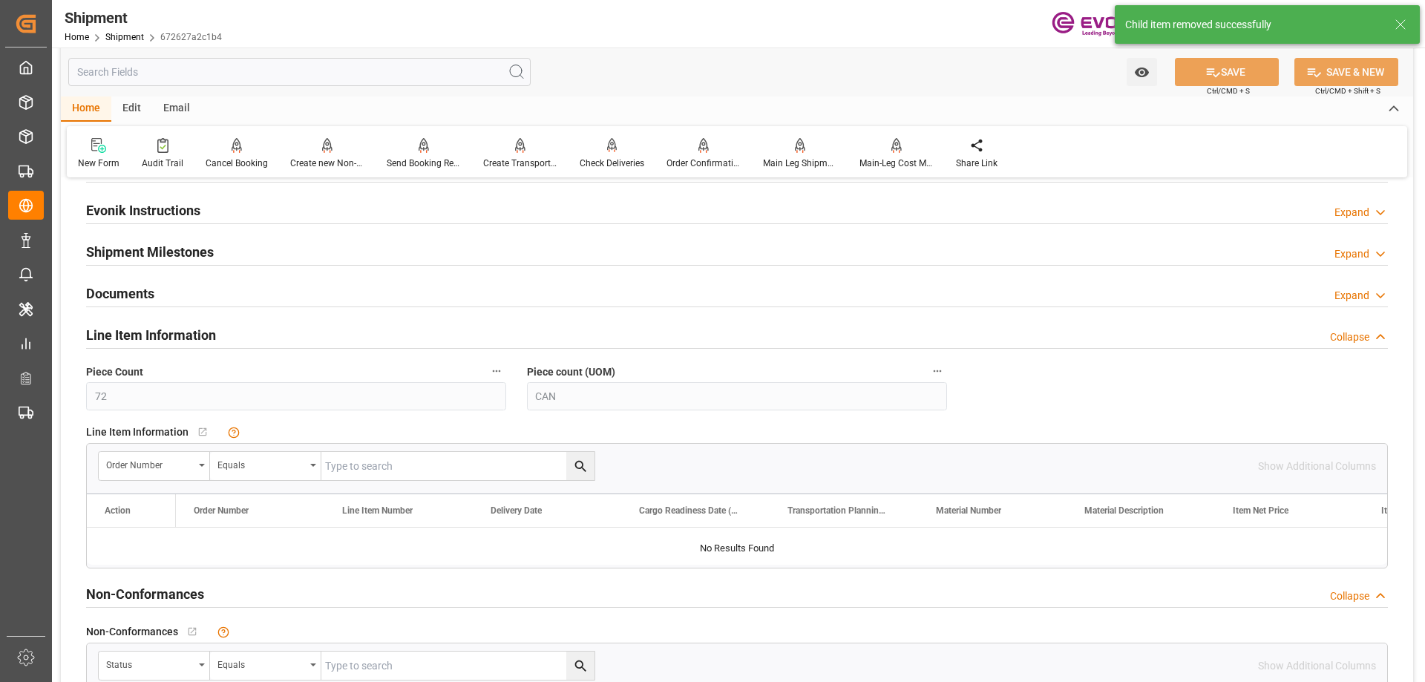
scroll to position [965, 0]
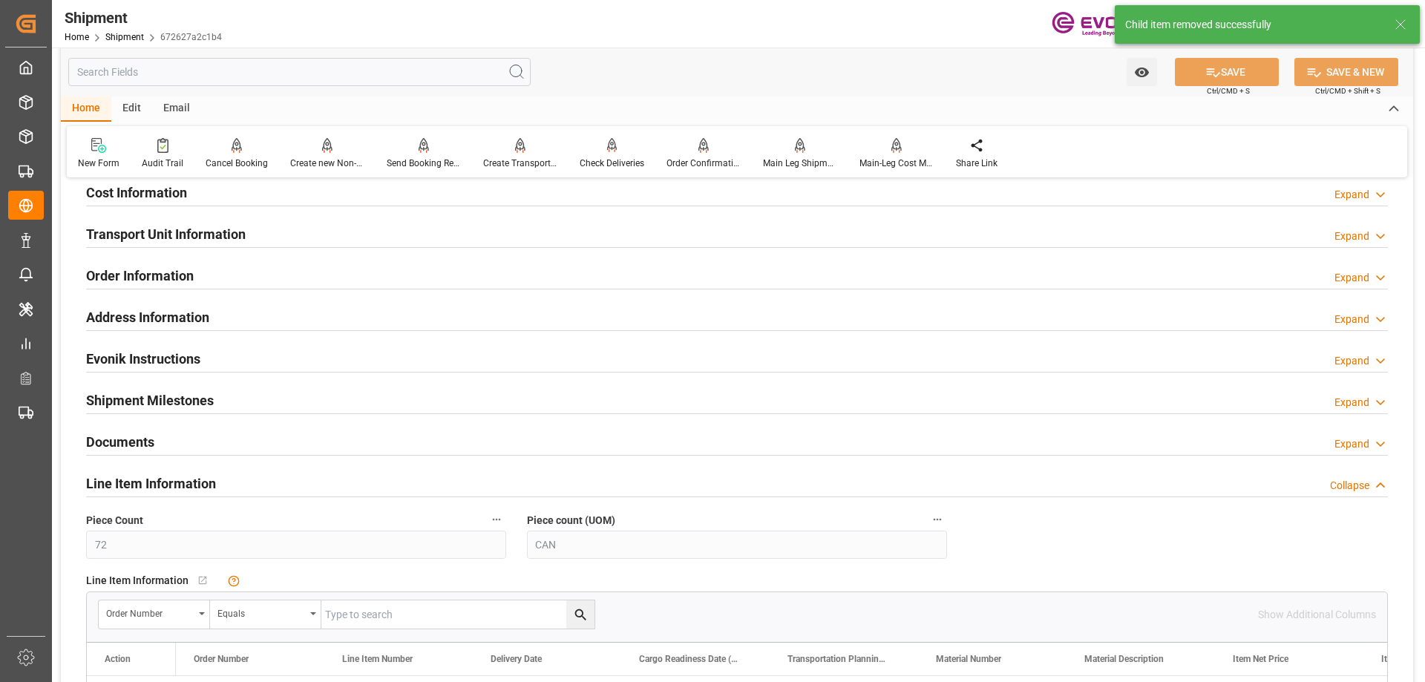
click at [181, 234] on h2 "Transport Unit Information" at bounding box center [166, 234] width 160 height 20
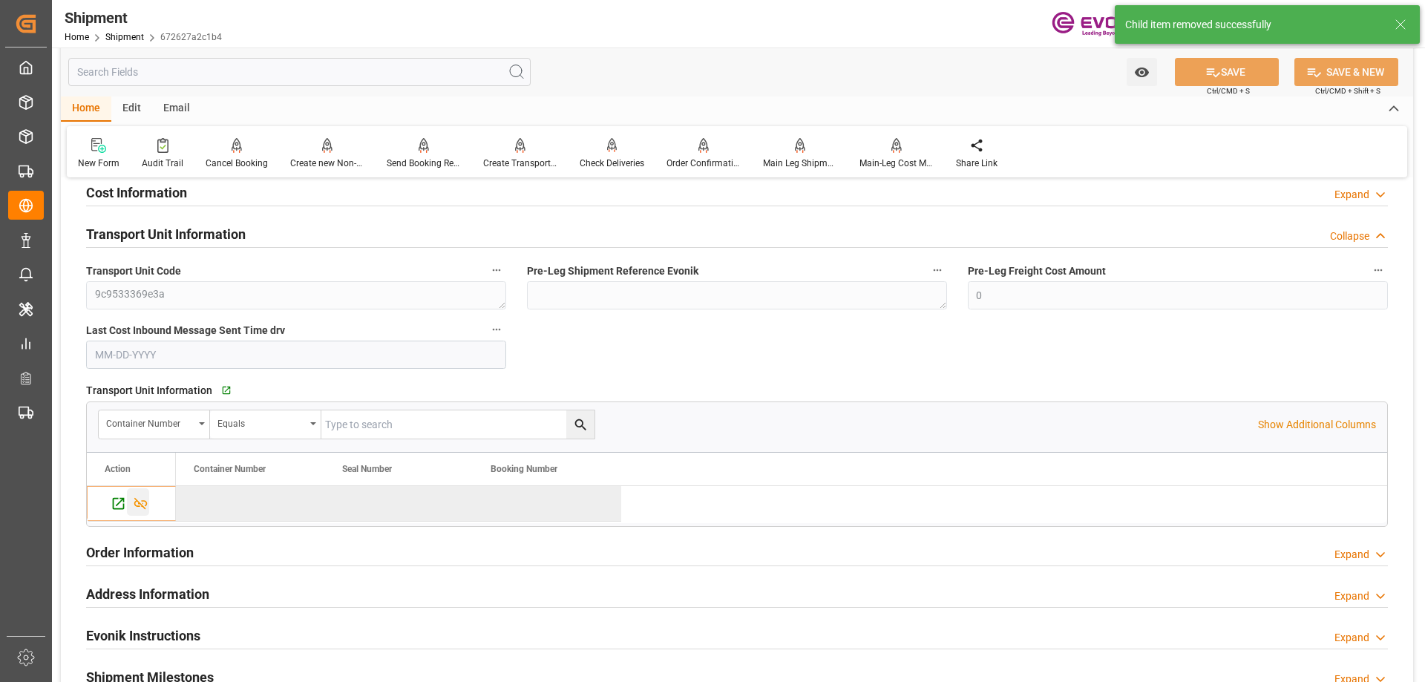
click at [138, 499] on icon "Press SPACE to deselect this row." at bounding box center [141, 504] width 16 height 16
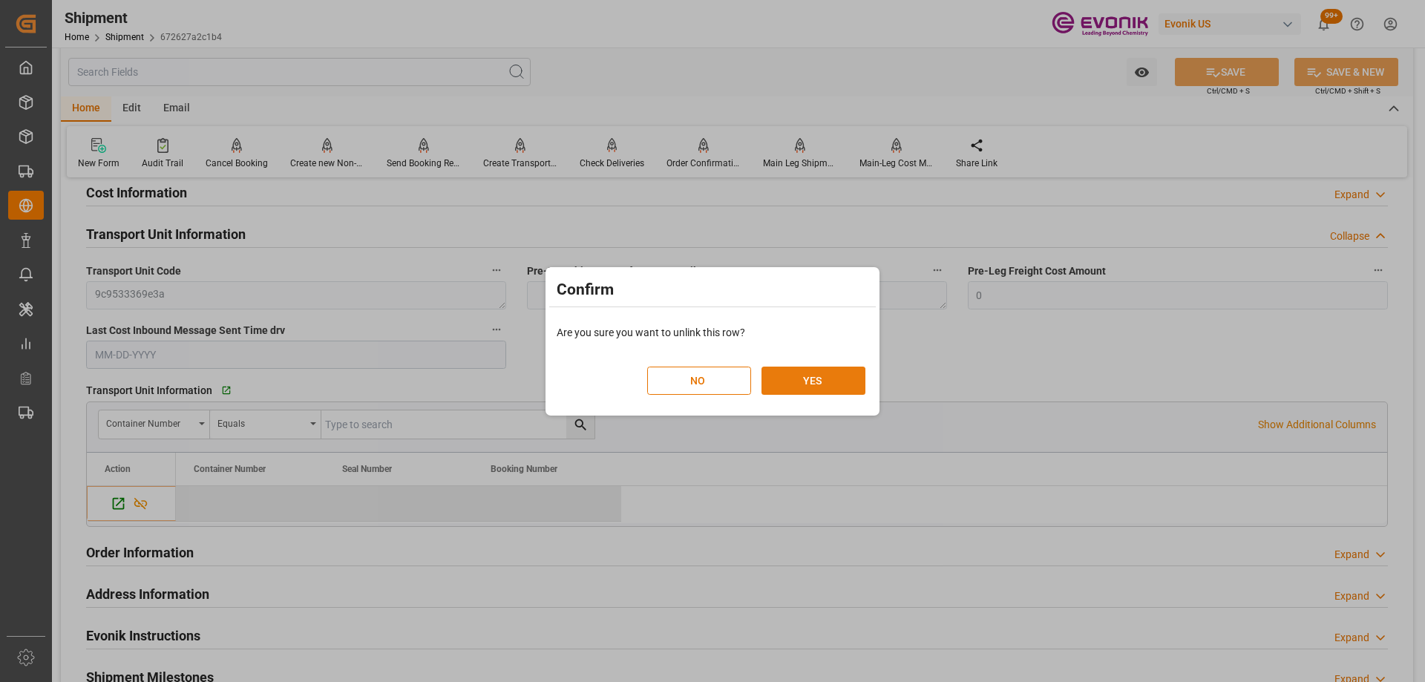
click at [815, 381] on button "YES" at bounding box center [813, 381] width 104 height 28
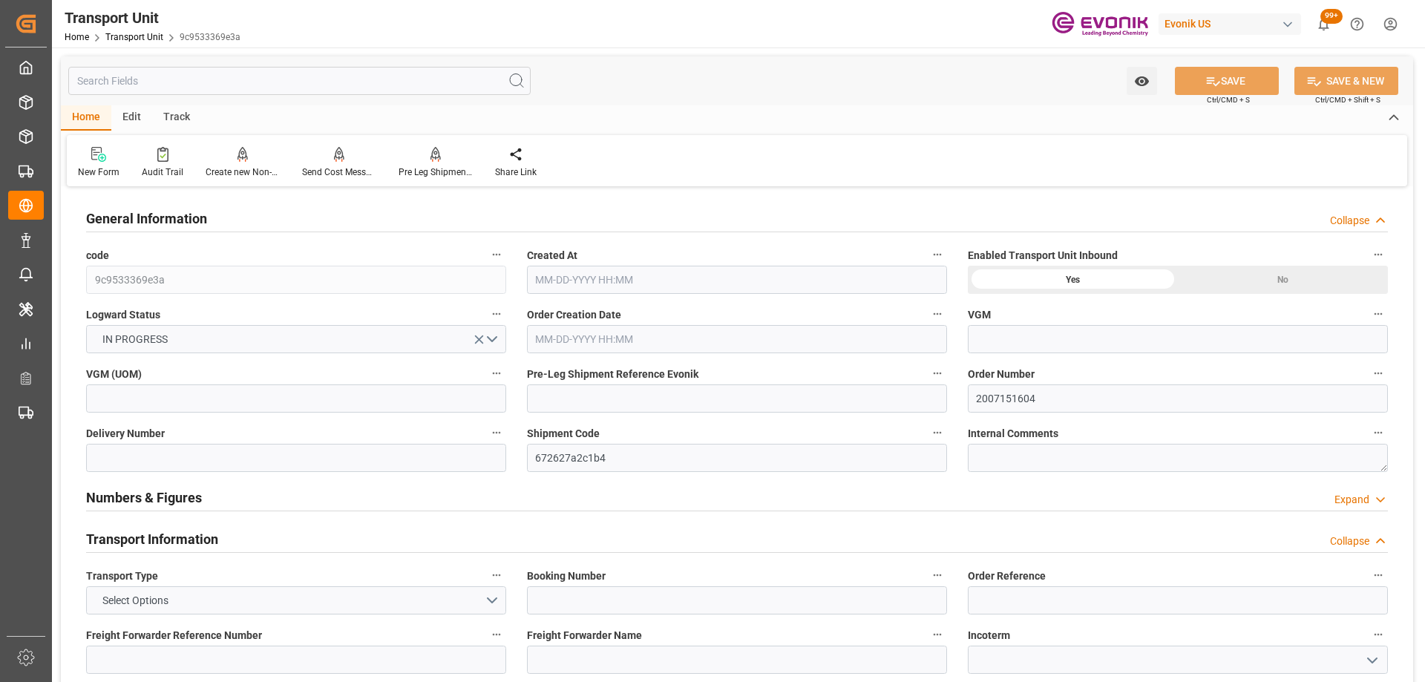
type input "AC Containerline"
type input "Leschaco Inc."
type input "USNYC"
type input "ECGYE"
type input "1624.24"
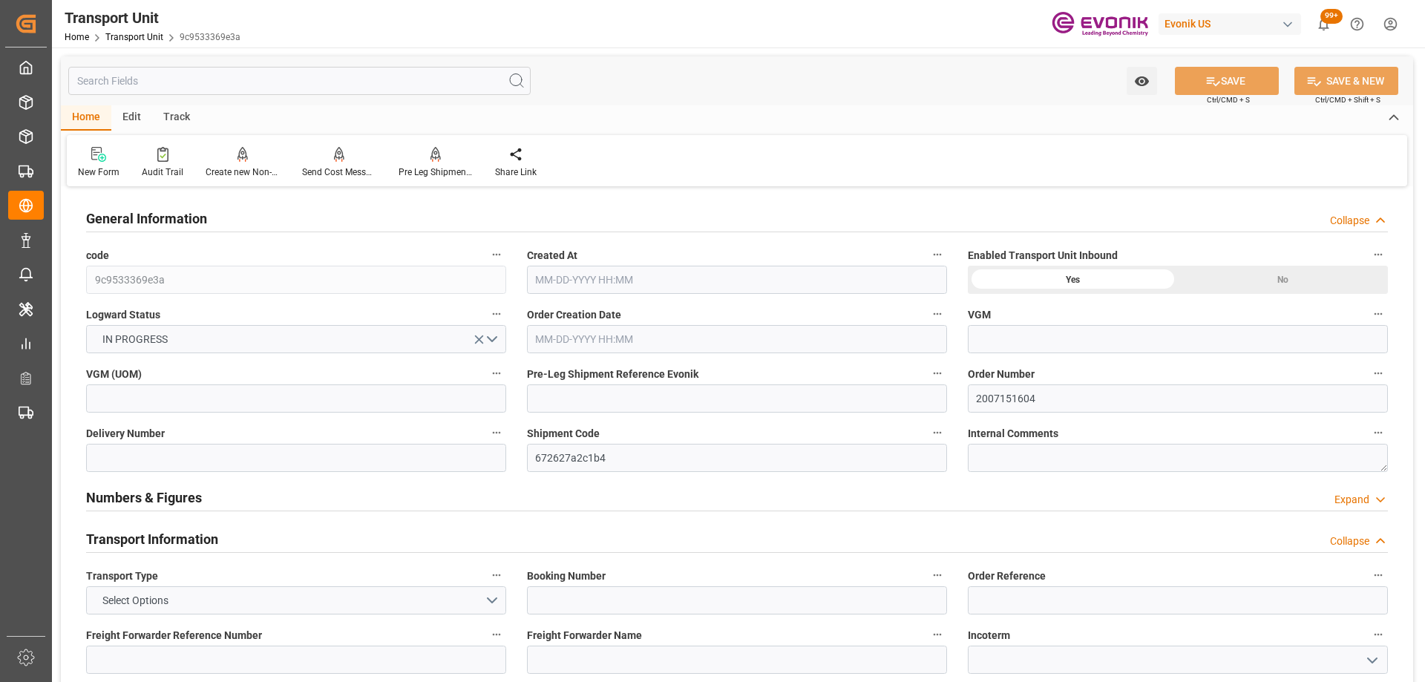
type input "[DATE] 18:48"
type input "[DATE]"
type input "[DATE] 00:00"
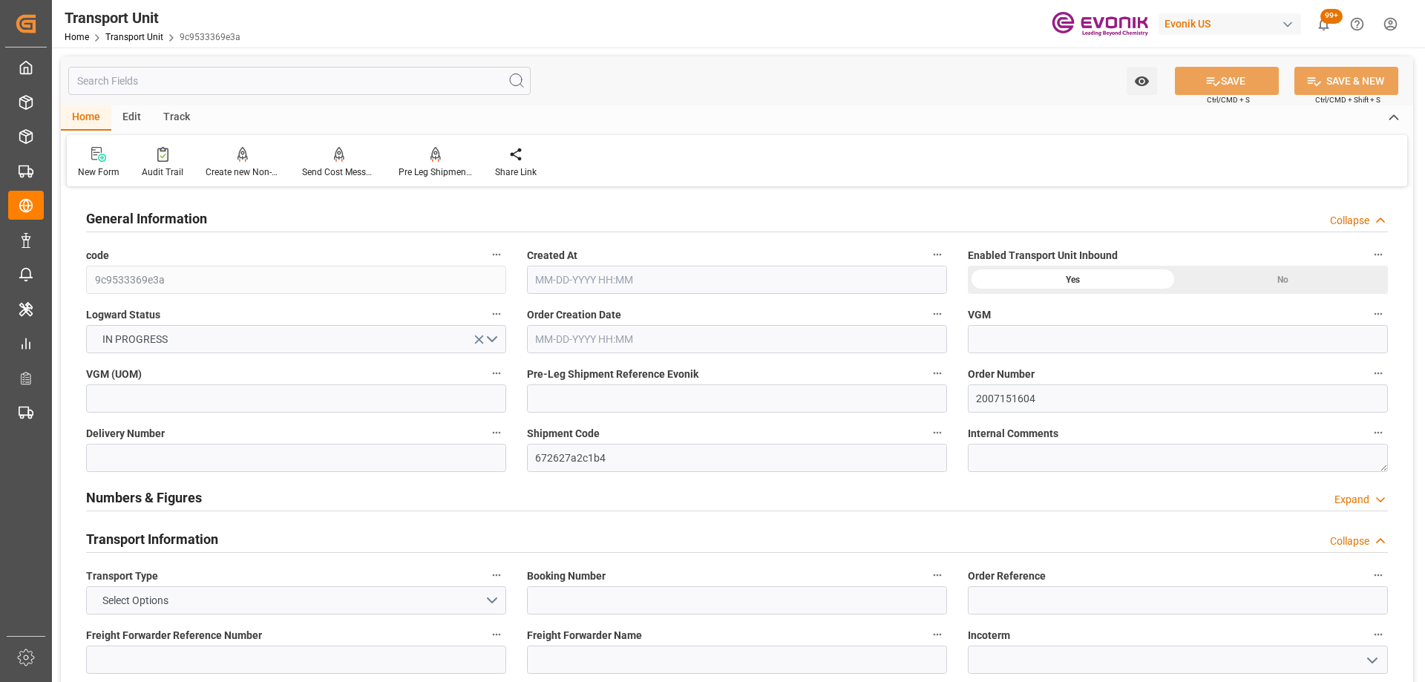
type input "[DATE] 00:00"
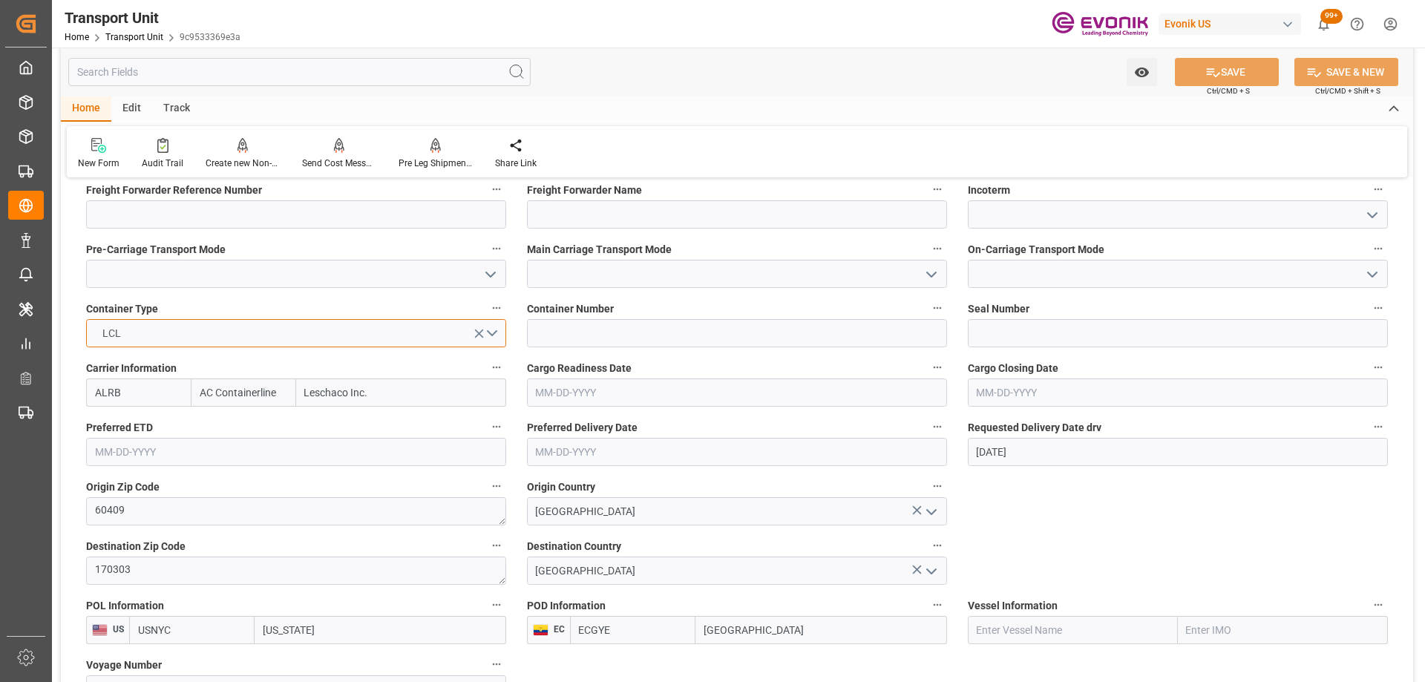
click at [493, 333] on button "LCL" at bounding box center [296, 333] width 420 height 28
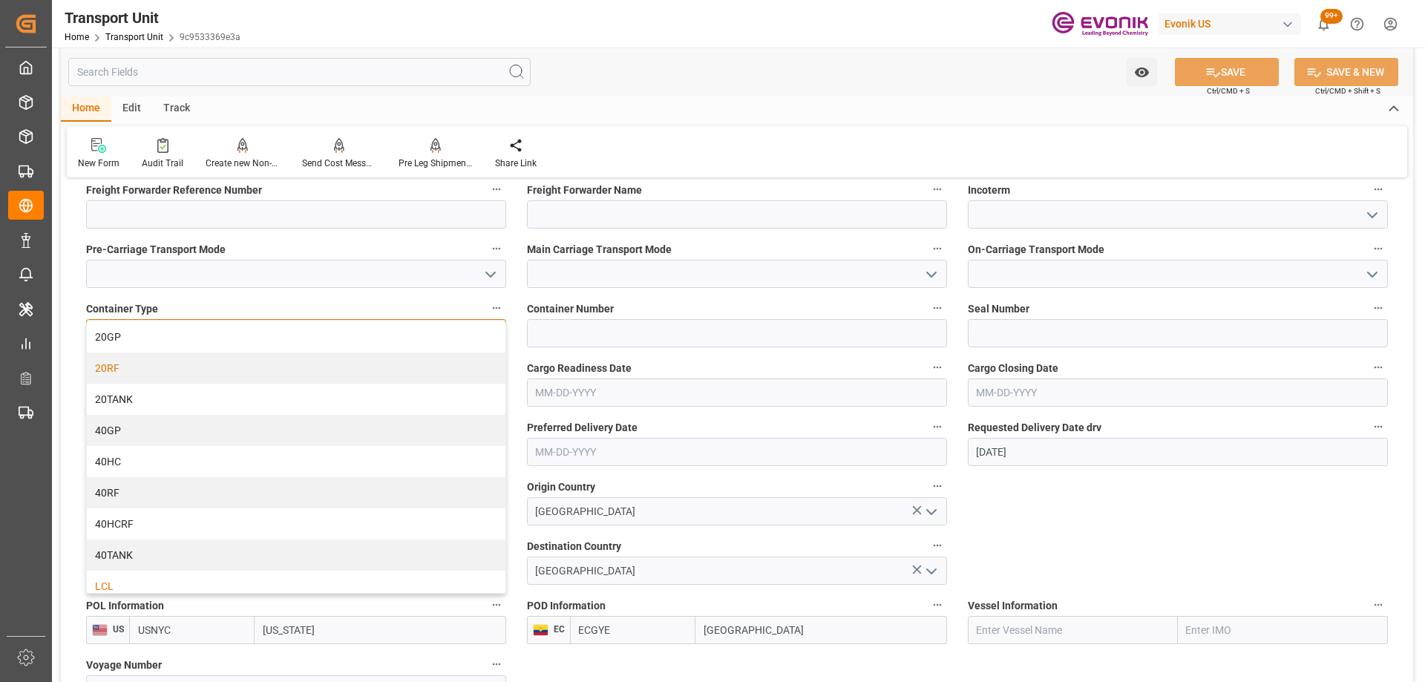
scroll to position [371, 0]
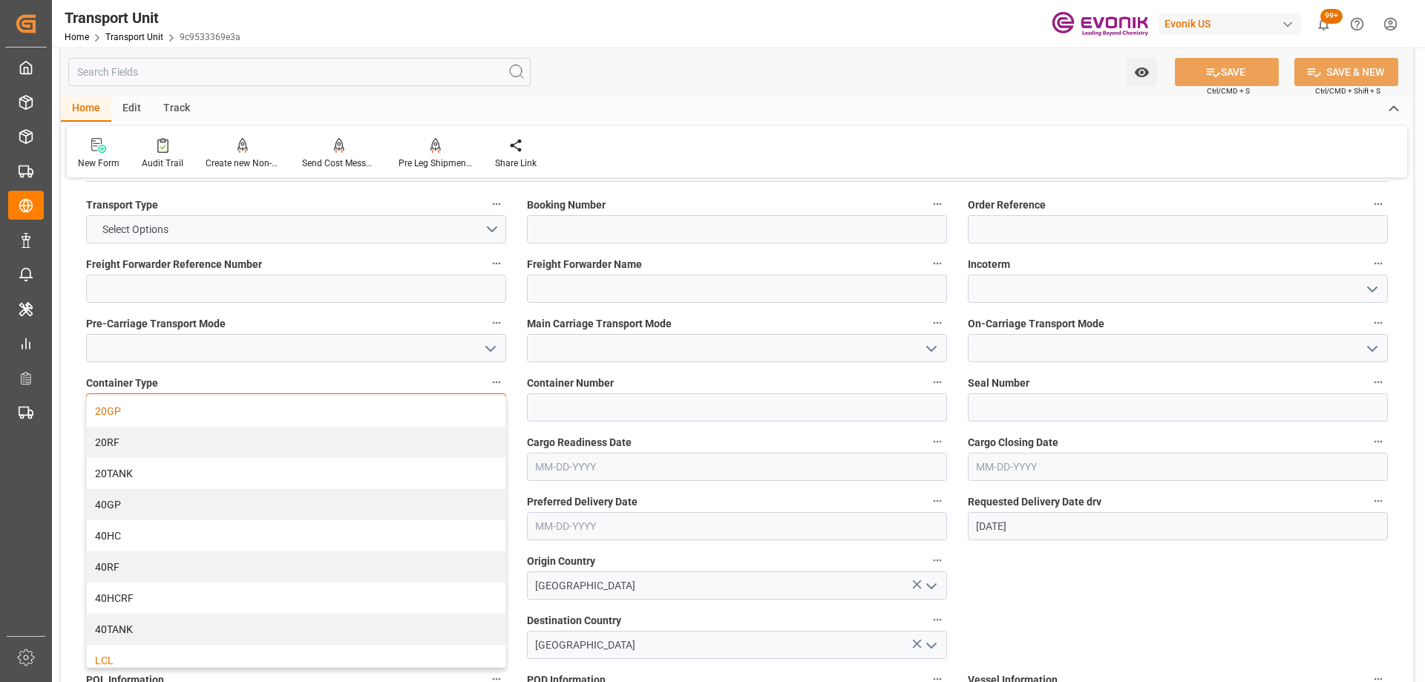
click at [125, 415] on div "20GP" at bounding box center [296, 410] width 418 height 31
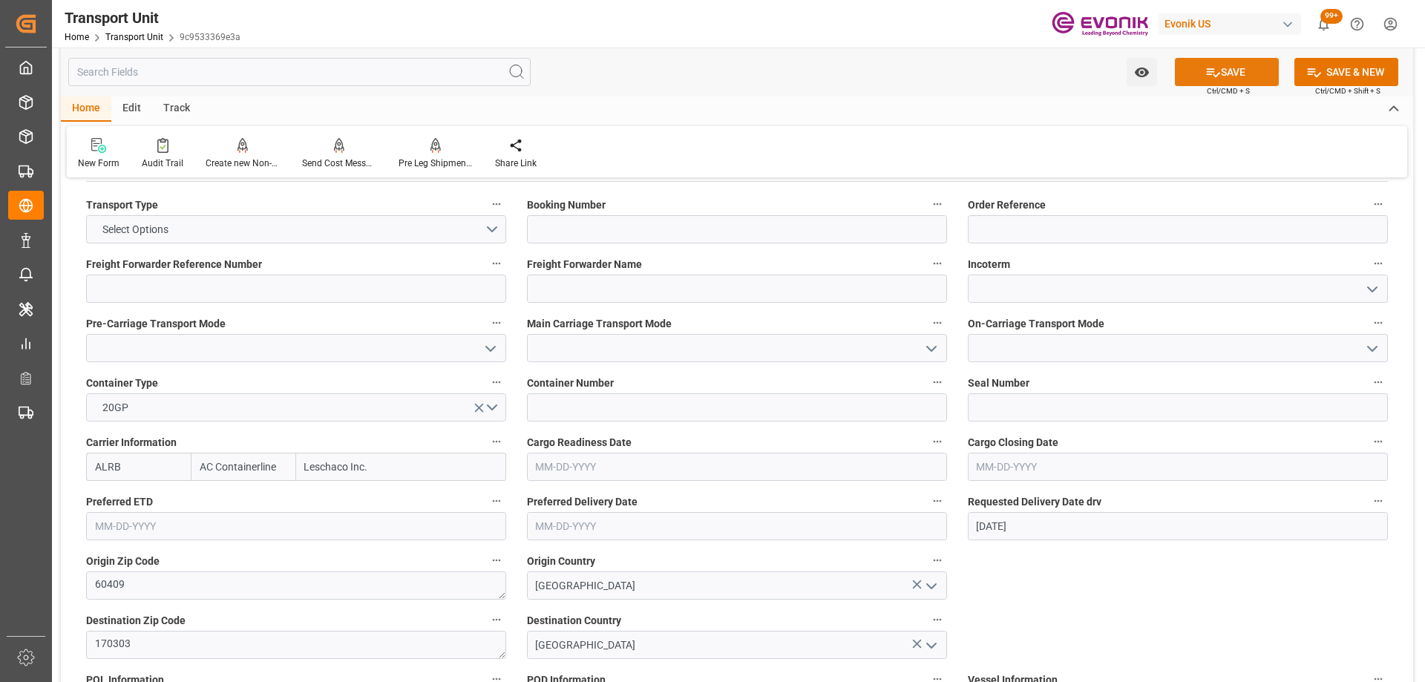
click at [1211, 73] on icon at bounding box center [1213, 73] width 16 height 16
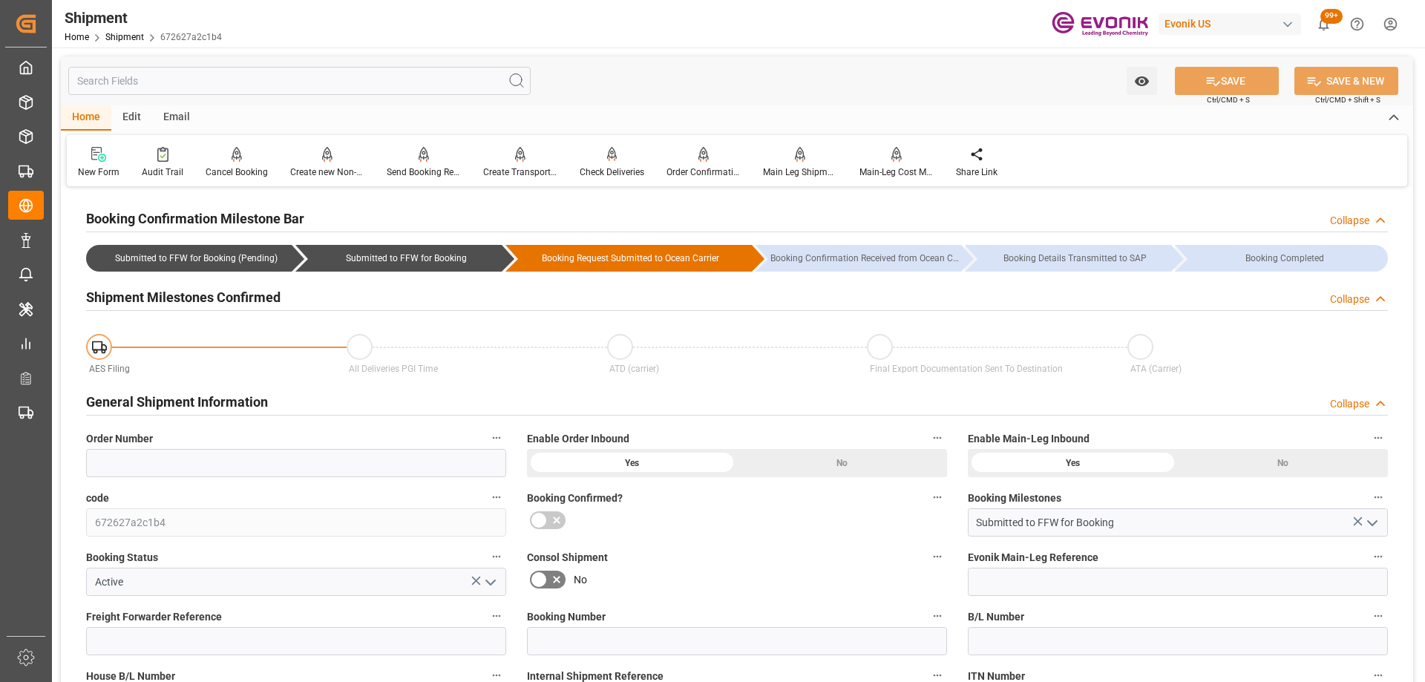
scroll to position [74, 0]
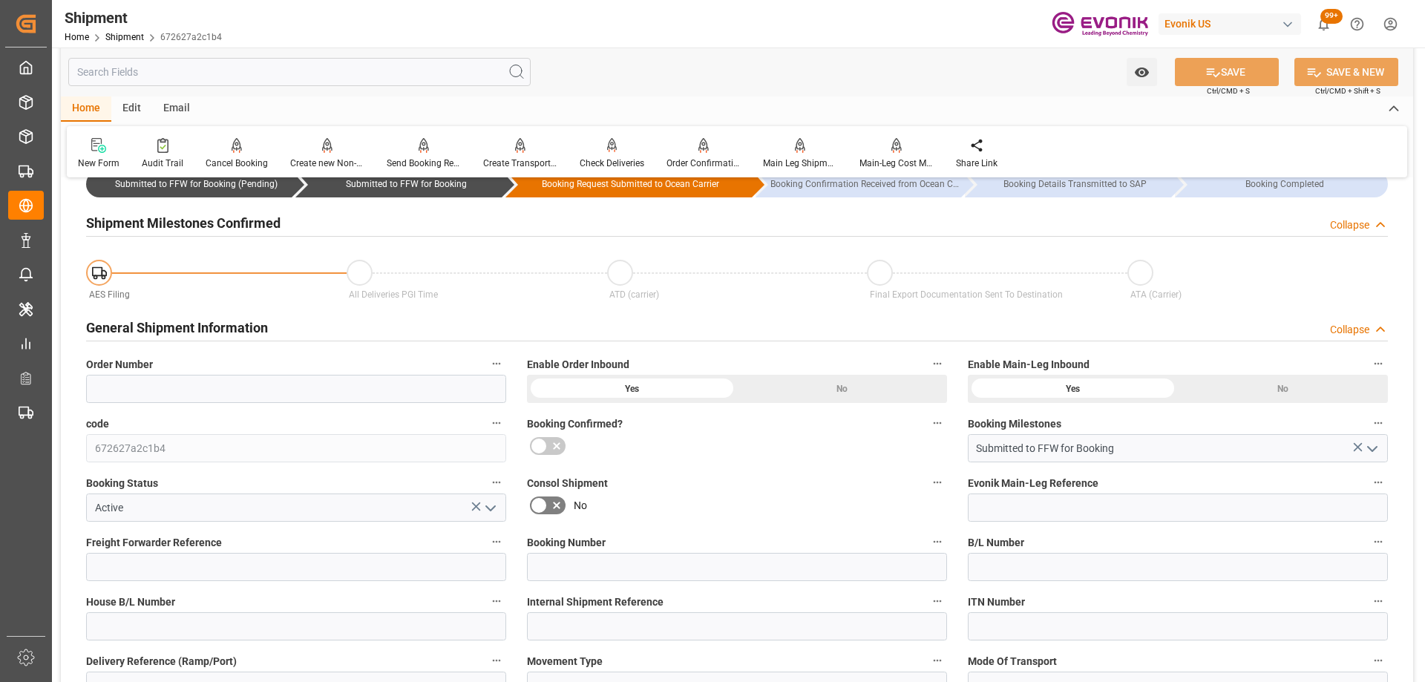
click at [493, 505] on icon "open menu" at bounding box center [491, 508] width 18 height 18
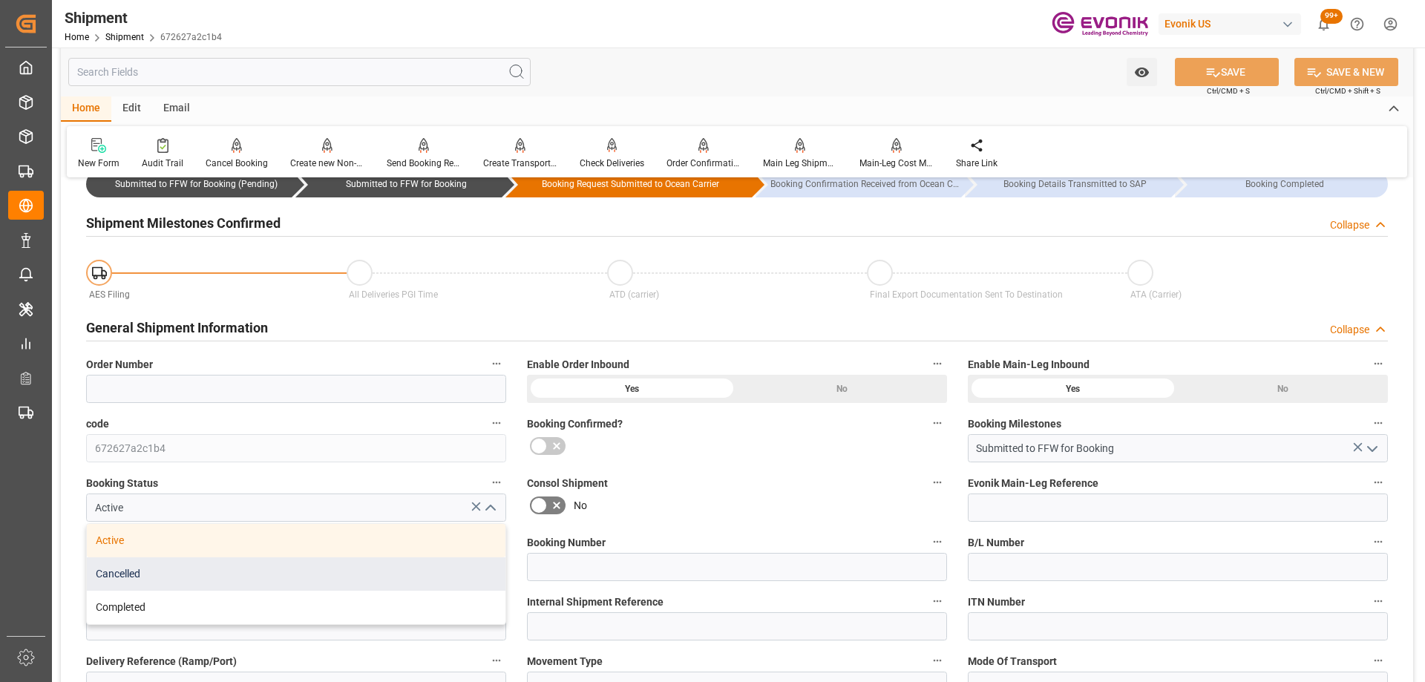
click at [280, 577] on div "Cancelled" at bounding box center [296, 573] width 418 height 33
type input "Cancelled"
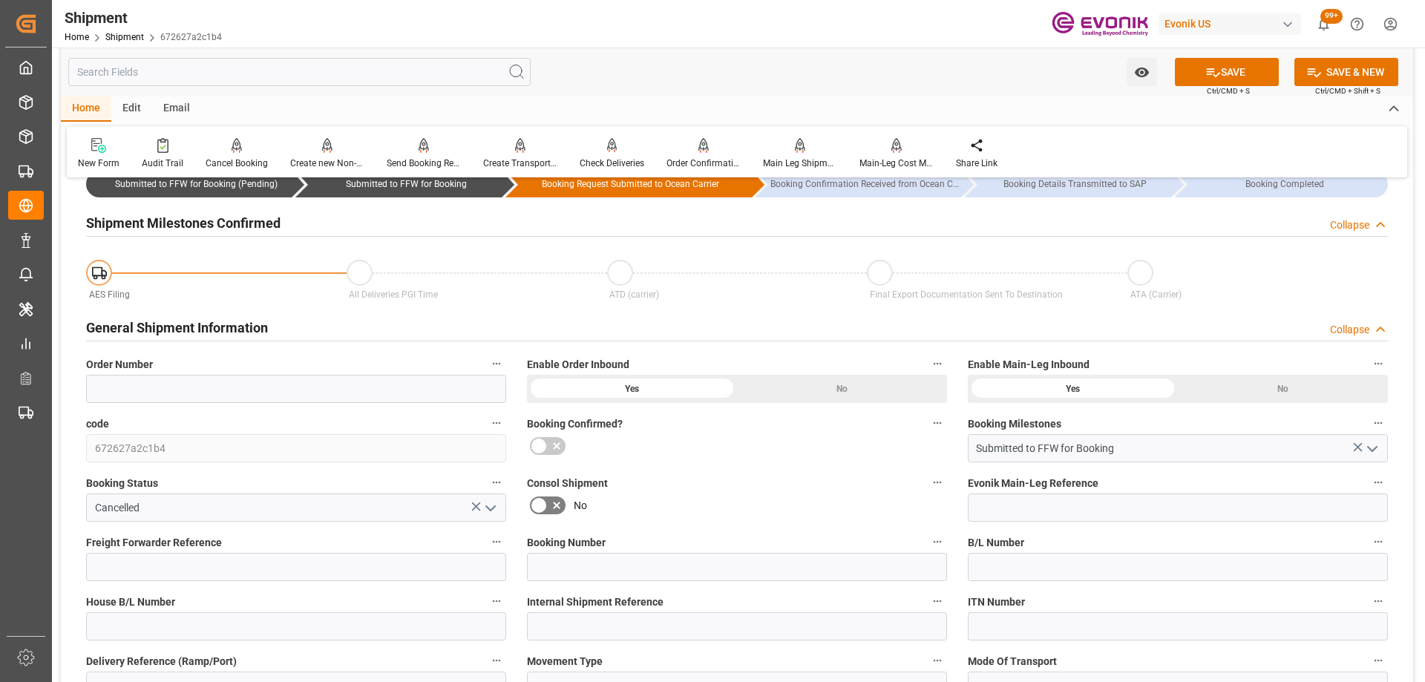
click at [692, 490] on label "Consol Shipment" at bounding box center [737, 483] width 420 height 21
click at [928, 490] on button "Consol Shipment" at bounding box center [937, 482] width 19 height 19
click at [747, 436] on div at bounding box center [712, 341] width 1425 height 682
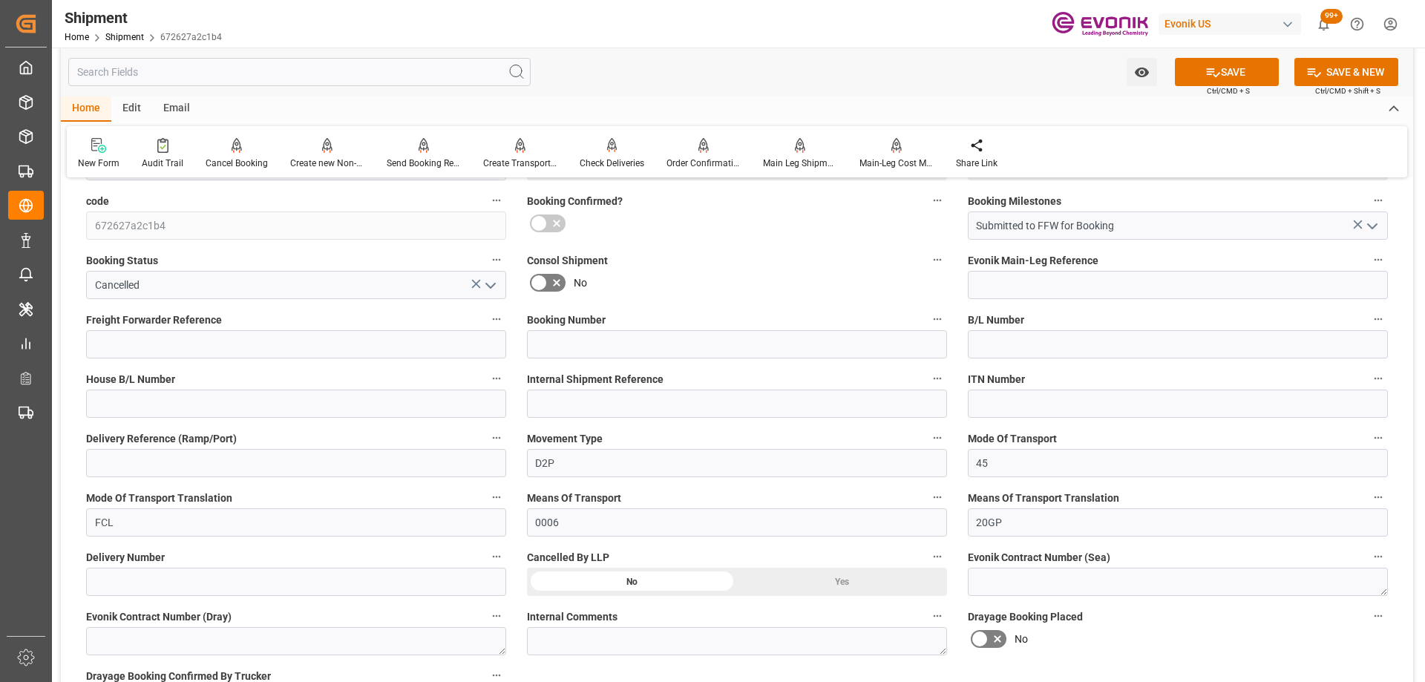
click at [804, 577] on div "Yes" at bounding box center [842, 582] width 210 height 28
click at [1212, 76] on icon at bounding box center [1213, 72] width 13 height 9
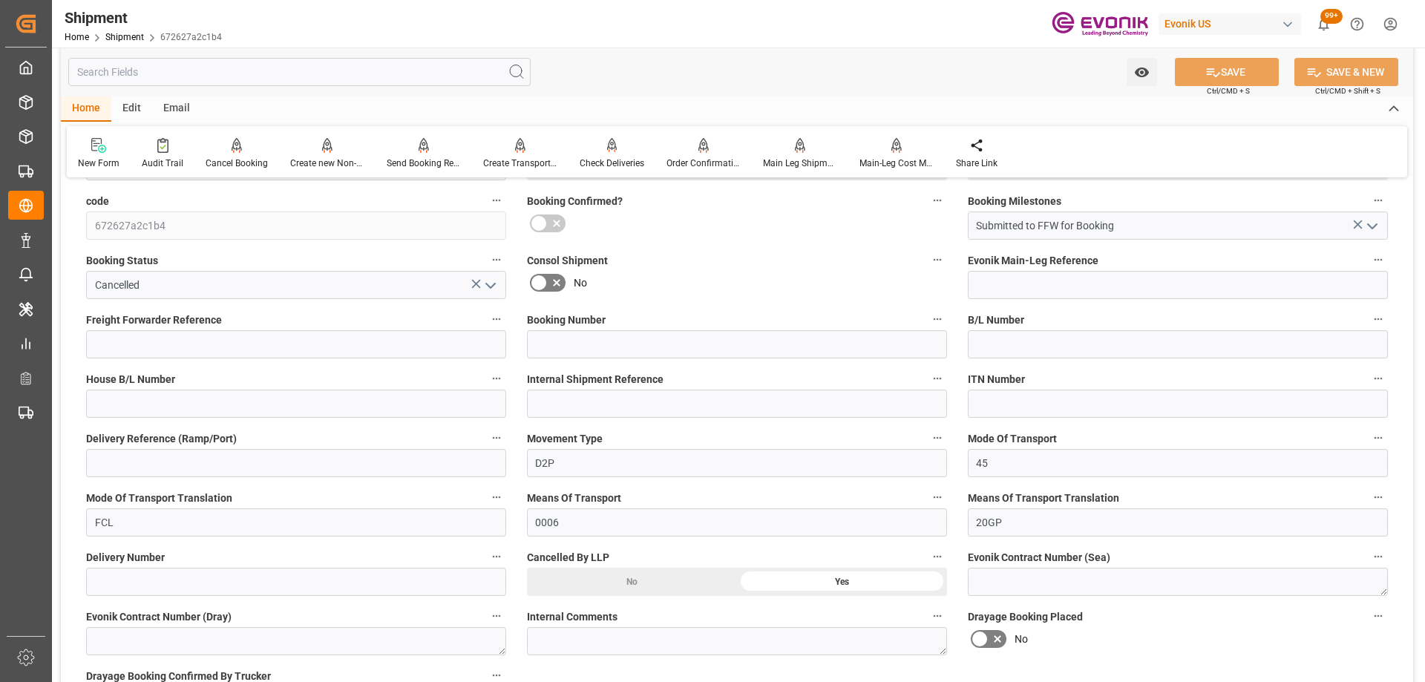
scroll to position [0, 0]
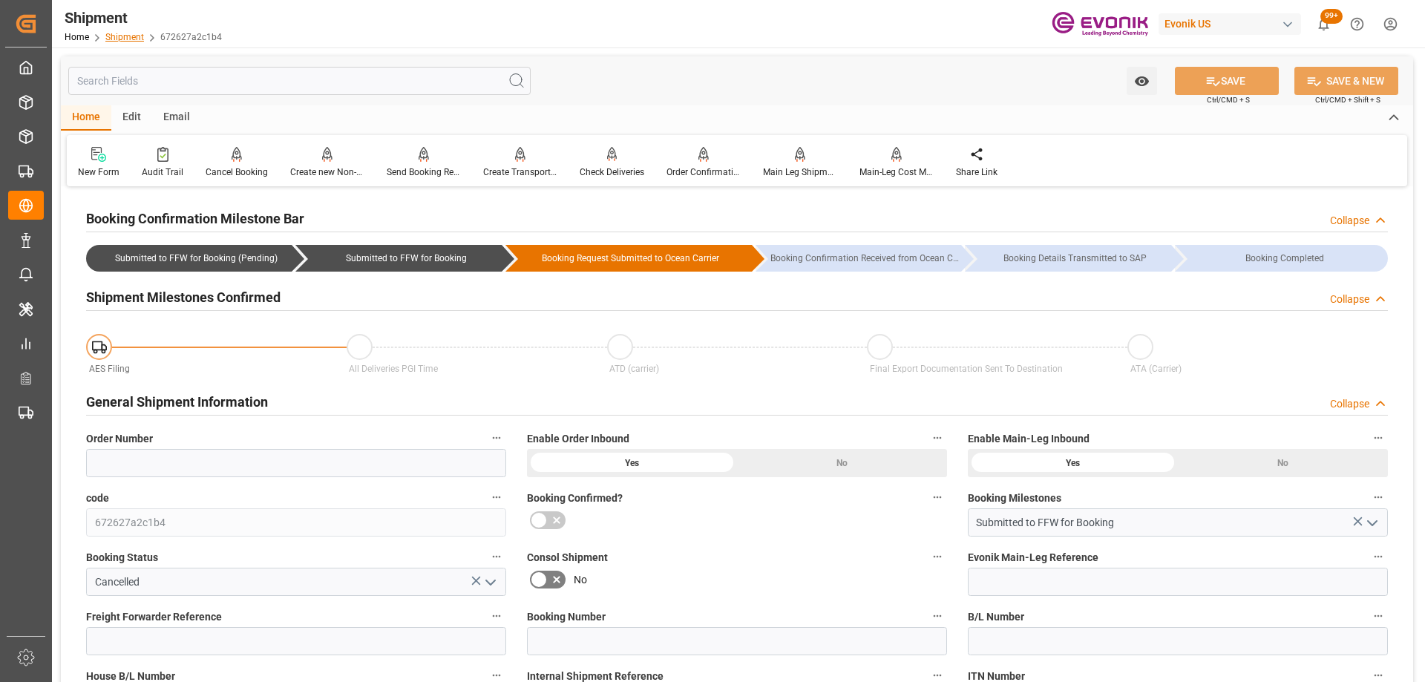
click at [123, 32] on link "Shipment" at bounding box center [124, 37] width 39 height 10
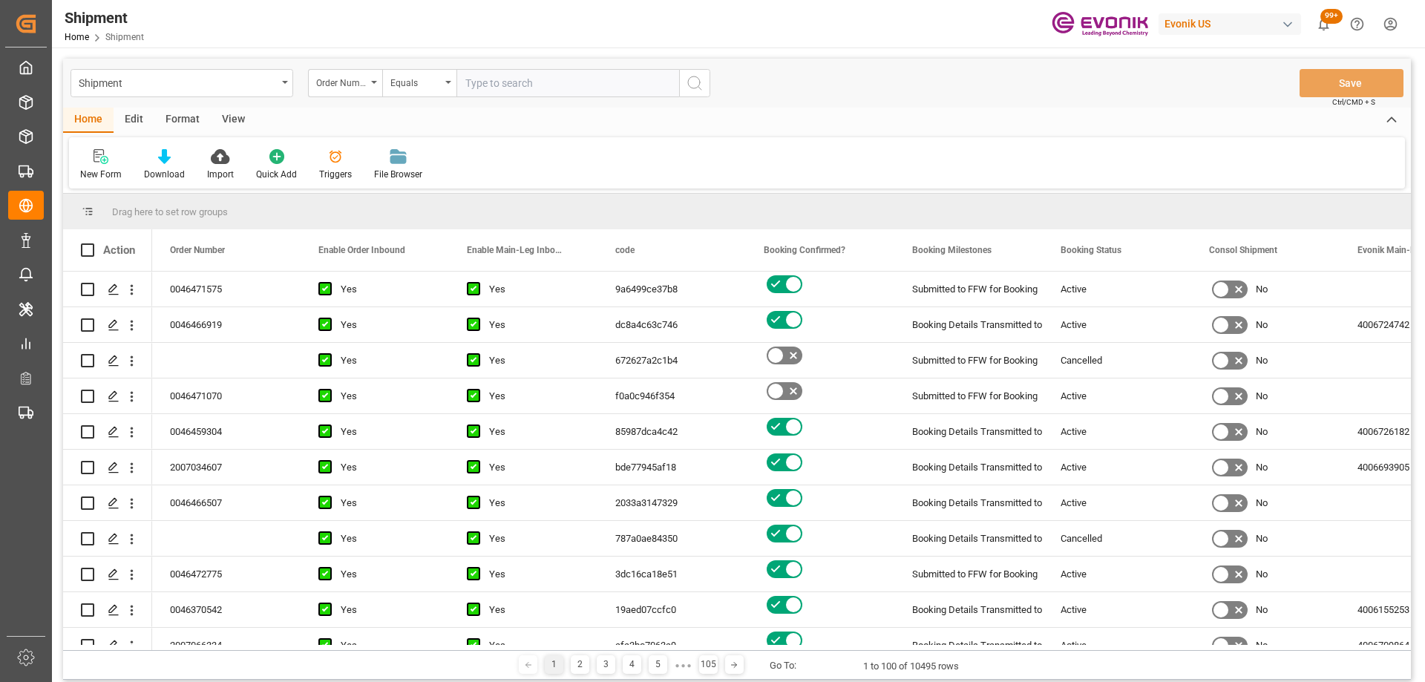
drag, startPoint x: 323, startPoint y: 111, endPoint x: 338, endPoint y: 90, distance: 26.6
click at [323, 111] on div "Home Edit Format View" at bounding box center [737, 120] width 1348 height 25
click at [338, 89] on div "Order Number" at bounding box center [341, 81] width 50 height 17
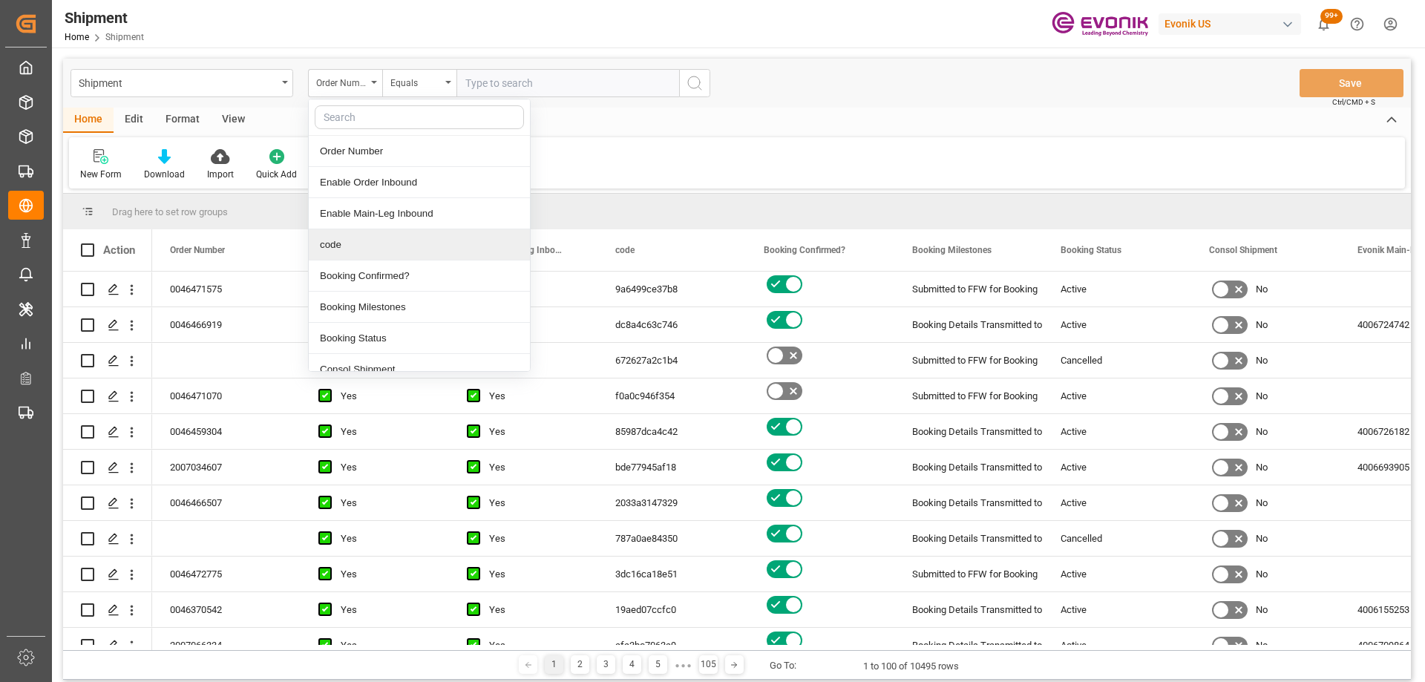
click at [335, 237] on div "code" at bounding box center [419, 244] width 221 height 31
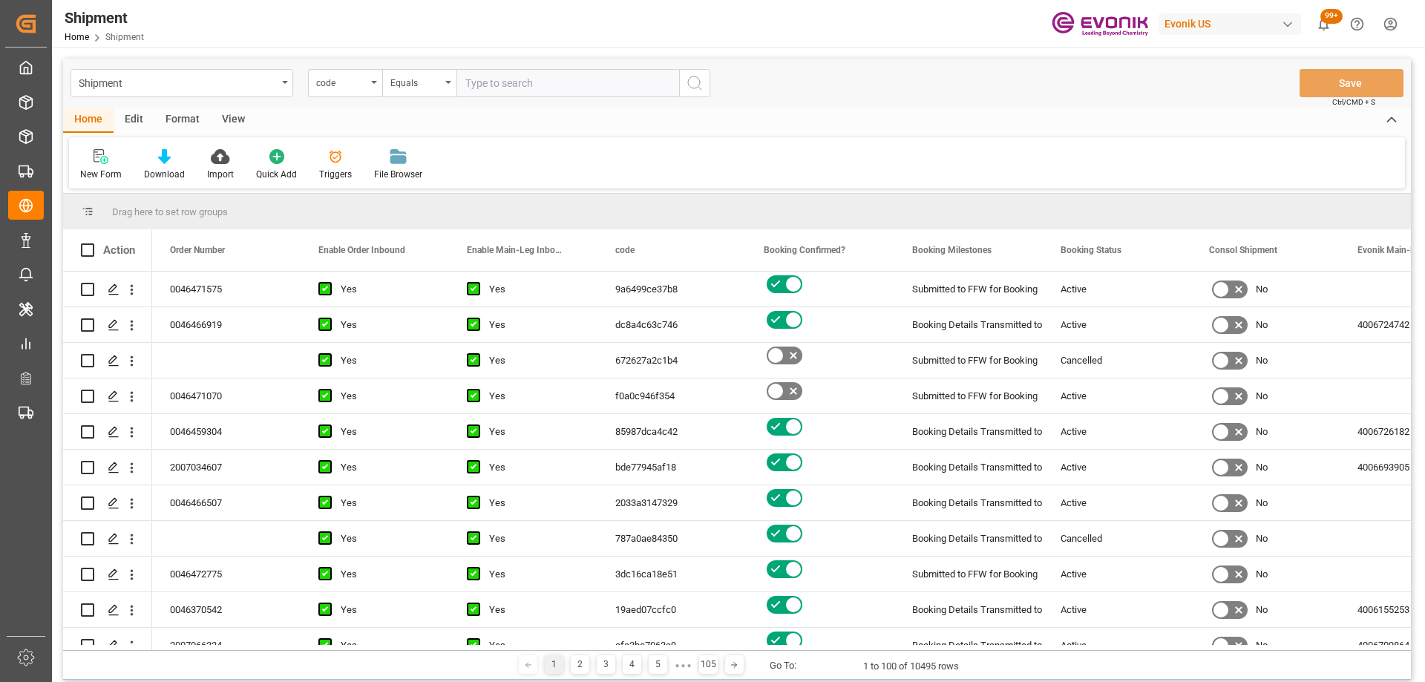
click at [542, 71] on input "text" at bounding box center [567, 83] width 223 height 28
paste input "d8be652220bb"
type input "d8be652220bb"
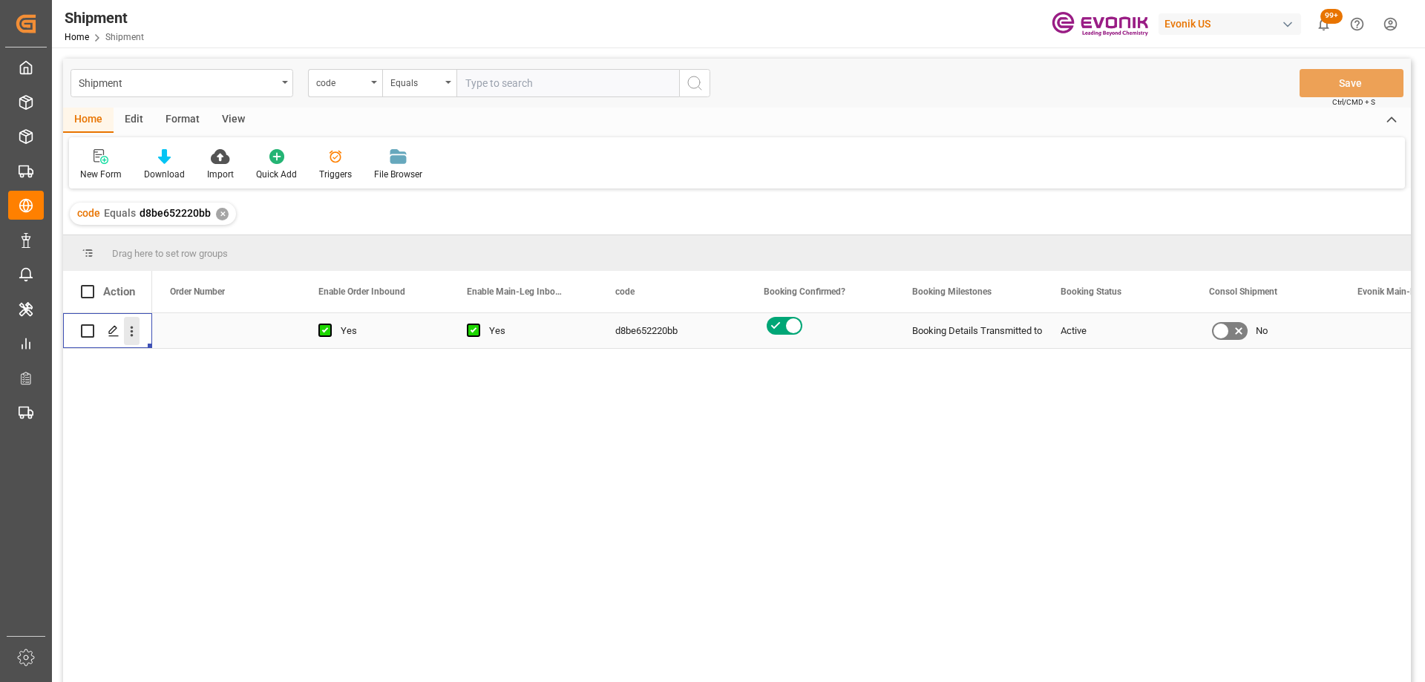
click at [129, 337] on icon "open menu" at bounding box center [132, 332] width 16 height 16
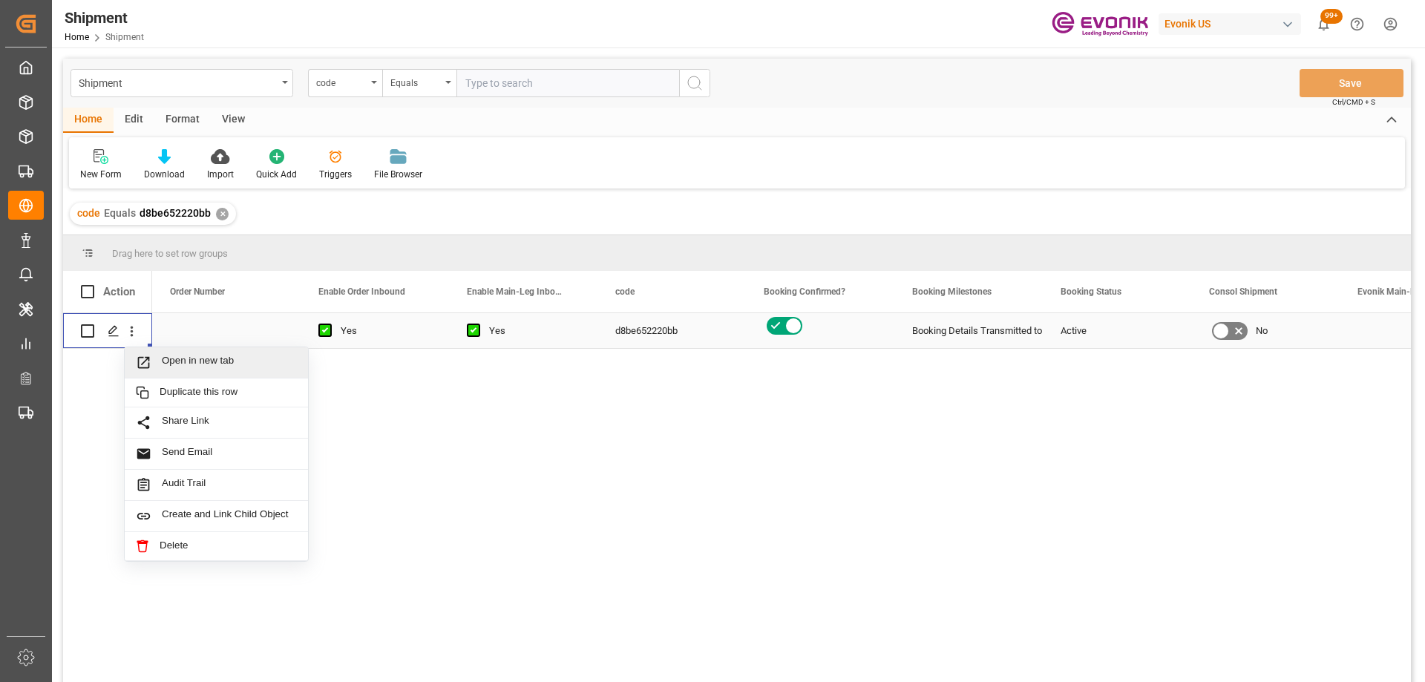
click at [166, 361] on span "Open in new tab" at bounding box center [229, 363] width 135 height 16
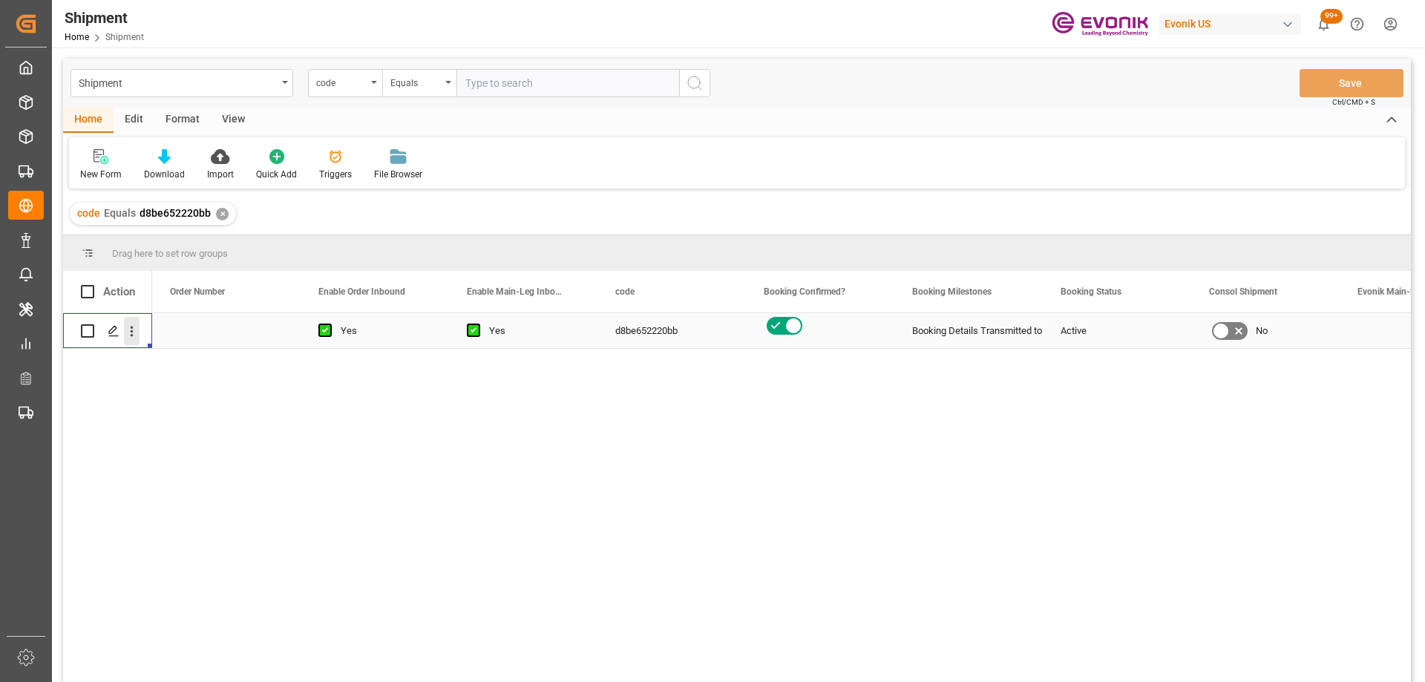
click at [127, 327] on icon "open menu" at bounding box center [132, 332] width 16 height 16
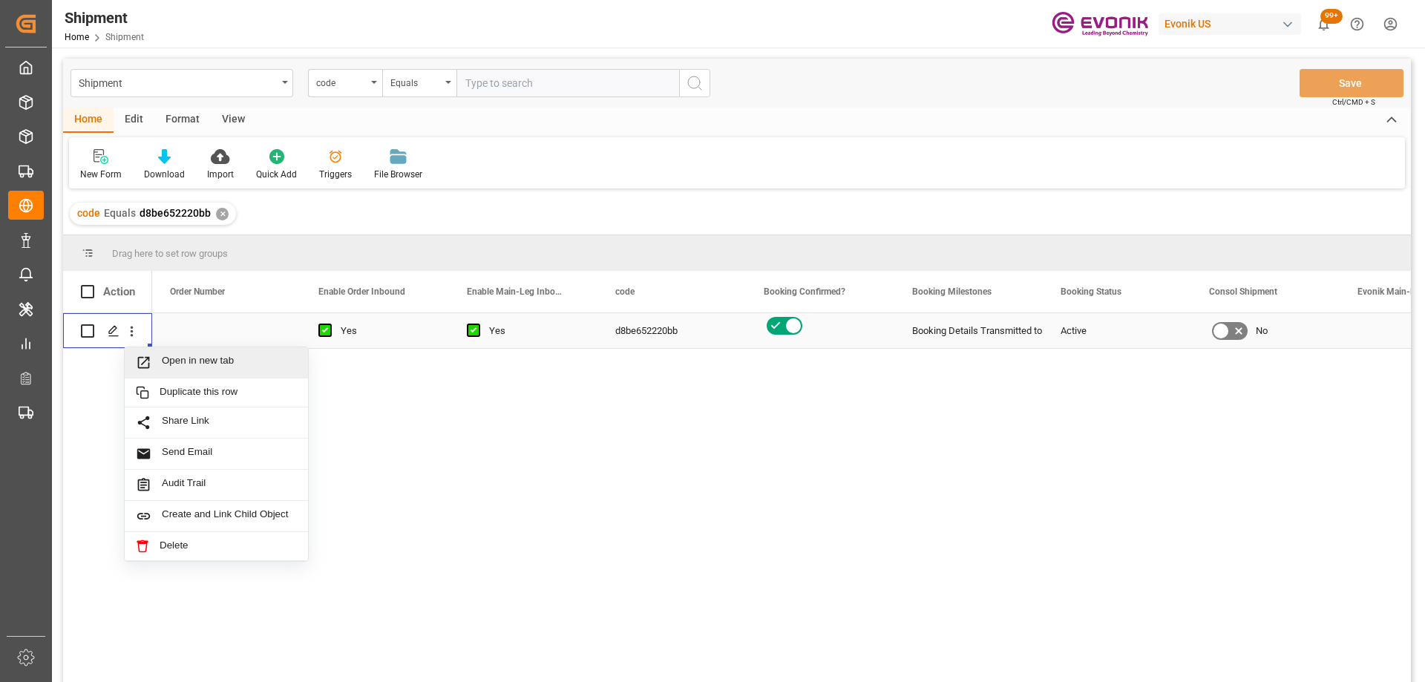
click at [151, 361] on span "Press SPACE to select this row." at bounding box center [149, 363] width 26 height 16
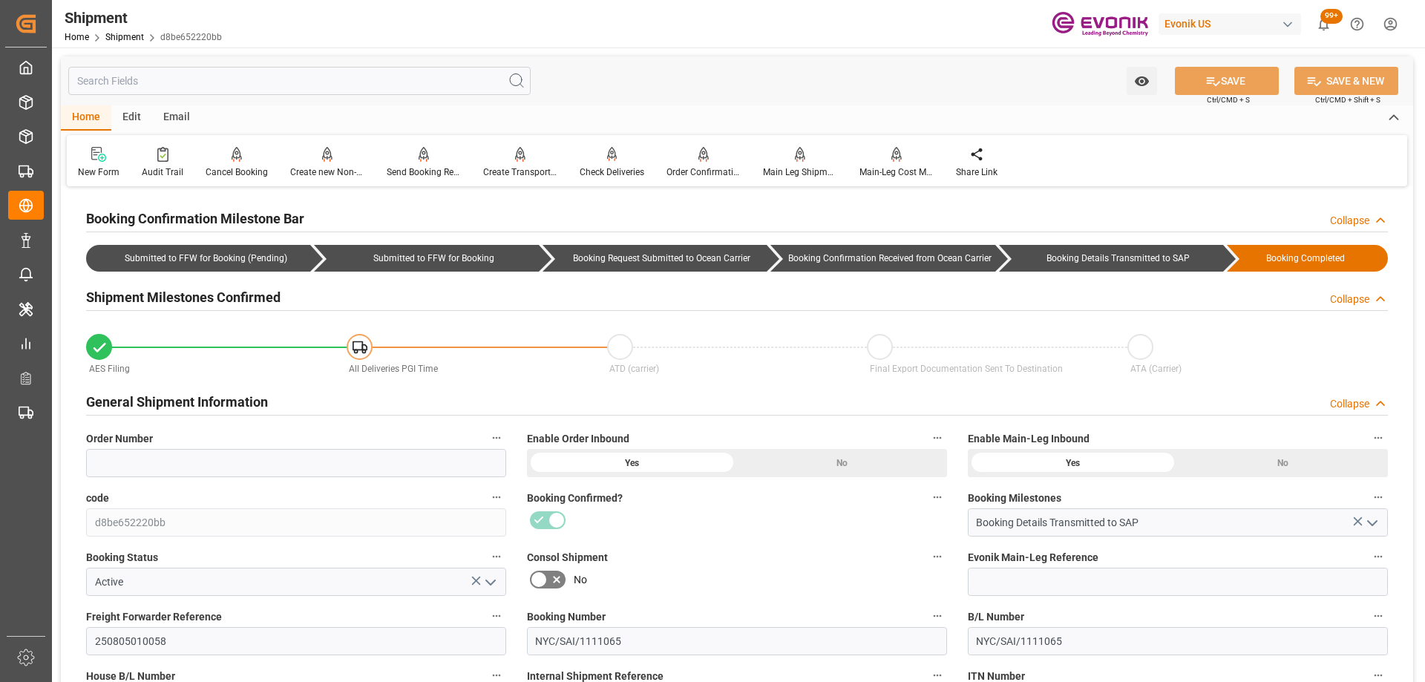
click at [813, 564] on label "Consol Shipment" at bounding box center [737, 557] width 420 height 21
click at [928, 564] on button "Consol Shipment" at bounding box center [937, 556] width 19 height 19
click at [658, 548] on div at bounding box center [712, 341] width 1425 height 682
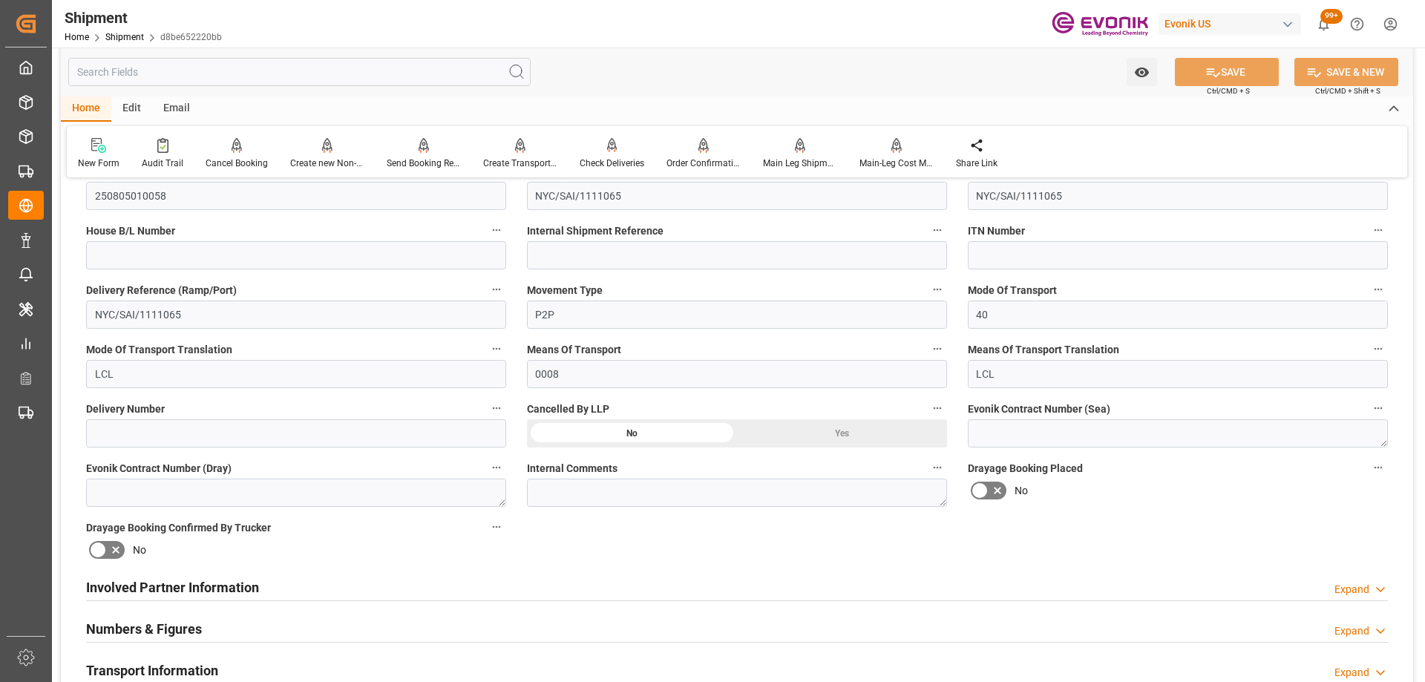
scroll to position [965, 0]
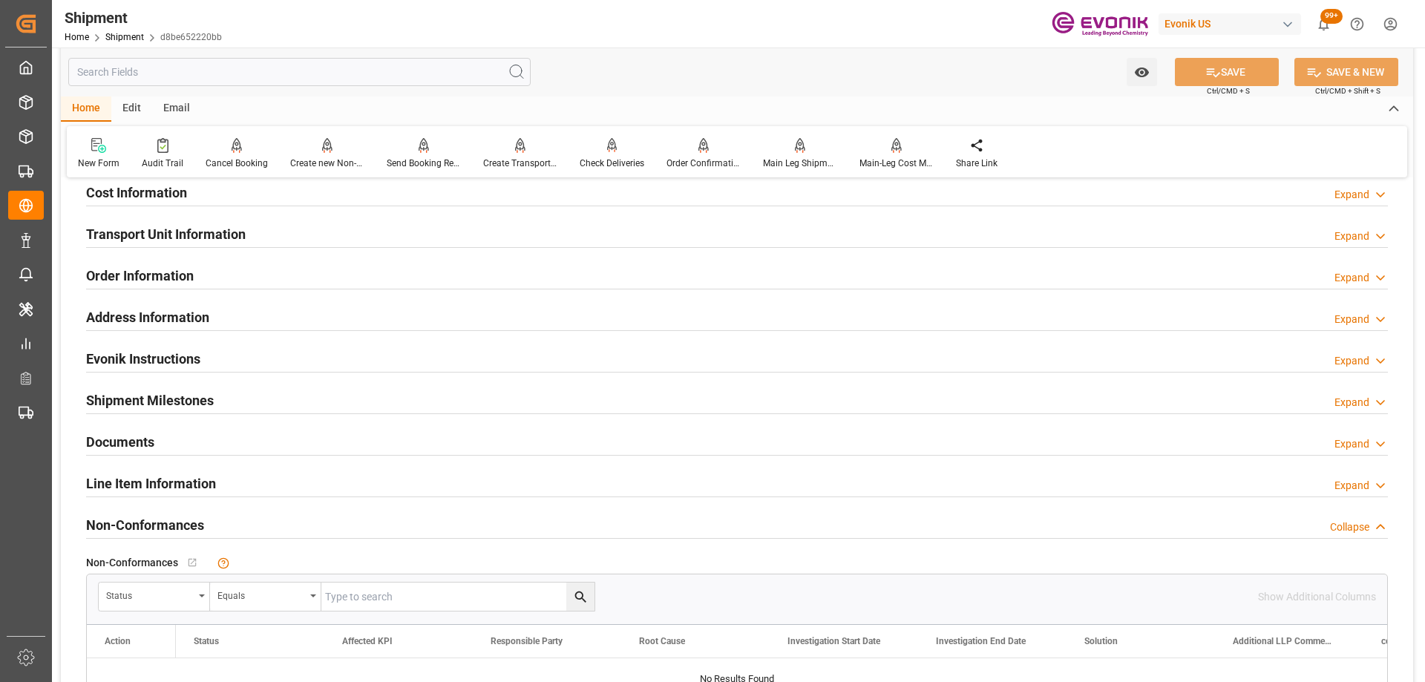
click at [276, 491] on div "Line Item Information Expand" at bounding box center [736, 482] width 1301 height 28
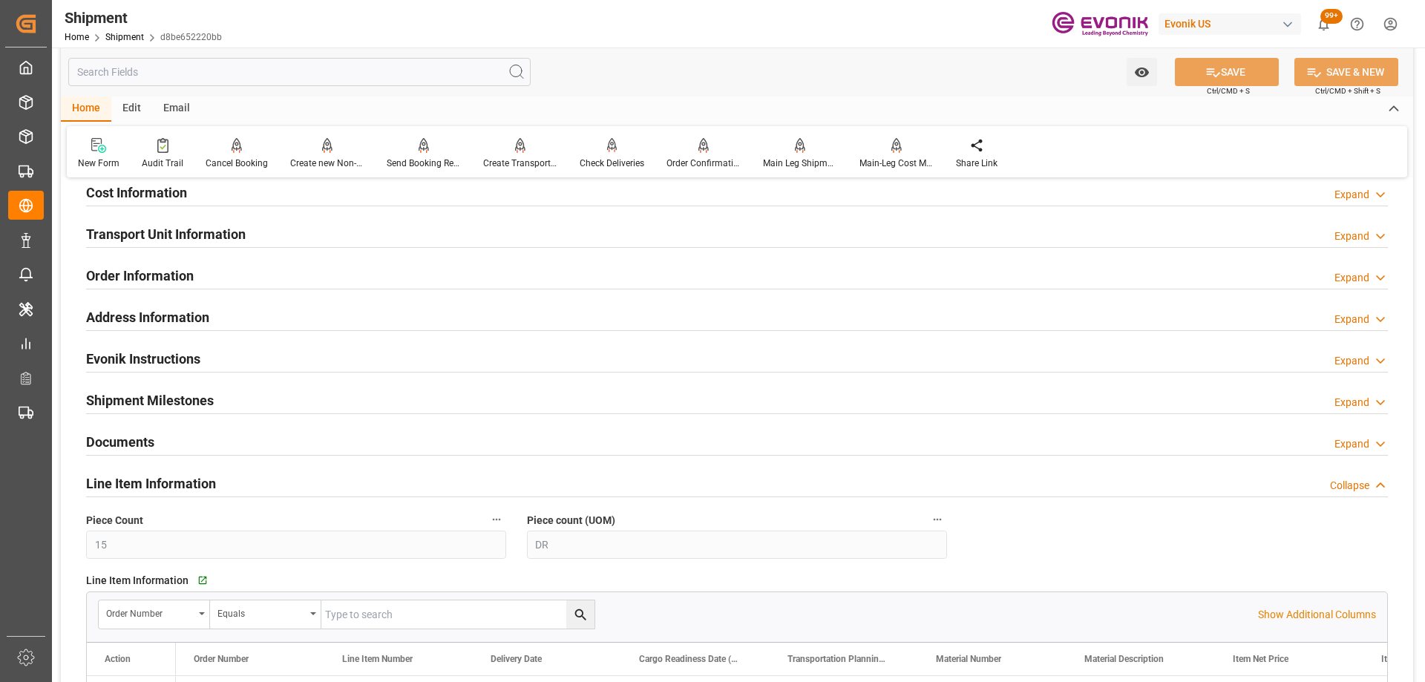
scroll to position [1261, 0]
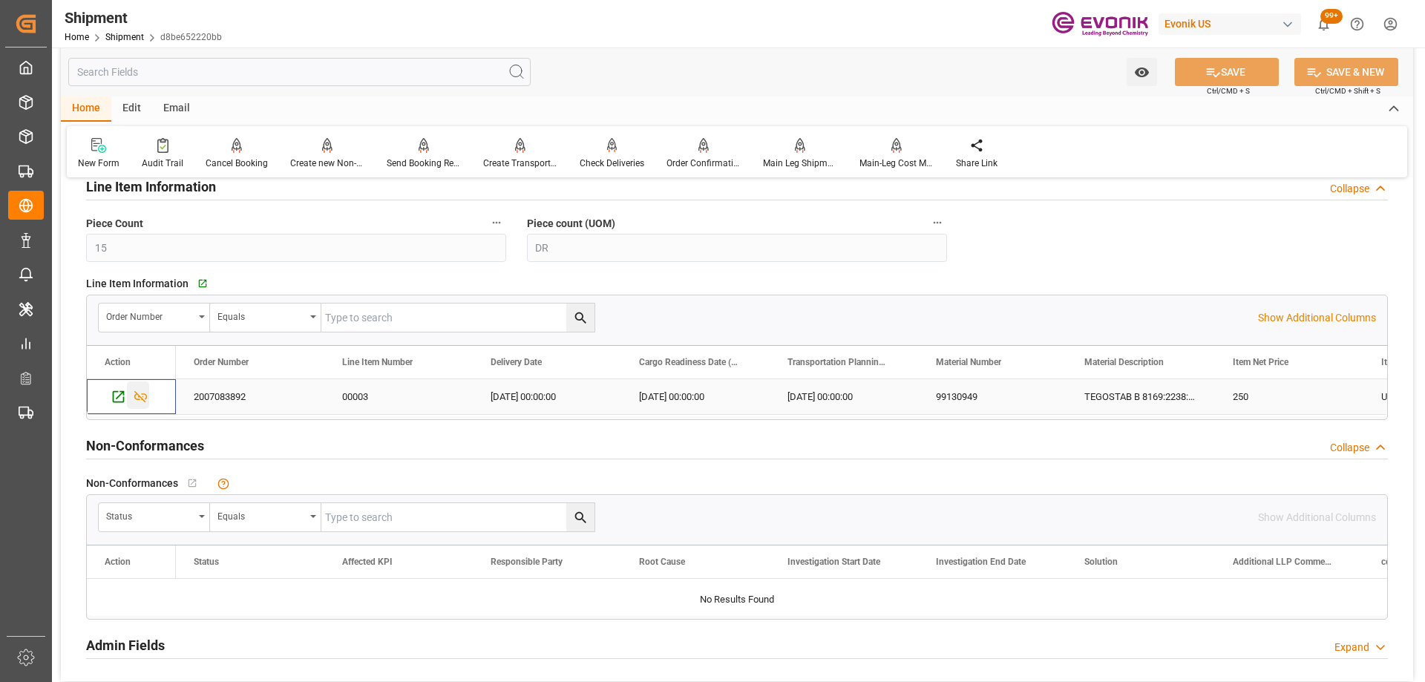
click at [137, 399] on icon "Press SPACE to select this row." at bounding box center [140, 397] width 13 height 12
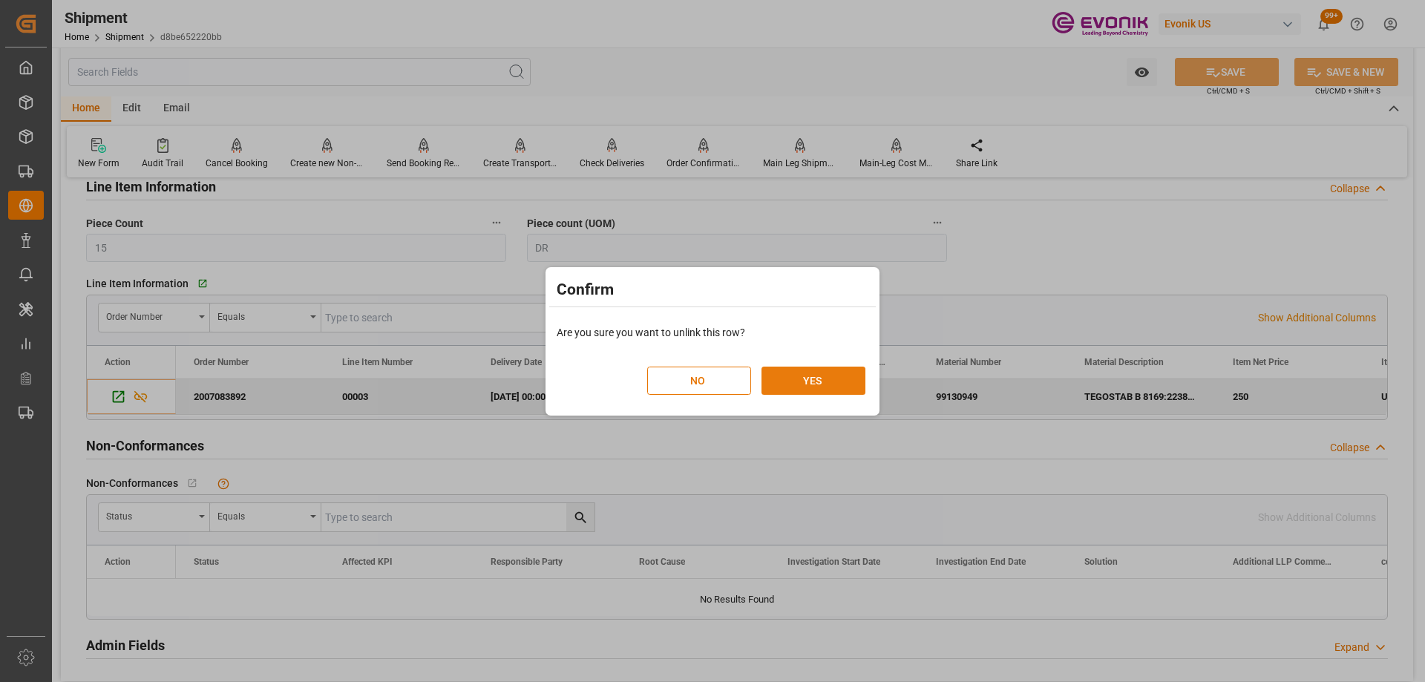
click at [813, 387] on button "YES" at bounding box center [813, 381] width 104 height 28
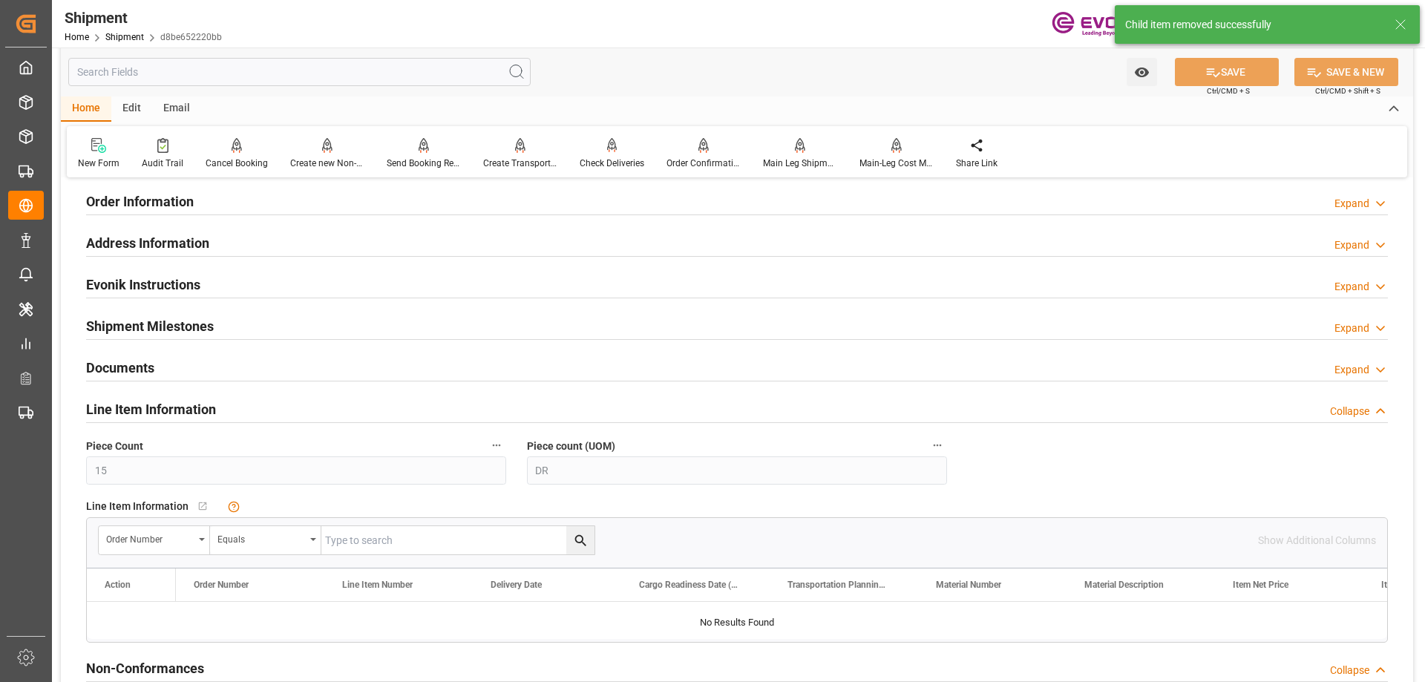
scroll to position [890, 0]
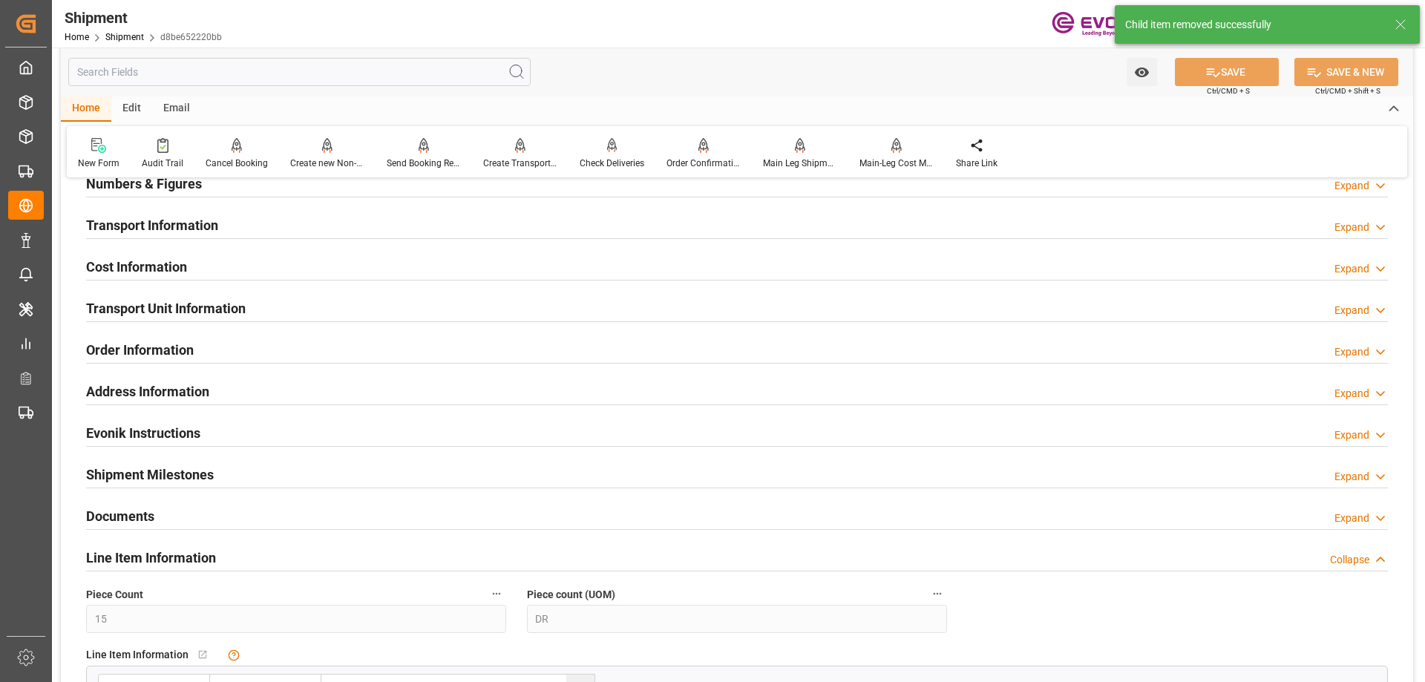
click at [232, 314] on h2 "Transport Unit Information" at bounding box center [166, 308] width 160 height 20
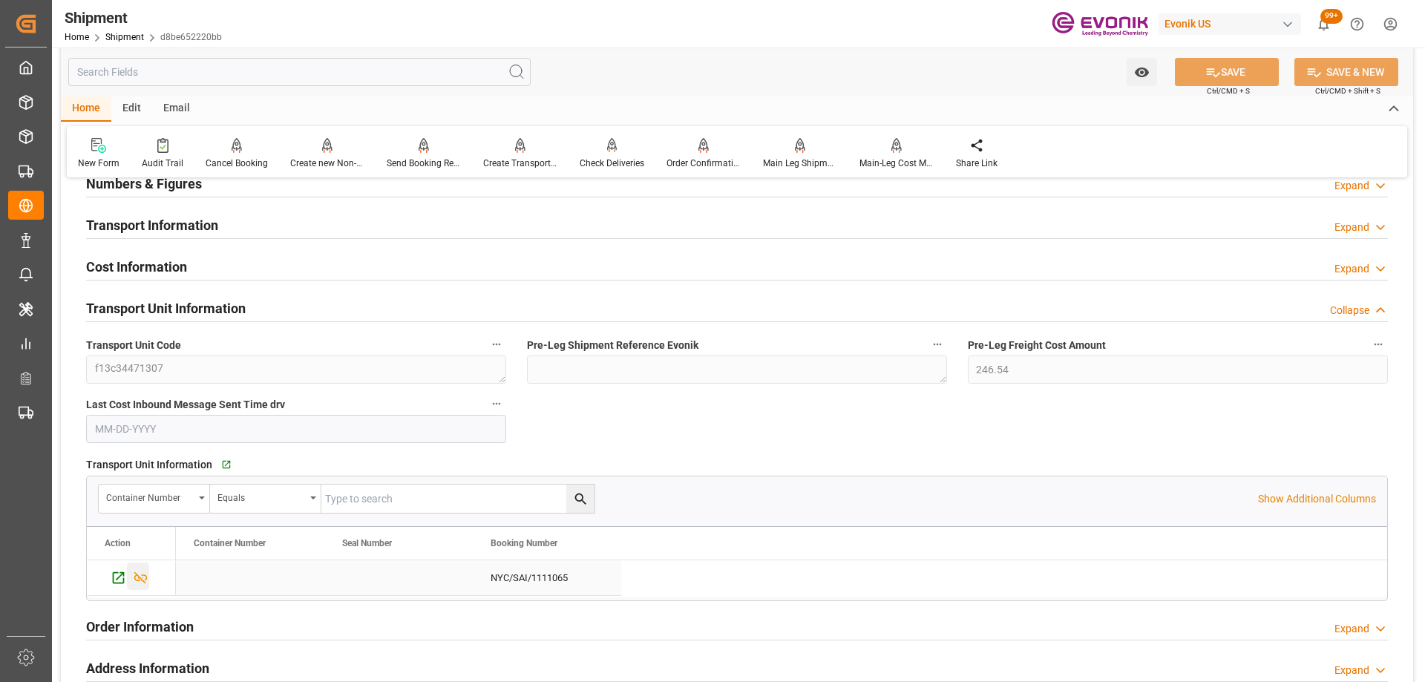
click at [138, 575] on icon "Press SPACE to select this row." at bounding box center [140, 578] width 13 height 12
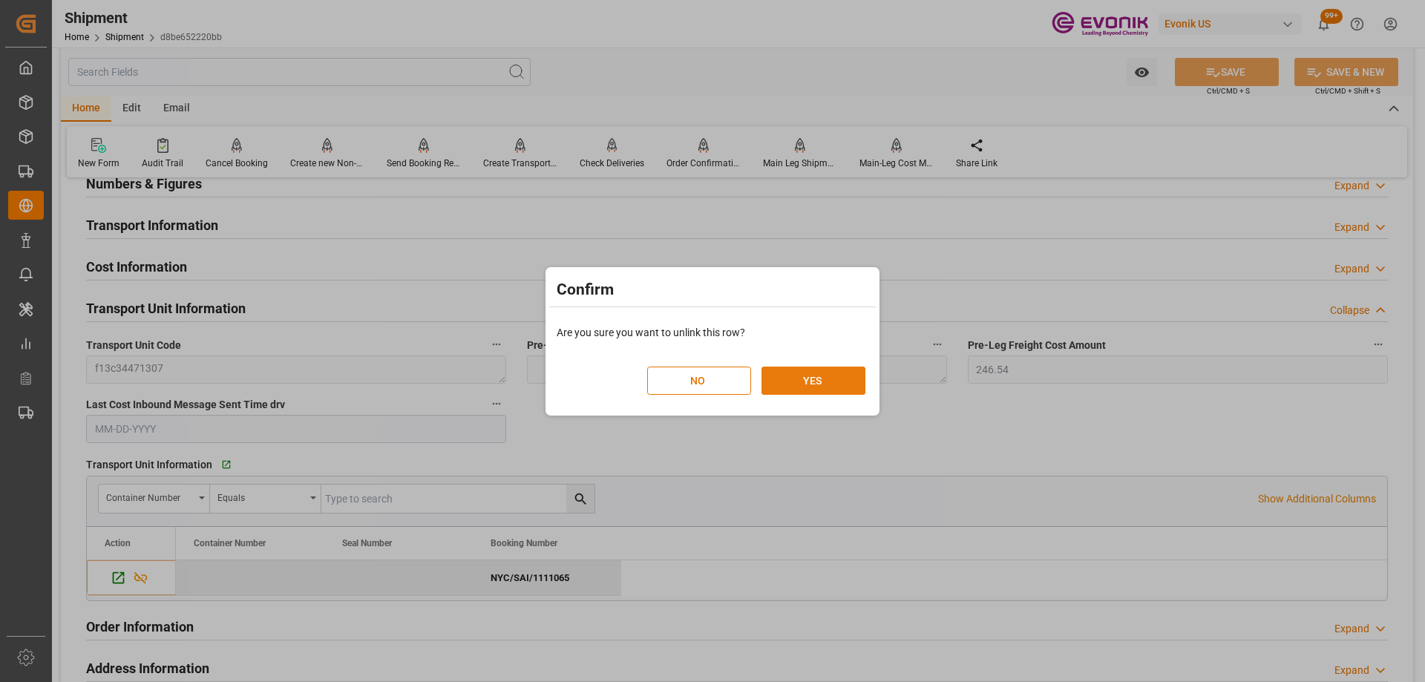
click at [833, 390] on button "YES" at bounding box center [813, 381] width 104 height 28
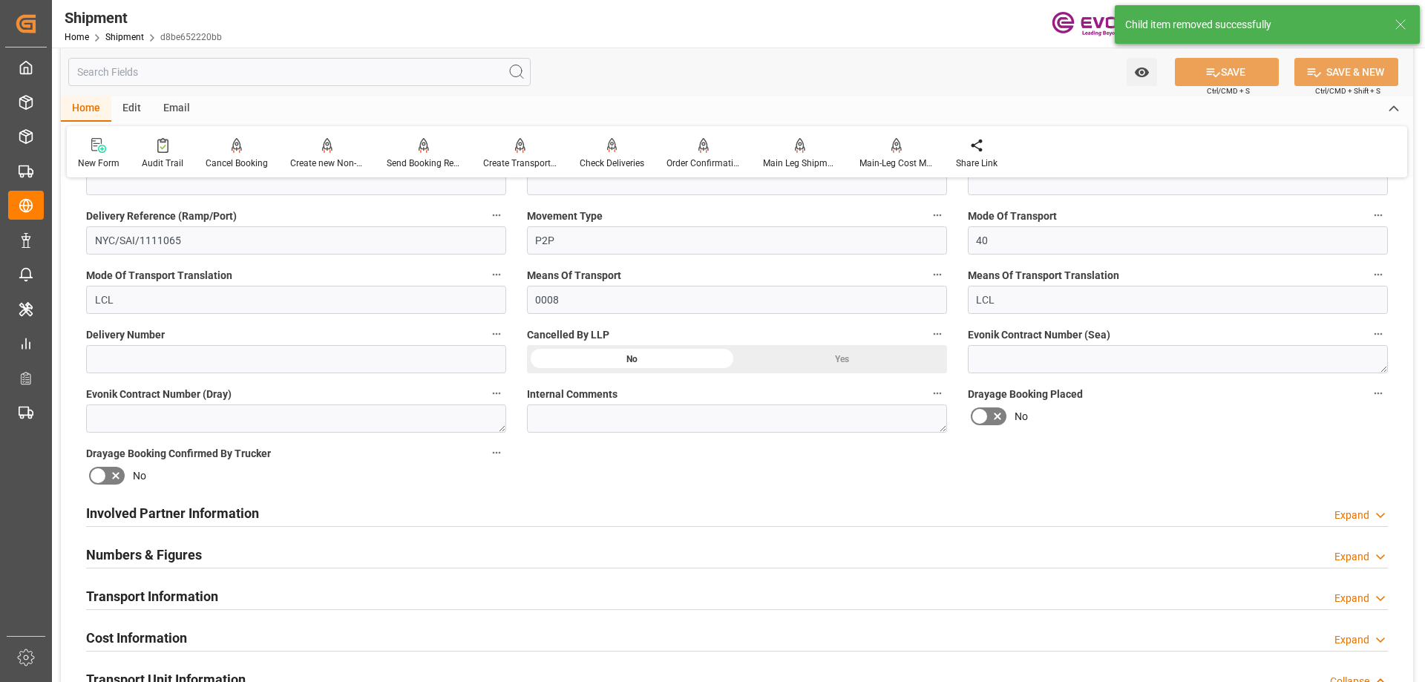
scroll to position [445, 0]
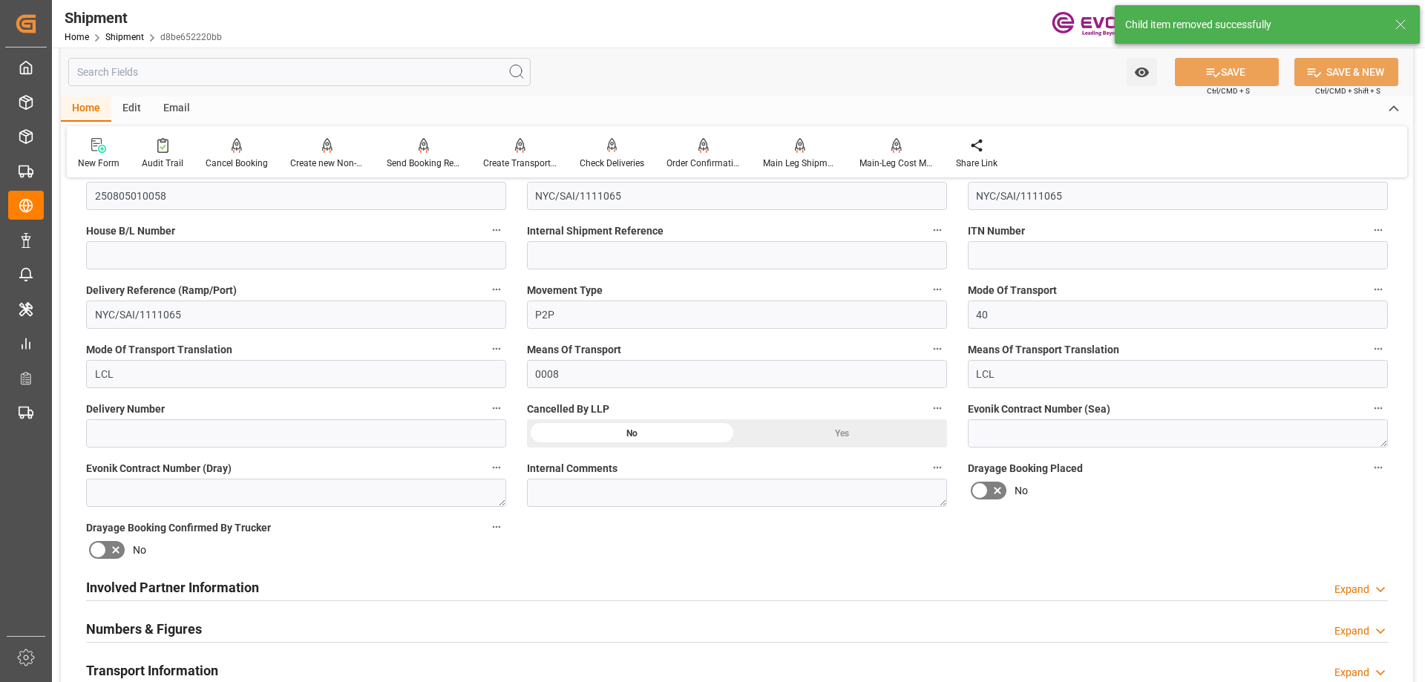
click at [807, 428] on div "Yes" at bounding box center [842, 433] width 210 height 28
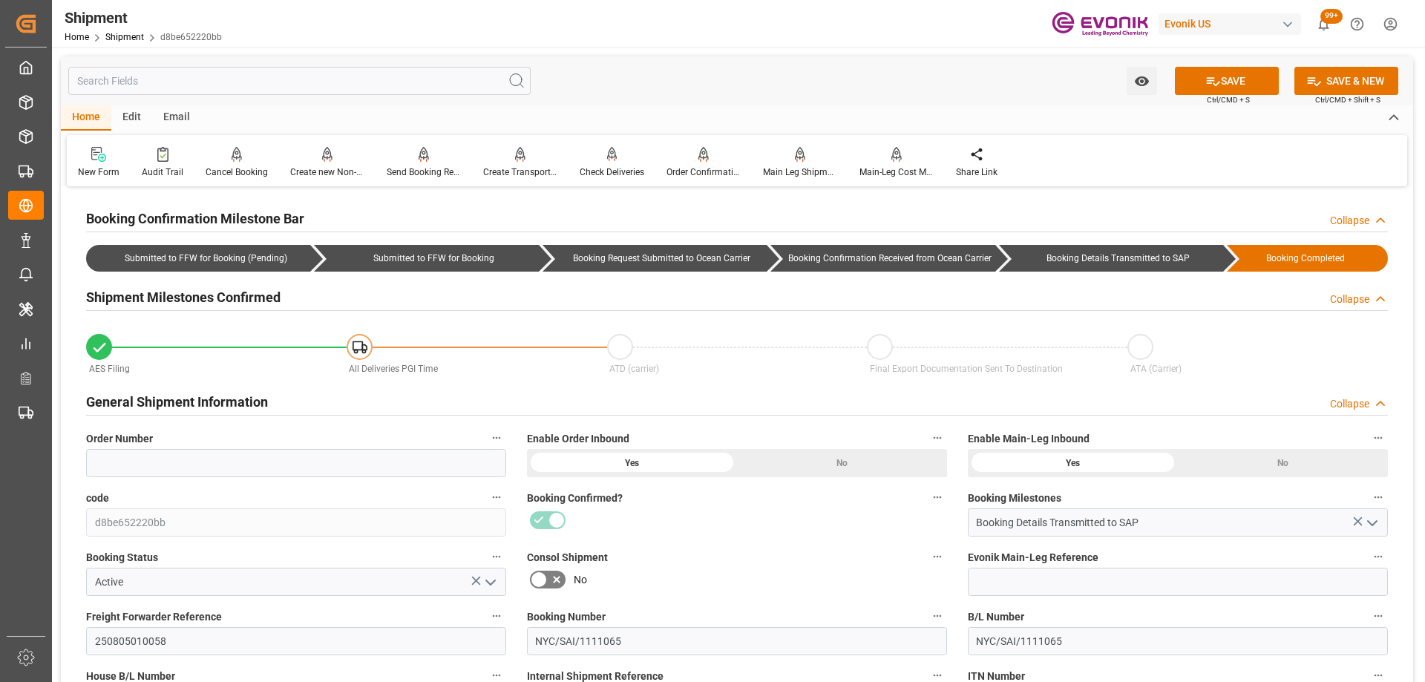
scroll to position [148, 0]
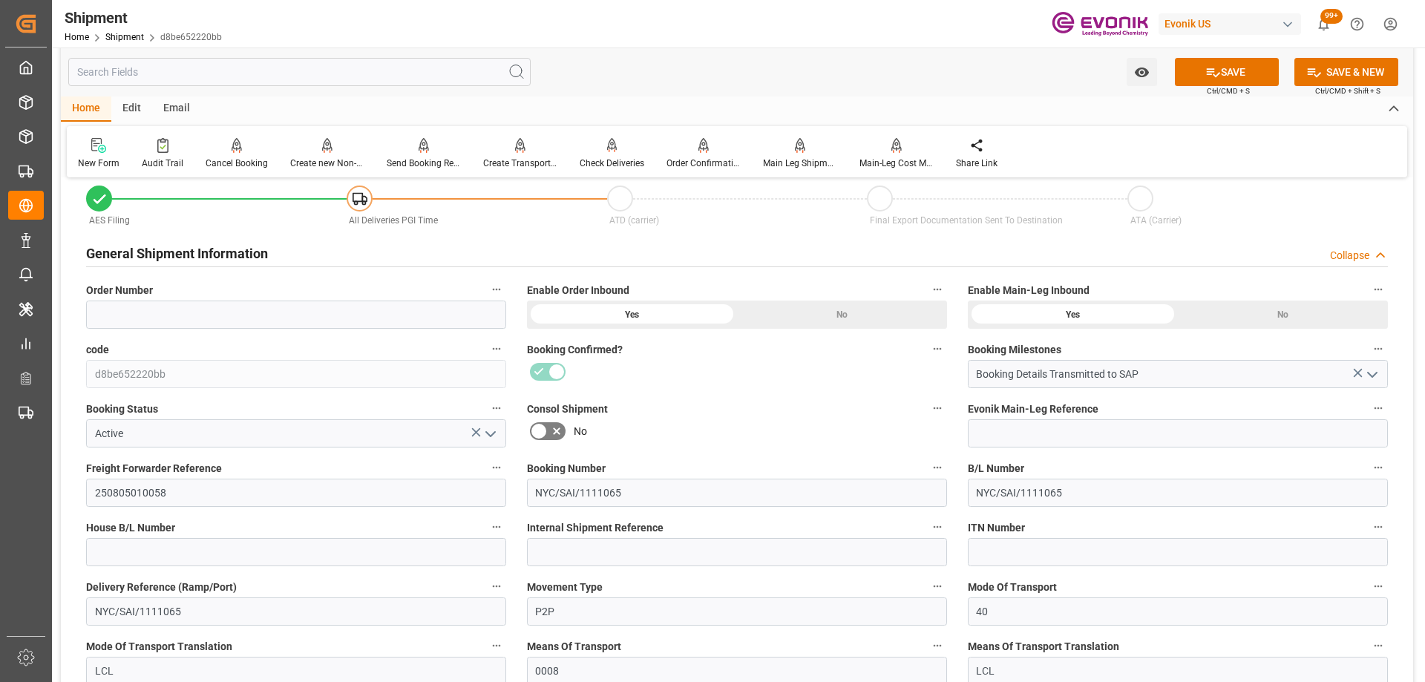
click at [490, 429] on icon "open menu" at bounding box center [491, 434] width 18 height 18
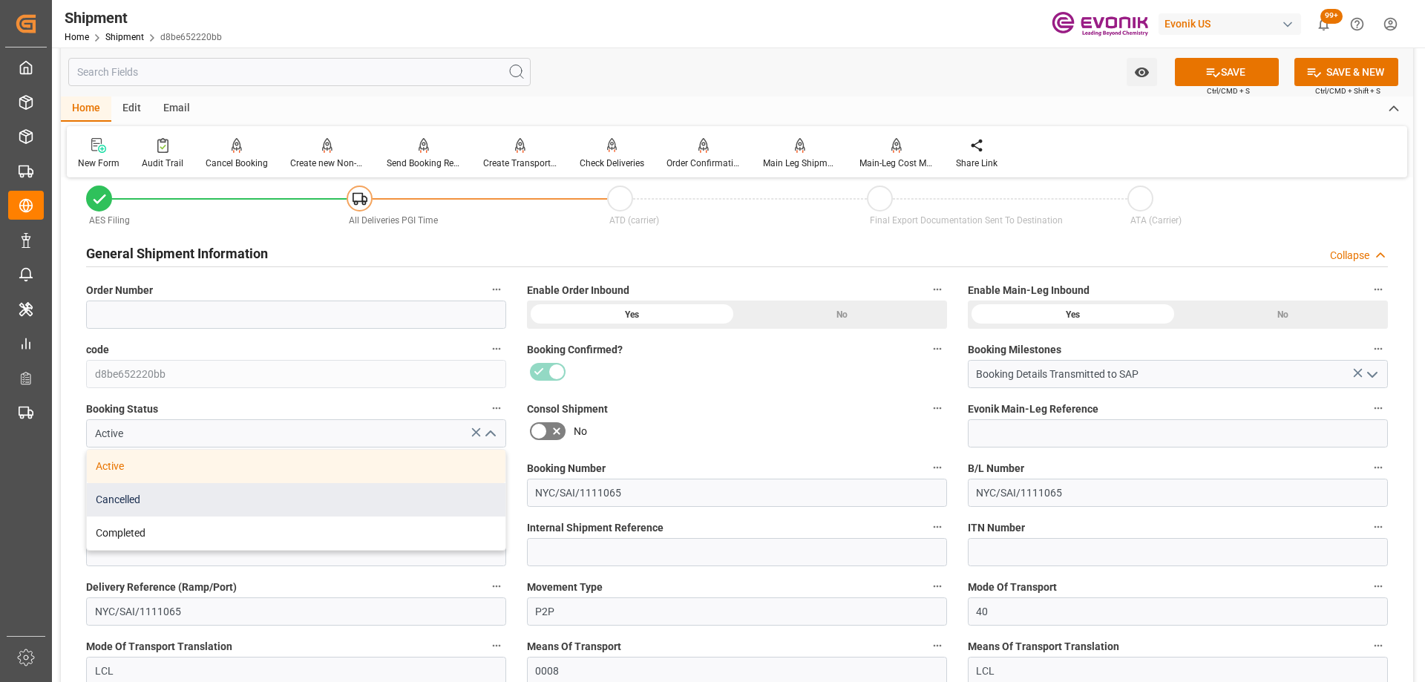
click at [165, 500] on div "Cancelled" at bounding box center [296, 499] width 418 height 33
type input "Cancelled"
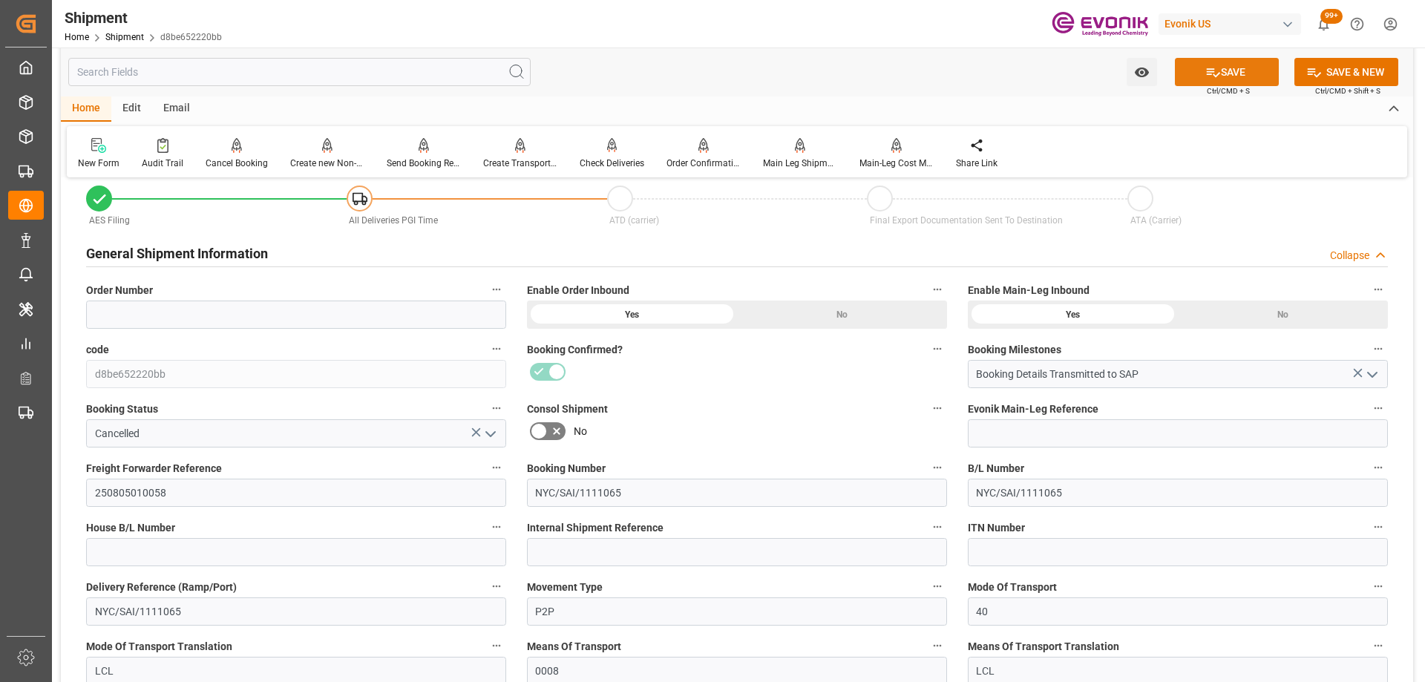
click at [1232, 68] on button "SAVE" at bounding box center [1227, 72] width 104 height 28
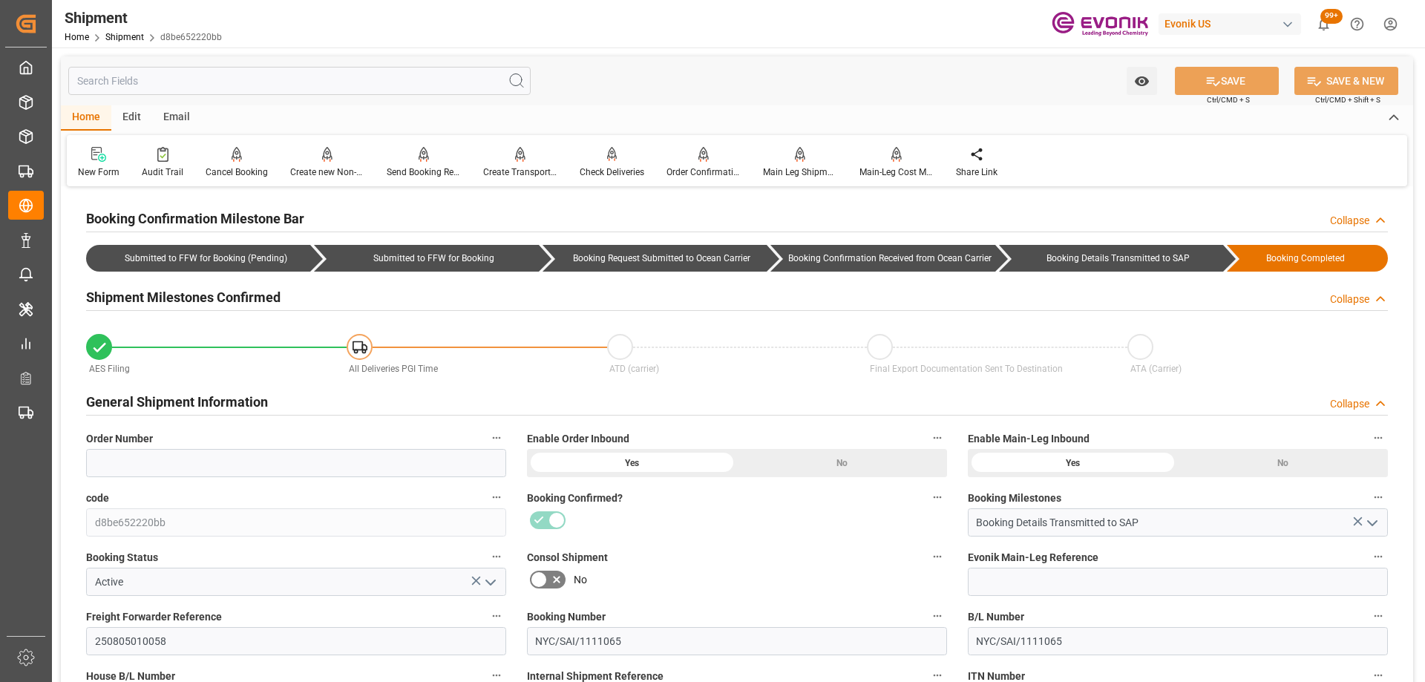
click at [754, 540] on div "Booking Confirmed?" at bounding box center [736, 511] width 441 height 59
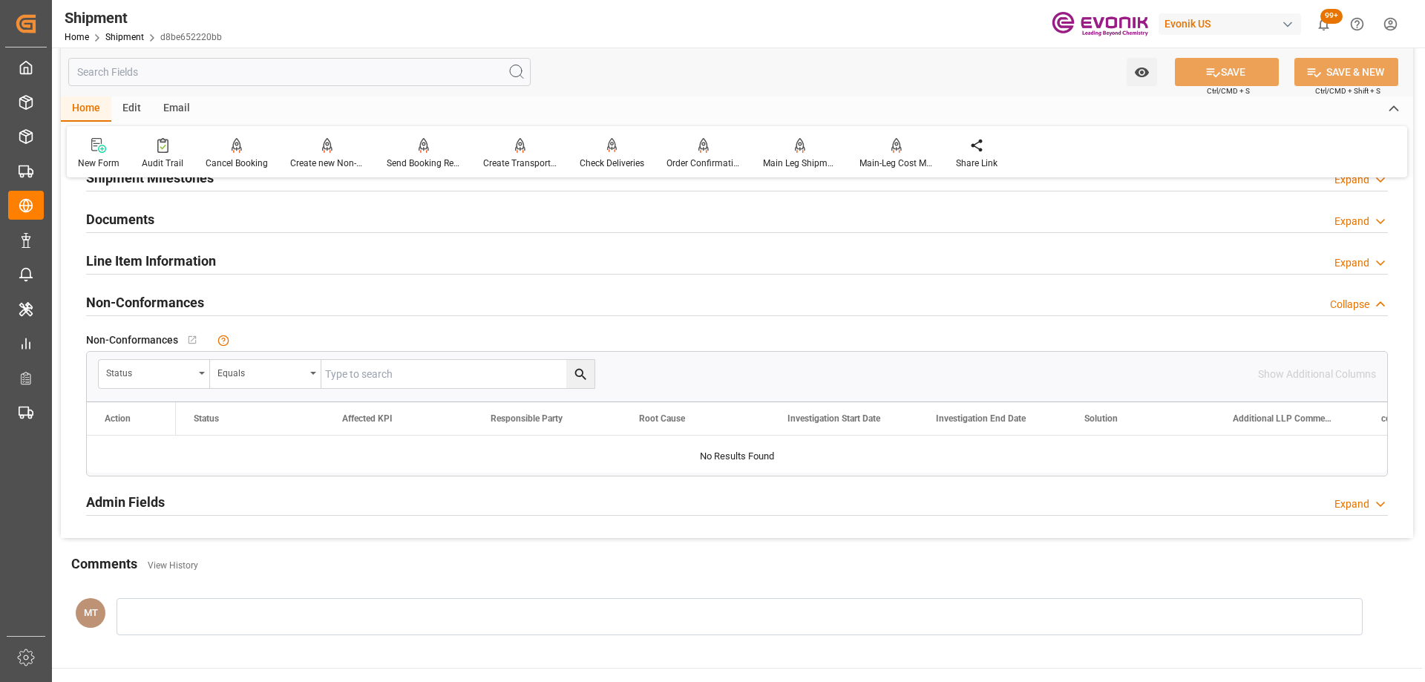
scroll to position [965, 0]
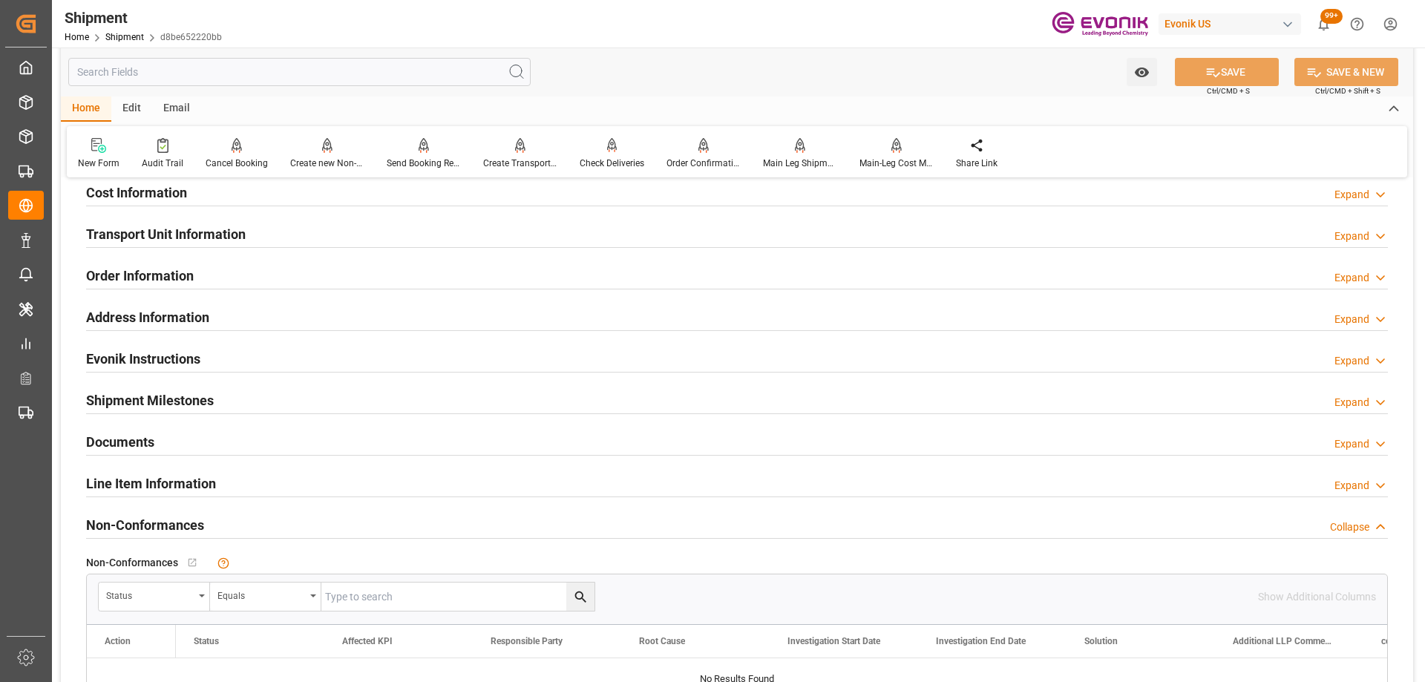
click at [231, 479] on div "Line Item Information Expand" at bounding box center [736, 482] width 1301 height 28
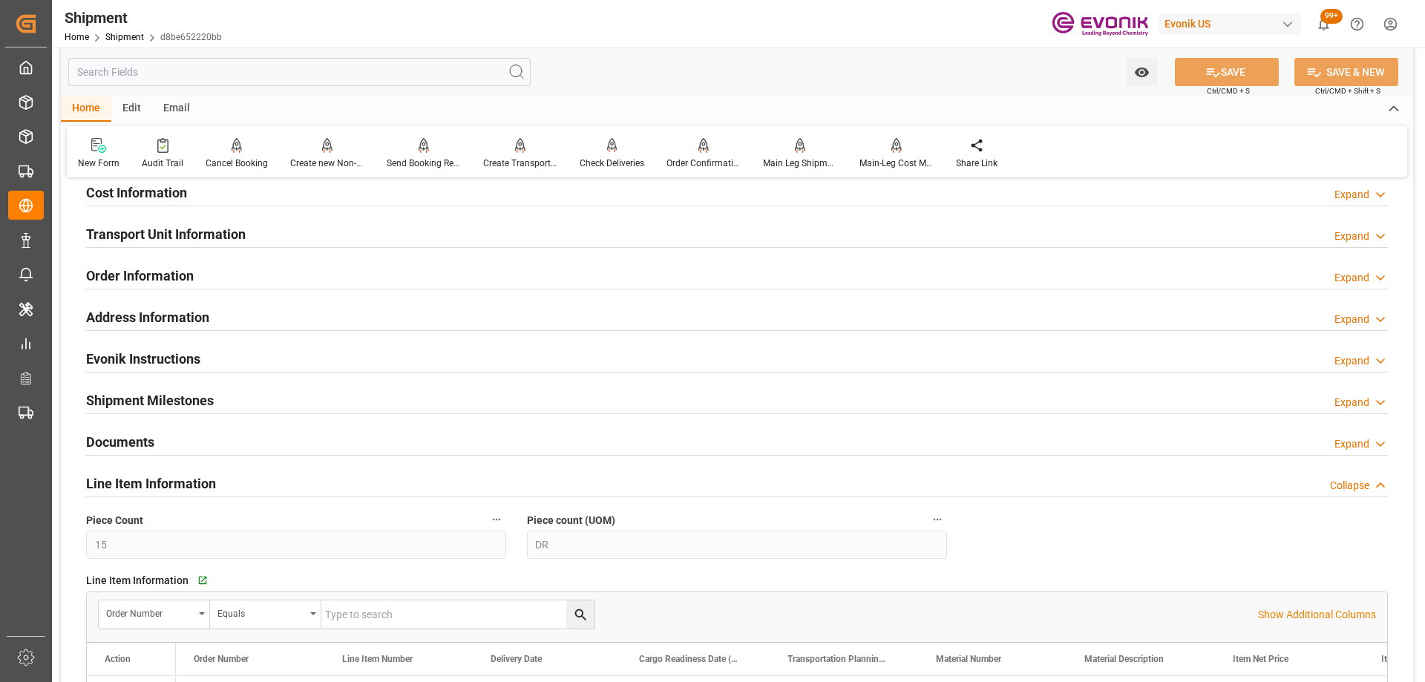
scroll to position [1113, 0]
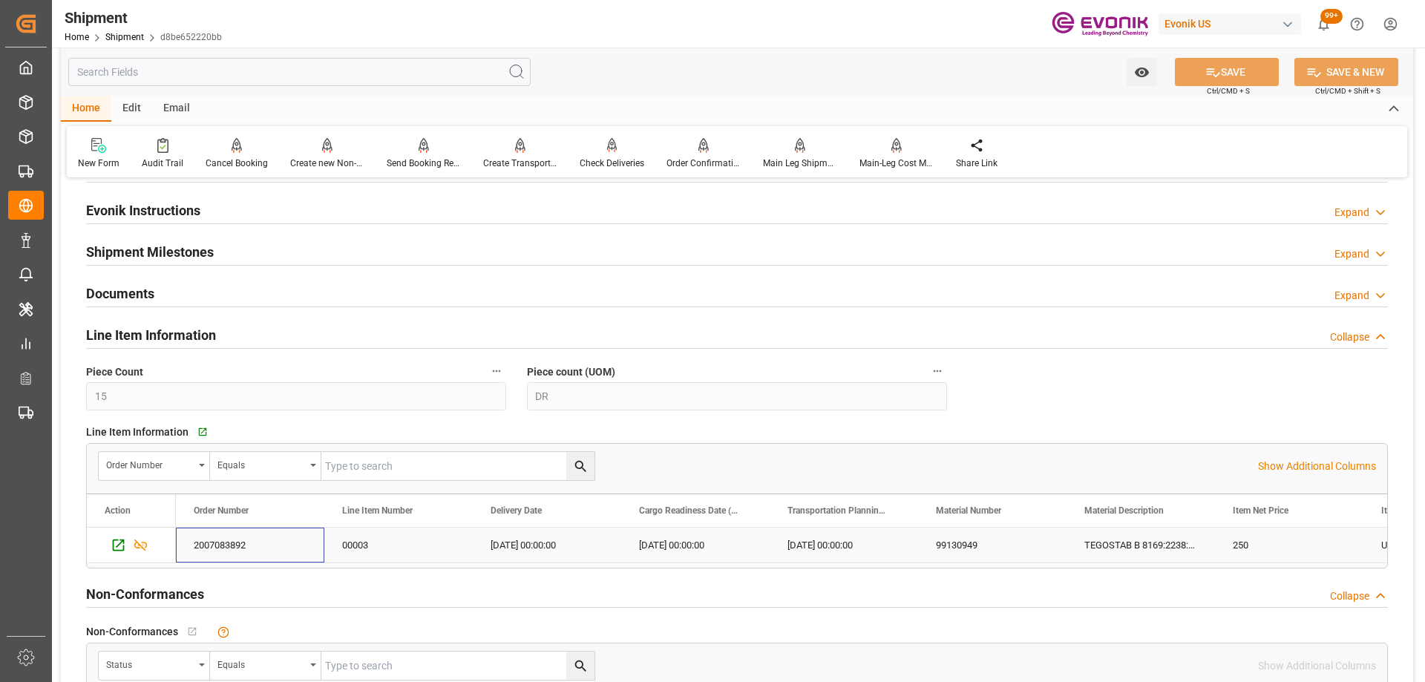
click at [251, 540] on div "2007083892" at bounding box center [250, 545] width 148 height 35
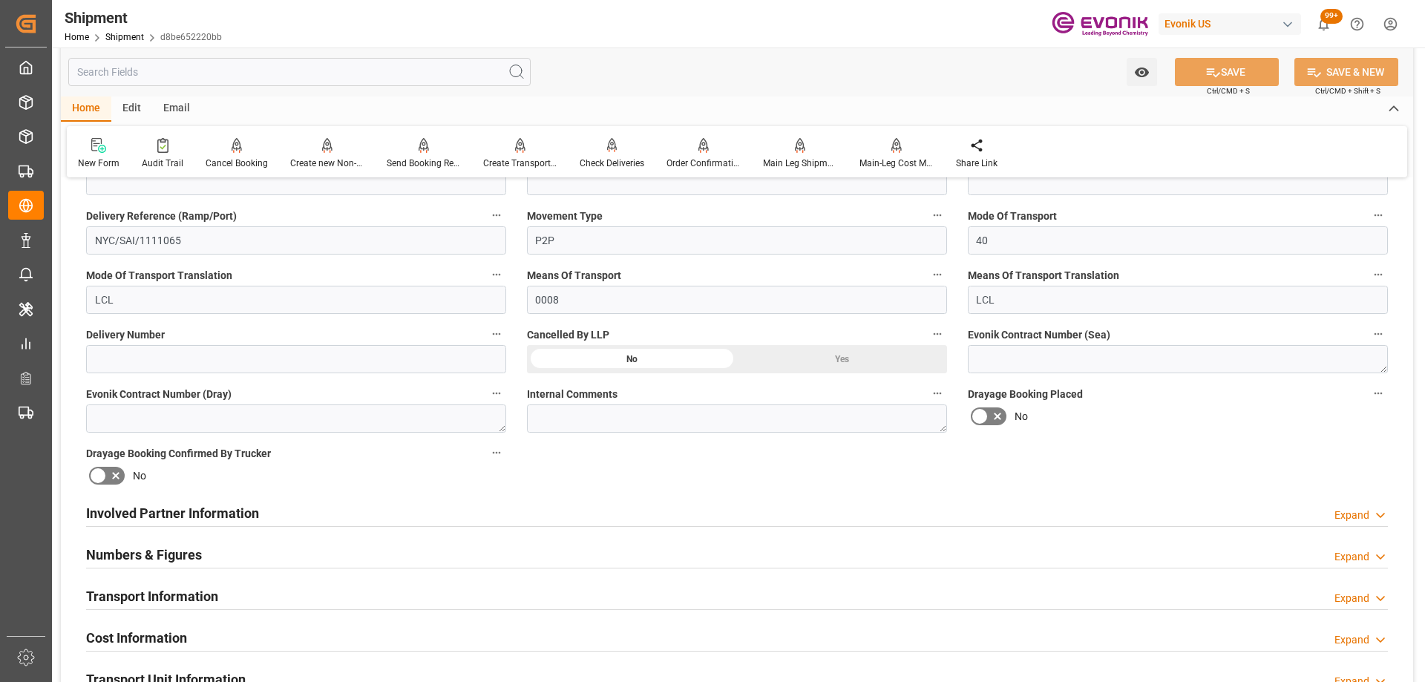
scroll to position [668, 0]
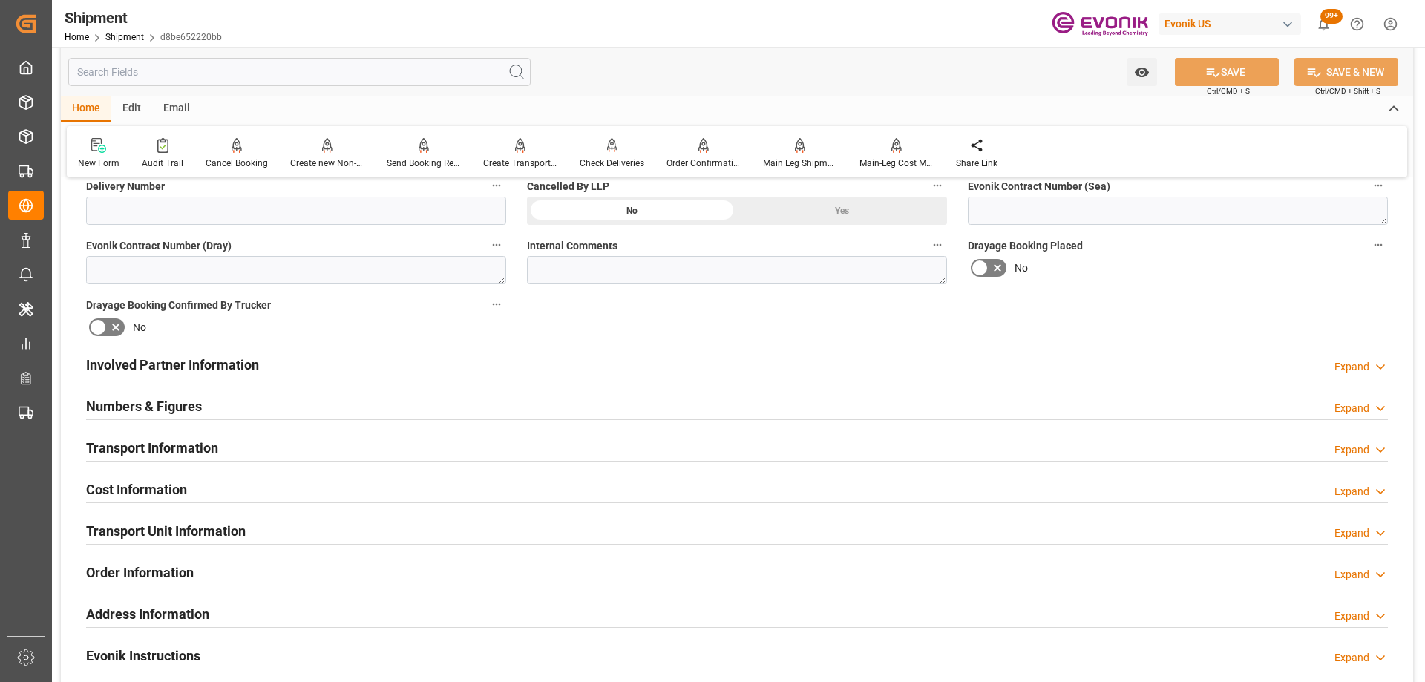
click at [209, 447] on h2 "Transport Information" at bounding box center [152, 448] width 132 height 20
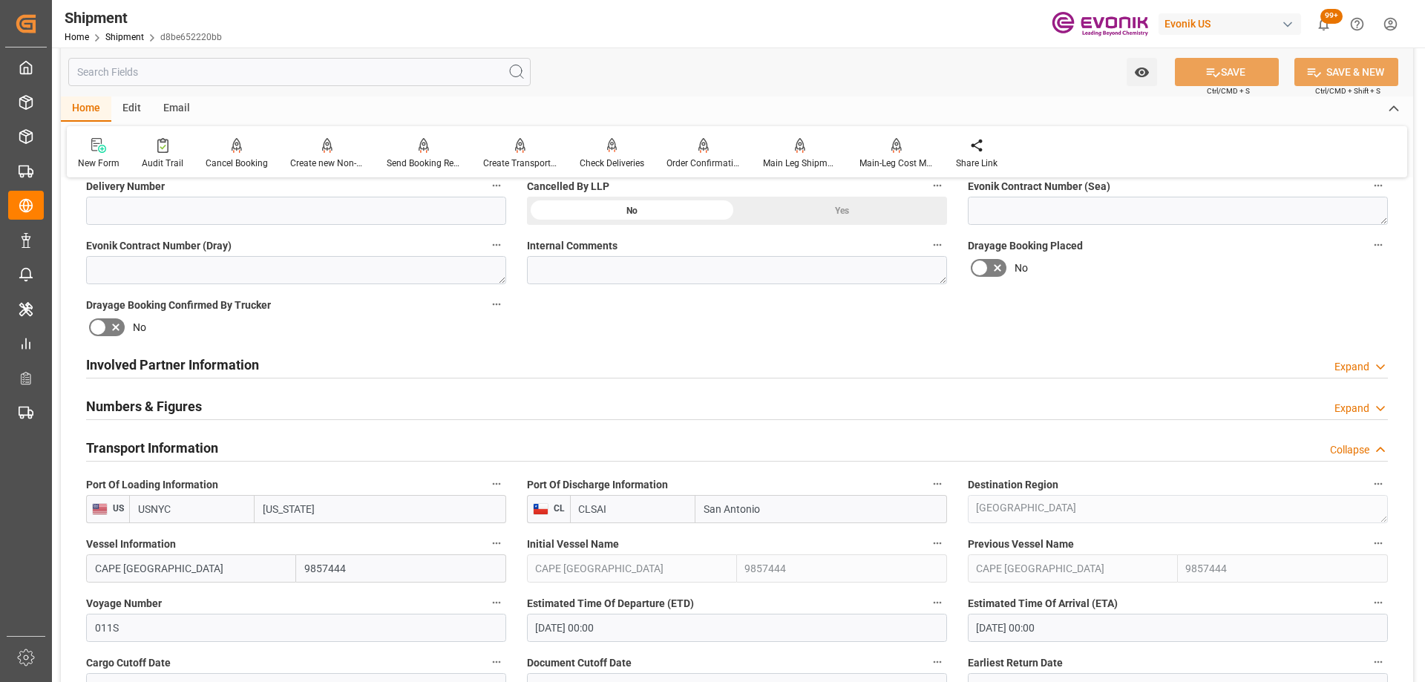
scroll to position [816, 0]
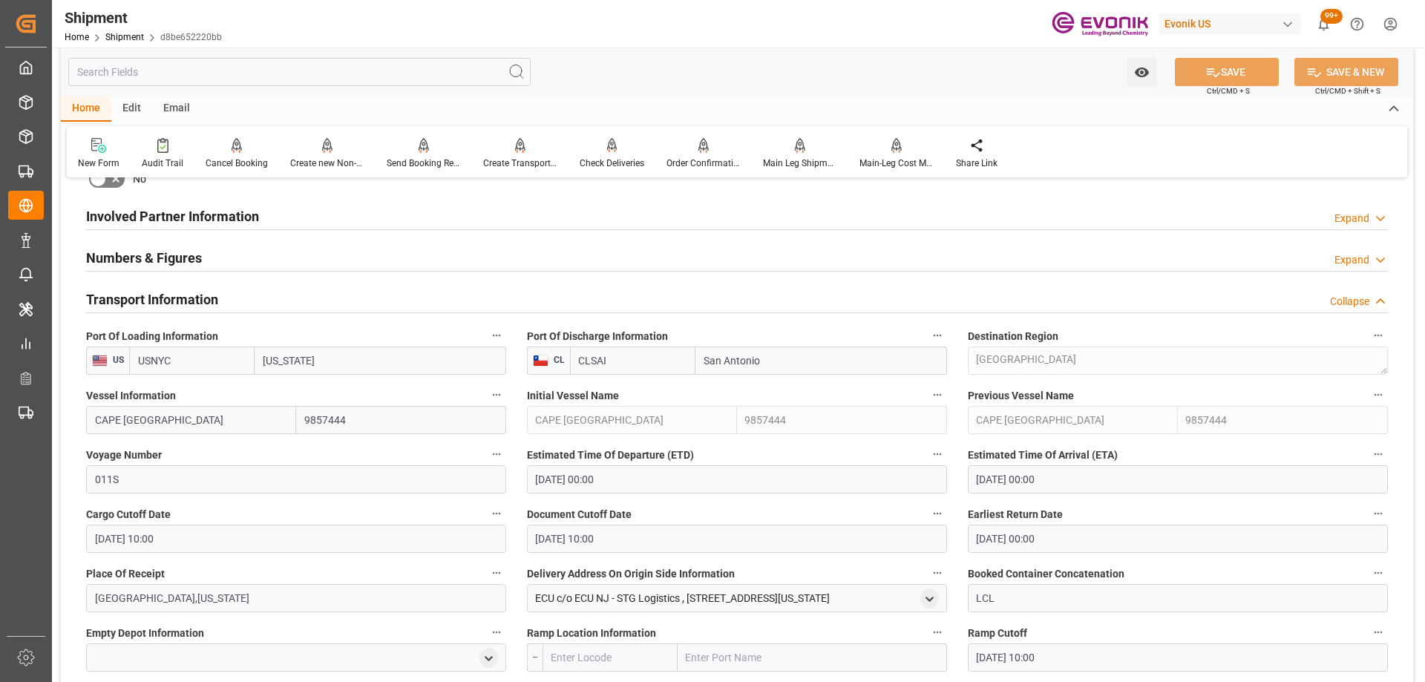
click at [304, 306] on div "Transport Information Collapse" at bounding box center [736, 298] width 1301 height 28
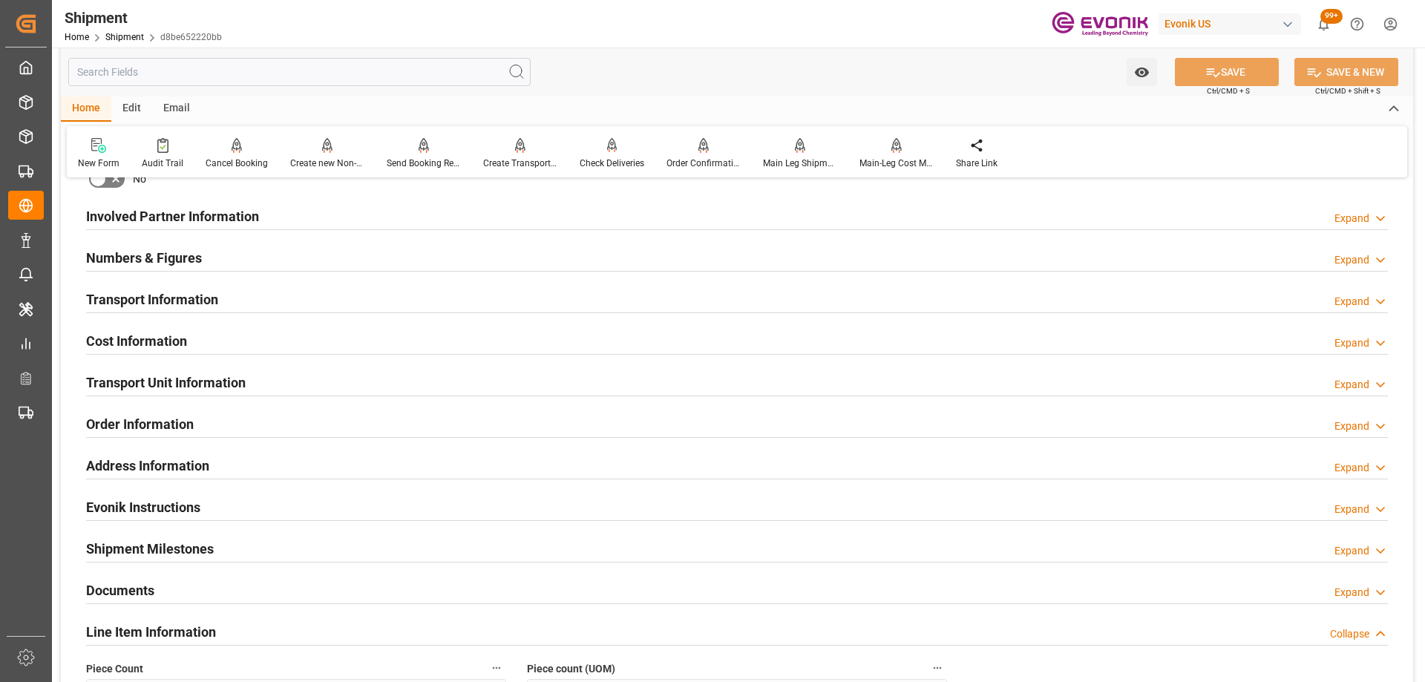
scroll to position [1039, 0]
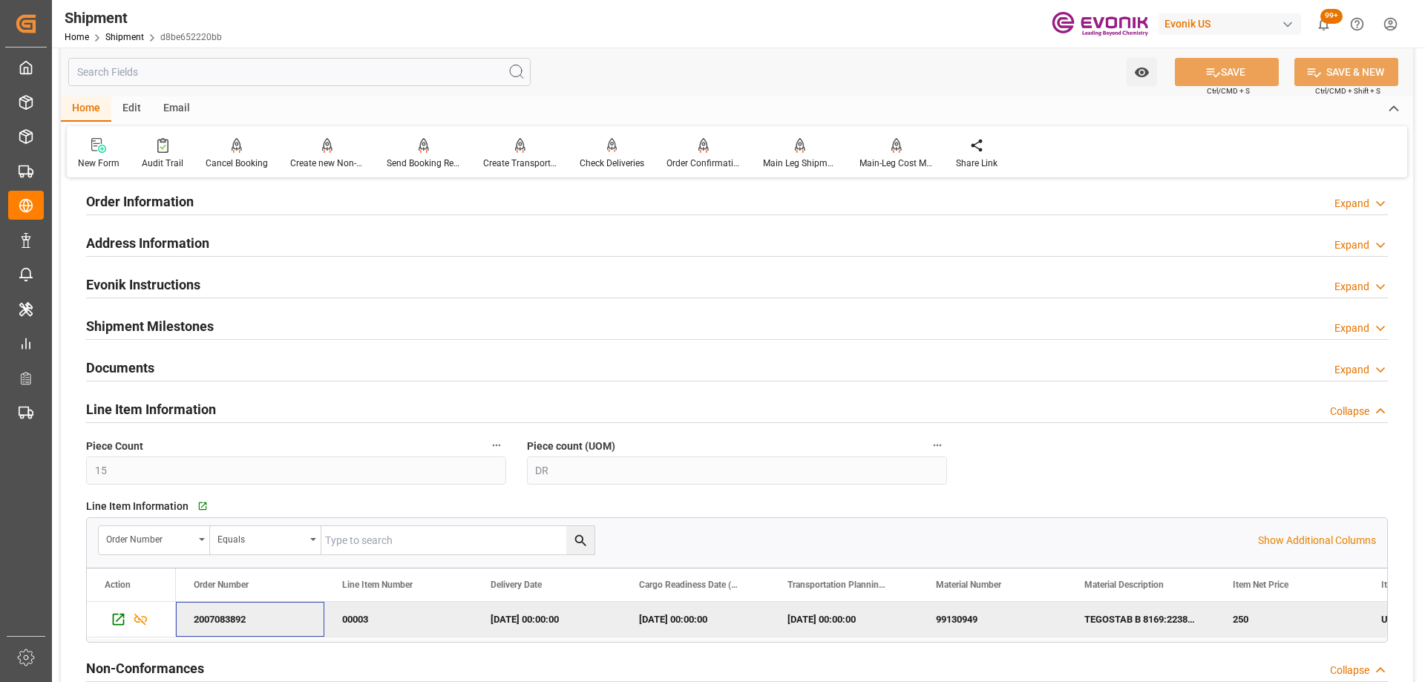
click at [243, 624] on div "2007083892" at bounding box center [250, 619] width 148 height 35
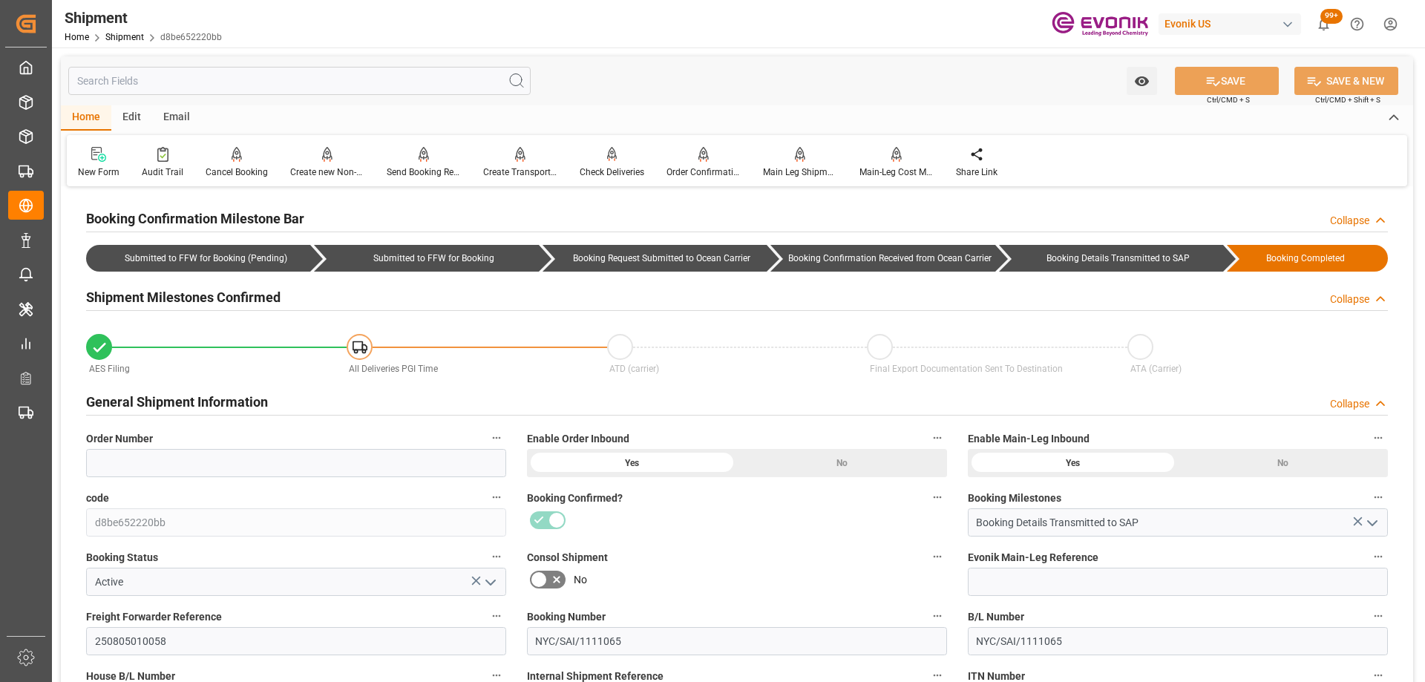
scroll to position [148, 0]
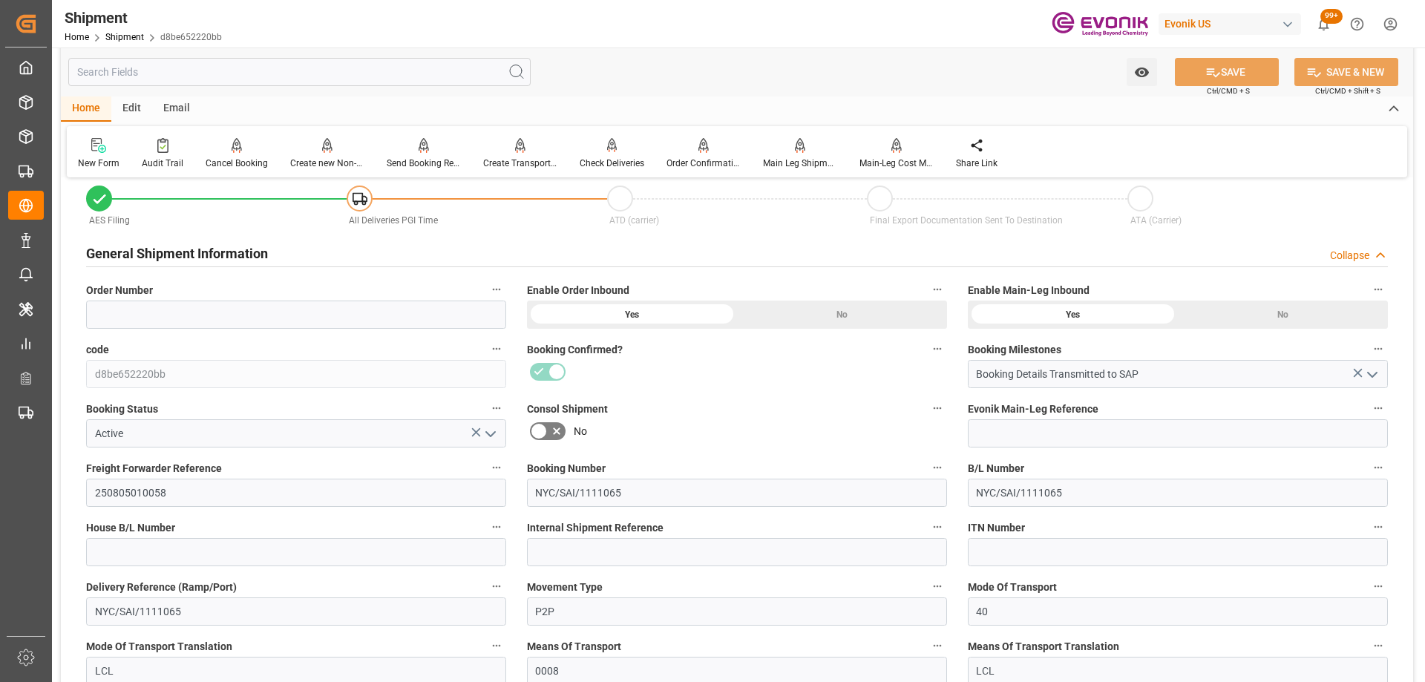
click at [489, 429] on icon "open menu" at bounding box center [491, 434] width 18 height 18
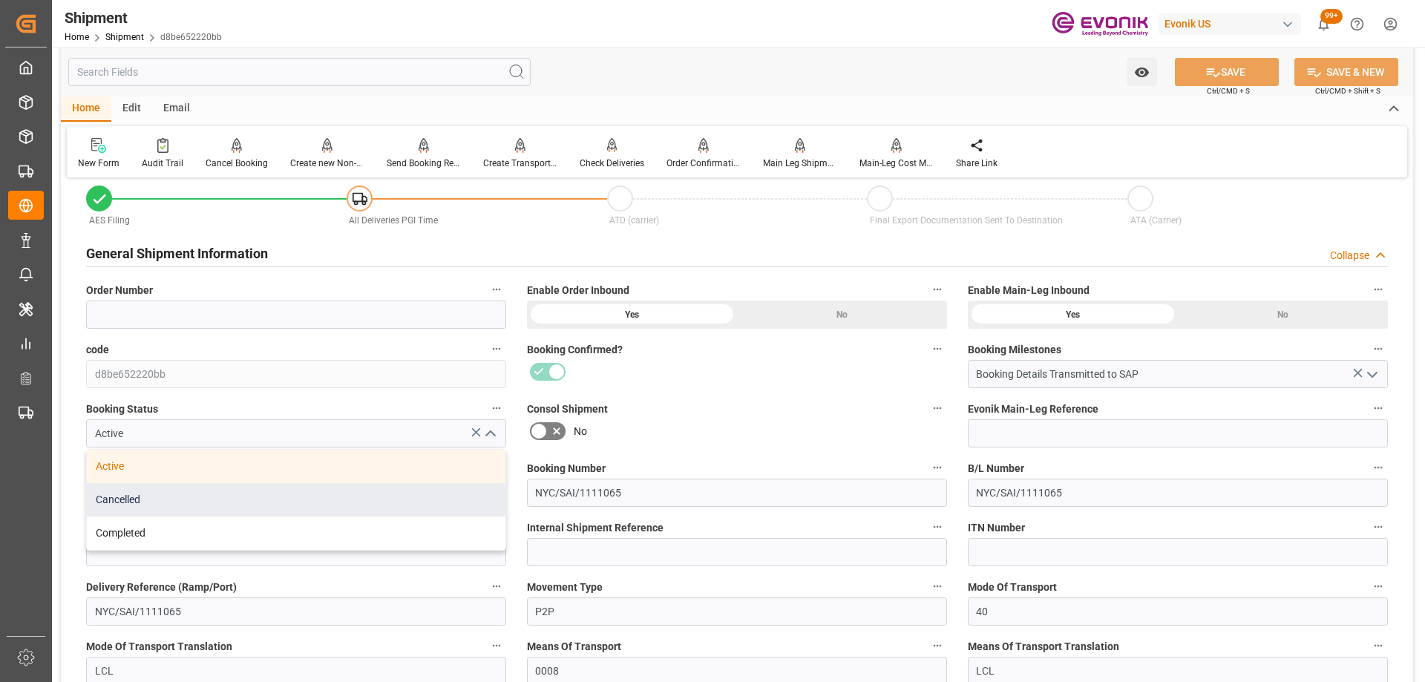
click at [174, 499] on div "Cancelled" at bounding box center [296, 499] width 418 height 33
type input "Cancelled"
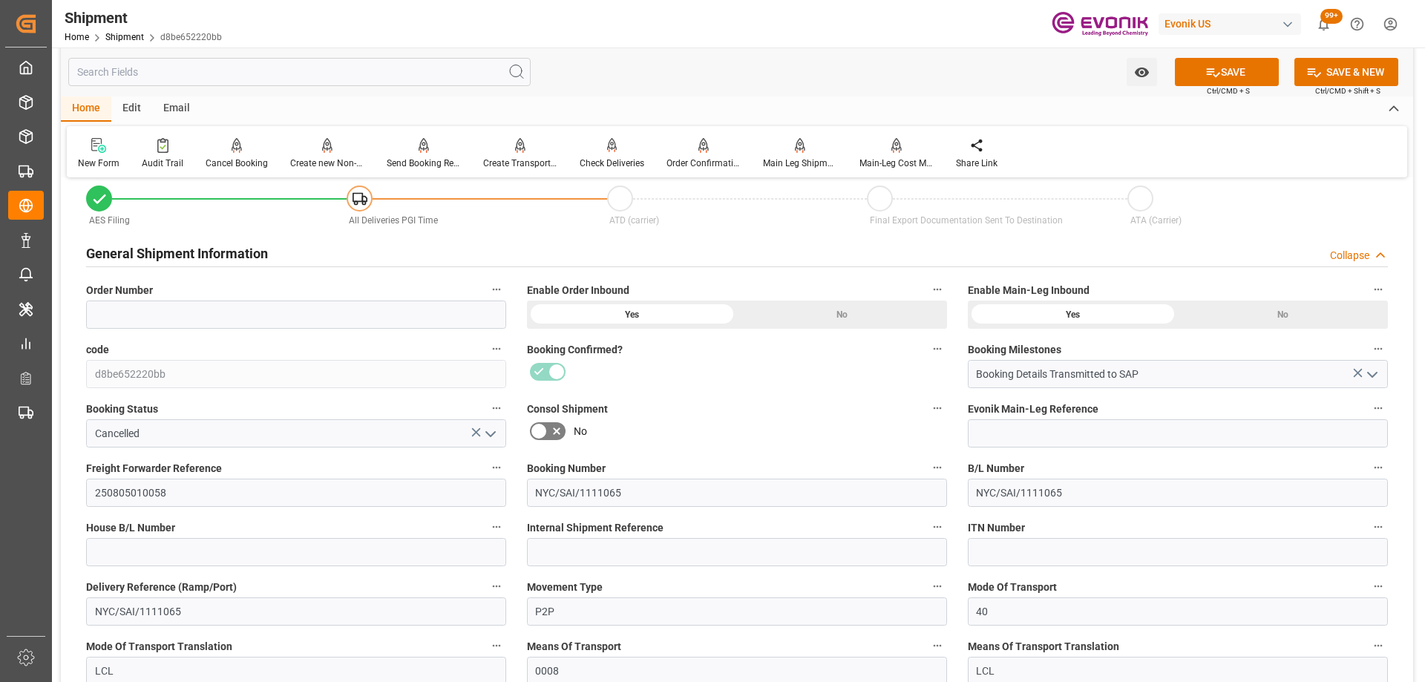
scroll to position [297, 0]
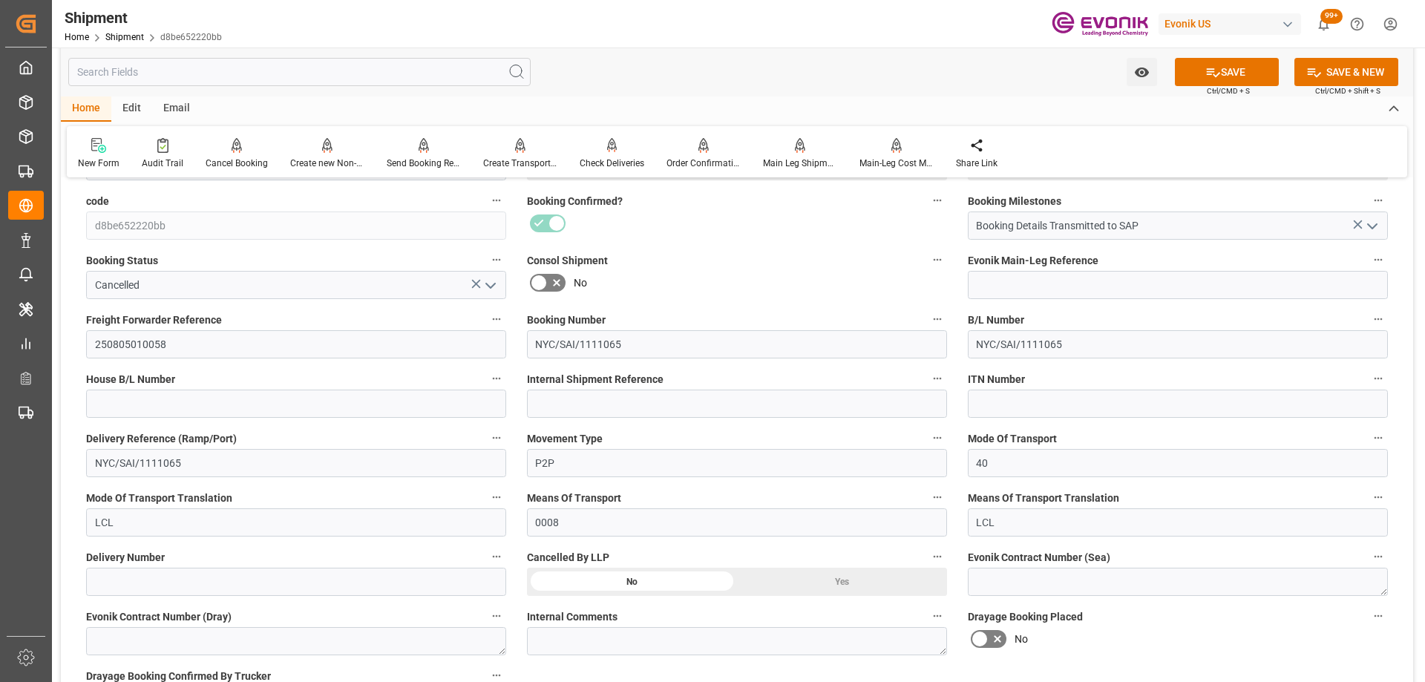
click at [816, 580] on div "Yes" at bounding box center [842, 582] width 210 height 28
click at [1259, 62] on button "SAVE" at bounding box center [1227, 72] width 104 height 28
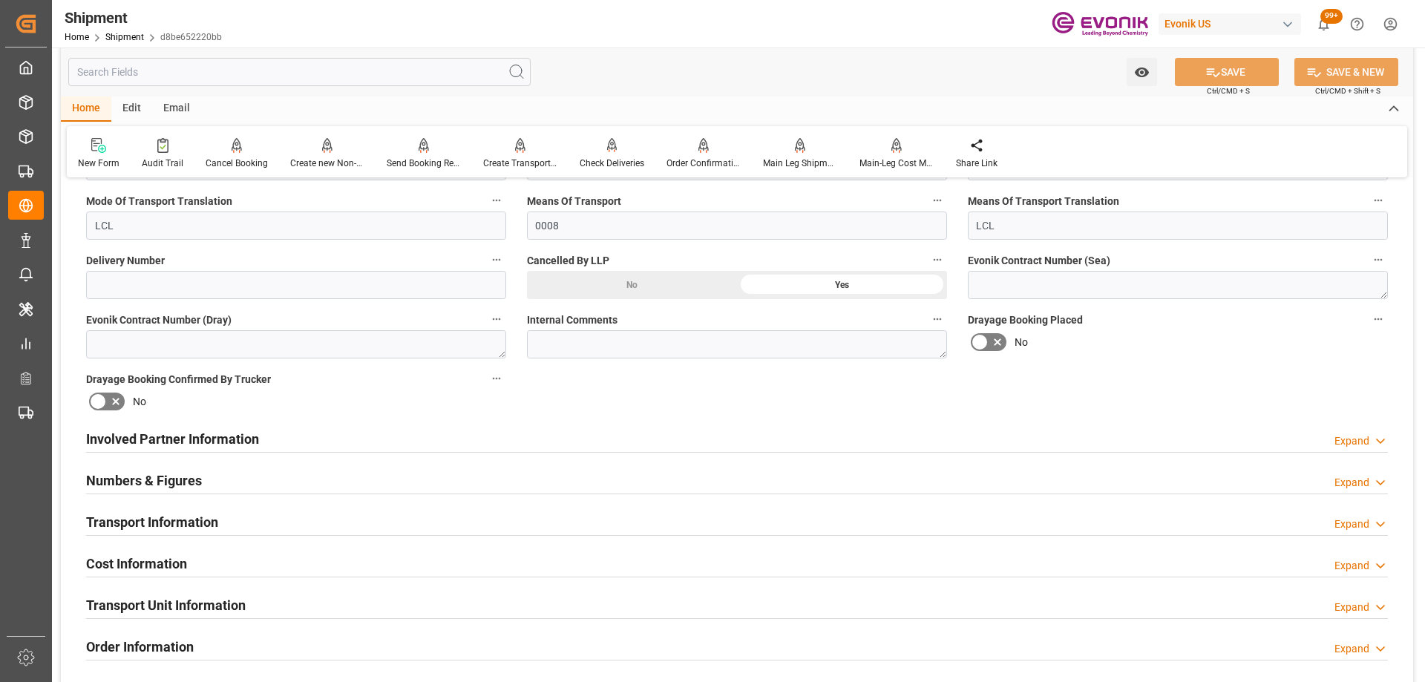
scroll to position [816, 0]
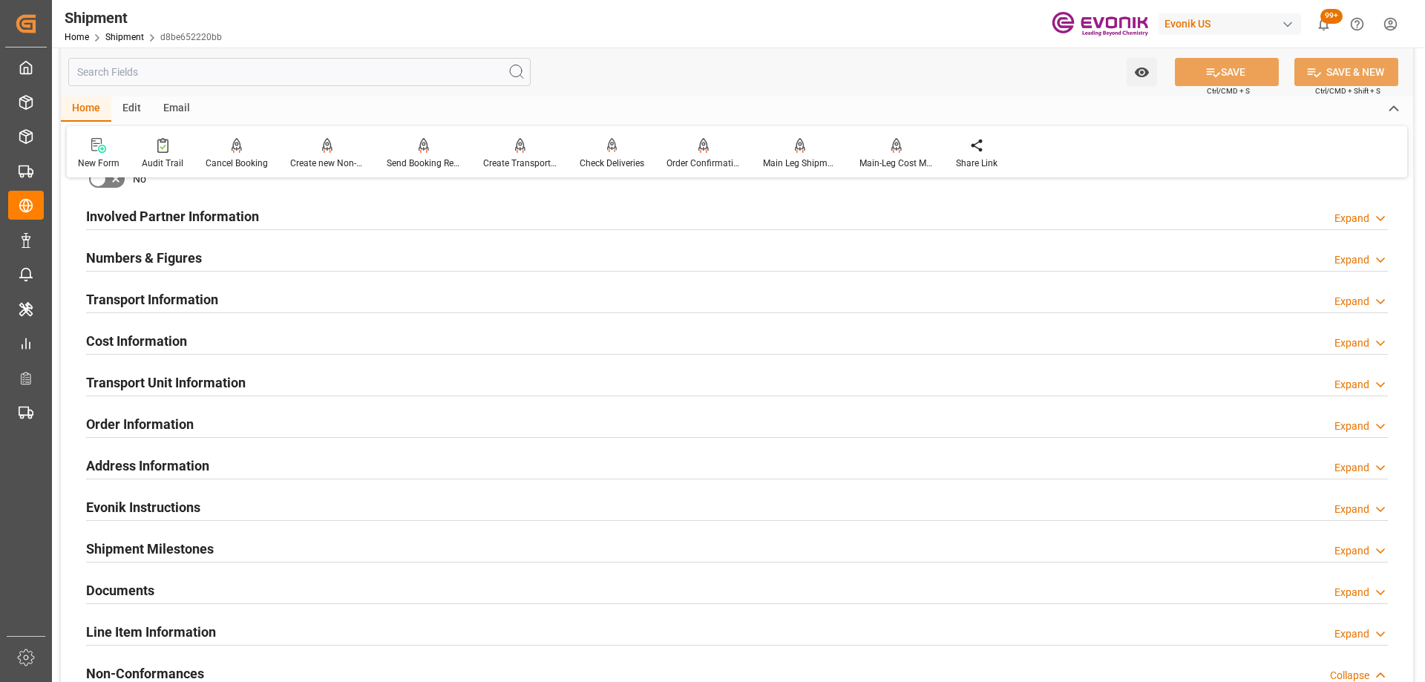
click at [209, 380] on h2 "Transport Unit Information" at bounding box center [166, 382] width 160 height 20
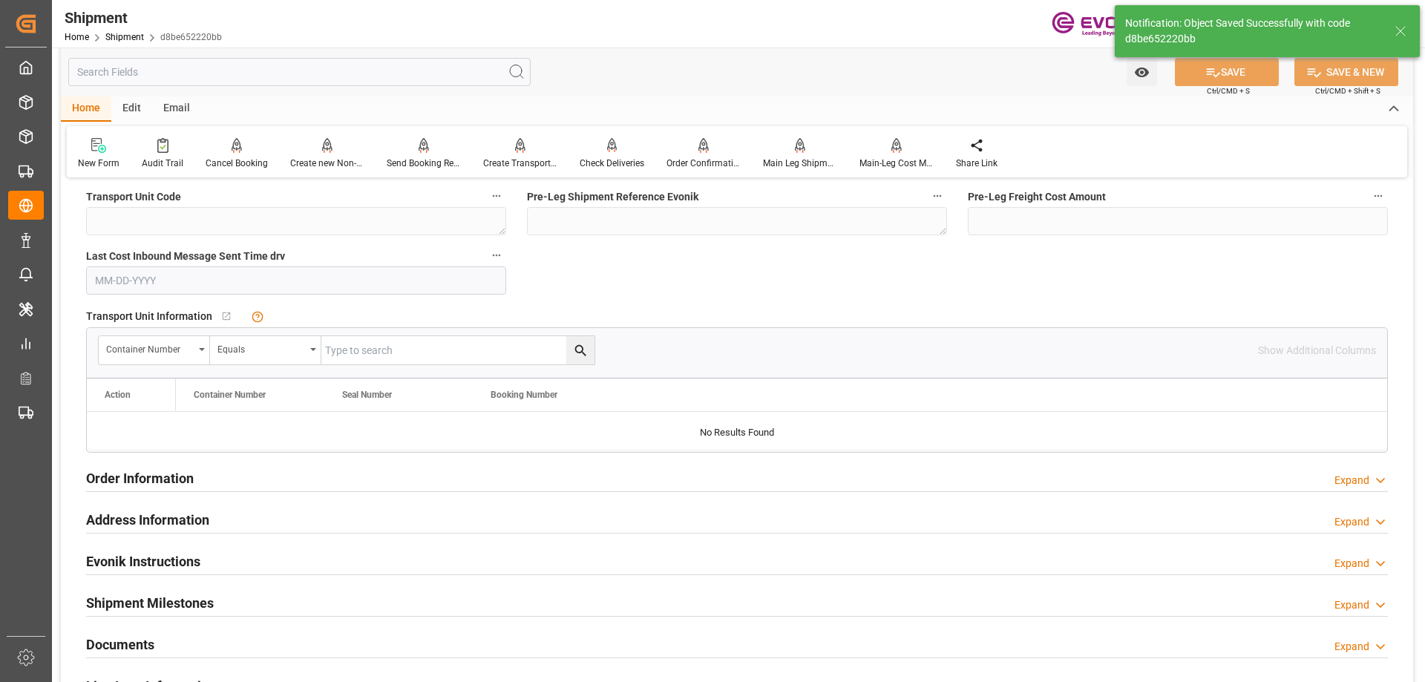
scroll to position [1261, 0]
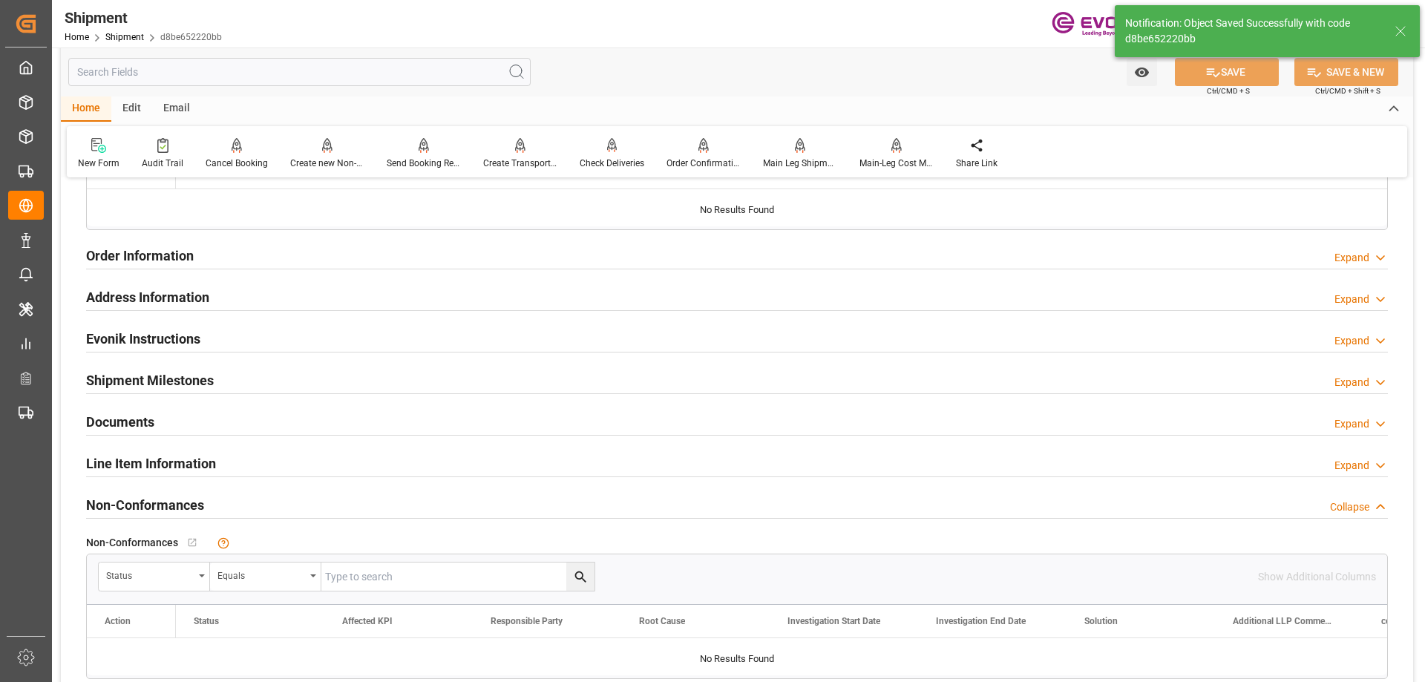
click at [194, 466] on h2 "Line Item Information" at bounding box center [151, 463] width 130 height 20
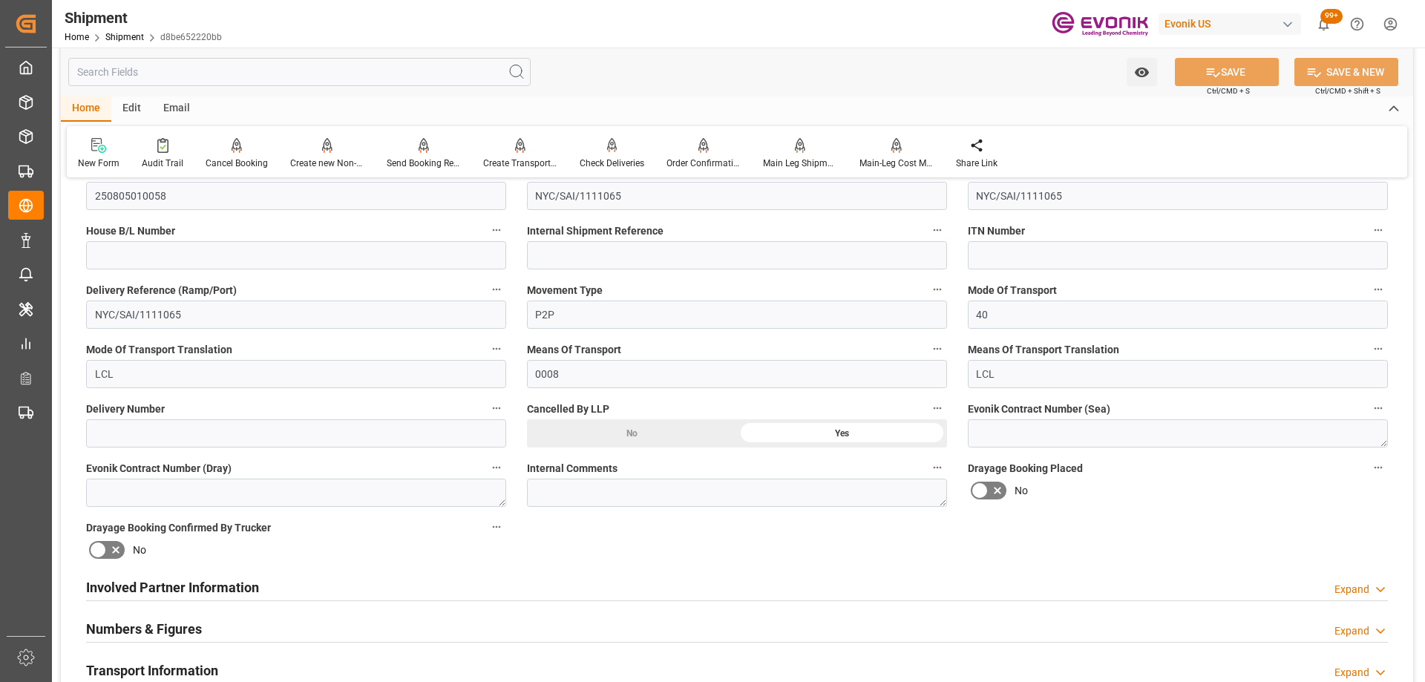
scroll to position [0, 0]
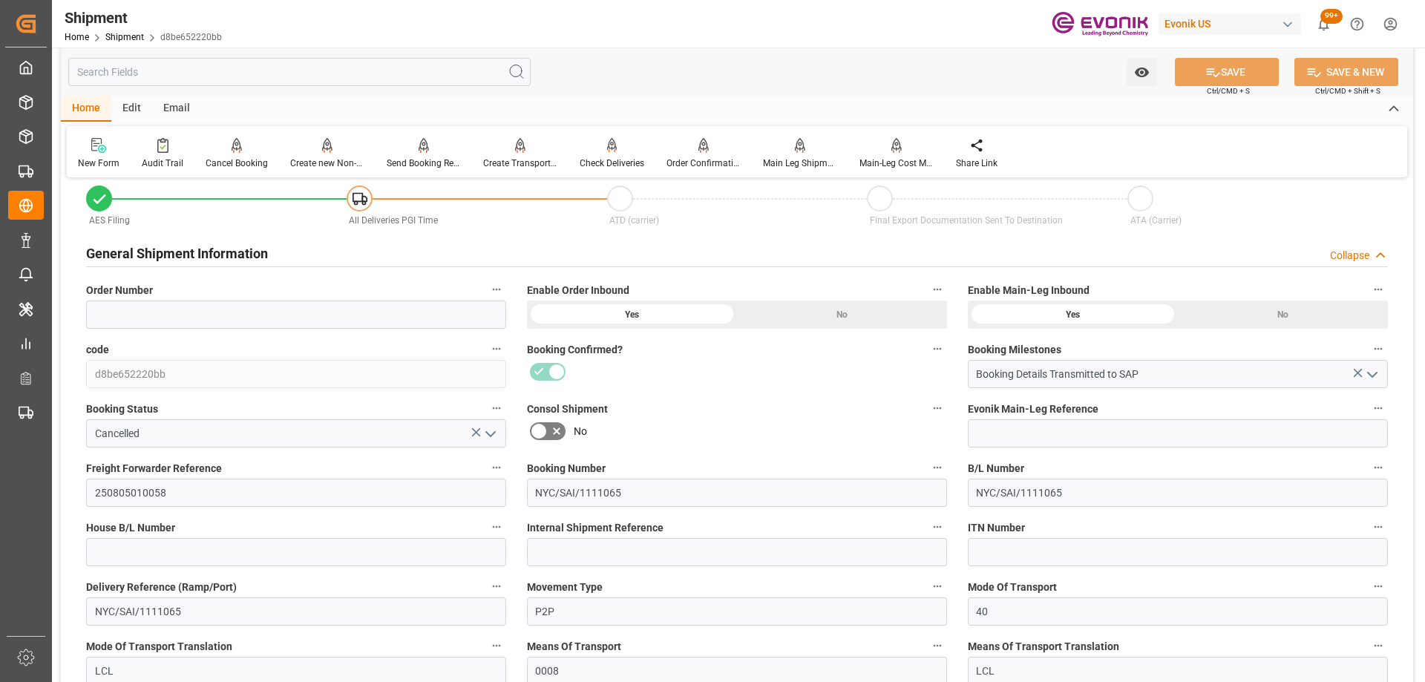
scroll to position [297, 0]
